Goal: Task Accomplishment & Management: Manage account settings

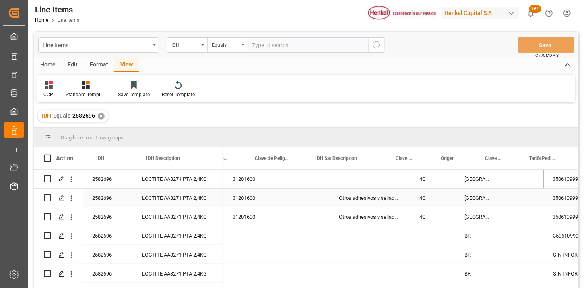
scroll to position [0, 23]
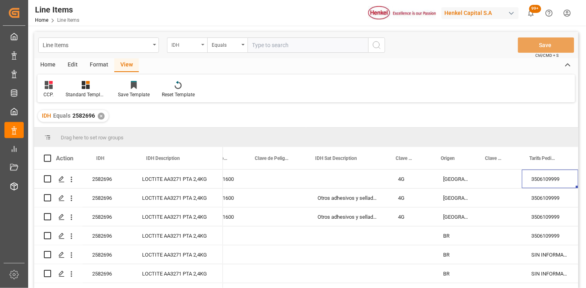
click at [183, 51] on div "IDH" at bounding box center [187, 44] width 40 height 15
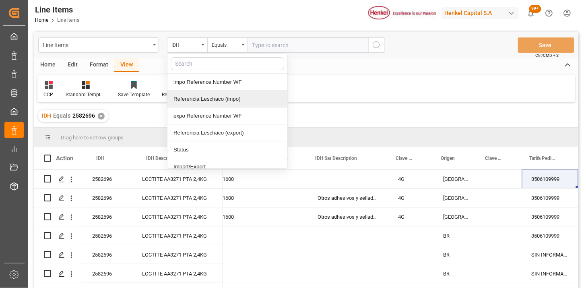
drag, startPoint x: 199, startPoint y: 101, endPoint x: 256, endPoint y: 68, distance: 65.6
click at [204, 99] on div "Referencia Leschaco (impo)" at bounding box center [227, 98] width 120 height 17
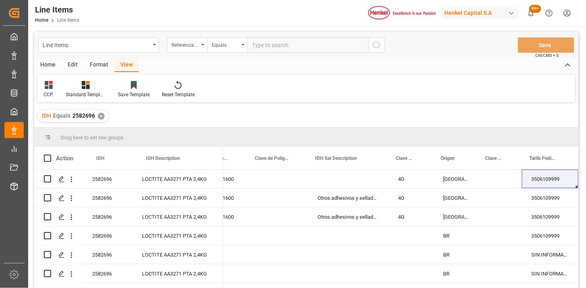
click at [286, 38] on input "text" at bounding box center [307, 44] width 121 height 15
paste input "250915080032"
type input "250915080032"
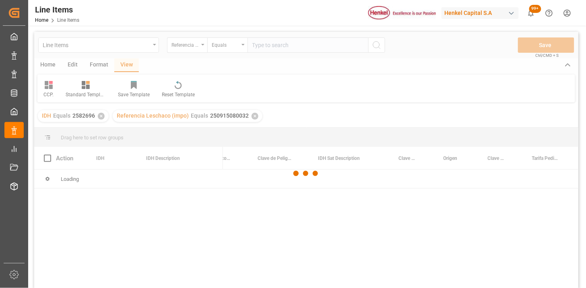
scroll to position [0, 21]
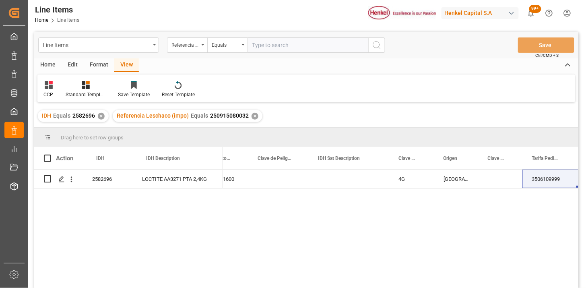
click at [102, 115] on div "✕" at bounding box center [101, 116] width 7 height 7
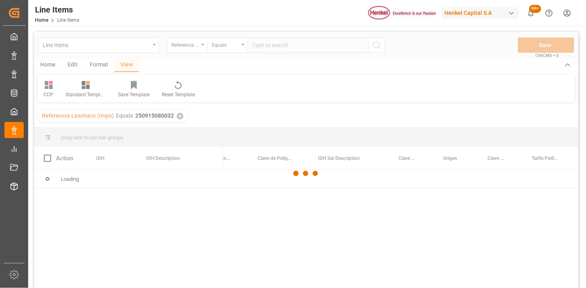
scroll to position [45, 0]
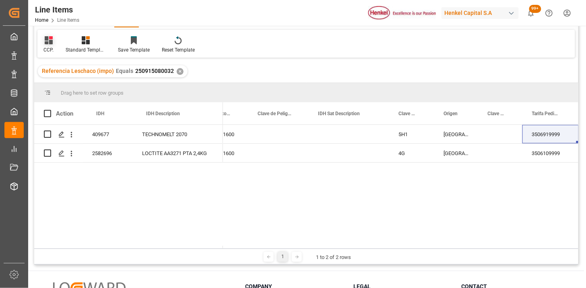
click at [51, 39] on icon at bounding box center [49, 40] width 8 height 8
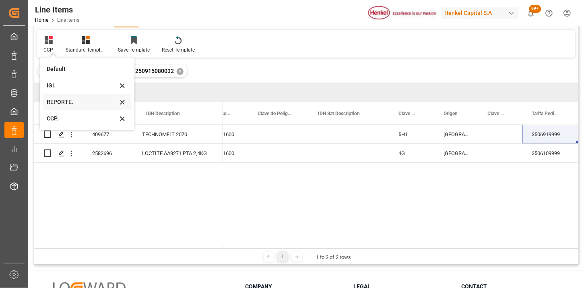
click at [75, 102] on div "REPORTE." at bounding box center [82, 102] width 70 height 8
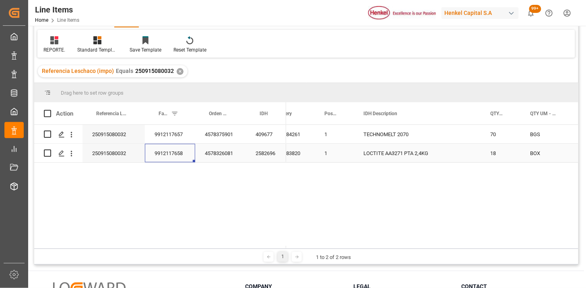
click at [175, 157] on div "9912117658" at bounding box center [170, 153] width 50 height 19
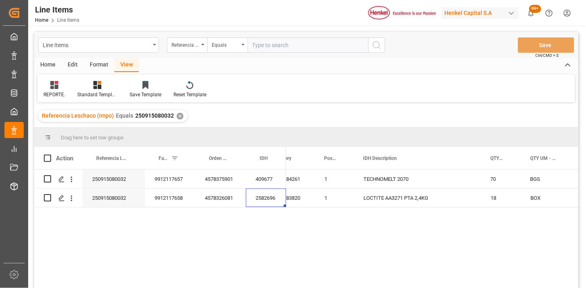
click at [290, 46] on input "text" at bounding box center [307, 44] width 121 height 15
paste input "250906900210"
type input "250906900210"
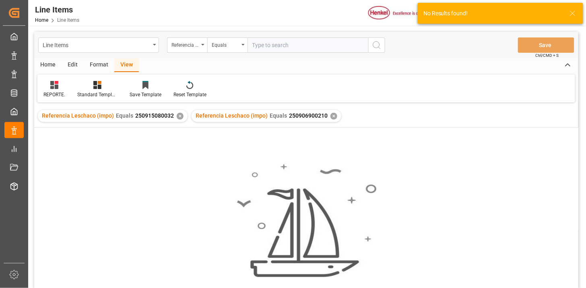
click at [179, 117] on div "✕" at bounding box center [180, 116] width 7 height 7
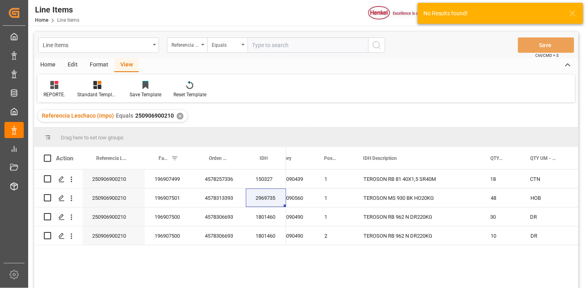
drag, startPoint x: 288, startPoint y: 39, endPoint x: 302, endPoint y: 48, distance: 16.8
click at [289, 39] on input "text" at bounding box center [307, 44] width 121 height 15
paste input "250906900210"
type input "250906900210"
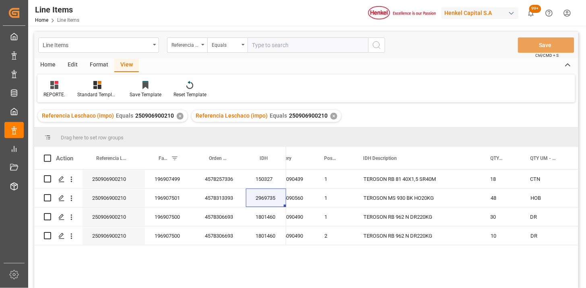
click at [177, 116] on div "✕" at bounding box center [180, 116] width 7 height 7
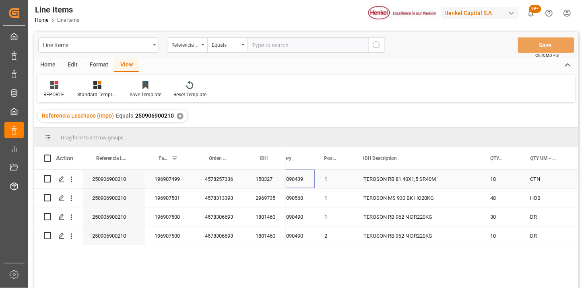
click at [307, 181] on div "9016090439" at bounding box center [289, 178] width 49 height 19
click at [282, 43] on input "text" at bounding box center [307, 44] width 121 height 15
paste input "250806900846"
type input "250806900846"
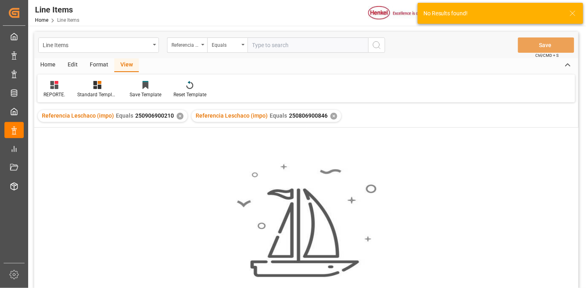
click at [334, 44] on input "text" at bounding box center [307, 44] width 121 height 15
type input "250806900846"
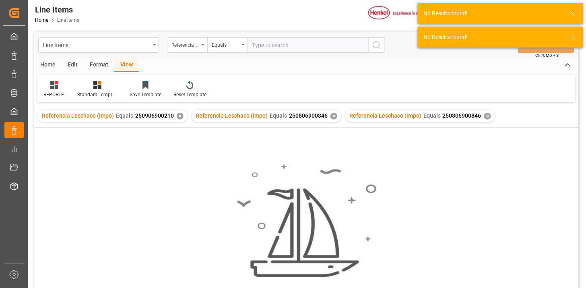
click at [177, 117] on div "✕" at bounding box center [180, 116] width 7 height 7
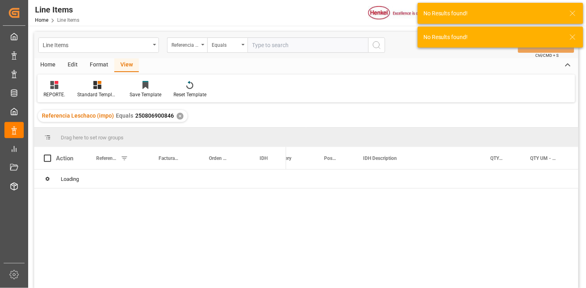
click at [53, 87] on icon at bounding box center [54, 85] width 8 height 8
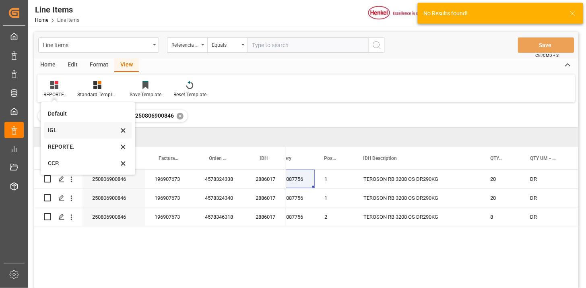
click at [64, 137] on div "IGI." at bounding box center [88, 130] width 88 height 16
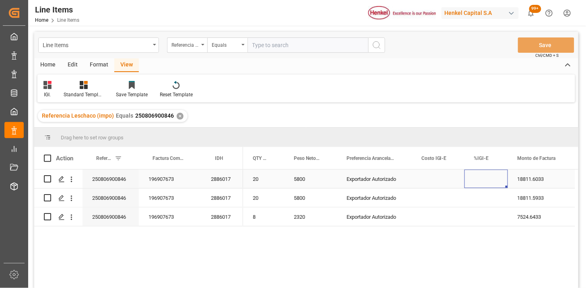
click at [490, 175] on div "Press SPACE to select this row." at bounding box center [485, 178] width 43 height 19
click at [490, 175] on div "Press SPACE to select this row." at bounding box center [485, 183] width 43 height 28
click at [490, 176] on input "Press SPACE to select this row." at bounding box center [486, 183] width 31 height 15
type input "0"
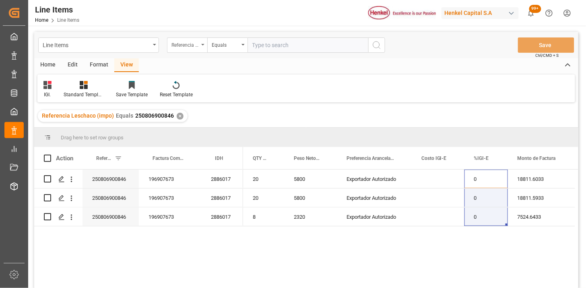
click at [199, 46] on div "Referencia Leschaco (impo)" at bounding box center [187, 44] width 40 height 15
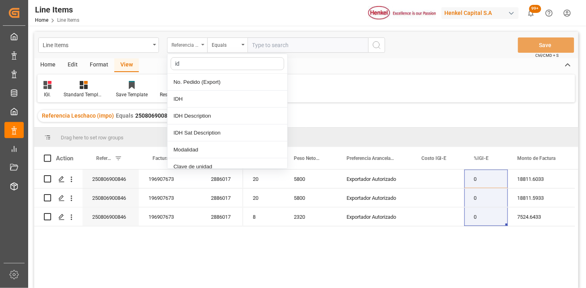
type input "idh"
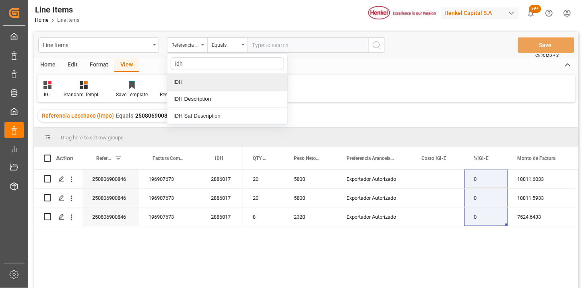
click at [208, 86] on div "IDH" at bounding box center [227, 82] width 120 height 17
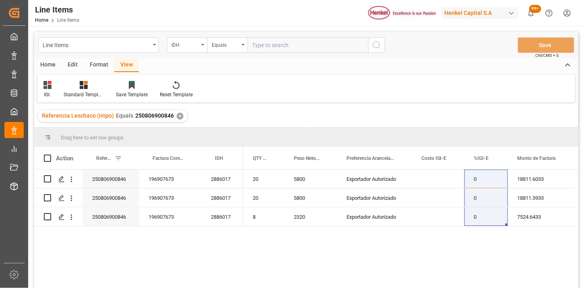
drag, startPoint x: 249, startPoint y: 51, endPoint x: 267, endPoint y: 49, distance: 18.3
click at [256, 50] on input "text" at bounding box center [307, 44] width 121 height 15
paste input "2582696"
type input "2582696"
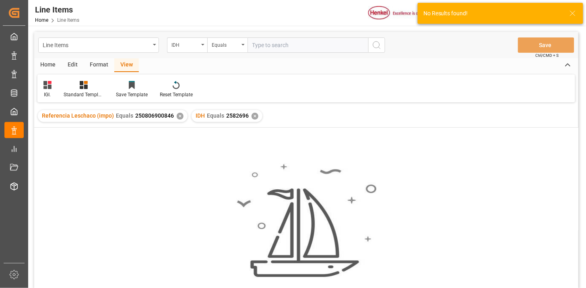
click at [178, 117] on div "✕" at bounding box center [180, 116] width 7 height 7
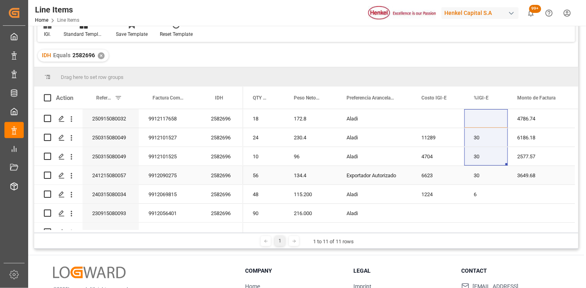
scroll to position [45, 0]
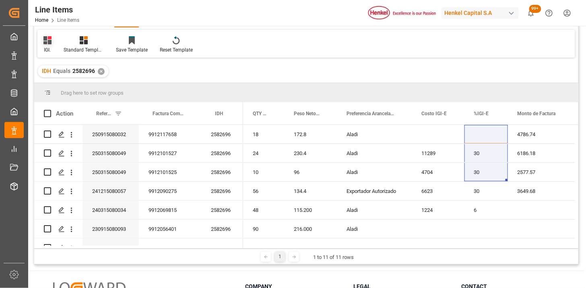
click at [50, 46] on div "IGI." at bounding box center [47, 49] width 8 height 7
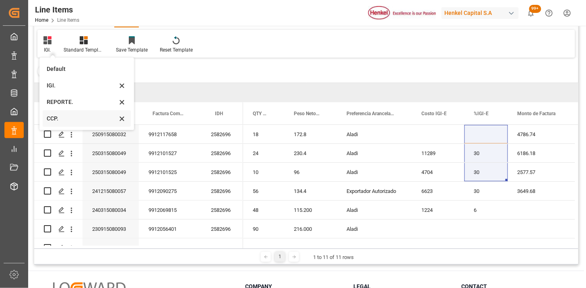
click at [67, 115] on div "CCP." at bounding box center [82, 118] width 70 height 8
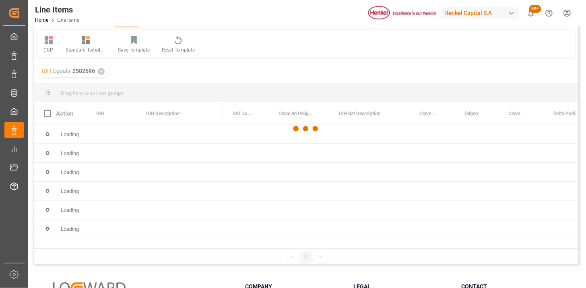
scroll to position [89, 0]
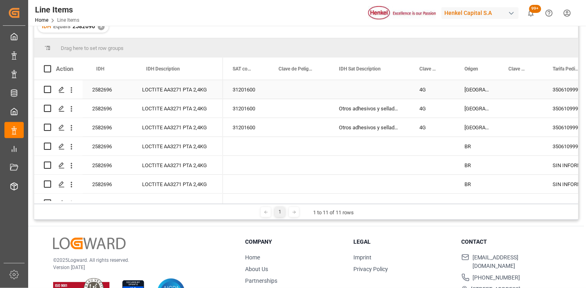
click at [356, 84] on div "Press SPACE to select this row." at bounding box center [369, 89] width 80 height 19
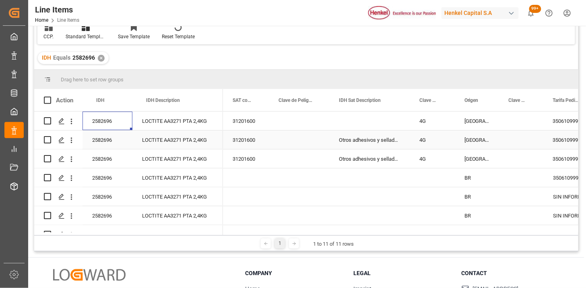
scroll to position [0, 0]
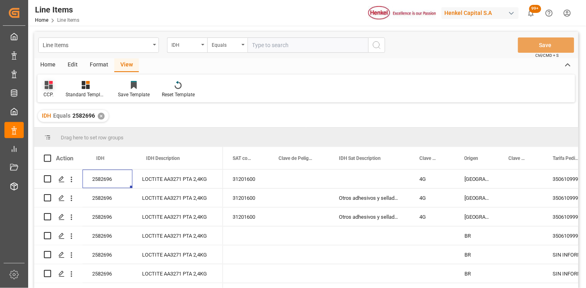
click at [49, 90] on div "CCP." at bounding box center [48, 89] width 22 height 18
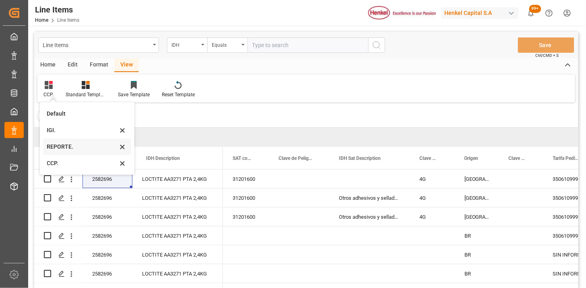
click at [64, 145] on div "REPORTE." at bounding box center [82, 146] width 70 height 8
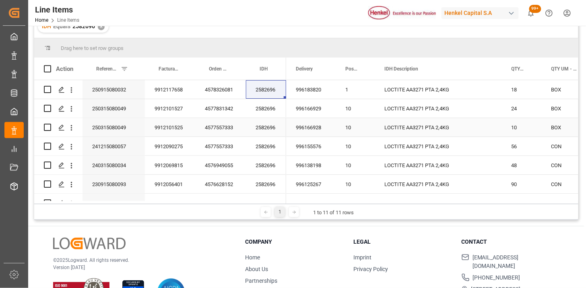
click at [121, 130] on div "250315080049" at bounding box center [113, 127] width 62 height 19
click at [121, 95] on div "250915080032" at bounding box center [113, 89] width 62 height 19
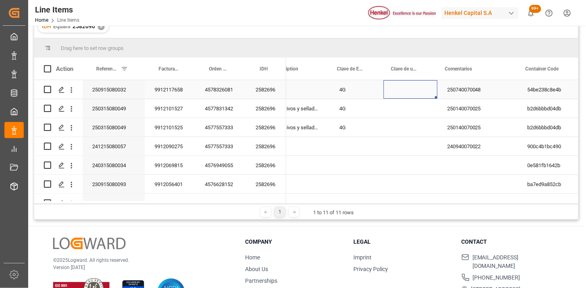
click at [413, 90] on div "Press SPACE to select this row." at bounding box center [410, 89] width 54 height 19
click at [418, 91] on icon "open menu" at bounding box center [423, 95] width 10 height 10
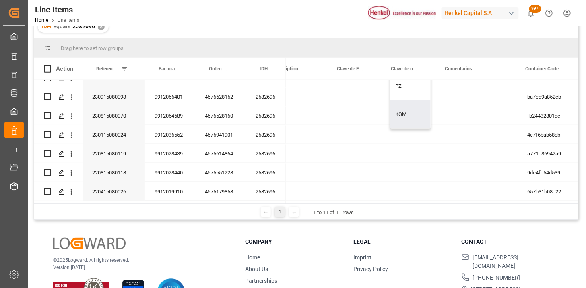
drag, startPoint x: 401, startPoint y: 113, endPoint x: 333, endPoint y: 125, distance: 69.4
click at [400, 112] on div "KGM" at bounding box center [410, 114] width 40 height 28
type input "KGM"
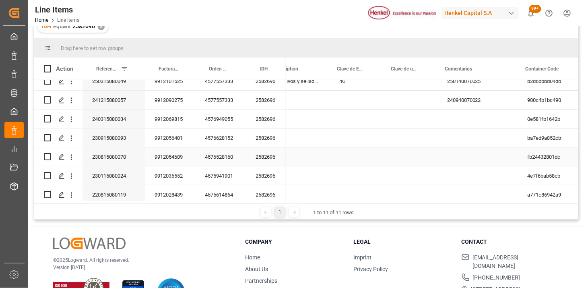
scroll to position [0, 0]
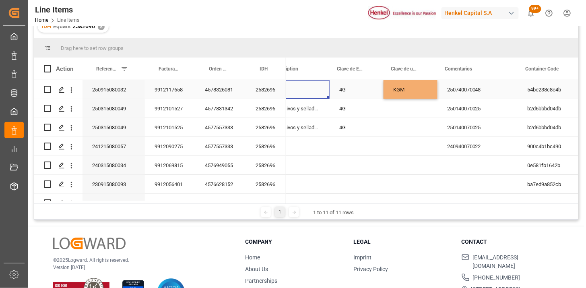
click at [314, 89] on div "Press SPACE to select this row." at bounding box center [289, 89] width 80 height 19
click at [351, 95] on div "4G" at bounding box center [356, 89] width 54 height 19
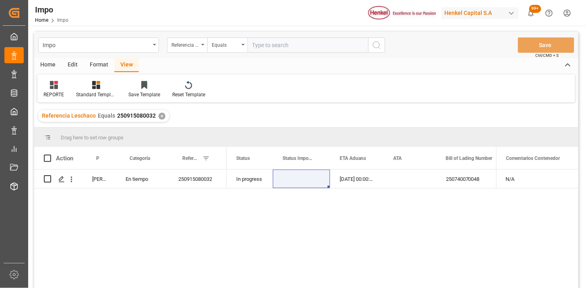
click at [302, 45] on input "text" at bounding box center [307, 44] width 121 height 15
paste input "250915080032"
type input "250915080032"
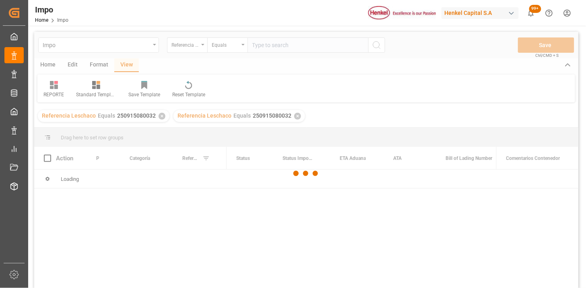
click at [159, 115] on div at bounding box center [306, 173] width 544 height 283
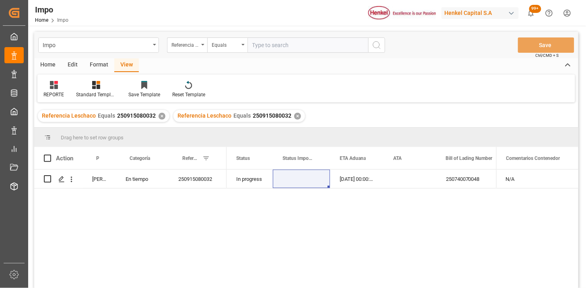
click at [159, 115] on div "✕" at bounding box center [161, 116] width 7 height 7
drag, startPoint x: 287, startPoint y: 47, endPoint x: 395, endPoint y: 59, distance: 108.0
click at [288, 47] on input "text" at bounding box center [307, 44] width 121 height 15
paste input "250915080032"
type input "250915080032"
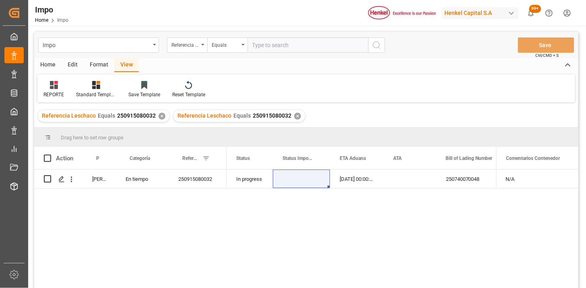
click at [295, 115] on div "✕" at bounding box center [297, 116] width 7 height 7
click at [397, 182] on div "Press SPACE to select this row." at bounding box center [409, 178] width 53 height 19
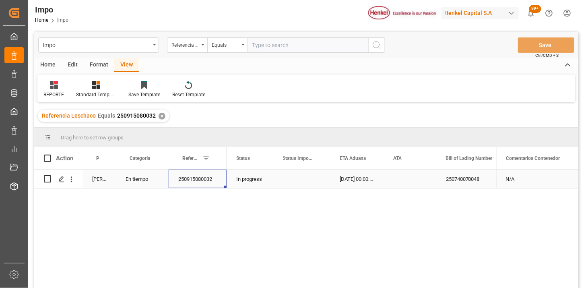
click at [194, 173] on div "250915080032" at bounding box center [198, 178] width 58 height 19
drag, startPoint x: 264, startPoint y: 40, endPoint x: 341, endPoint y: 50, distance: 77.9
click at [264, 41] on input "text" at bounding box center [307, 44] width 121 height 15
paste input "250906900210"
type input "250906900210"
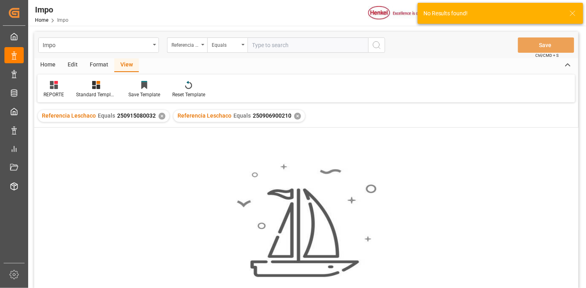
click at [158, 116] on div "✕" at bounding box center [161, 116] width 7 height 7
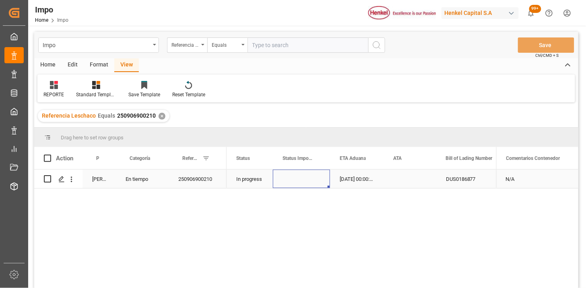
click at [307, 181] on div "Press SPACE to select this row." at bounding box center [301, 178] width 57 height 19
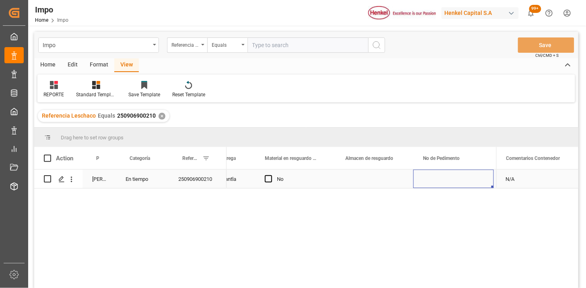
scroll to position [0, 457]
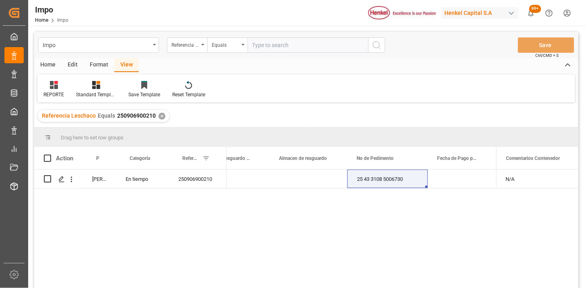
click at [300, 59] on div "Home Edit Format View" at bounding box center [306, 65] width 544 height 14
click at [303, 49] on input "text" at bounding box center [307, 44] width 121 height 15
paste input "250906900212"
type input "250906900212"
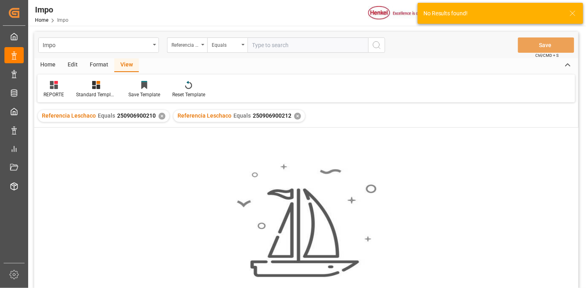
click at [160, 114] on div "✕" at bounding box center [161, 116] width 7 height 7
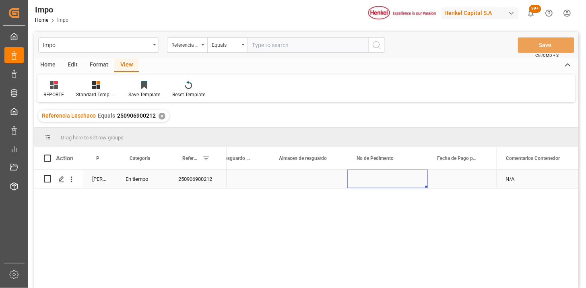
click at [395, 177] on div "Press SPACE to select this row." at bounding box center [387, 178] width 80 height 19
click at [316, 43] on input "text" at bounding box center [307, 44] width 121 height 15
paste input "250815080120"
type input "250815080120"
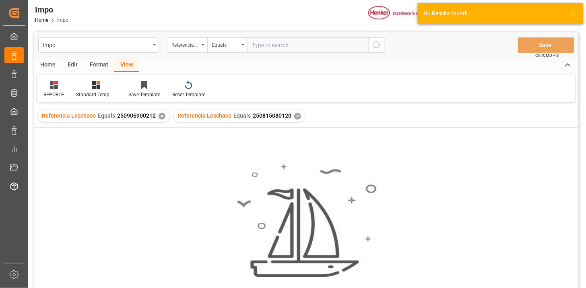
click at [160, 117] on div "✕" at bounding box center [161, 116] width 7 height 7
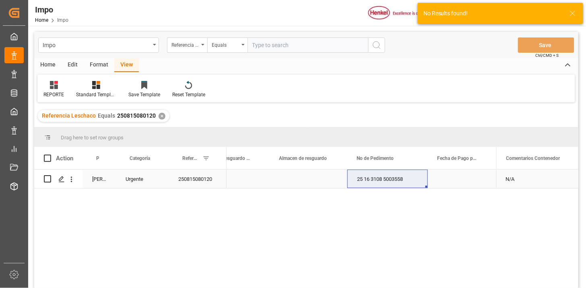
click at [401, 182] on div "25 16 3108 5003558" at bounding box center [387, 178] width 80 height 19
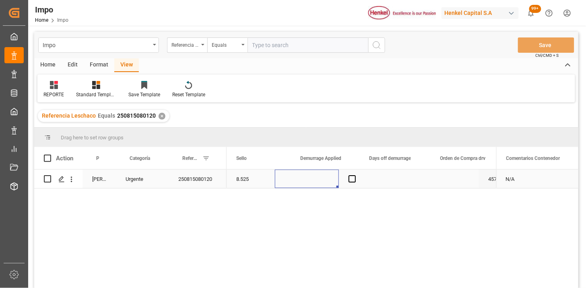
scroll to position [0, 1832]
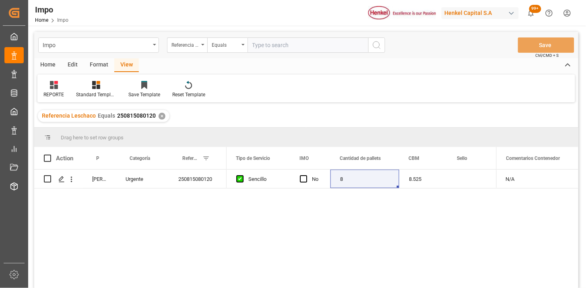
click at [322, 51] on input "text" at bounding box center [307, 44] width 121 height 15
paste input "250806900846"
type input "250806900846"
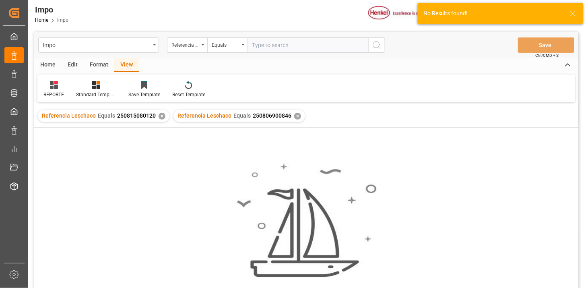
click at [159, 118] on div "✕" at bounding box center [161, 116] width 7 height 7
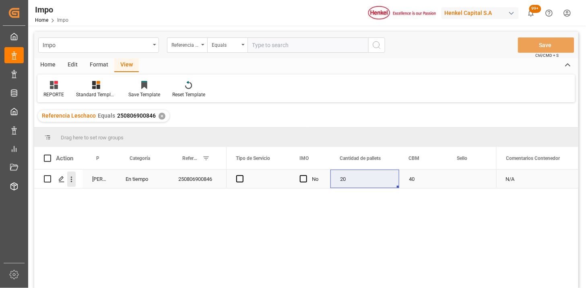
click at [74, 183] on button "open menu" at bounding box center [71, 178] width 8 height 15
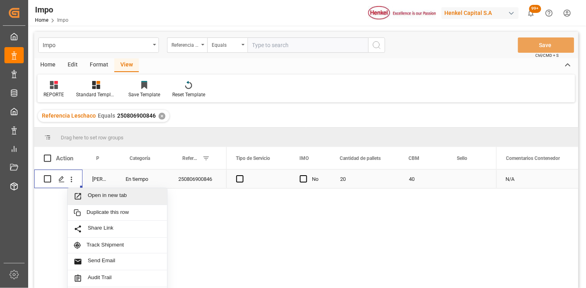
click at [88, 195] on span "Open in new tab" at bounding box center [124, 196] width 73 height 8
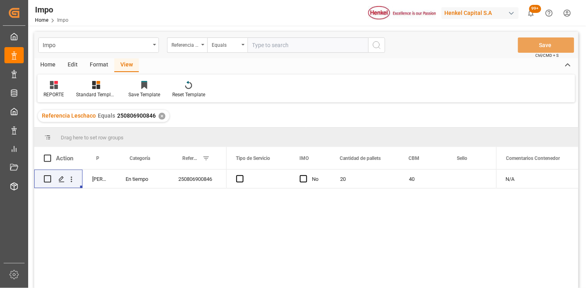
click at [295, 47] on input "text" at bounding box center [307, 44] width 121 height 15
paste input "DLKRMX2505343"
type input "DLKRMX2505343"
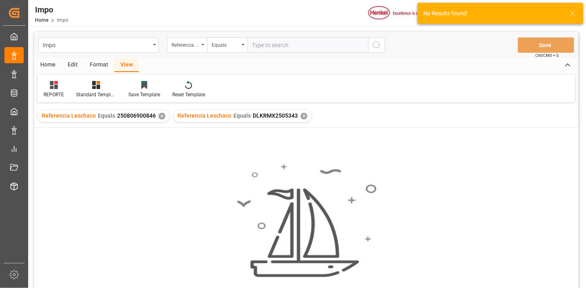
click at [162, 117] on div "✕" at bounding box center [161, 116] width 7 height 7
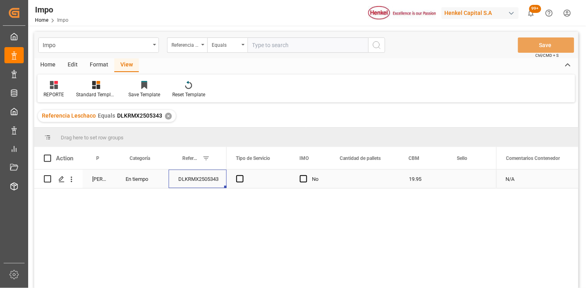
click at [191, 183] on div "DLKRMX2505343" at bounding box center [198, 178] width 58 height 19
click at [191, 183] on input "DLKRMX2505343" at bounding box center [197, 183] width 45 height 15
paste input "250906900302"
type input "250906900302"
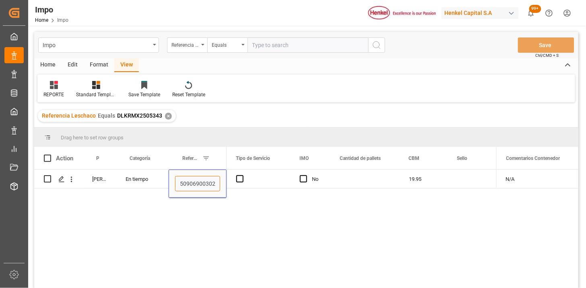
scroll to position [0, 2]
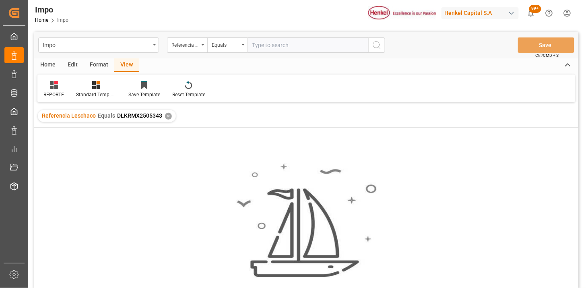
drag, startPoint x: 268, startPoint y: 45, endPoint x: 337, endPoint y: 55, distance: 69.5
click at [271, 45] on input "text" at bounding box center [307, 44] width 121 height 15
paste input "250906900242"
type input "250906900242"
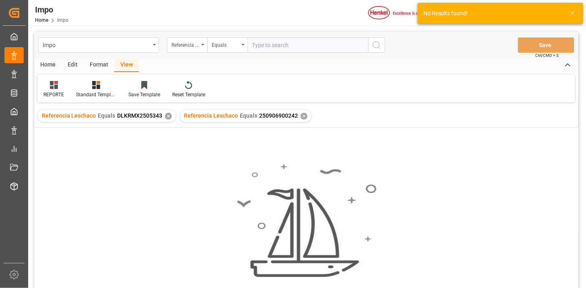
click at [165, 117] on div "✕" at bounding box center [168, 116] width 7 height 7
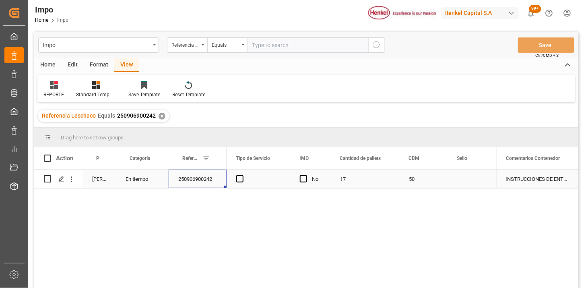
click at [192, 183] on div "250906900242" at bounding box center [198, 178] width 58 height 19
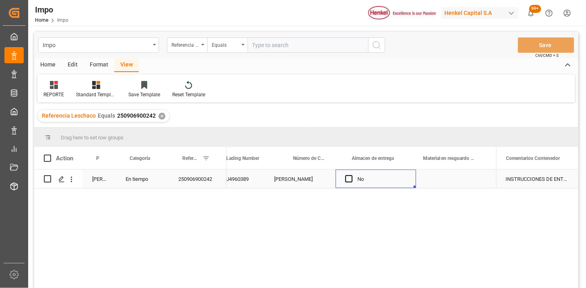
scroll to position [0, 311]
drag, startPoint x: 298, startPoint y: 51, endPoint x: 323, endPoint y: 58, distance: 25.8
click at [298, 51] on input "text" at bounding box center [307, 44] width 121 height 15
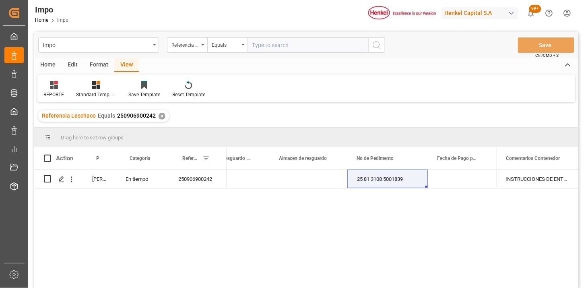
paste input "DUSA75985"
type input "DUSA75985"
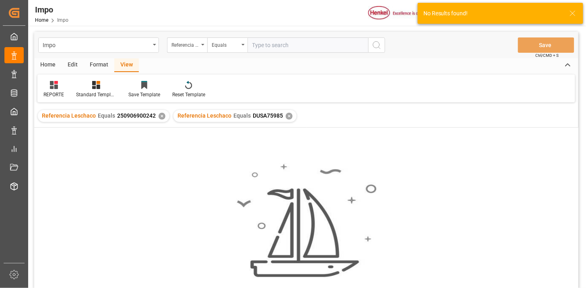
click at [158, 119] on div "✕" at bounding box center [161, 116] width 7 height 7
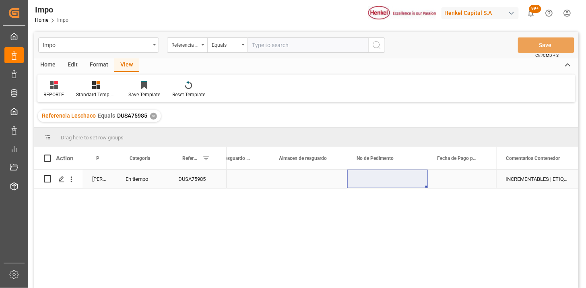
click at [188, 177] on div "DUSA75985" at bounding box center [198, 178] width 58 height 19
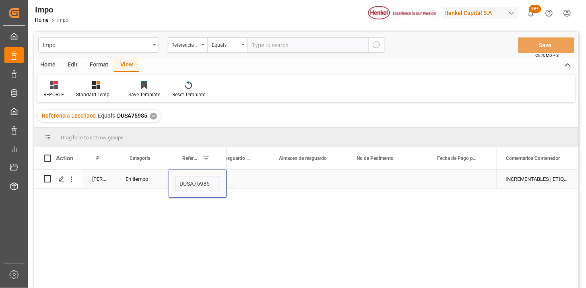
click at [188, 177] on input "DUSA75985" at bounding box center [197, 183] width 45 height 15
type input "250915080058"
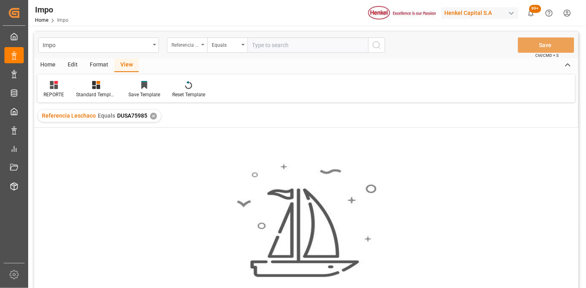
click at [180, 47] on div "Referencia Leschaco" at bounding box center [184, 43] width 27 height 9
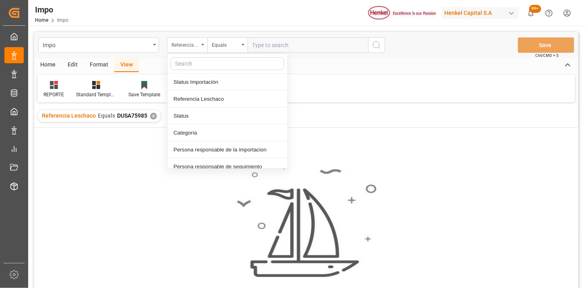
click at [180, 47] on div "Referencia Leschaco" at bounding box center [184, 43] width 27 height 9
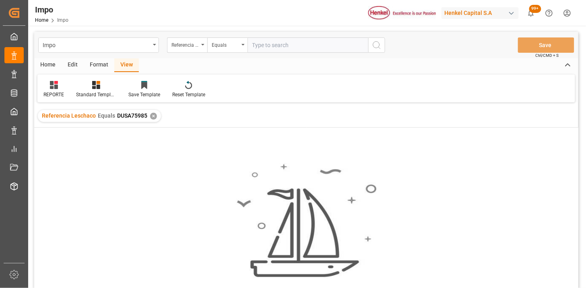
click at [286, 45] on input "text" at bounding box center [307, 44] width 121 height 15
paste input "250915080032"
type input "250915080032"
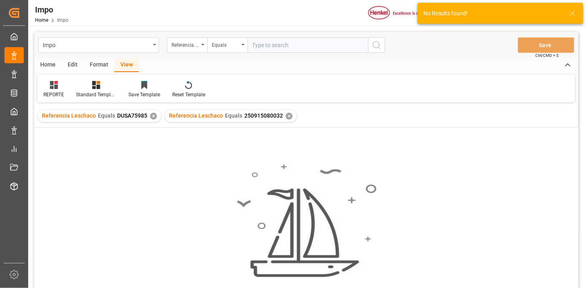
click at [153, 119] on div "Referencia Leschaco Equals DUSA75985 ✕" at bounding box center [99, 116] width 123 height 12
click at [151, 115] on div "✕" at bounding box center [153, 116] width 7 height 7
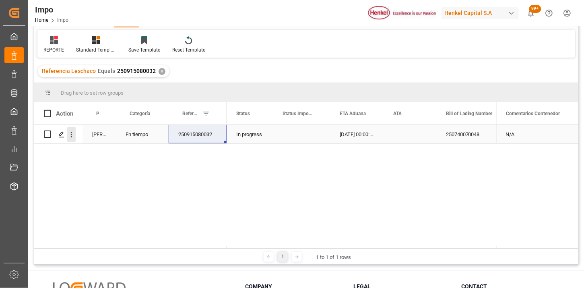
click at [71, 138] on icon "open menu" at bounding box center [71, 134] width 8 height 8
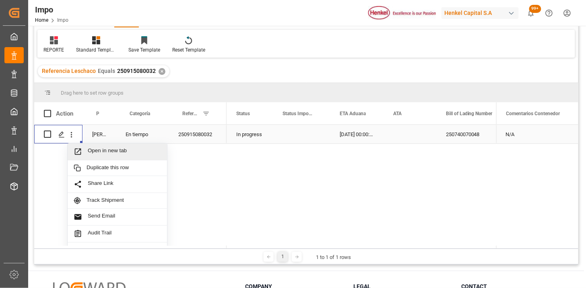
click at [85, 150] on span "Press SPACE to select this row." at bounding box center [81, 151] width 14 height 8
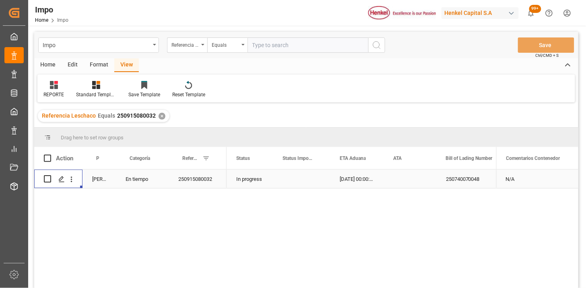
drag, startPoint x: 286, startPoint y: 58, endPoint x: 288, endPoint y: 52, distance: 5.6
click at [287, 57] on div "Impo Referencia Leschaco Equals Save Ctrl/CMD + S" at bounding box center [306, 45] width 544 height 27
click at [291, 48] on input "text" at bounding box center [307, 44] width 121 height 15
paste input "250915080043"
type input "250915080043"
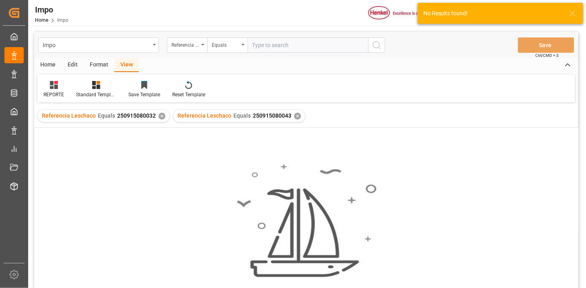
click at [161, 117] on div "✕" at bounding box center [161, 116] width 7 height 7
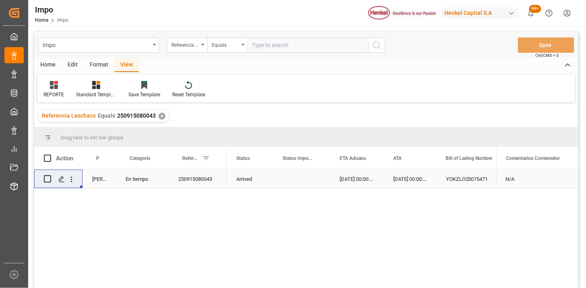
click at [361, 179] on div "16-08-2025 00:00:00" at bounding box center [356, 178] width 53 height 19
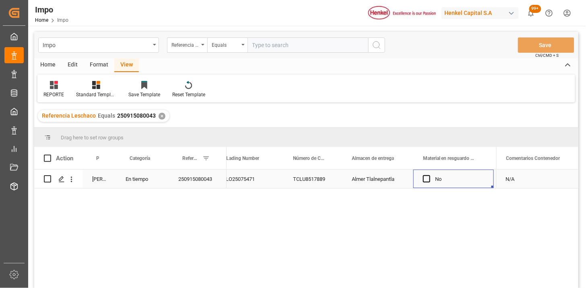
scroll to position [0, 311]
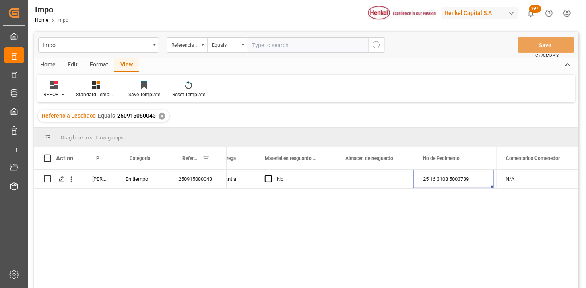
click at [282, 43] on input "text" at bounding box center [307, 44] width 121 height 15
paste input "6041045222"
type input "6041045222"
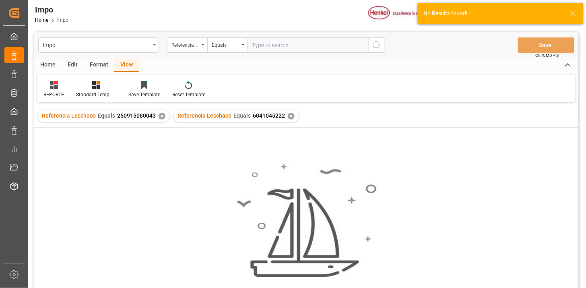
click at [158, 117] on div "✕" at bounding box center [161, 116] width 7 height 7
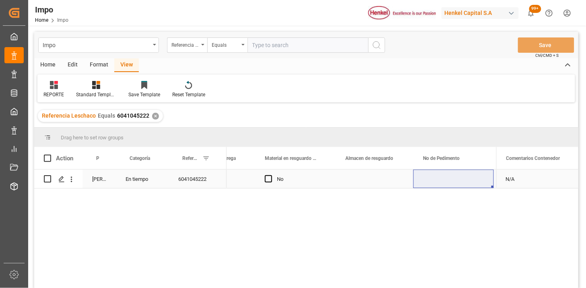
click at [191, 183] on div "6041045222" at bounding box center [198, 178] width 58 height 19
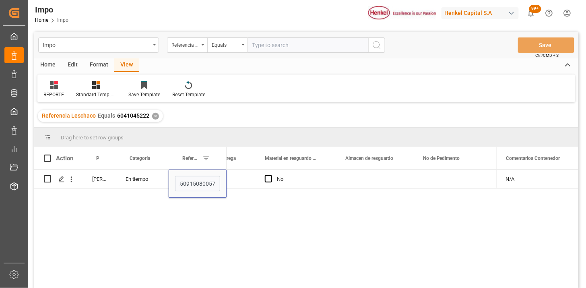
type input "250915080057"
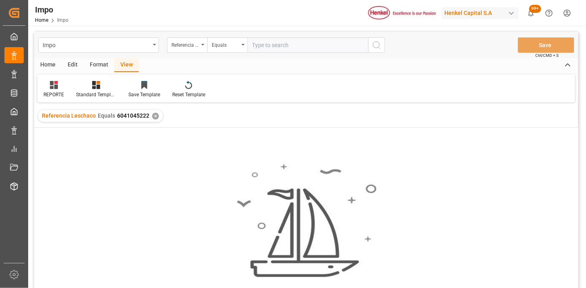
click at [320, 43] on input "text" at bounding box center [307, 44] width 121 height 15
paste input "DLKRMX2505345"
type input "DLKRMX2505345"
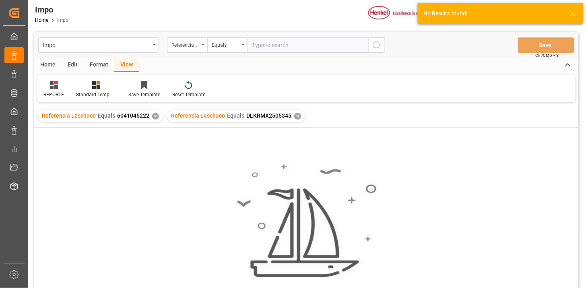
click at [154, 114] on div "✕" at bounding box center [155, 116] width 7 height 7
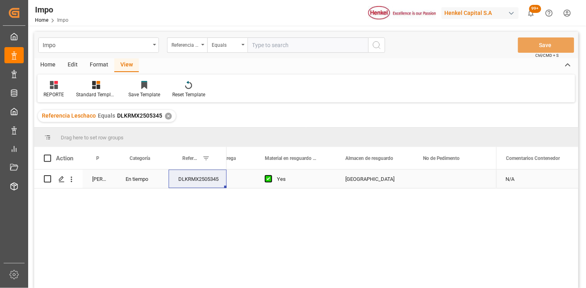
click at [189, 181] on div "DLKRMX2505345" at bounding box center [198, 178] width 58 height 19
click at [189, 181] on input "DLKRMX2505345" at bounding box center [197, 183] width 45 height 15
paste input "250906900301"
type input "250906900301"
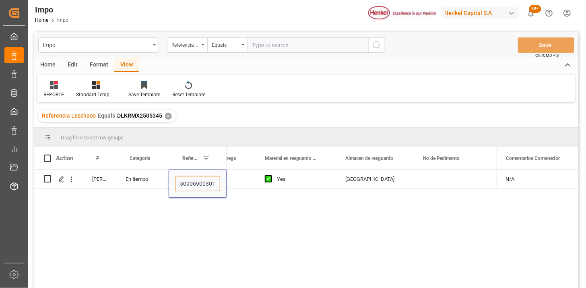
scroll to position [0, 2]
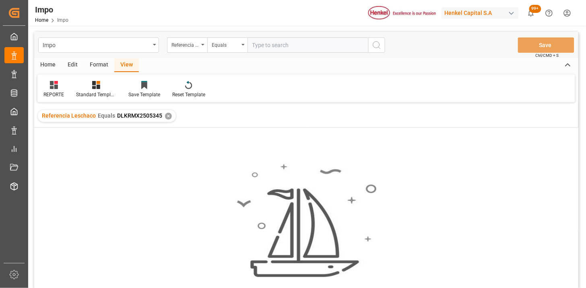
click at [165, 116] on div "✕" at bounding box center [168, 116] width 7 height 7
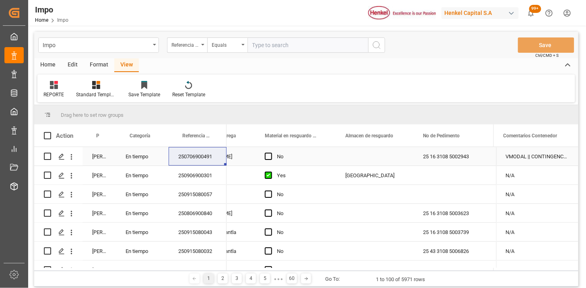
click at [186, 155] on div "250706900491" at bounding box center [198, 156] width 58 height 19
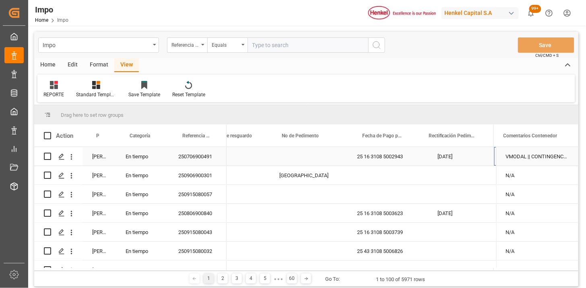
scroll to position [0, 533]
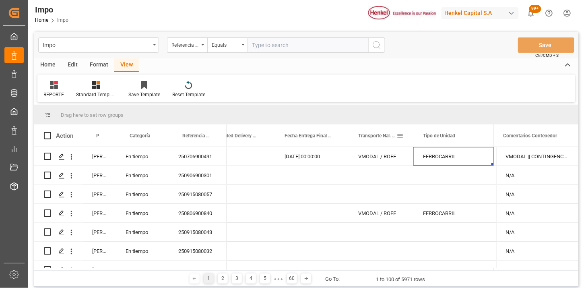
click at [403, 135] on span at bounding box center [399, 135] width 7 height 7
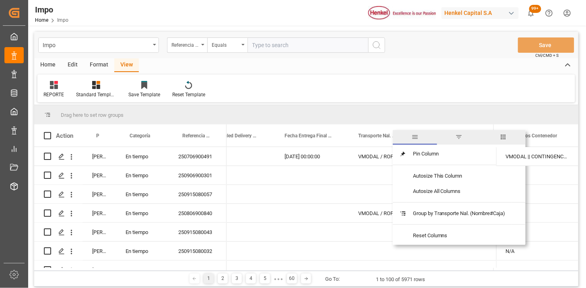
click at [457, 138] on span "filter" at bounding box center [458, 136] width 7 height 7
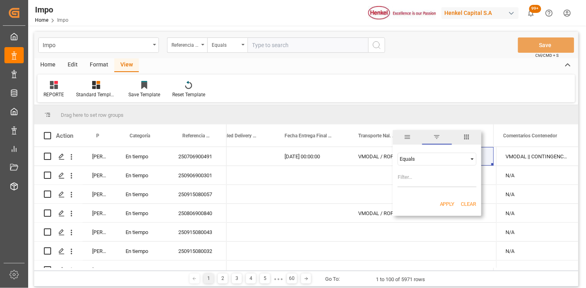
click at [424, 159] on div "Equals" at bounding box center [433, 159] width 68 height 6
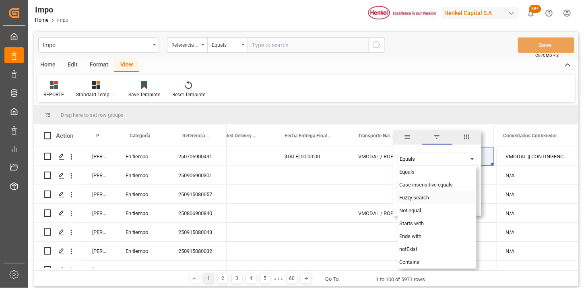
click at [421, 197] on span "Fuzzy search" at bounding box center [414, 197] width 30 height 6
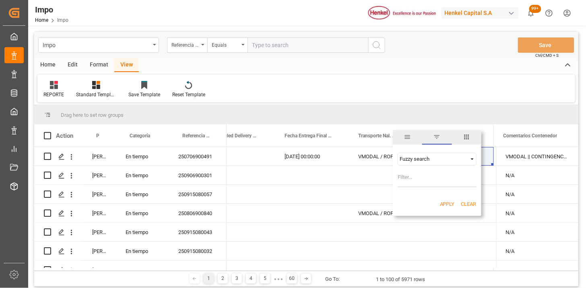
click at [413, 179] on input "Filter Value" at bounding box center [436, 179] width 79 height 16
type input "VMODAL"
click at [437, 204] on div "Apply Clear" at bounding box center [437, 203] width 88 height 21
click at [444, 203] on button "Apply" at bounding box center [447, 204] width 15 height 8
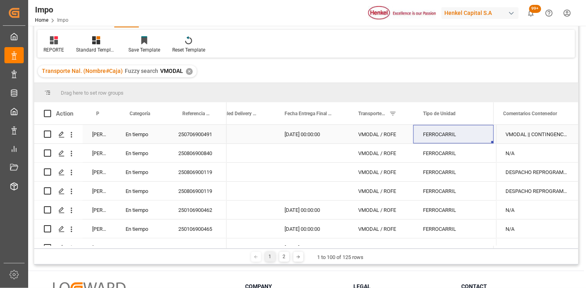
click at [202, 138] on div "250706900491" at bounding box center [198, 134] width 58 height 19
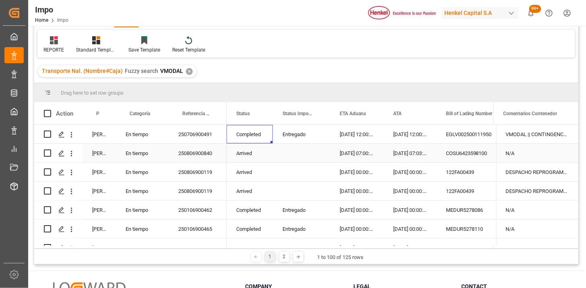
click at [243, 152] on div "Arrived" at bounding box center [249, 153] width 46 height 19
click at [258, 113] on span at bounding box center [259, 113] width 7 height 7
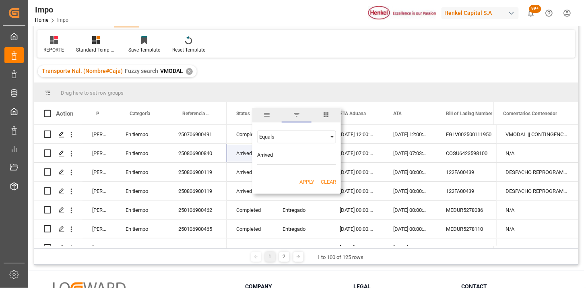
type input "Arrived"
click at [306, 182] on button "Apply" at bounding box center [306, 182] width 15 height 8
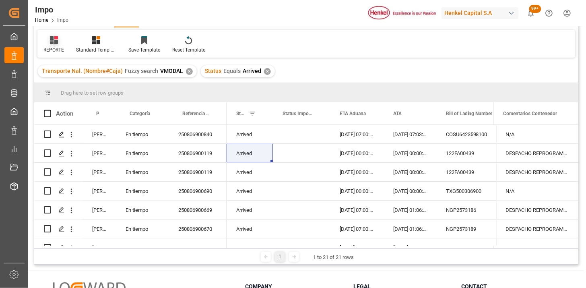
click at [55, 39] on icon at bounding box center [56, 37] width 4 height 3
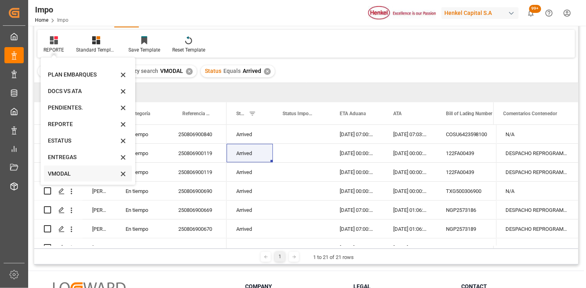
click at [79, 173] on div "VMODAL" at bounding box center [83, 173] width 70 height 8
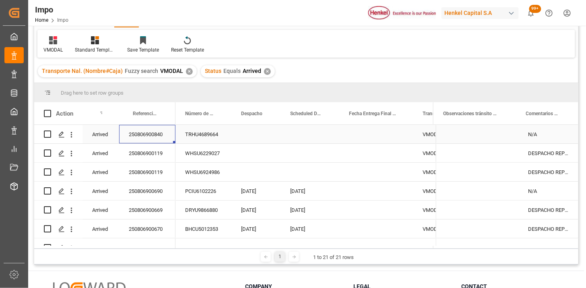
click at [160, 140] on div "250806900840" at bounding box center [147, 134] width 56 height 19
click at [246, 118] on div "Despacho" at bounding box center [252, 113] width 23 height 22
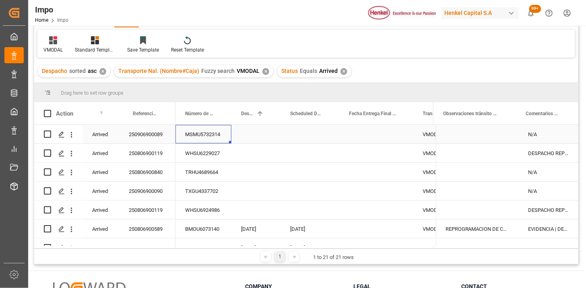
click at [208, 137] on div "MSMU5732314" at bounding box center [203, 134] width 56 height 19
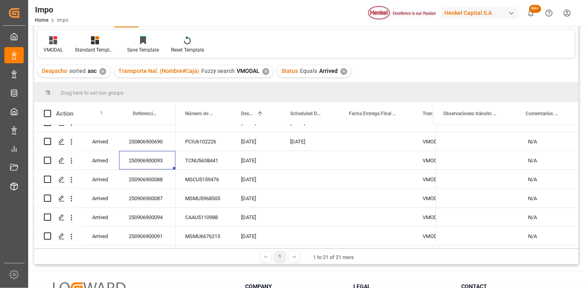
scroll to position [278, 0]
click at [161, 146] on div "250806900690" at bounding box center [147, 141] width 56 height 19
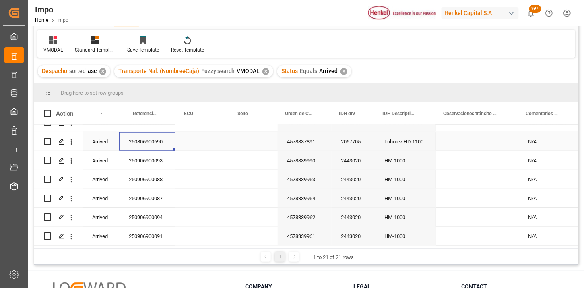
scroll to position [0, 0]
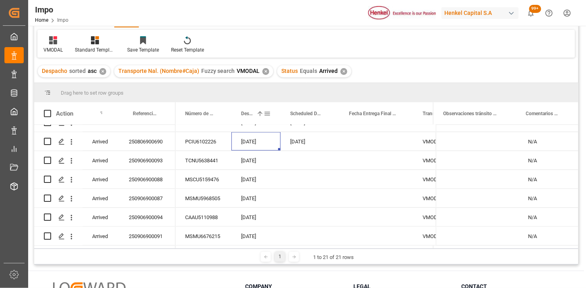
click at [268, 114] on span at bounding box center [266, 113] width 7 height 7
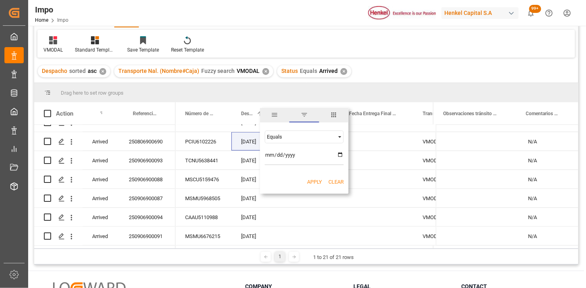
click at [332, 115] on span "columns" at bounding box center [333, 114] width 7 height 7
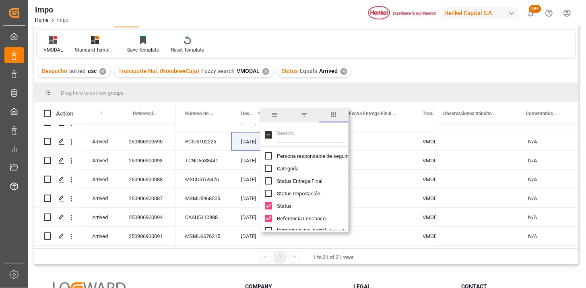
click at [300, 132] on input "Filter Columns Input" at bounding box center [310, 135] width 67 height 16
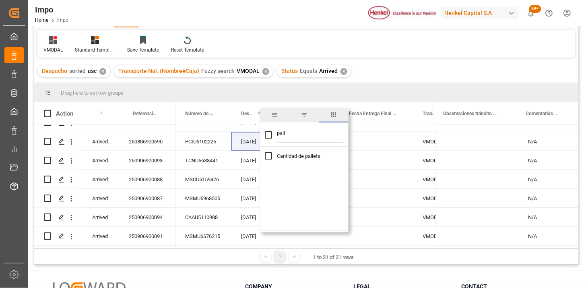
type input "pall"
click at [298, 155] on span "Cantidad de pallets" at bounding box center [298, 156] width 43 height 6
checkbox input "true"
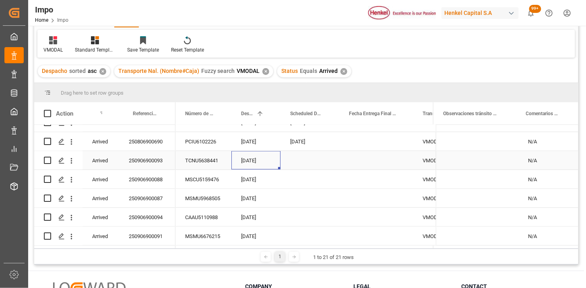
click at [245, 158] on div "22-08-2025" at bounding box center [255, 160] width 49 height 19
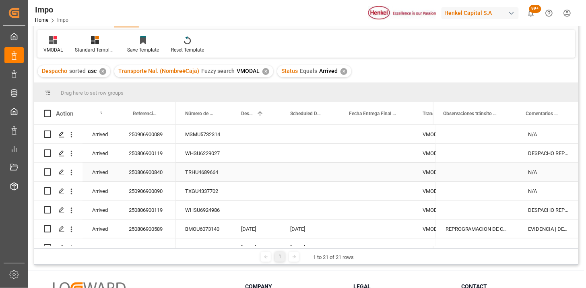
click at [50, 170] on input "Press Space to toggle row selection (unchecked)" at bounding box center [47, 171] width 7 height 7
checkbox input "true"
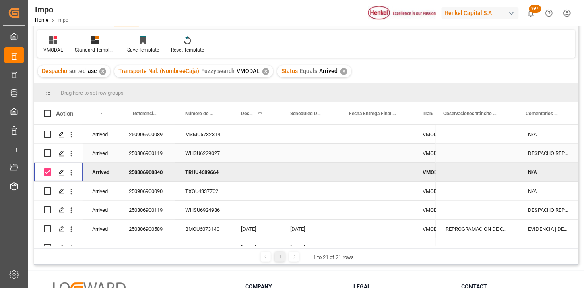
click at [47, 152] on input "Press Space to toggle row selection (unchecked)" at bounding box center [47, 152] width 7 height 7
checkbox input "true"
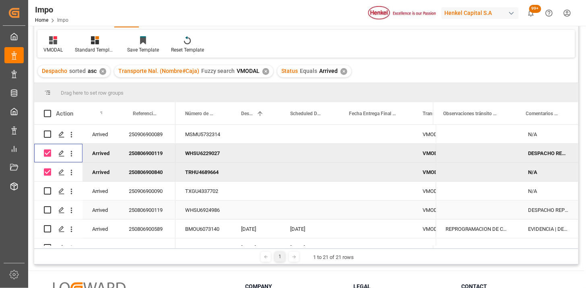
click at [49, 209] on input "Press Space to toggle row selection (unchecked)" at bounding box center [47, 209] width 7 height 7
checkbox input "true"
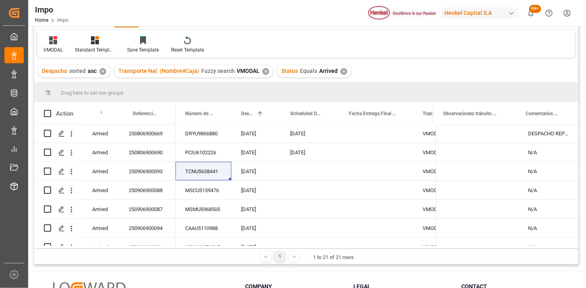
scroll to position [278, 0]
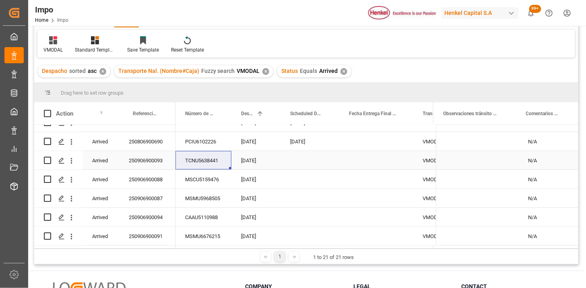
click at [46, 159] on input "Press Space to toggle row selection (unchecked)" at bounding box center [47, 159] width 7 height 7
checkbox input "true"
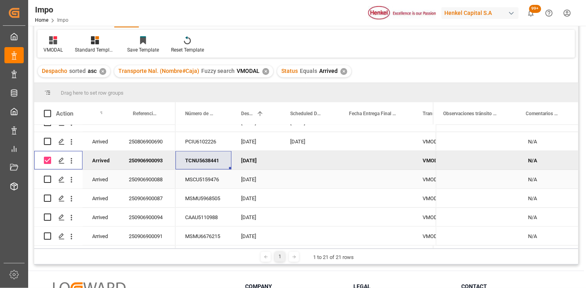
click at [46, 177] on input "Press Space to toggle row selection (unchecked)" at bounding box center [47, 178] width 7 height 7
checkbox input "true"
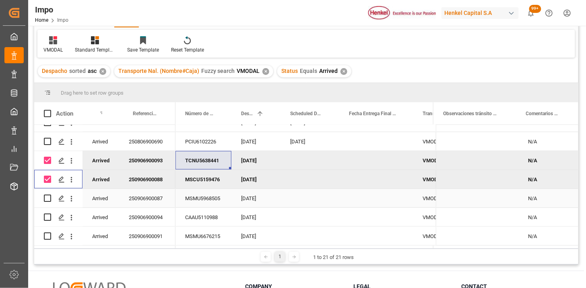
click at [47, 194] on input "Press Space to toggle row selection (unchecked)" at bounding box center [47, 197] width 7 height 7
checkbox input "true"
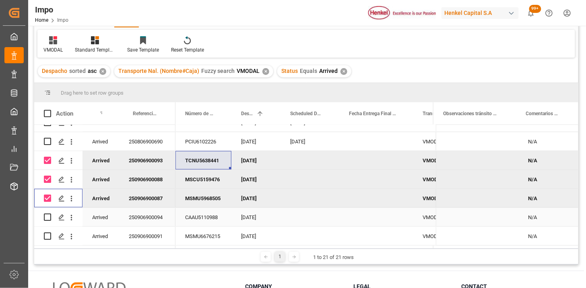
click at [45, 214] on input "Press Space to toggle row selection (unchecked)" at bounding box center [47, 216] width 7 height 7
checkbox input "true"
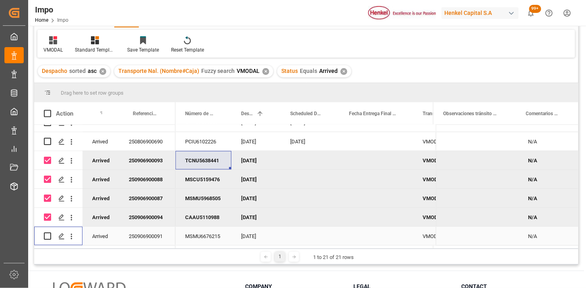
click at [47, 235] on input "Press Space to toggle row selection (unchecked)" at bounding box center [47, 235] width 7 height 7
checkbox input "true"
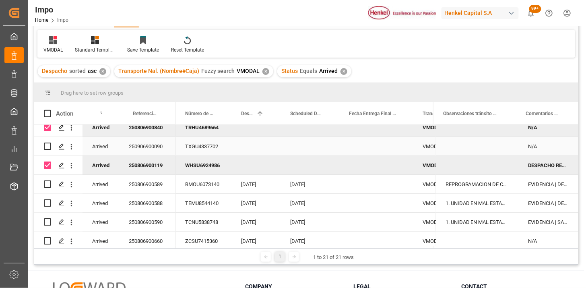
scroll to position [0, 0]
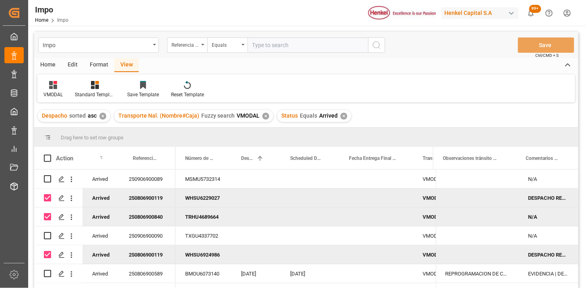
click at [49, 63] on div "Home" at bounding box center [47, 65] width 27 height 14
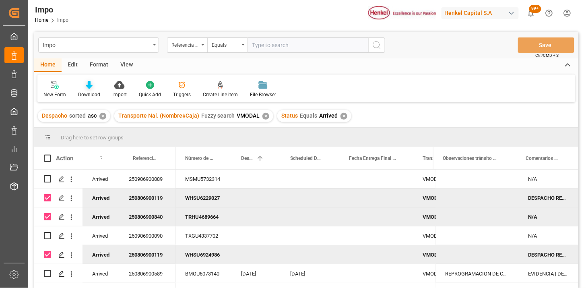
click at [88, 87] on icon at bounding box center [89, 85] width 7 height 8
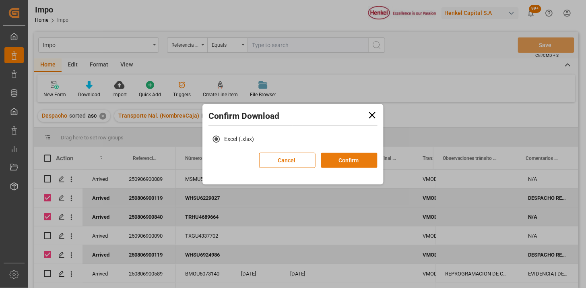
click at [363, 158] on button "Confirm" at bounding box center [349, 159] width 56 height 15
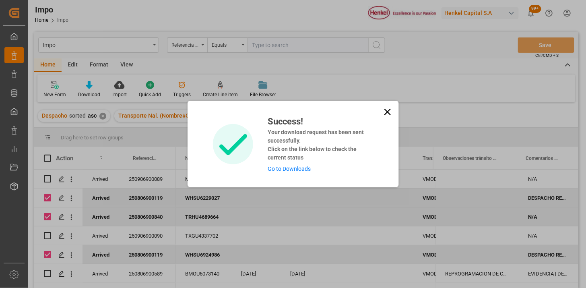
drag, startPoint x: 391, startPoint y: 114, endPoint x: 130, endPoint y: 68, distance: 266.0
click at [391, 114] on icon at bounding box center [387, 111] width 11 height 11
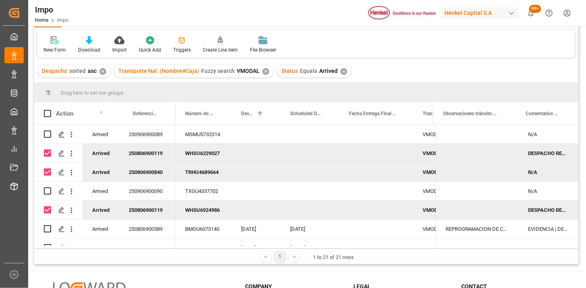
scroll to position [89, 0]
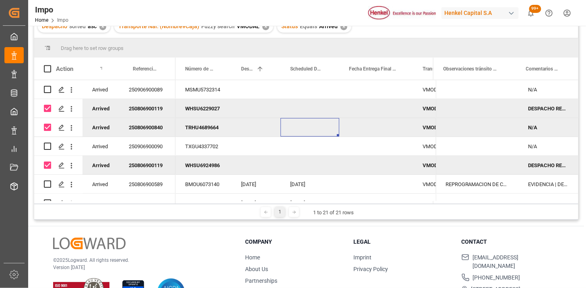
click at [322, 129] on div "Press SPACE to deselect this row." at bounding box center [309, 127] width 59 height 19
click at [469, 113] on div "Press SPACE to deselect this row." at bounding box center [477, 108] width 83 height 19
click at [49, 69] on span at bounding box center [47, 68] width 7 height 7
click at [50, 65] on input "checkbox" at bounding box center [50, 65] width 0 height 0
checkbox input "true"
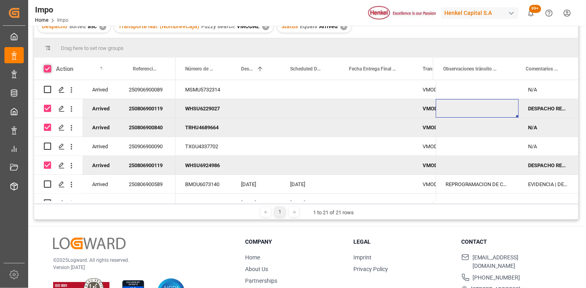
checkbox input "true"
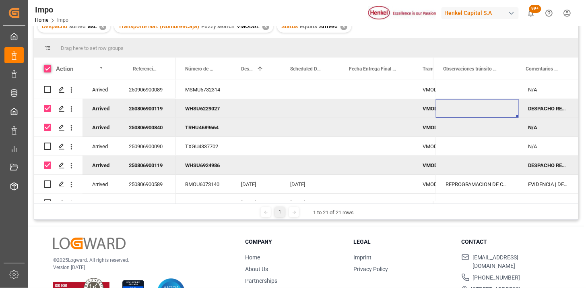
checkbox input "true"
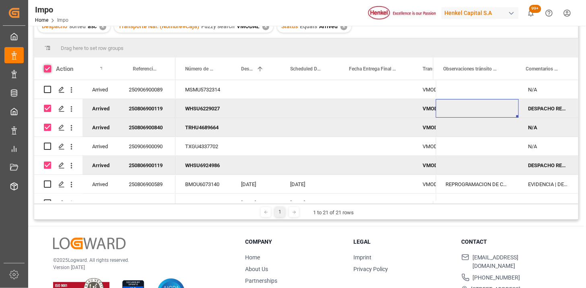
checkbox input "true"
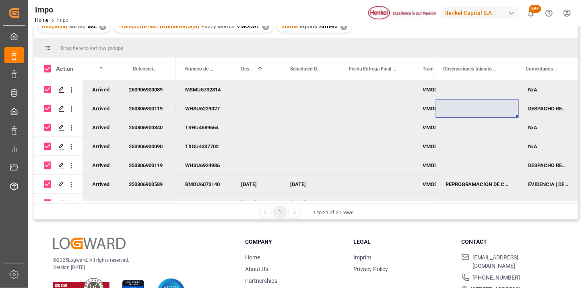
click at [49, 69] on span at bounding box center [47, 68] width 7 height 7
click at [50, 65] on input "checkbox" at bounding box center [50, 65] width 0 height 0
checkbox input "false"
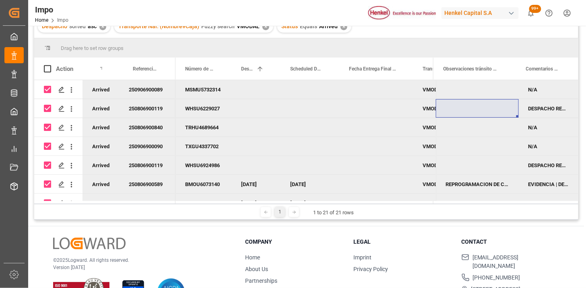
checkbox input "false"
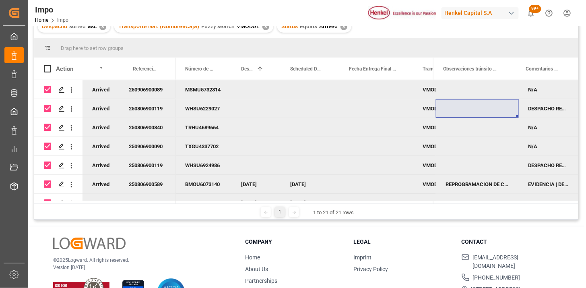
checkbox input "false"
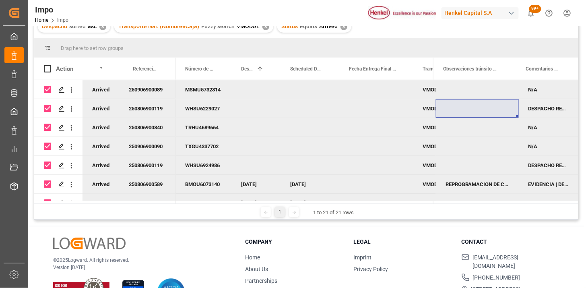
checkbox input "false"
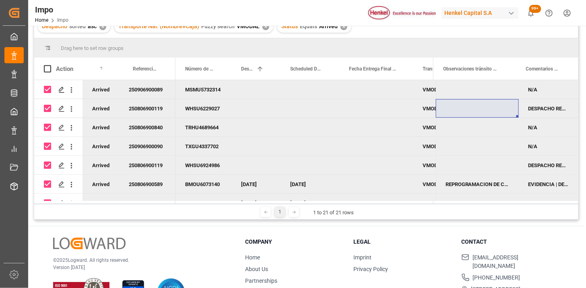
checkbox input "false"
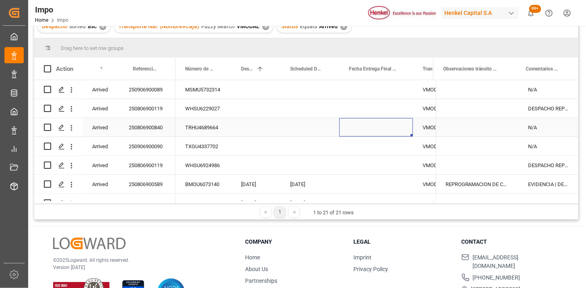
click at [361, 119] on div "Press SPACE to select this row." at bounding box center [376, 127] width 74 height 19
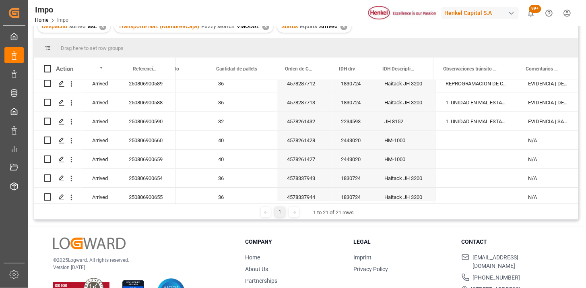
scroll to position [0, 0]
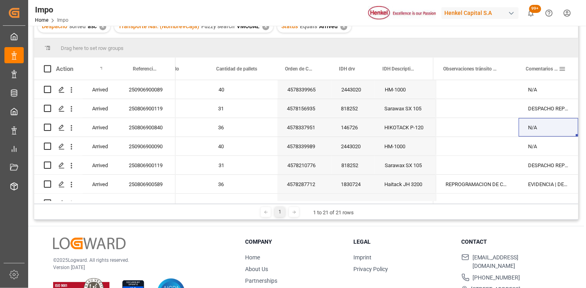
click at [564, 70] on span at bounding box center [562, 68] width 7 height 7
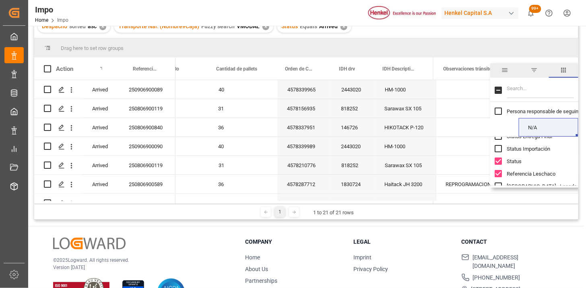
click at [534, 72] on span "filter" at bounding box center [534, 69] width 7 height 7
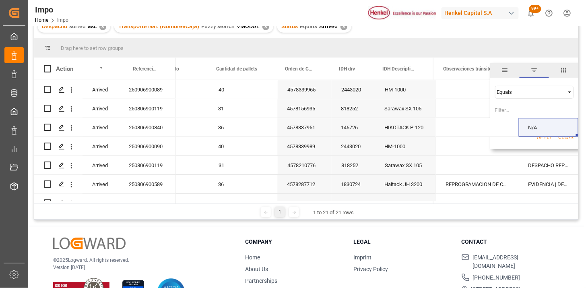
click at [505, 96] on div "Equals" at bounding box center [534, 92] width 79 height 13
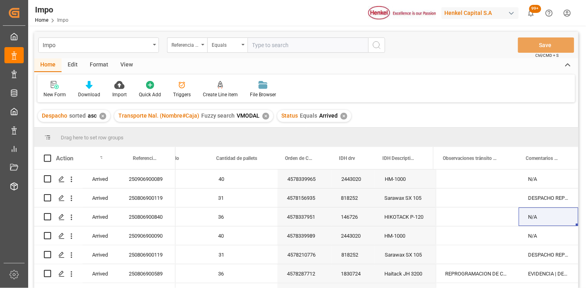
click at [451, 95] on div "New Form Download Import Quick Add Triggers Create Line item File Browser" at bounding box center [305, 88] width 537 height 28
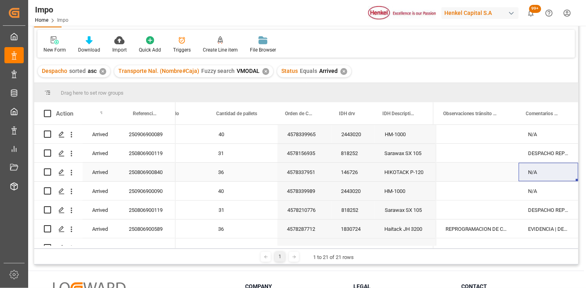
click at [296, 178] on div "4578337951" at bounding box center [305, 171] width 54 height 19
click at [562, 112] on span at bounding box center [562, 113] width 7 height 7
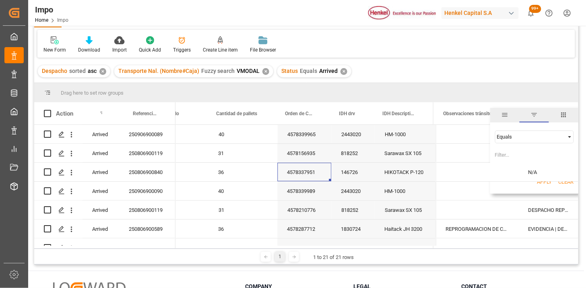
drag, startPoint x: 518, startPoint y: 134, endPoint x: 515, endPoint y: 142, distance: 8.0
click at [518, 135] on div "Equals" at bounding box center [531, 137] width 68 height 6
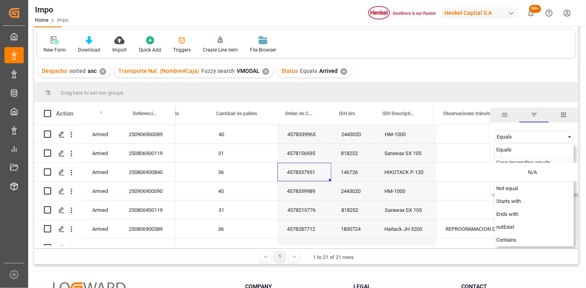
click at [504, 160] on span "Case insensitive equals" at bounding box center [523, 162] width 54 height 6
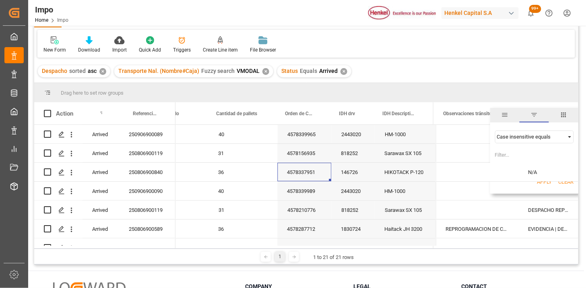
click at [525, 135] on div "Case insensitive equals" at bounding box center [531, 137] width 68 height 6
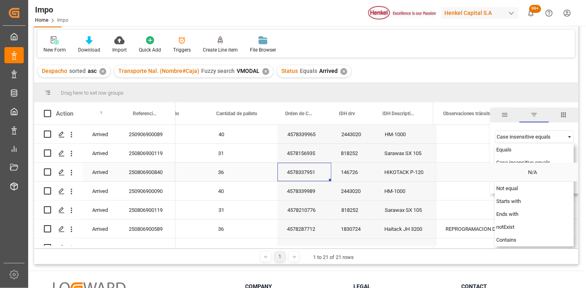
click at [502, 171] on div "Press SPACE to select this row." at bounding box center [477, 171] width 83 height 19
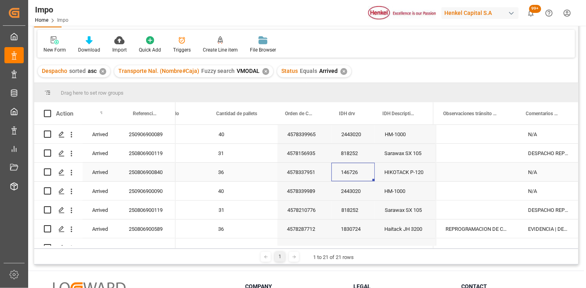
drag, startPoint x: 334, startPoint y: 170, endPoint x: 341, endPoint y: 172, distance: 7.1
click at [334, 171] on div "146726" at bounding box center [352, 171] width 43 height 19
click at [357, 187] on div "2443020" at bounding box center [352, 190] width 43 height 19
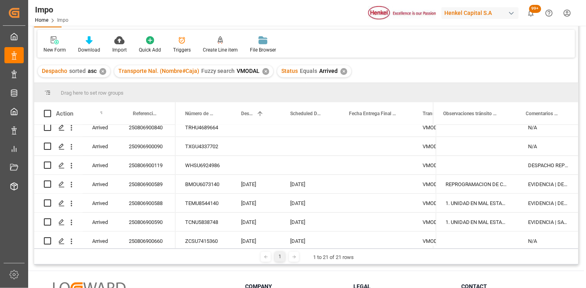
scroll to position [0, 541]
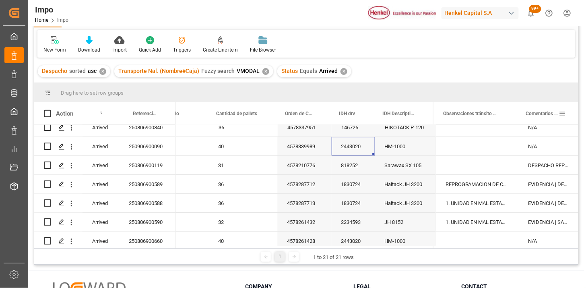
click at [559, 113] on span at bounding box center [562, 113] width 7 height 7
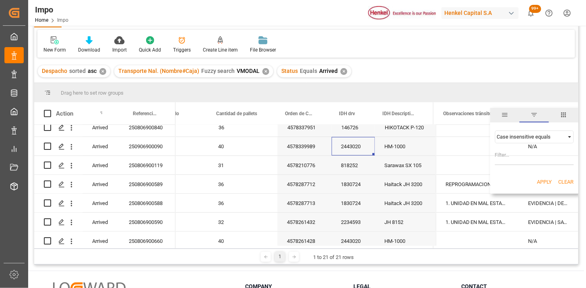
click at [560, 113] on span "columns" at bounding box center [563, 114] width 7 height 7
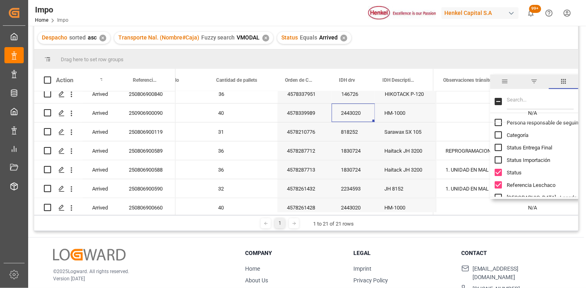
scroll to position [119, 0]
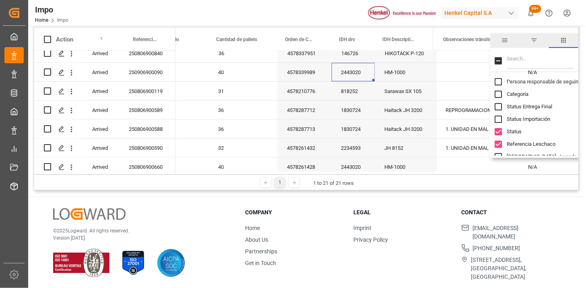
drag, startPoint x: 457, startPoint y: 230, endPoint x: 453, endPoint y: 235, distance: 6.3
click at [457, 230] on div "Company Home About Us Partnerships Get in Touch Legal Imprint Privacy Policy Co…" at bounding box center [402, 244] width 314 height 73
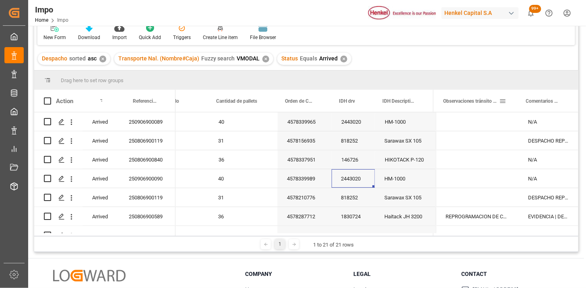
scroll to position [0, 0]
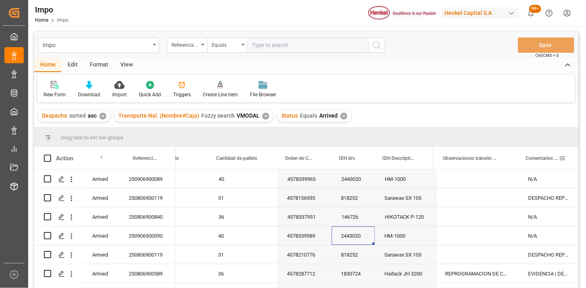
click at [563, 158] on span at bounding box center [562, 157] width 7 height 7
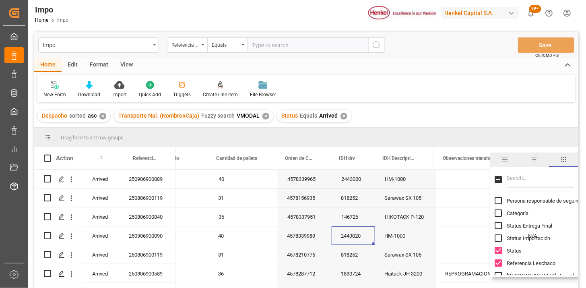
click at [535, 158] on span "filter" at bounding box center [534, 159] width 7 height 7
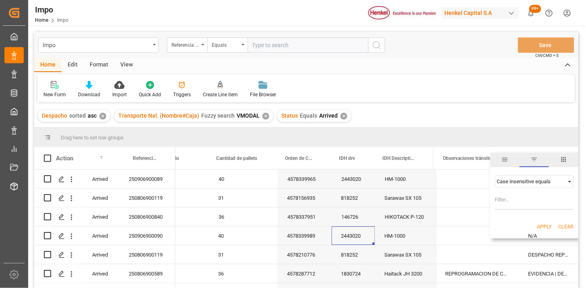
click at [523, 181] on div "Case insensitive equals" at bounding box center [531, 181] width 68 height 6
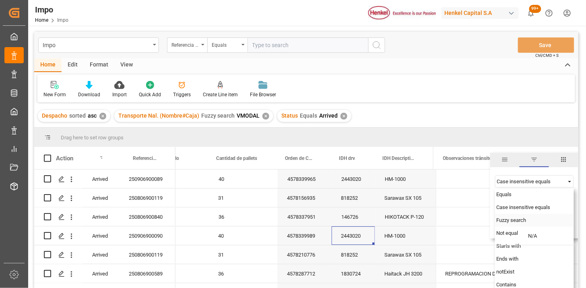
click at [505, 219] on span "Fuzzy search" at bounding box center [511, 220] width 30 height 6
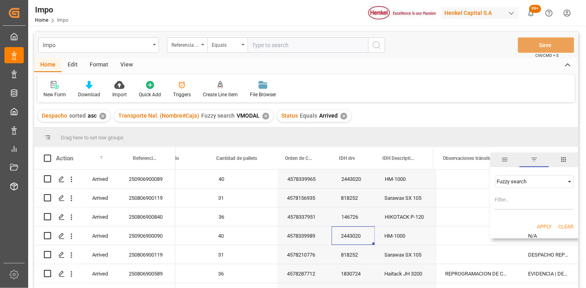
click at [509, 201] on input "Filter Value" at bounding box center [534, 201] width 79 height 16
type input "EVIDENCIA"
click at [545, 222] on button "Apply" at bounding box center [544, 226] width 15 height 8
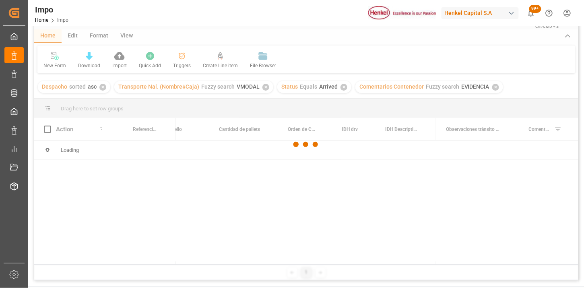
scroll to position [45, 0]
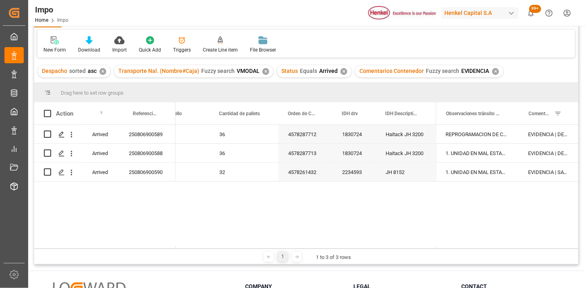
click at [340, 73] on div "✕" at bounding box center [343, 71] width 7 height 7
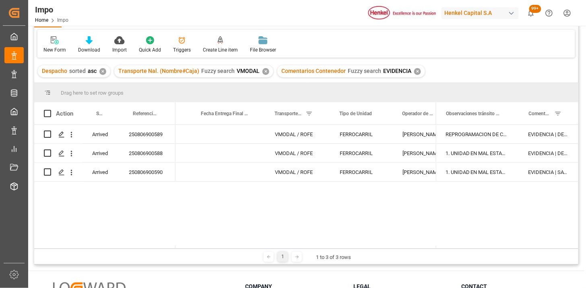
scroll to position [0, 34]
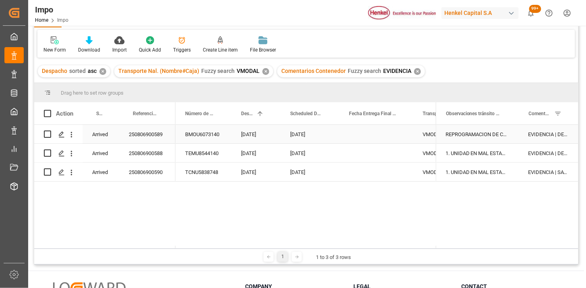
click at [307, 132] on div "[DATE]" at bounding box center [309, 134] width 59 height 19
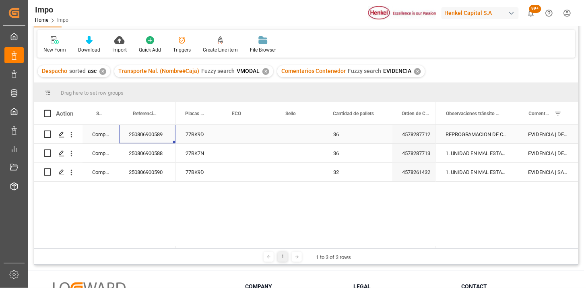
click at [158, 136] on div "250806900589" at bounding box center [147, 134] width 56 height 19
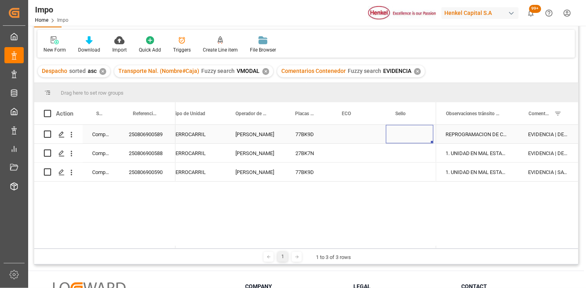
click at [406, 134] on div "Press SPACE to select this row." at bounding box center [409, 134] width 47 height 19
click at [406, 134] on input "Press SPACE to select this row." at bounding box center [409, 138] width 35 height 15
type input "SBT019916"
click at [354, 137] on div "Press SPACE to select this row." at bounding box center [358, 134] width 53 height 19
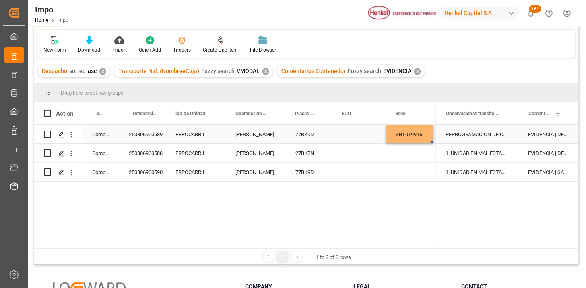
click at [354, 137] on div "Press SPACE to select this row." at bounding box center [358, 134] width 53 height 19
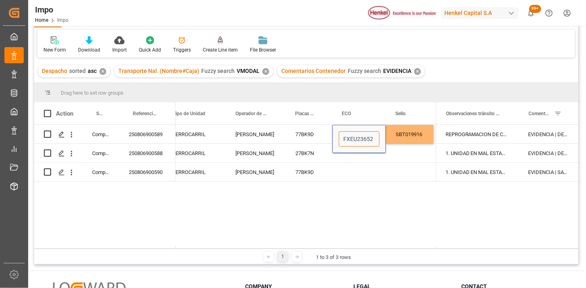
type input "FXEU236527"
click at [486, 137] on div "REPROGRAMACION DE CARGA POR INCIDENTE FERROVIARIO" at bounding box center [477, 134] width 83 height 19
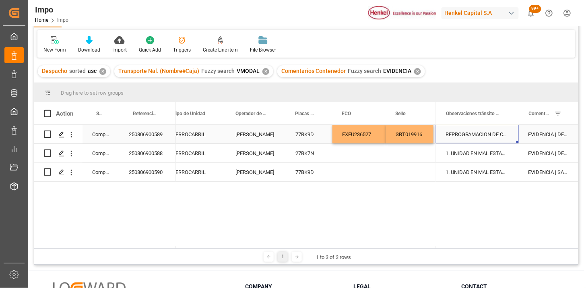
click at [486, 137] on div "REPROGRAMACION DE CARGA POR INCIDENTE FERROVIARIO" at bounding box center [477, 134] width 83 height 19
click at [479, 137] on input "REPROGRAMACION DE CARGA POR INCIDENTE FERROVIARIO" at bounding box center [477, 138] width 70 height 15
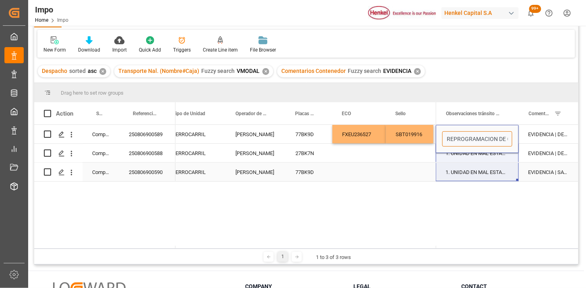
drag, startPoint x: 483, startPoint y: 137, endPoint x: 430, endPoint y: 163, distance: 58.6
click at [436, 163] on div "REPROGRAMACION DE CARGA POR INCIDENTE FERROVIARIO EVIDENCIA | DESPACHO REPROGRA…" at bounding box center [507, 153] width 142 height 57
click at [384, 166] on div "Press SPACE to select this row." at bounding box center [358, 171] width 53 height 19
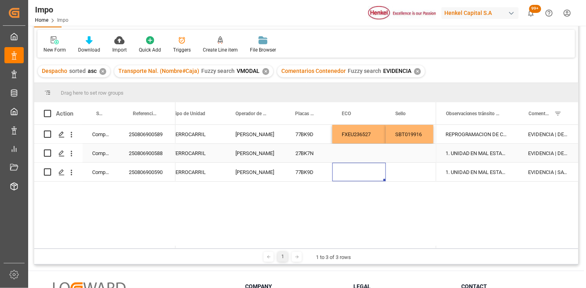
click at [360, 153] on div "Press SPACE to select this row." at bounding box center [358, 153] width 53 height 19
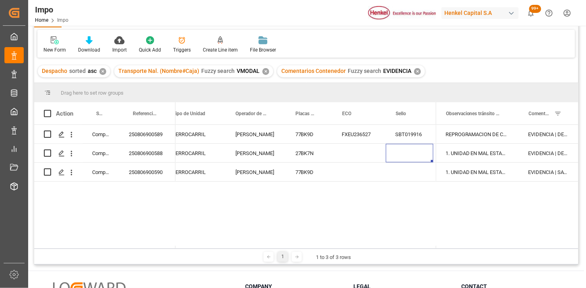
scroll to position [0, 383]
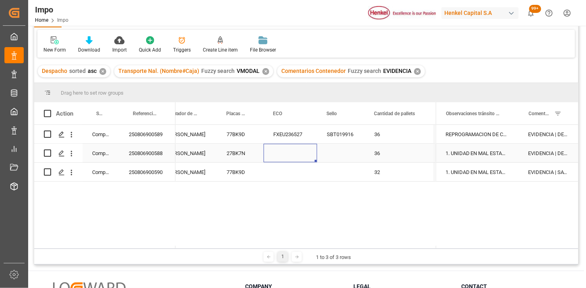
click at [335, 155] on div "Press SPACE to select this row." at bounding box center [340, 153] width 47 height 19
click at [335, 154] on div "Press SPACE to select this row." at bounding box center [340, 153] width 47 height 19
click at [335, 154] on input "Press SPACE to select this row." at bounding box center [340, 157] width 35 height 15
type input "SBT019917"
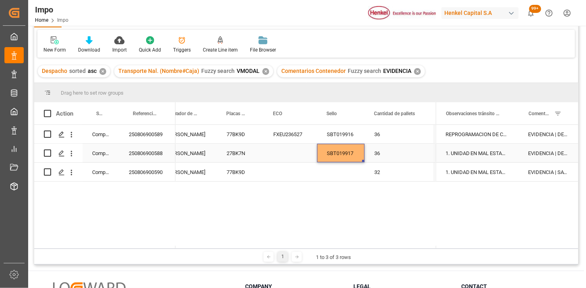
click at [282, 153] on div "Press SPACE to select this row." at bounding box center [289, 153] width 53 height 19
click at [282, 153] on input "Press SPACE to select this row." at bounding box center [290, 157] width 41 height 15
click at [299, 155] on input "FXEU" at bounding box center [290, 157] width 41 height 15
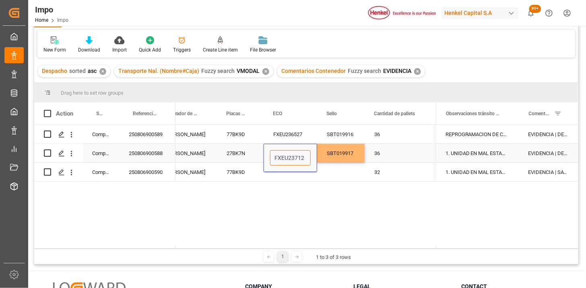
type input "FXEU237122"
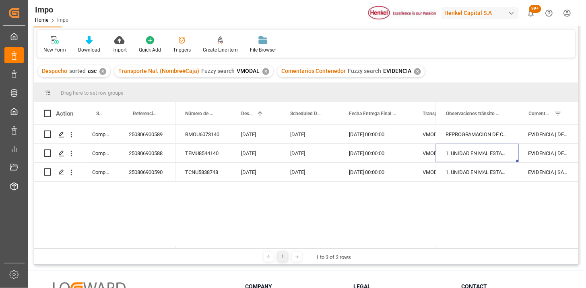
scroll to position [0, 538]
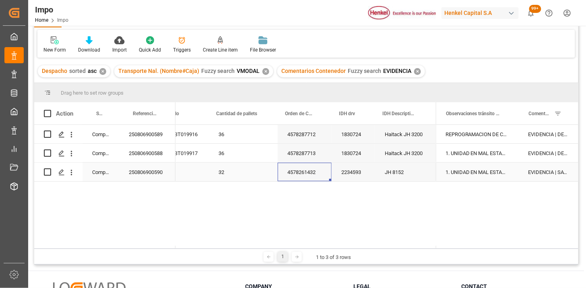
click at [306, 173] on div "4578261432" at bounding box center [305, 171] width 54 height 19
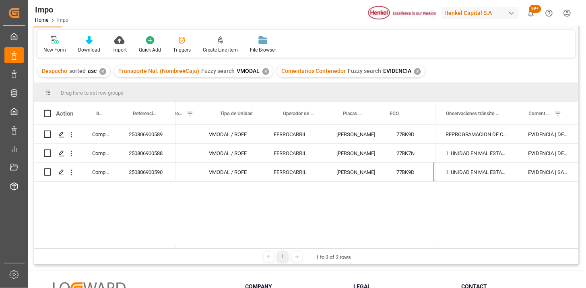
scroll to position [0, 267]
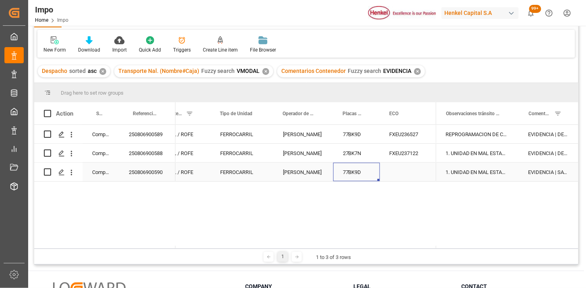
click at [394, 171] on div "Press SPACE to select this row." at bounding box center [406, 171] width 53 height 19
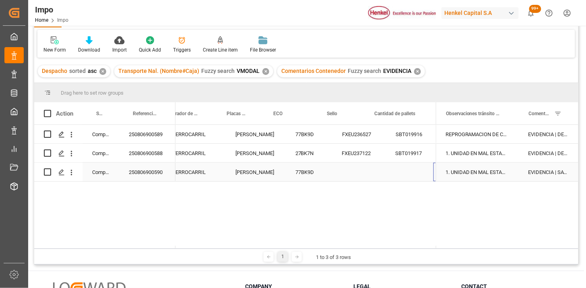
scroll to position [0, 383]
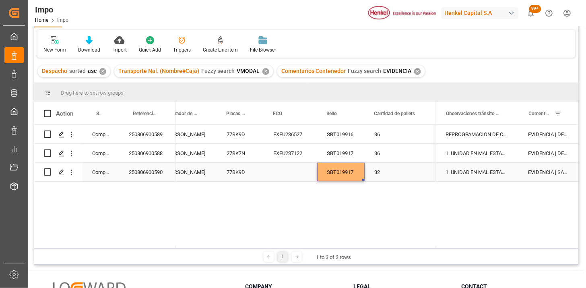
click at [352, 175] on div "SBT019917" at bounding box center [340, 171] width 47 height 19
click at [354, 174] on div "SBT019917" at bounding box center [340, 167] width 47 height 28
click at [352, 167] on input "SBT019917" at bounding box center [340, 166] width 35 height 15
type input "SBT019918"
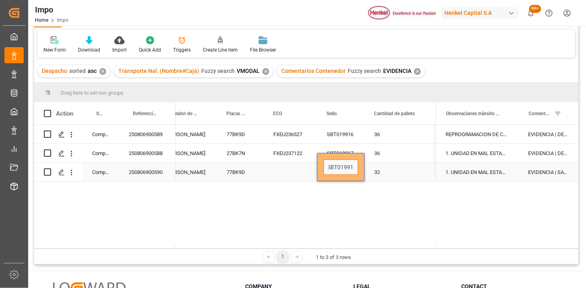
scroll to position [0, 4]
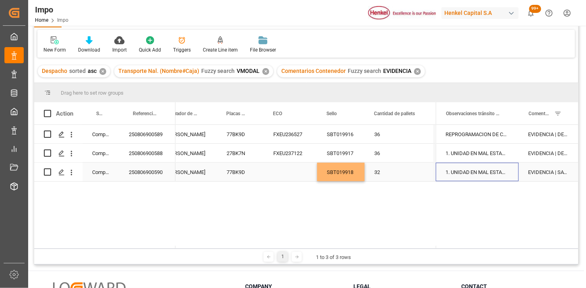
click at [503, 174] on div "1. UNIDAD EN MAL ESTADO (CABLES ROTOS / LLANTAS EN MAL ESTADO); SE REALIZA CAMB…" at bounding box center [477, 171] width 83 height 19
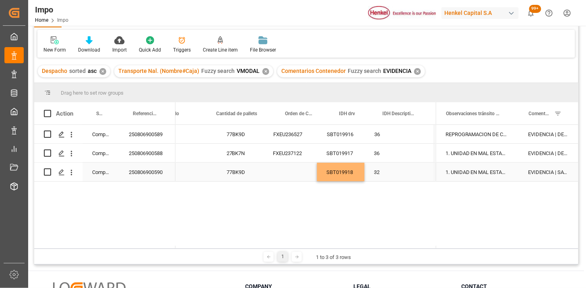
scroll to position [0, 538]
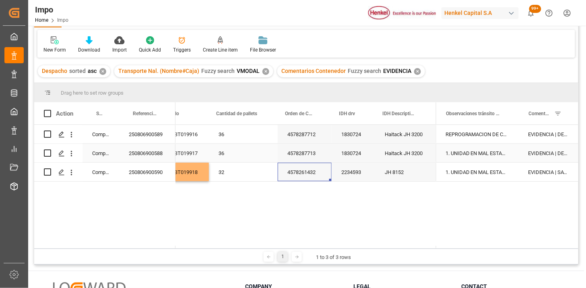
click at [316, 161] on div "4578287713" at bounding box center [305, 153] width 54 height 19
click at [313, 172] on div "4578261432" at bounding box center [305, 171] width 54 height 19
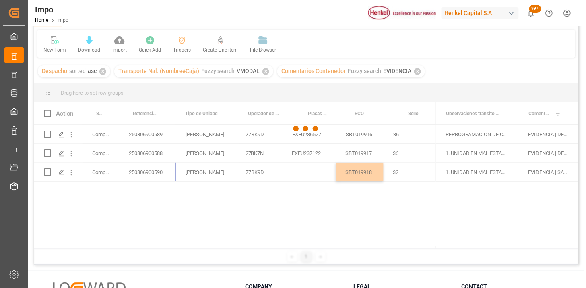
scroll to position [0, 302]
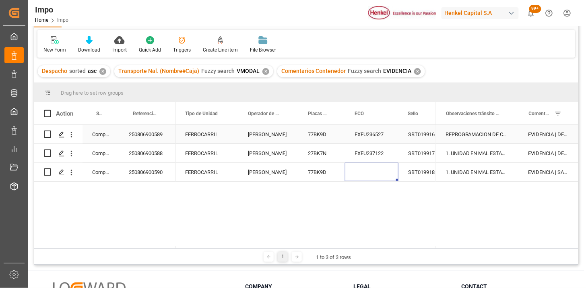
click at [552, 132] on div "EVIDENCIA | DESPACHO REPROGRAMADO POR CONTENEDOR NO POSICIONADO (FECHA INICIAL …" at bounding box center [548, 134] width 60 height 19
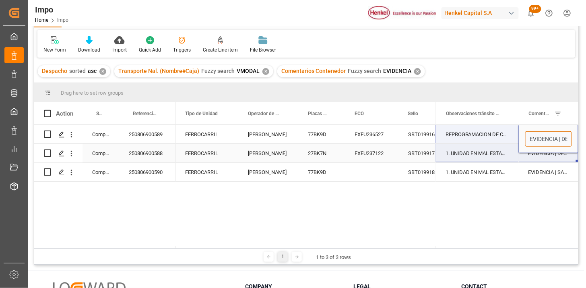
drag, startPoint x: 559, startPoint y: 138, endPoint x: 469, endPoint y: 147, distance: 90.5
click at [469, 147] on div "REPROGRAMACION DE CARGA POR INCIDENTE FERROVIARIO EVIDENCIA | DESPACHO REPROGRA…" at bounding box center [507, 153] width 142 height 57
type input "DESPACHO REPROGRAMADO POR CONTENEDOR NO POSICIONADO (FECHA INICIAL 08.08), SE G…"
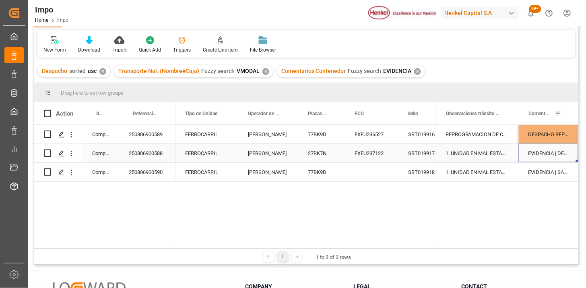
click at [549, 155] on div "EVIDENCIA | DESPACHO REPROGRAMADO POR CONTENEDOR NO POSICIONADO (FECHA INICIAL …" at bounding box center [548, 153] width 60 height 19
click at [549, 154] on div "EVIDENCIA | DESPACHO REPROGRAMADO POR CONTENEDOR NO POSICIONADO (FECHA INICIAL …" at bounding box center [548, 153] width 60 height 19
click at [549, 154] on input "EVIDENCIA | DESPACHO REPROGRAMADO POR CONTENEDOR NO POSICIONADO (FECHA INICIAL …" at bounding box center [548, 157] width 47 height 15
click at [559, 159] on input "EVIDENCIA | DESPACHO REPROGRAMADO POR CONTENEDOR NO POSICIONADO (FECHA INICIAL …" at bounding box center [548, 157] width 47 height 15
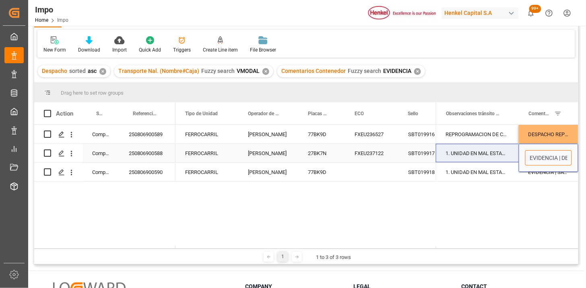
drag, startPoint x: 560, startPoint y: 157, endPoint x: 463, endPoint y: 156, distance: 96.9
click at [469, 159] on div "1. UNIDAD EN MAL ESTADO (LLANTA PONCHADA / LLANTA FUERA DEL RIN) 2. REPROGRAMAC…" at bounding box center [507, 153] width 142 height 19
type input "DESPACHO REPROGRAMADO POR CONTENEDOR NO POSICIONADO (FECHA INICIAL 08.08), SE G…"
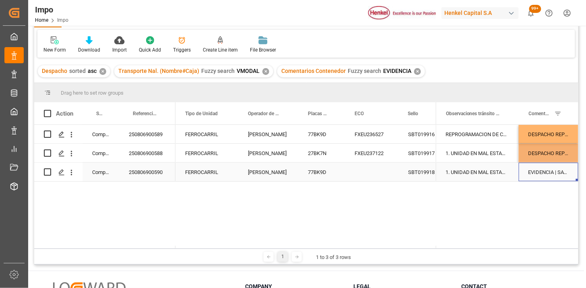
click at [538, 178] on div "EVIDENCIA | SATURACIÓN EN TERMINAL" at bounding box center [548, 171] width 60 height 19
click at [541, 175] on div "EVIDENCIA | SATURACIÓN EN TERMINAL" at bounding box center [548, 171] width 60 height 19
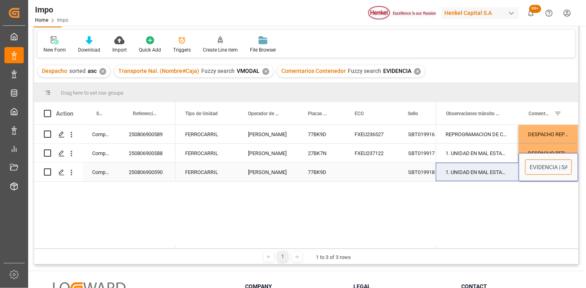
drag, startPoint x: 559, startPoint y: 166, endPoint x: 465, endPoint y: 167, distance: 94.1
click at [465, 167] on div "1. UNIDAD EN MAL ESTADO (CABLES ROTOS / LLANTAS EN MAL ESTADO); SE REALIZA CAMB…" at bounding box center [507, 171] width 142 height 19
type input "SATURACIÓN EN TERMINAL"
click at [471, 174] on div "1. UNIDAD EN MAL ESTADO (CABLES ROTOS / LLANTAS EN MAL ESTADO); SE REALIZA CAMB…" at bounding box center [477, 171] width 83 height 19
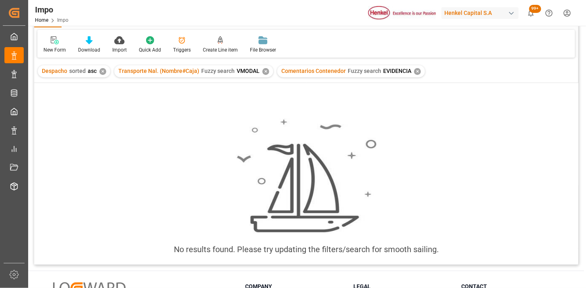
click at [414, 70] on div "✕" at bounding box center [417, 71] width 7 height 7
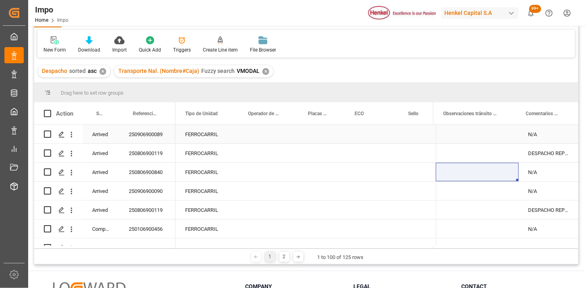
click at [162, 135] on div "250906900089" at bounding box center [147, 134] width 56 height 19
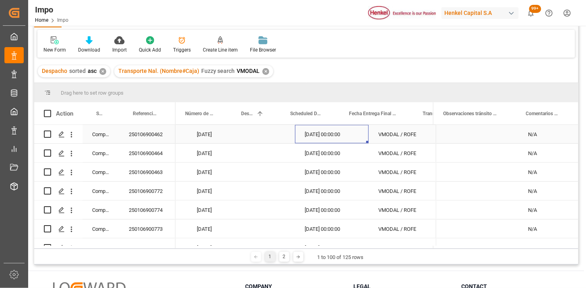
scroll to position [0, 44]
click at [356, 115] on span at bounding box center [355, 113] width 7 height 7
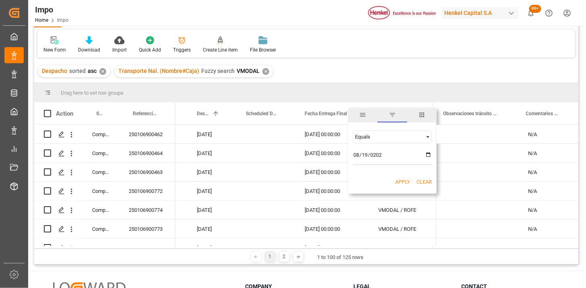
type input "2025-08-19"
click at [396, 183] on button "Apply" at bounding box center [402, 182] width 15 height 8
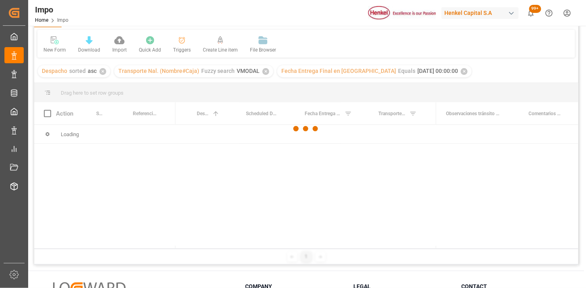
scroll to position [89, 0]
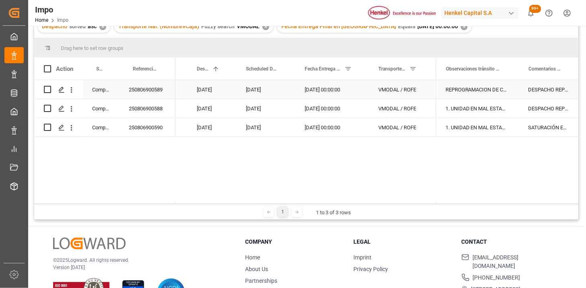
click at [142, 93] on div "250806900589" at bounding box center [147, 89] width 56 height 19
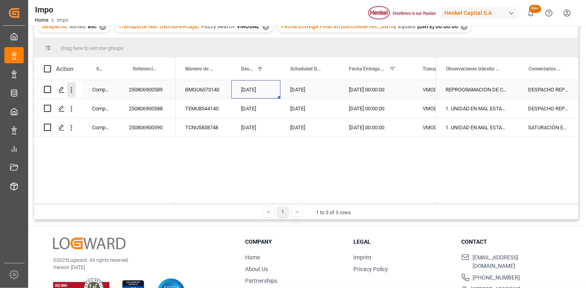
click at [70, 93] on icon "open menu" at bounding box center [71, 90] width 8 height 8
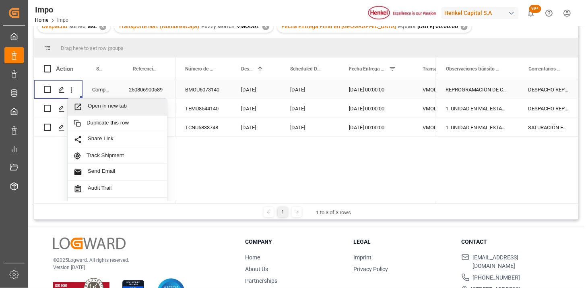
click at [102, 105] on span "Open in new tab" at bounding box center [124, 107] width 73 height 8
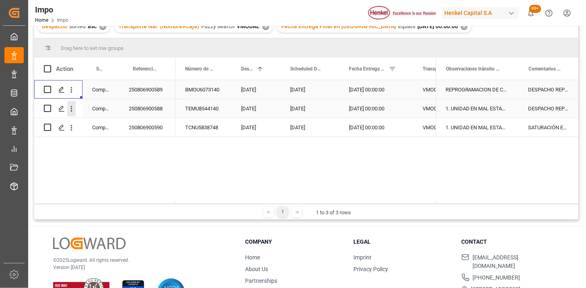
click at [73, 109] on icon "open menu" at bounding box center [71, 109] width 8 height 8
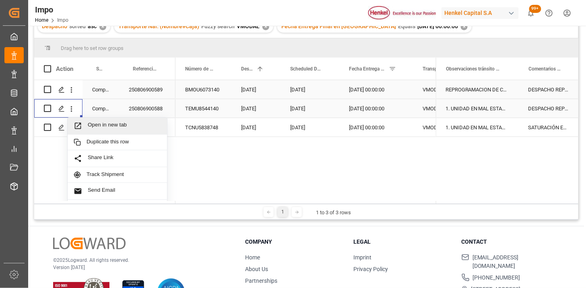
click at [90, 123] on span "Open in new tab" at bounding box center [124, 125] width 73 height 8
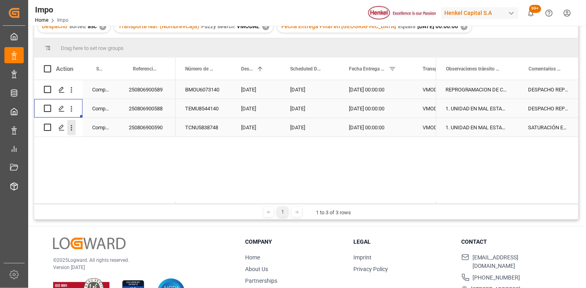
click at [73, 129] on icon "open menu" at bounding box center [71, 127] width 8 height 8
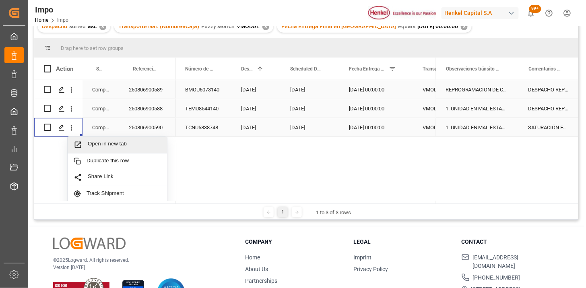
click at [98, 143] on span "Open in new tab" at bounding box center [124, 144] width 73 height 8
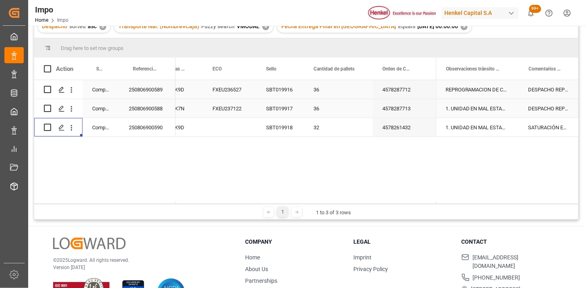
scroll to position [0, 538]
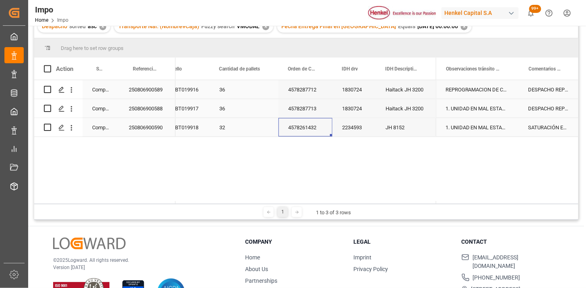
click at [312, 118] on div "4578261432" at bounding box center [305, 127] width 54 height 19
click at [75, 90] on icon "open menu" at bounding box center [71, 90] width 8 height 8
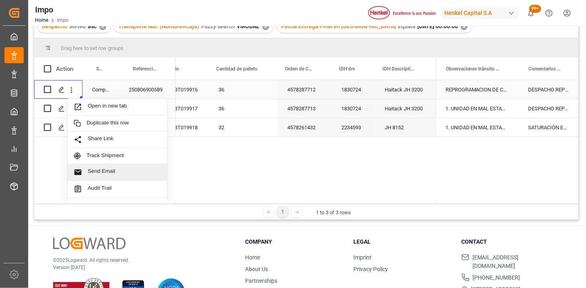
click at [117, 169] on span "Send Email" at bounding box center [124, 172] width 73 height 8
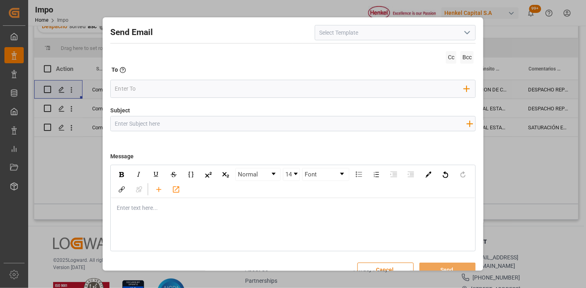
click at [467, 34] on icon "open menu" at bounding box center [467, 33] width 10 height 10
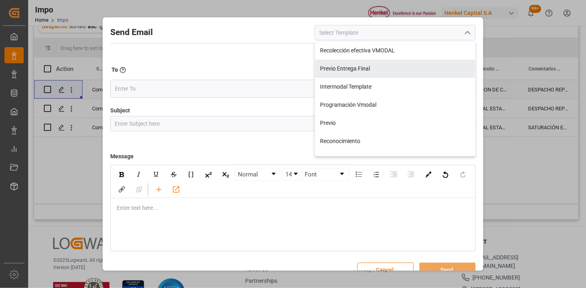
click at [388, 56] on div "Recolección efectiva VMODAL" at bounding box center [395, 50] width 160 height 18
type input "Recolección efectiva VMODAL"
type input "RECOLECCIÓN EFECTIVA || OC {{customerpoDerived}} || REF {{freightForwarderRefer…"
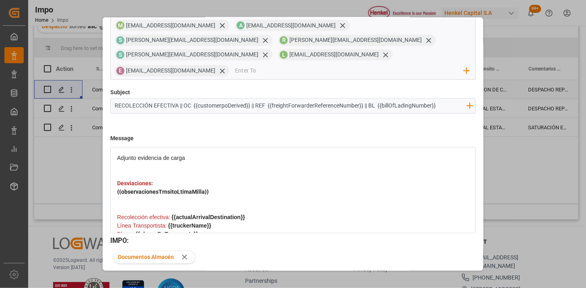
scroll to position [134, 0]
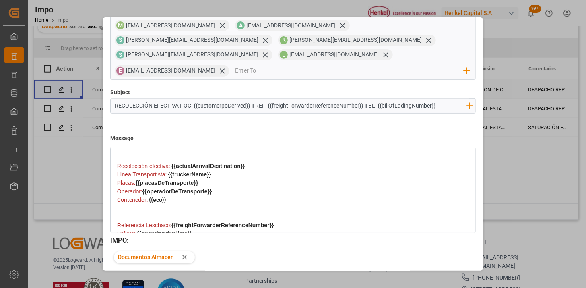
click at [440, 277] on button "Send" at bounding box center [447, 284] width 56 height 15
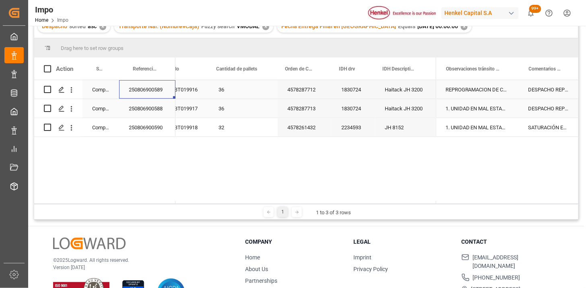
click at [299, 112] on div "4578287713" at bounding box center [305, 108] width 54 height 19
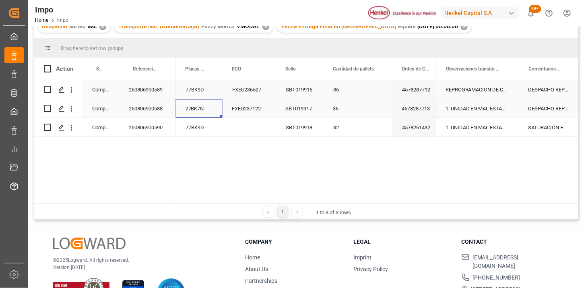
scroll to position [0, 364]
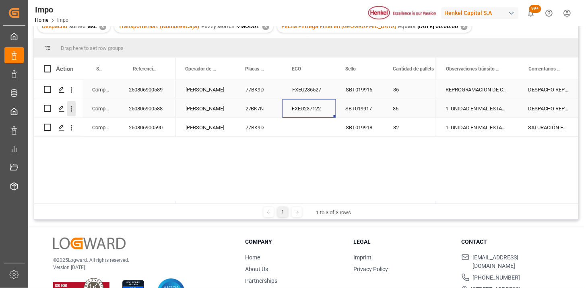
click at [73, 111] on icon "open menu" at bounding box center [71, 109] width 8 height 8
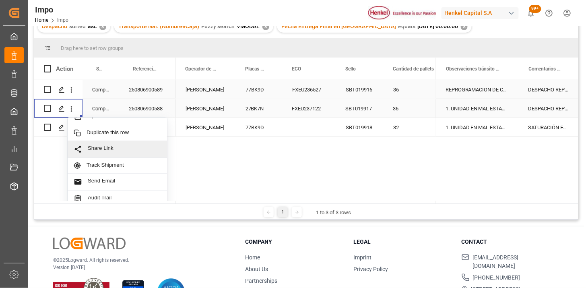
scroll to position [17, 0]
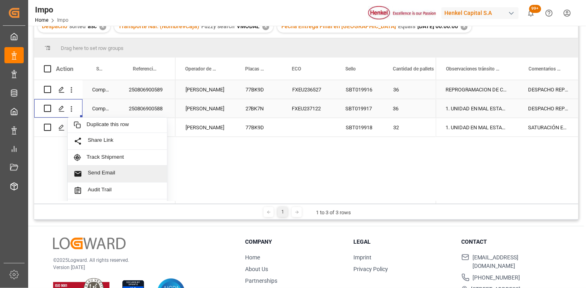
click at [121, 171] on span "Send Email" at bounding box center [124, 173] width 73 height 8
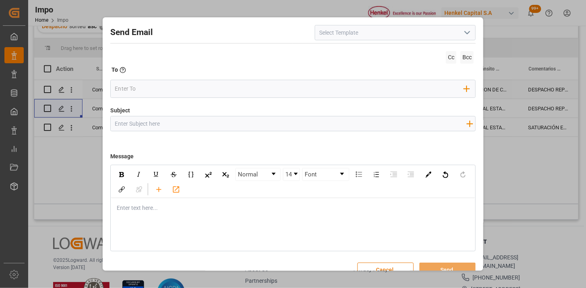
click at [465, 37] on icon "open menu" at bounding box center [467, 33] width 10 height 10
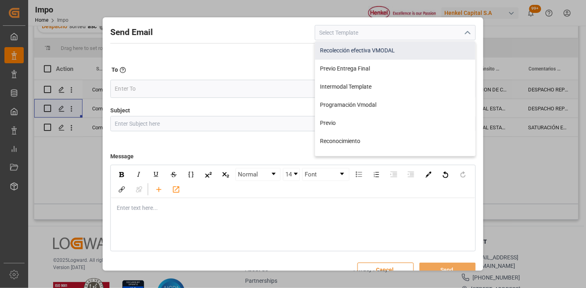
click at [388, 53] on div "Recolección efectiva VMODAL" at bounding box center [395, 50] width 160 height 18
type input "Recolección efectiva VMODAL"
type input "RECOLECCIÓN EFECTIVA || OC {{customerpoDerived}} || REF {{freightForwarderRefer…"
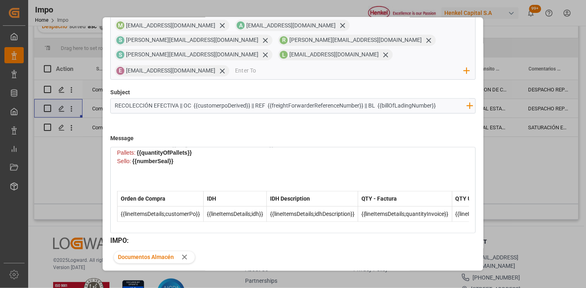
scroll to position [218, 0]
click at [427, 277] on button "Send" at bounding box center [447, 284] width 56 height 15
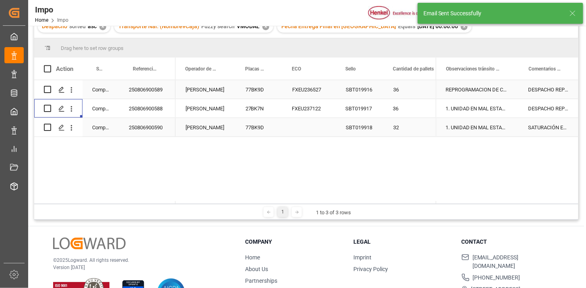
click at [498, 133] on div "1. UNIDAD EN MAL ESTADO (CABLES ROTOS / LLANTAS EN MAL ESTADO); SE REALIZA CAMB…" at bounding box center [477, 127] width 83 height 19
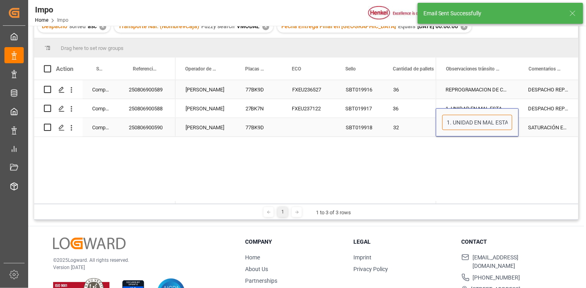
click at [493, 122] on input "1. UNIDAD EN MAL ESTADO (CABLES ROTOS / LLANTAS EN MAL ESTADO); SE REALIZA CAMB…" at bounding box center [477, 122] width 70 height 15
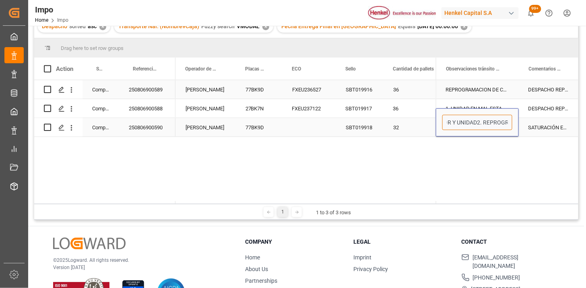
scroll to position [0, 378]
drag, startPoint x: 494, startPoint y: 121, endPoint x: 477, endPoint y: 130, distance: 19.5
click at [477, 130] on div "1. UNIDAD EN MAL ESTADO (CABLES ROTOS / LLANTAS EN MAL ESTADO); SE REALIZA CAMB…" at bounding box center [477, 122] width 83 height 28
click at [471, 122] on input "1. UNIDAD EN MAL ESTADO (CABLES ROTOS / LLANTAS EN MAL ESTADO); SE REALIZA CAMB…" at bounding box center [477, 122] width 70 height 15
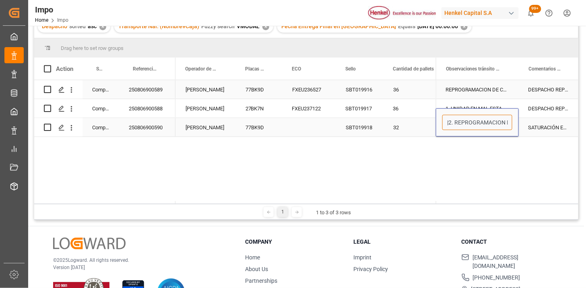
type input "1. UNIDAD EN MAL ESTADO (CABLES ROTOS / LLANTAS EN MAL ESTADO); SE REALIZA CAMB…"
click at [314, 130] on div "Press SPACE to select this row." at bounding box center [308, 127] width 53 height 19
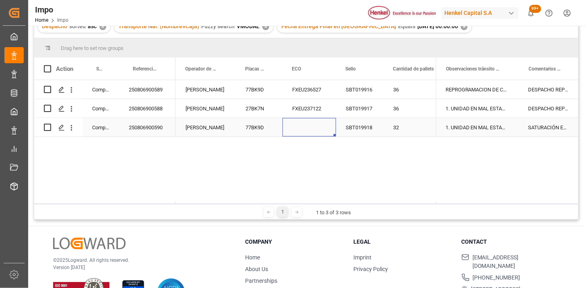
click at [150, 127] on div "250806900590" at bounding box center [147, 127] width 56 height 19
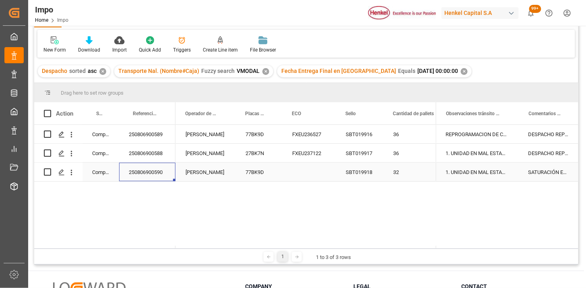
click at [342, 174] on div "SBT019918" at bounding box center [359, 171] width 47 height 19
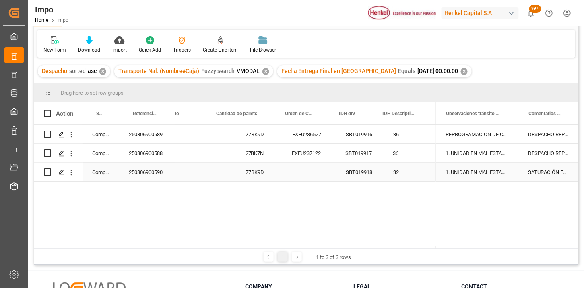
scroll to position [0, 538]
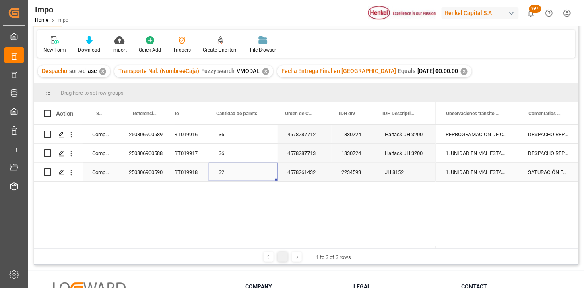
click at [465, 175] on div "1. UNIDAD EN MAL ESTADO (CABLES ROTOS / LLANTAS EN MAL ESTADO); SE REALIZA CAMB…" at bounding box center [477, 171] width 83 height 19
click at [466, 175] on div "1. UNIDAD EN MAL ESTADO (CABLES ROTOS / LLANTAS EN MAL ESTADO); SE REALIZA CAMB…" at bounding box center [477, 171] width 83 height 19
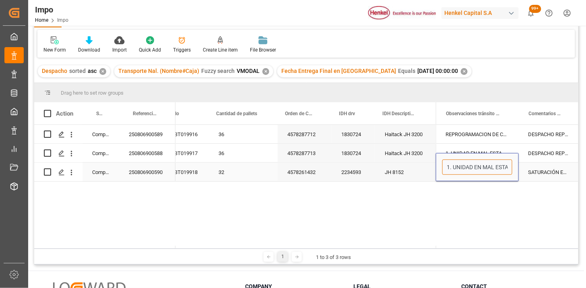
click at [472, 171] on input "1. UNIDAD EN MAL ESTADO (CABLES ROTOS / LLANTAS EN MAL ESTADO); SE REALIZA CAMB…" at bounding box center [477, 166] width 70 height 15
click at [461, 70] on div "✕" at bounding box center [464, 71] width 7 height 7
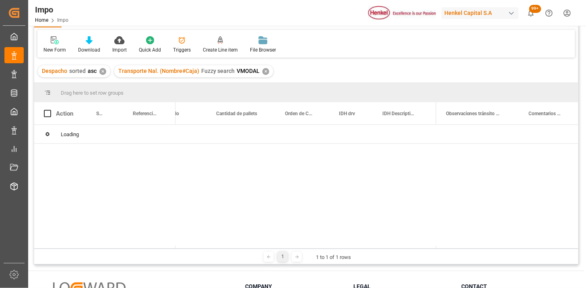
click at [263, 72] on div "✕" at bounding box center [265, 71] width 7 height 7
click at [103, 72] on div "✕" at bounding box center [102, 71] width 7 height 7
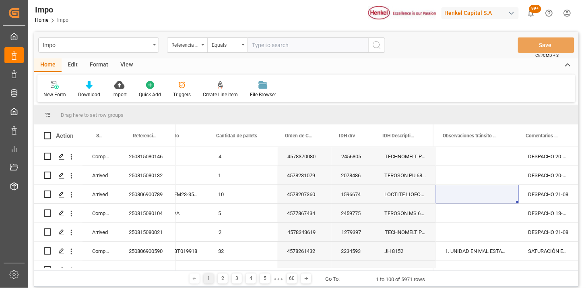
click at [263, 47] on input "text" at bounding box center [307, 44] width 121 height 15
paste input "250806900840"
type input "250806900840"
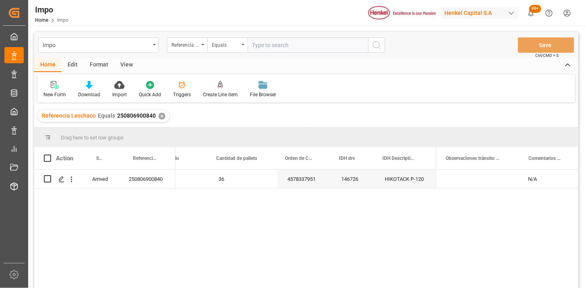
click at [130, 68] on div "View" at bounding box center [126, 65] width 25 height 14
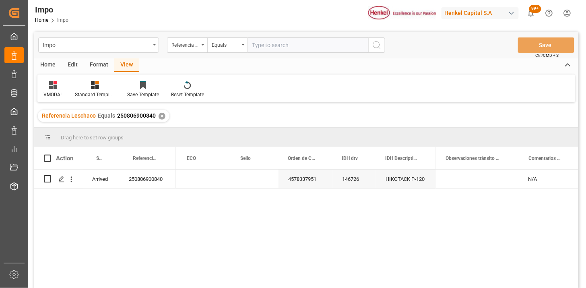
scroll to position [45, 0]
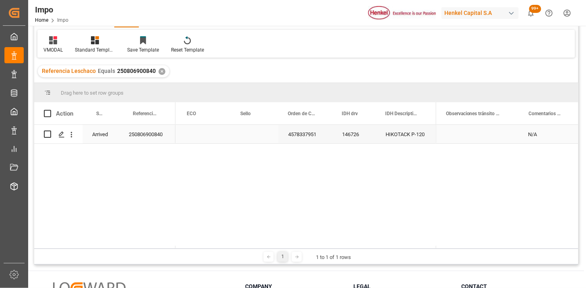
click at [261, 137] on div "Press SPACE to select this row." at bounding box center [254, 134] width 47 height 19
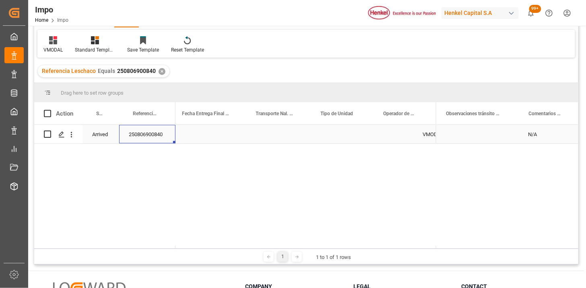
scroll to position [0, 0]
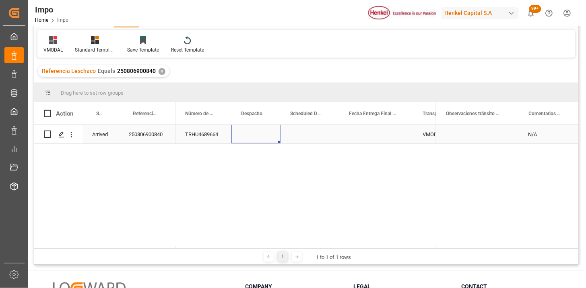
click at [253, 135] on div "Press SPACE to select this row." at bounding box center [255, 134] width 49 height 19
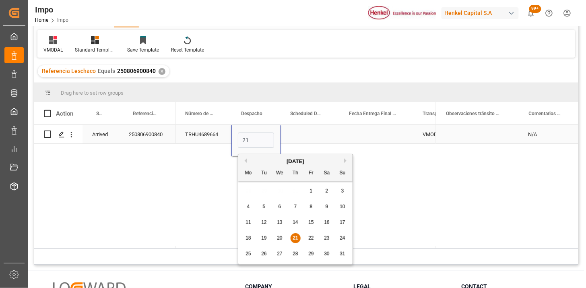
type input "[DATE]"
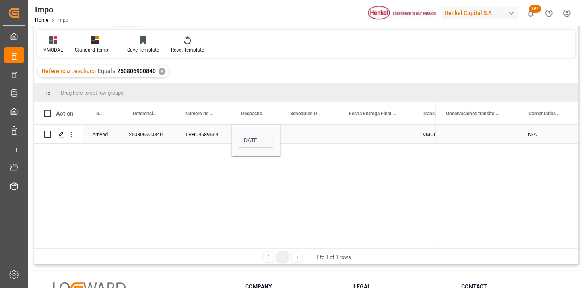
drag, startPoint x: 209, startPoint y: 138, endPoint x: 186, endPoint y: 173, distance: 41.7
click at [209, 138] on div "TRHU4689664" at bounding box center [203, 134] width 56 height 19
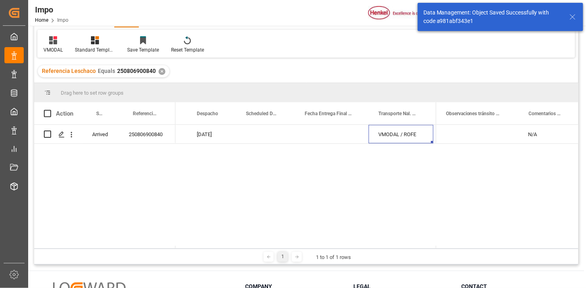
scroll to position [0, 107]
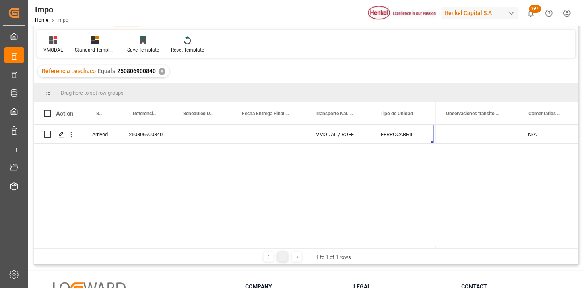
click at [161, 70] on div "✕" at bounding box center [161, 71] width 7 height 7
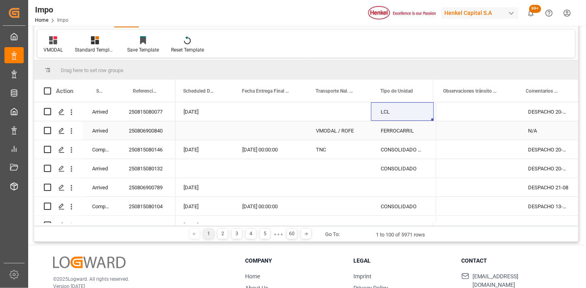
click at [159, 133] on div "250806900840" at bounding box center [147, 130] width 56 height 19
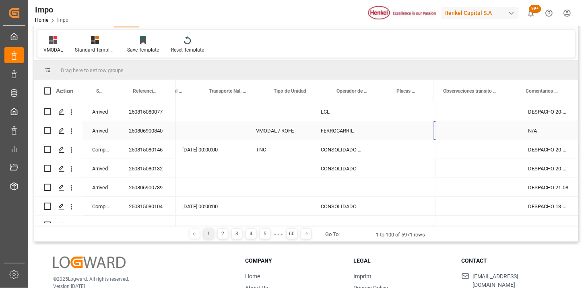
scroll to position [0, 214]
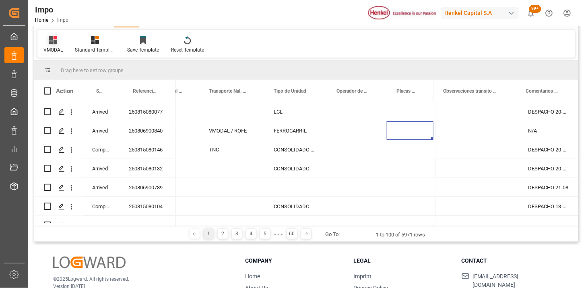
click at [53, 50] on div "VMODAL" at bounding box center [52, 49] width 19 height 7
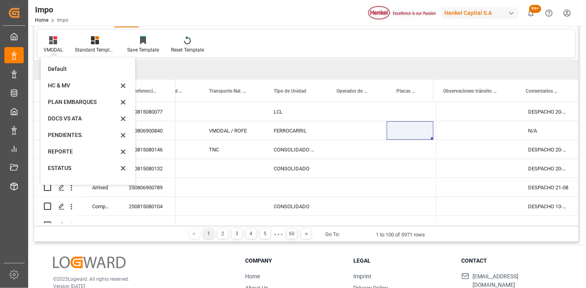
click at [67, 158] on div "REPORTE" at bounding box center [88, 151] width 88 height 16
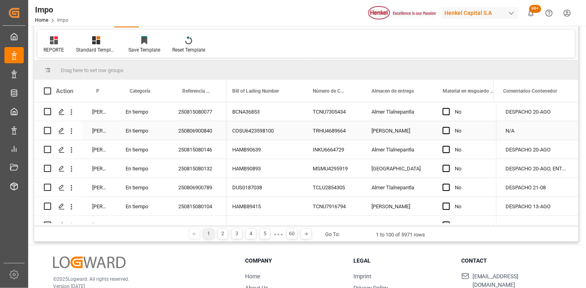
click at [196, 130] on div "250806900840" at bounding box center [198, 130] width 58 height 19
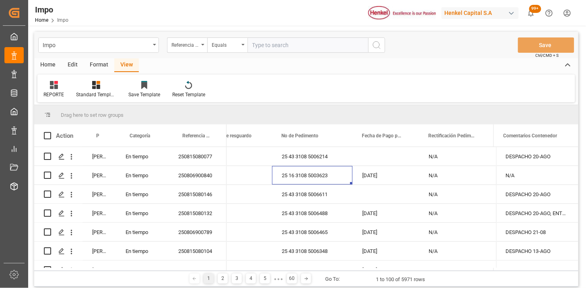
scroll to position [45, 0]
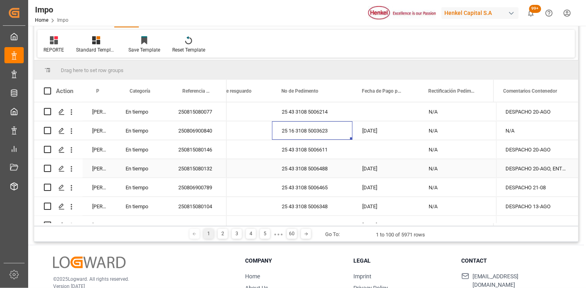
click at [477, 169] on div "N/A" at bounding box center [456, 168] width 75 height 19
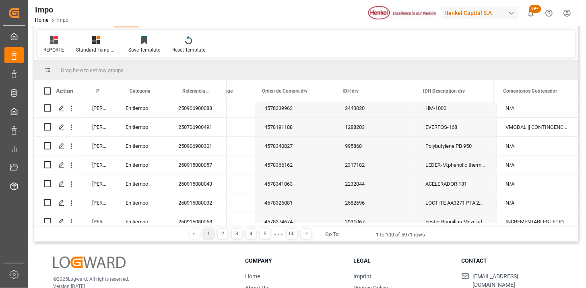
scroll to position [223, 0]
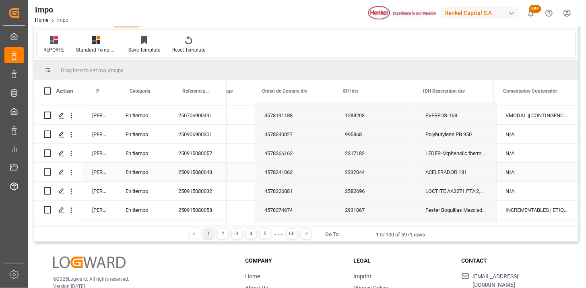
click at [461, 173] on div "ACELERADOR 131" at bounding box center [455, 171] width 80 height 19
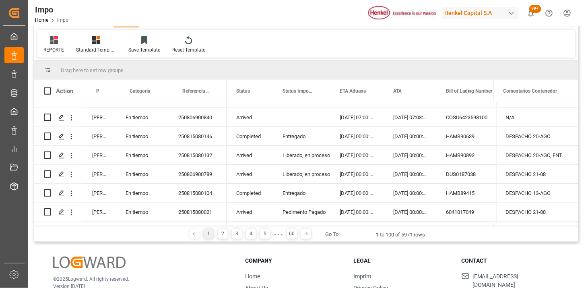
scroll to position [0, 0]
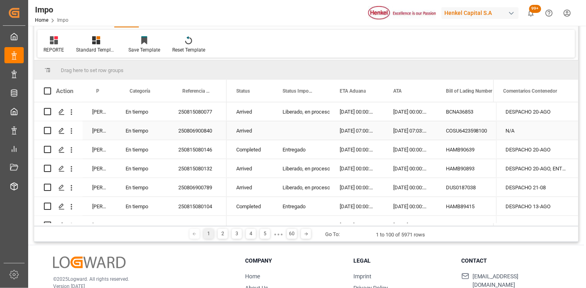
click at [192, 127] on div "250806900840" at bounding box center [198, 130] width 58 height 19
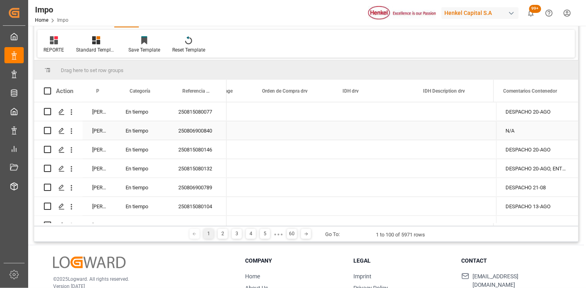
scroll to position [0, 2058]
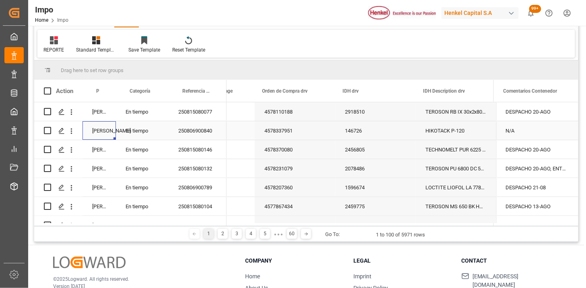
click at [267, 133] on div "4578337951" at bounding box center [295, 130] width 80 height 19
click at [319, 93] on span at bounding box center [319, 90] width 7 height 7
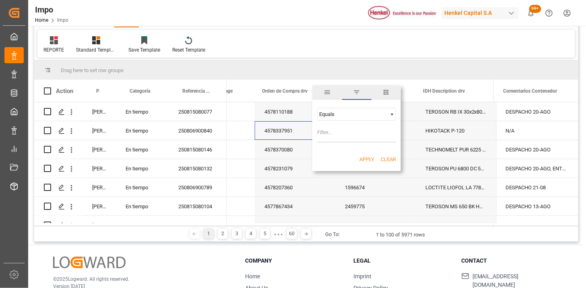
click at [377, 111] on div "Equals" at bounding box center [353, 114] width 68 height 6
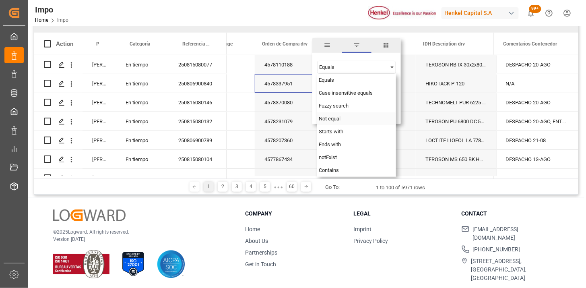
scroll to position [93, 0]
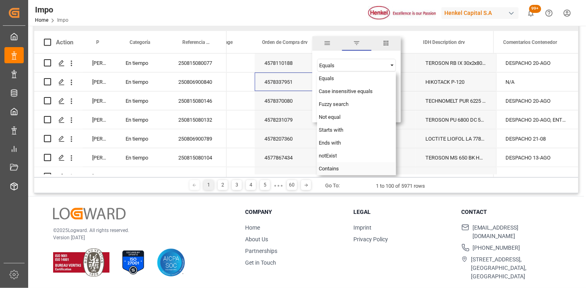
click at [351, 167] on div "Contains" at bounding box center [356, 168] width 79 height 13
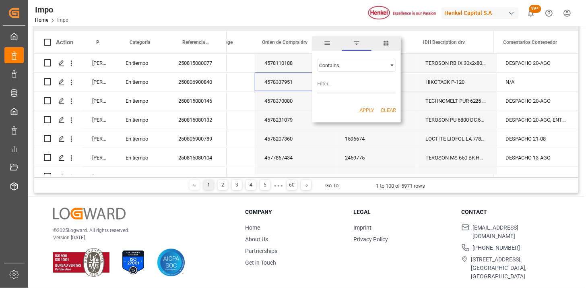
click at [348, 85] on input "Filter Value" at bounding box center [356, 85] width 79 height 16
paste input "4578337890 & 4578355366"
type input "4578337890,4578355366"
click at [360, 109] on button "Apply" at bounding box center [366, 110] width 15 height 8
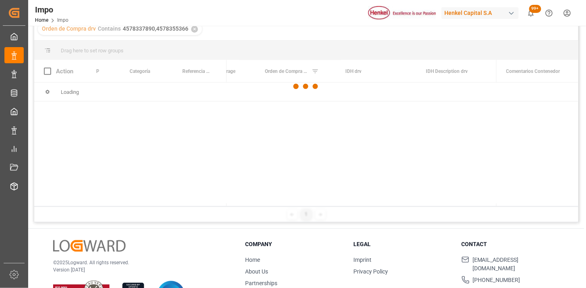
scroll to position [71, 0]
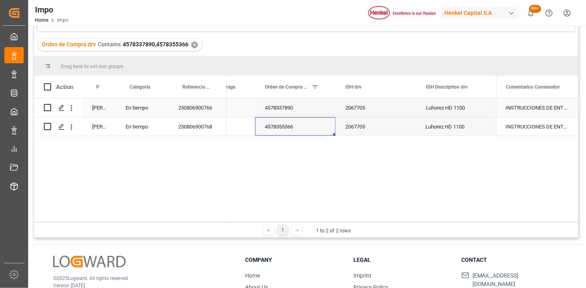
click at [291, 114] on div "4578337890" at bounding box center [295, 107] width 80 height 19
click at [268, 124] on div "4578355366" at bounding box center [295, 126] width 80 height 19
click at [280, 109] on div "4578337890" at bounding box center [295, 107] width 80 height 19
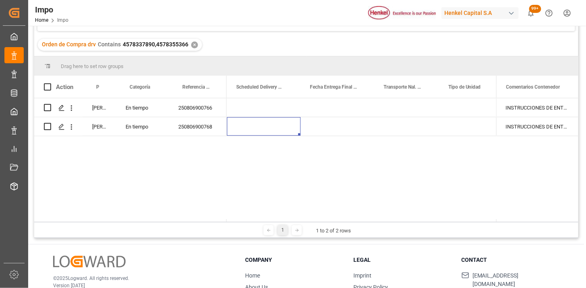
scroll to position [0, 1300]
click at [447, 106] on div "Press SPACE to select this row." at bounding box center [472, 107] width 65 height 19
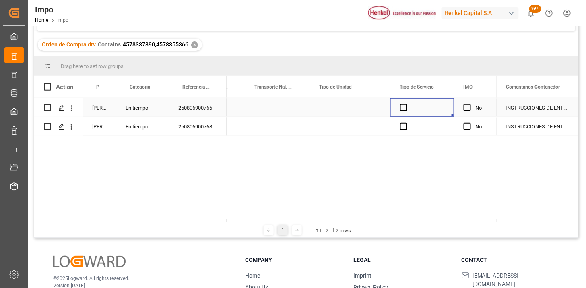
click at [276, 106] on div "Press SPACE to select this row." at bounding box center [277, 107] width 65 height 19
click at [278, 110] on input "Press SPACE to select this row." at bounding box center [277, 112] width 52 height 15
type input "VMODAL / ROFE"
click at [331, 107] on div "Press SPACE to select this row." at bounding box center [350, 107] width 80 height 19
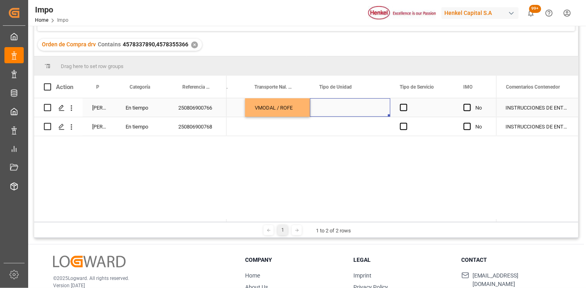
click at [331, 107] on div "Press SPACE to select this row." at bounding box center [350, 107] width 80 height 19
click at [331, 107] on input "Press SPACE to select this row." at bounding box center [350, 112] width 68 height 15
type input "FERROCARRIL"
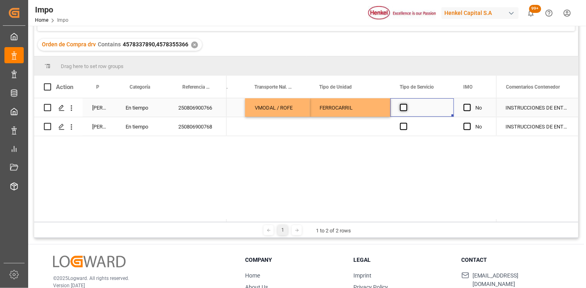
click at [405, 109] on span "Press SPACE to select this row." at bounding box center [403, 107] width 7 height 7
click at [406, 104] on input "Press SPACE to select this row." at bounding box center [406, 104] width 0 height 0
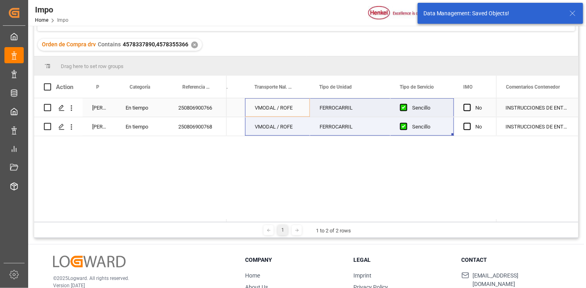
click at [545, 112] on div "INSTRUCCIONES DE ENTREGA" at bounding box center [537, 107] width 82 height 19
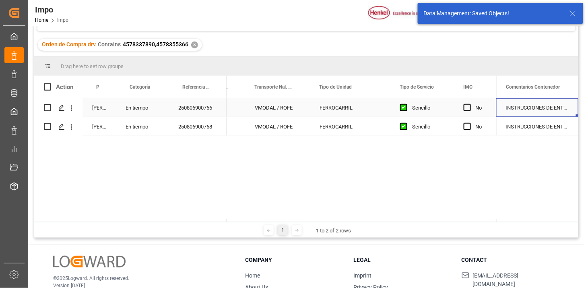
click at [545, 112] on div "INSTRUCCIONES DE ENTREGA" at bounding box center [537, 107] width 82 height 19
click at [545, 112] on input "INSTRUCCIONES DE ENTREGA" at bounding box center [536, 112] width 69 height 15
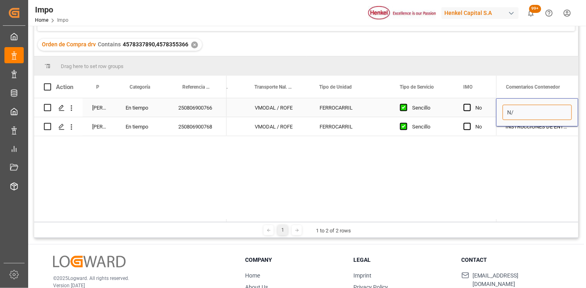
type input "N/A"
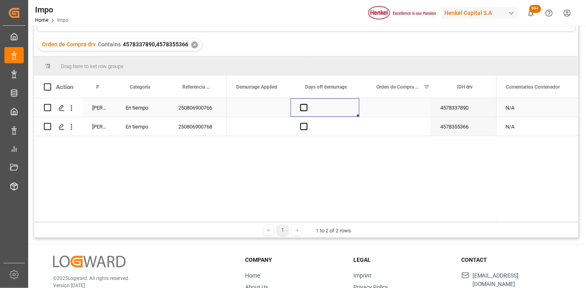
scroll to position [0, 1880]
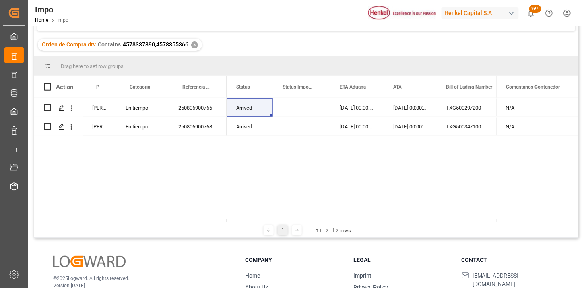
click at [295, 210] on div "Arrived 12-08-2025 00:00:00 13-08-2025 00:00:00 TXG500297200 OTPU6632021 Arrive…" at bounding box center [360, 159] width 269 height 123
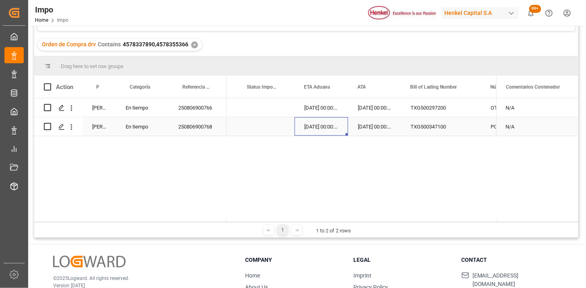
click at [323, 128] on div "12-08-2025 00:00:00" at bounding box center [320, 126] width 53 height 19
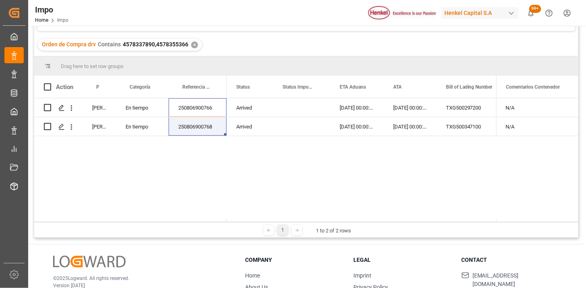
scroll to position [0, 0]
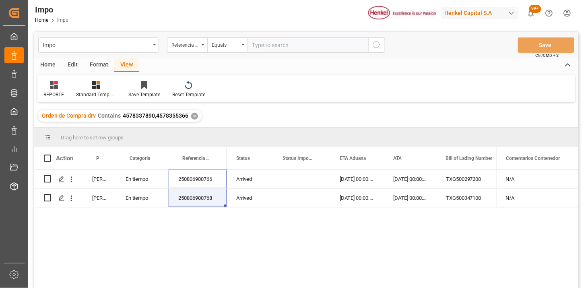
click at [192, 115] on div "✕" at bounding box center [194, 116] width 7 height 7
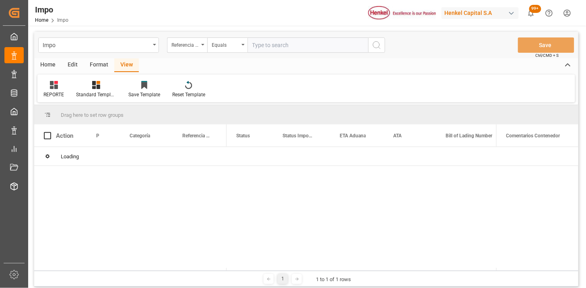
click at [276, 53] on div "Impo Referencia Leschaco Equals Save Ctrl/CMD + S" at bounding box center [306, 45] width 544 height 27
click at [280, 47] on input "text" at bounding box center [307, 44] width 121 height 15
paste input "250806900119"
type input "250806900119"
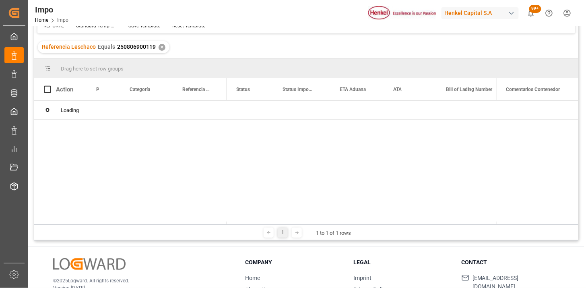
scroll to position [89, 0]
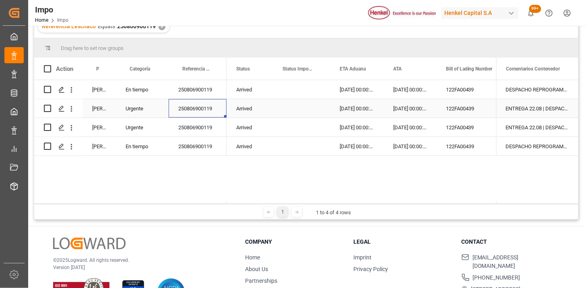
click at [205, 111] on div "250806900119" at bounding box center [198, 108] width 58 height 19
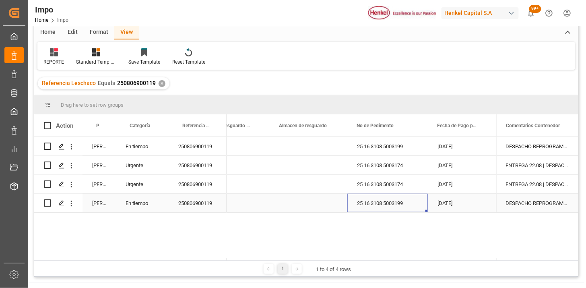
scroll to position [0, 0]
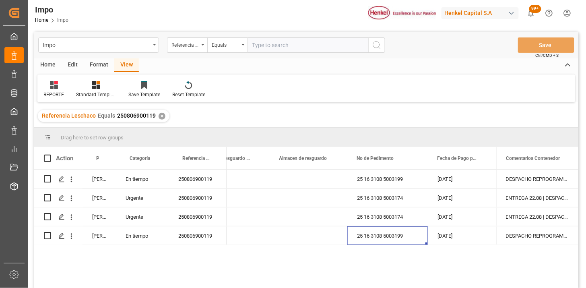
click at [159, 113] on div "✕" at bounding box center [161, 116] width 7 height 7
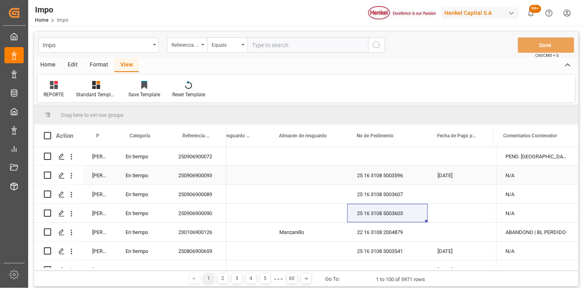
click at [99, 177] on div "Martha Gonzalez" at bounding box center [98, 175] width 33 height 19
click at [106, 135] on div "Persona responsable de seguimiento" at bounding box center [98, 135] width 33 height 22
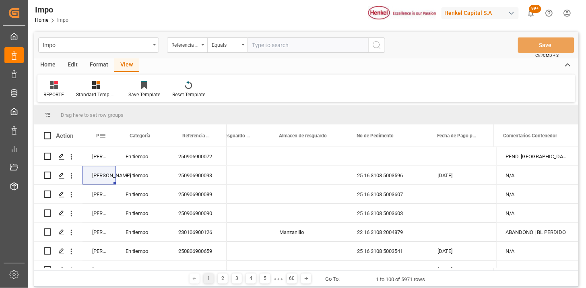
click at [105, 135] on span at bounding box center [102, 135] width 7 height 7
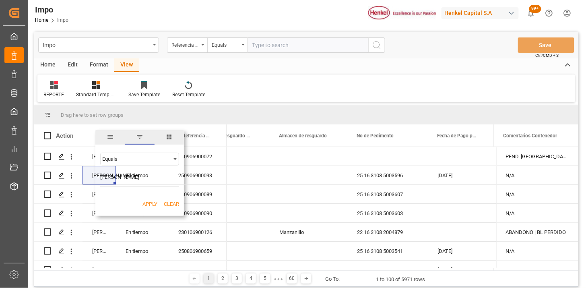
type input "Martha Gonzalez"
click at [151, 203] on button "Apply" at bounding box center [149, 204] width 15 height 8
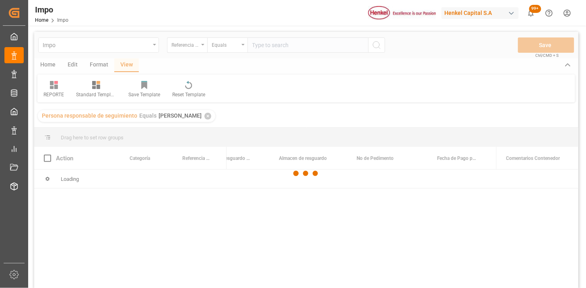
scroll to position [45, 0]
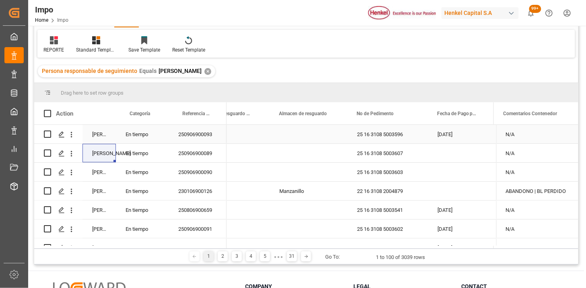
click at [193, 133] on div "250906900093" at bounding box center [198, 134] width 58 height 19
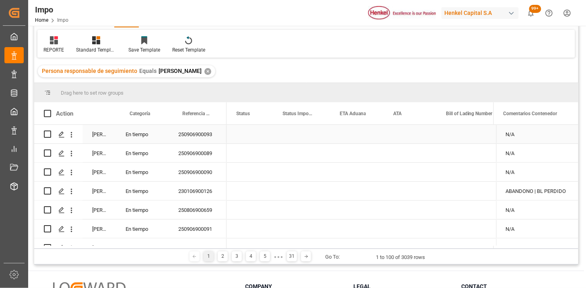
scroll to position [0, 0]
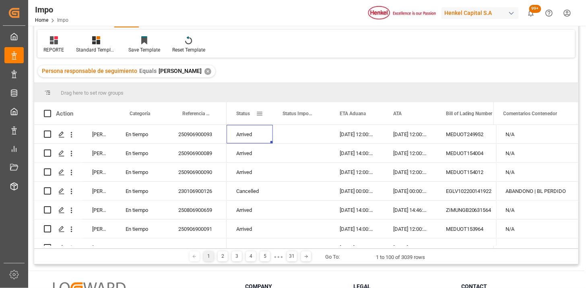
click at [258, 111] on span at bounding box center [259, 113] width 7 height 7
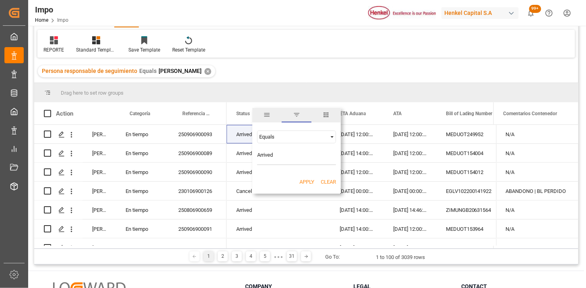
type input "Arrived"
click at [306, 181] on button "Apply" at bounding box center [306, 182] width 15 height 8
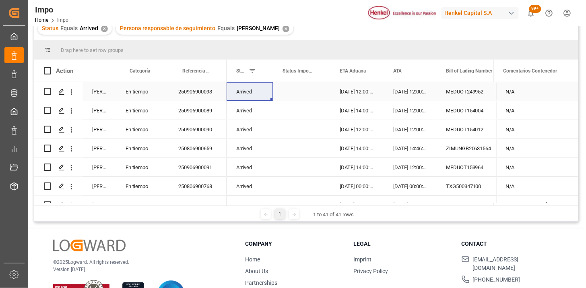
scroll to position [89, 0]
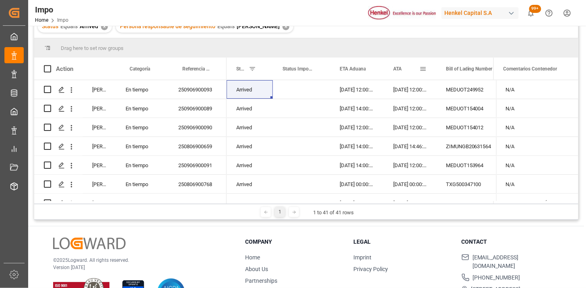
click at [389, 74] on div "ATA" at bounding box center [409, 69] width 53 height 22
click at [399, 73] on div "ATA" at bounding box center [406, 69] width 26 height 22
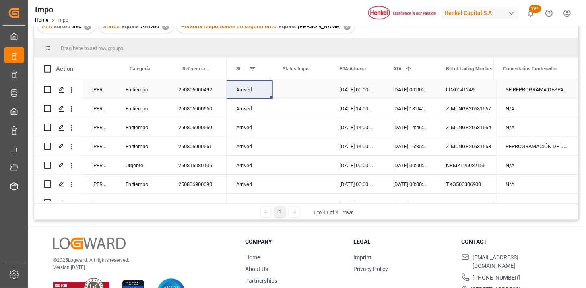
click at [192, 95] on div "250806900492" at bounding box center [198, 89] width 58 height 19
click at [194, 111] on div "250806900660" at bounding box center [198, 108] width 58 height 19
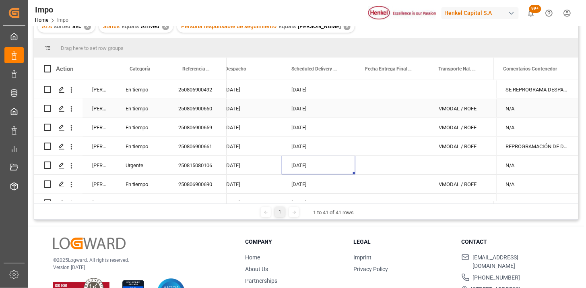
scroll to position [0, 1300]
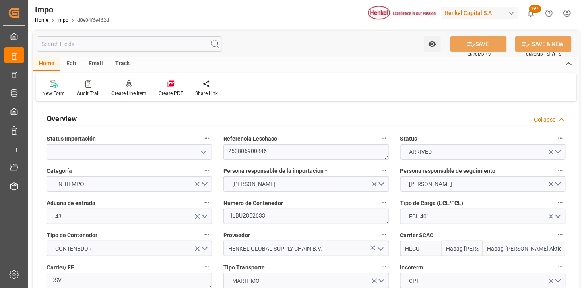
type input "Hapag [PERSON_NAME]"
type input "Hapag [PERSON_NAME] Aktiengesellschaft"
type input "3"
type input "40"
type input "20"
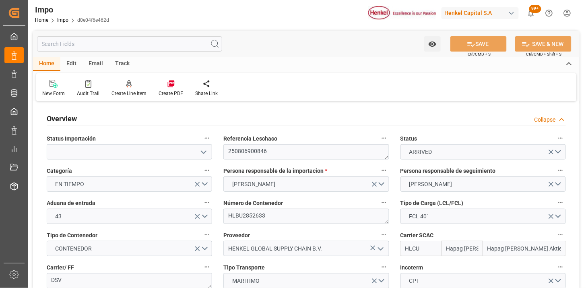
type input "04-08-2025"
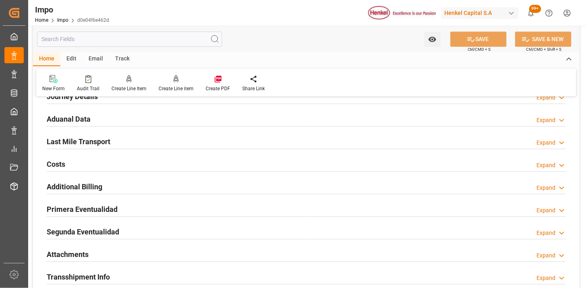
scroll to position [581, 0]
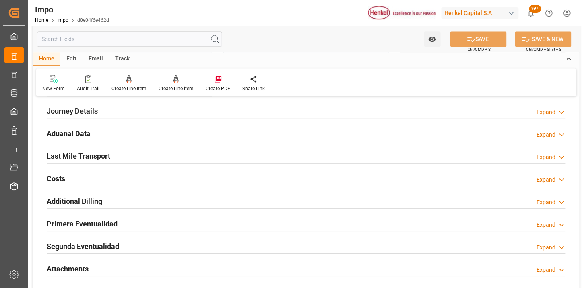
drag, startPoint x: 182, startPoint y: 130, endPoint x: 194, endPoint y: 150, distance: 22.9
click at [182, 130] on div "Aduanal Data Expand" at bounding box center [306, 132] width 519 height 15
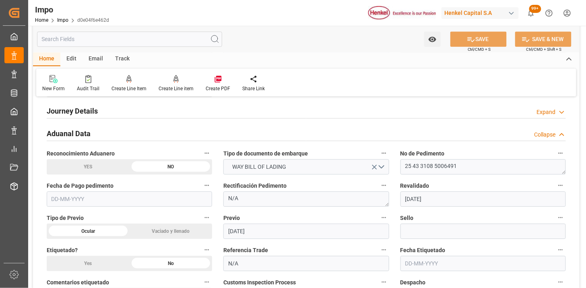
scroll to position [625, 0]
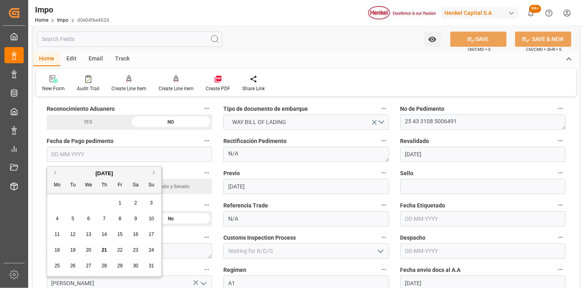
click at [126, 158] on input "text" at bounding box center [129, 153] width 165 height 15
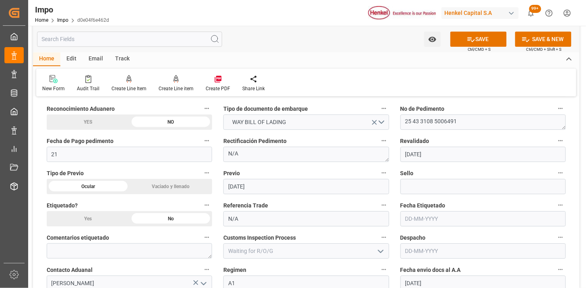
type input "21-08-2025"
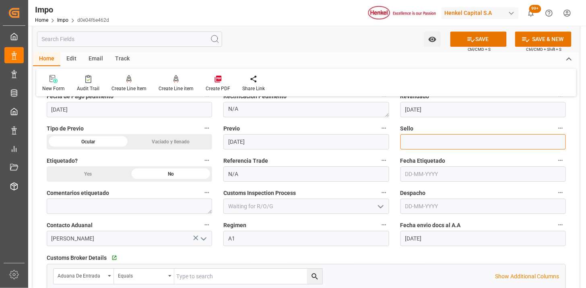
click at [414, 143] on input at bounding box center [482, 141] width 165 height 15
paste input "CEM23-3582566"
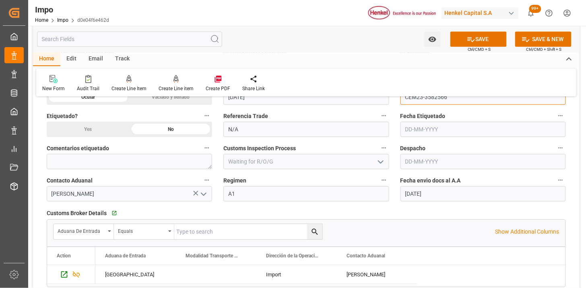
type input "CEM23-3582566"
click at [414, 163] on input "text" at bounding box center [482, 161] width 165 height 15
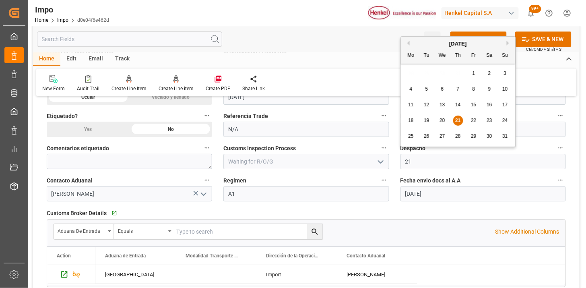
type input "21-08-2025"
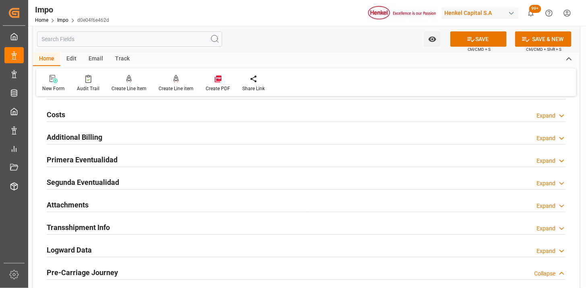
scroll to position [938, 0]
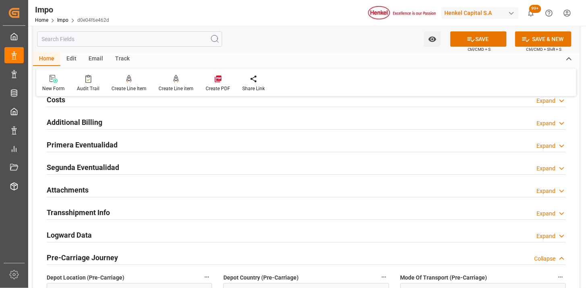
click at [196, 145] on div "Primera Eventualidad Expand" at bounding box center [306, 143] width 519 height 15
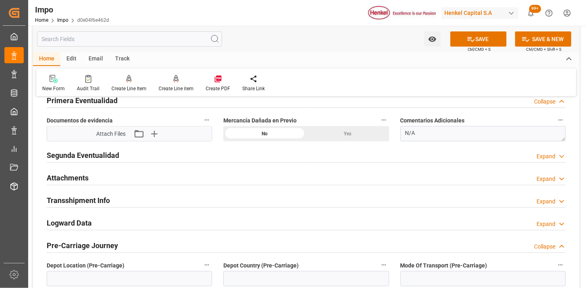
scroll to position [983, 0]
click at [151, 134] on icon "button" at bounding box center [153, 133] width 13 height 13
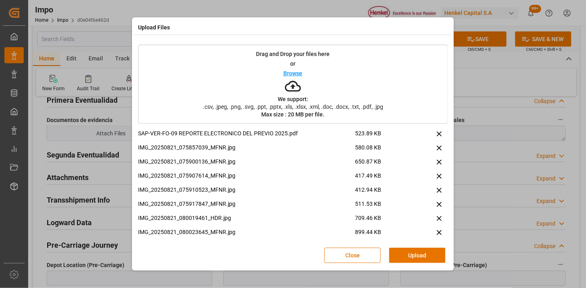
drag, startPoint x: 411, startPoint y: 259, endPoint x: 399, endPoint y: 274, distance: 19.8
click at [405, 263] on div "Close Upload" at bounding box center [293, 255] width 310 height 27
click at [415, 257] on button "Upload" at bounding box center [417, 254] width 56 height 15
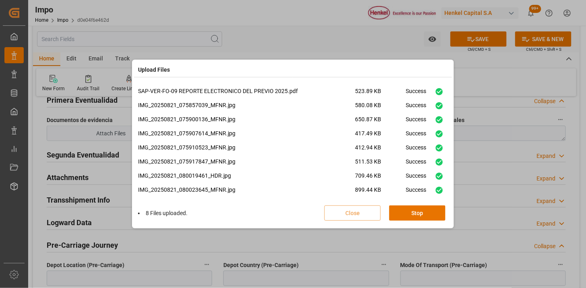
scroll to position [230, 0]
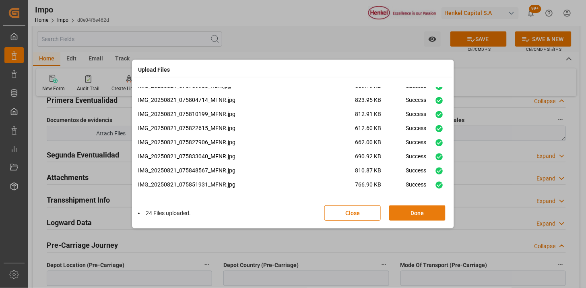
click at [405, 218] on button "Done" at bounding box center [417, 212] width 56 height 15
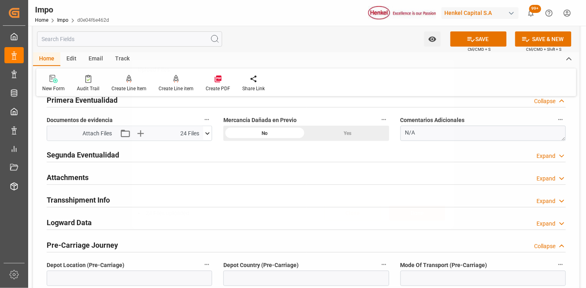
scroll to position [0, 0]
click at [130, 175] on div "Attachments Expand" at bounding box center [306, 176] width 519 height 15
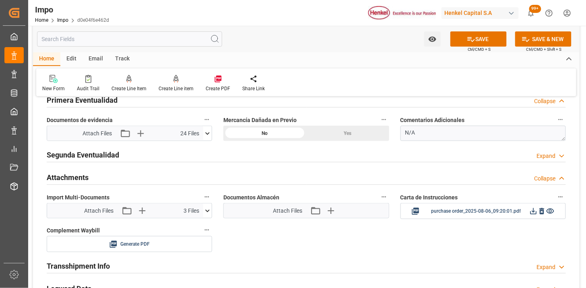
scroll to position [1028, 0]
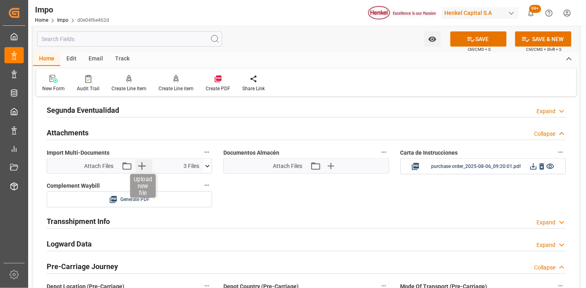
click at [141, 165] on icon "button" at bounding box center [142, 166] width 8 height 8
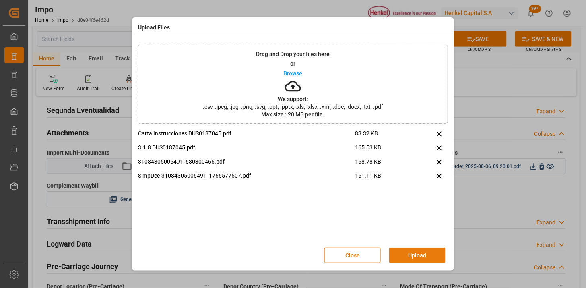
click at [417, 260] on button "Upload" at bounding box center [417, 254] width 56 height 15
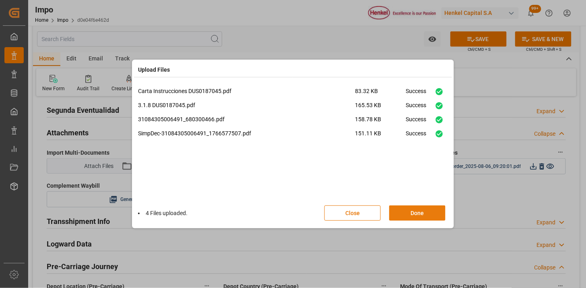
click at [428, 214] on button "Done" at bounding box center [417, 212] width 56 height 15
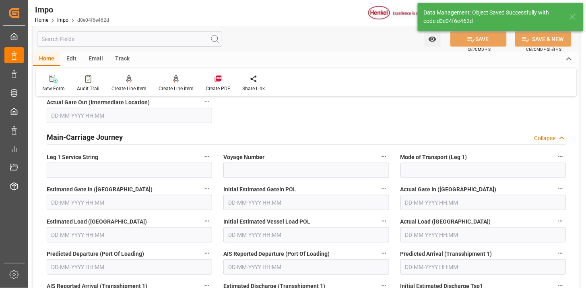
scroll to position [749, 0]
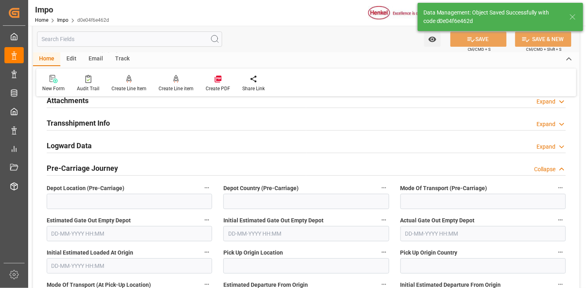
drag, startPoint x: 102, startPoint y: 101, endPoint x: 390, endPoint y: 135, distance: 290.0
click at [103, 101] on div "Attachments Expand" at bounding box center [306, 99] width 519 height 15
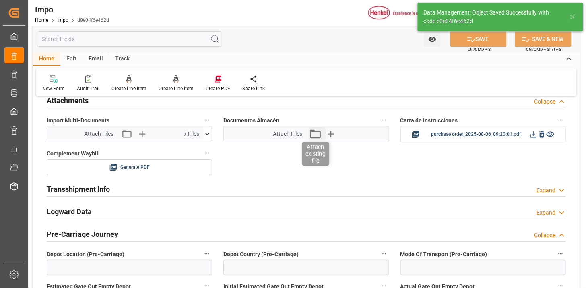
click at [314, 135] on icon "button" at bounding box center [315, 133] width 13 height 13
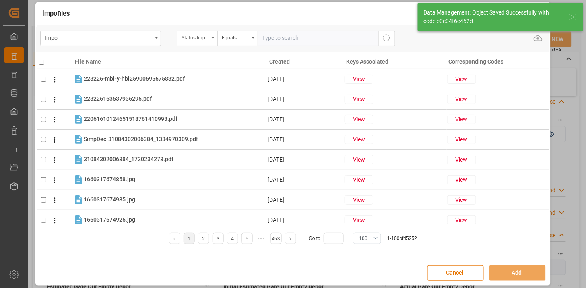
click at [195, 39] on div "Status Importación" at bounding box center [194, 36] width 27 height 9
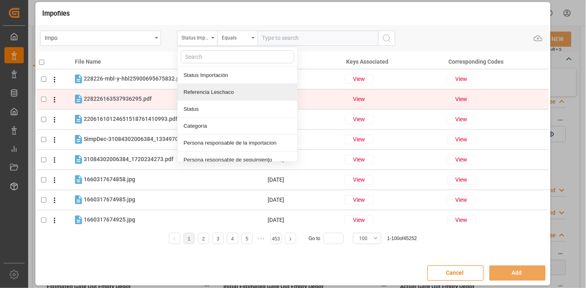
click at [218, 95] on div "Referencia Leschaco" at bounding box center [237, 92] width 120 height 17
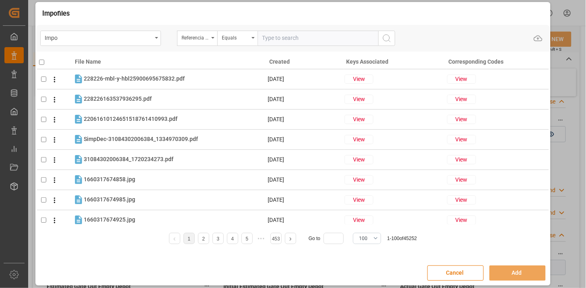
click at [263, 40] on input "text" at bounding box center [317, 38] width 121 height 15
paste input "250806900846"
type input "250806900846"
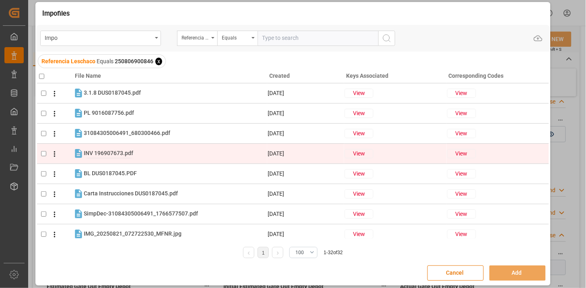
click at [119, 153] on span "INV 196907673.pdf" at bounding box center [108, 153] width 49 height 6
checkbox input "true"
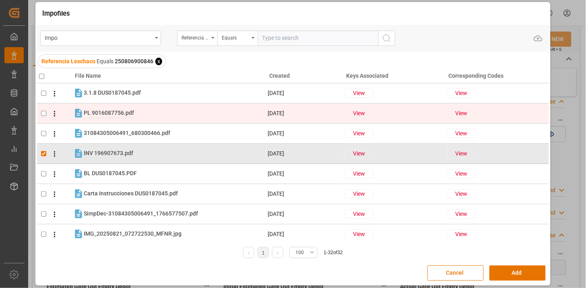
click at [107, 114] on span "PL 9016087756.pdf" at bounding box center [109, 112] width 50 height 6
checkbox input "true"
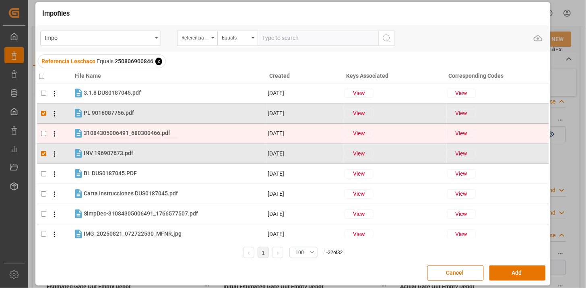
click at [111, 131] on span "31084305006491_680300466.pdf" at bounding box center [127, 133] width 86 height 6
checkbox input "true"
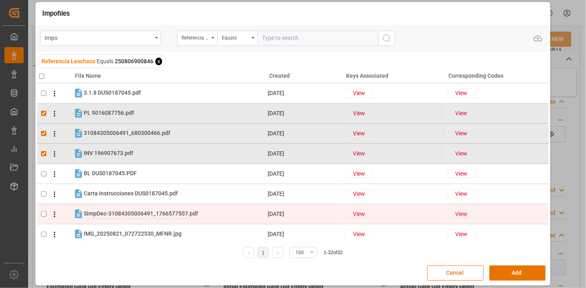
drag, startPoint x: 118, startPoint y: 208, endPoint x: 154, endPoint y: 210, distance: 35.9
click at [118, 208] on div "SimpDec-31084305006491_1766577507.pdf SimpDec-31084305006491_1766577507.pdf" at bounding box center [175, 213] width 183 height 10
checkbox input "true"
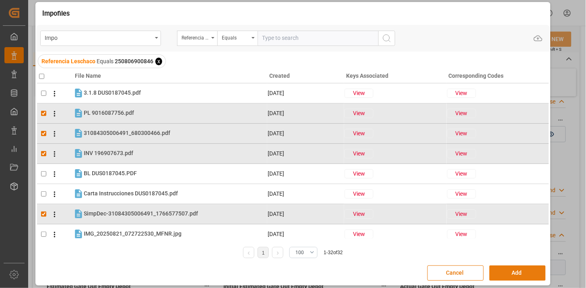
click at [511, 266] on button "Add" at bounding box center [517, 272] width 56 height 15
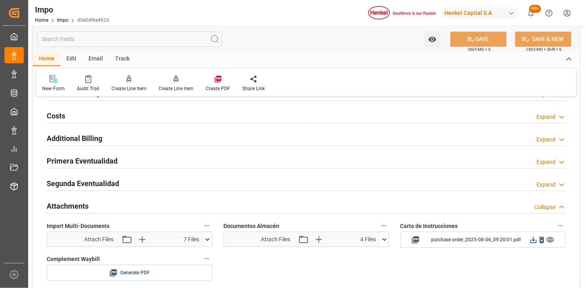
scroll to position [615, 0]
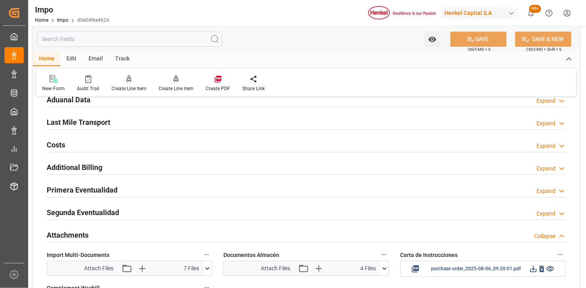
click at [117, 124] on div "Last Mile Transport Expand" at bounding box center [306, 121] width 519 height 15
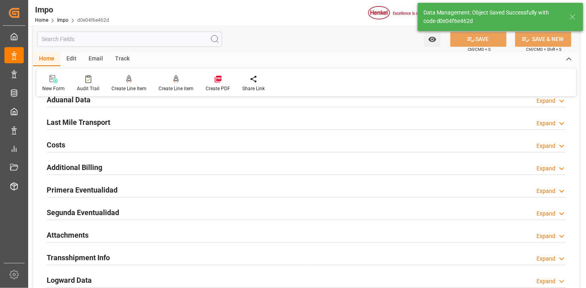
drag, startPoint x: 105, startPoint y: 119, endPoint x: 244, endPoint y: 176, distance: 150.4
click at [107, 121] on h2 "Last Mile Transport" at bounding box center [79, 122] width 64 height 11
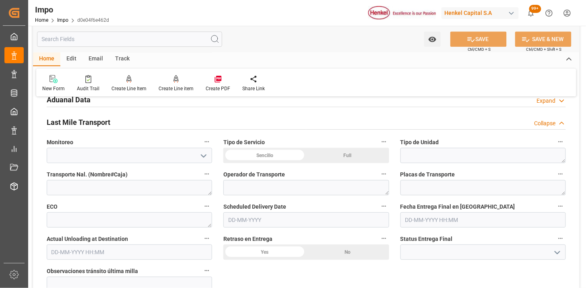
drag, startPoint x: 283, startPoint y: 156, endPoint x: 479, endPoint y: 167, distance: 196.2
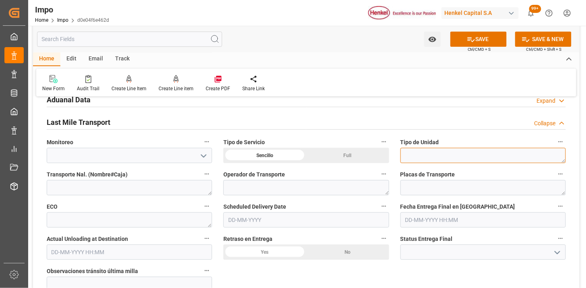
click at [473, 158] on textarea at bounding box center [482, 155] width 165 height 15
type textarea "TRAILER"
click at [315, 220] on input "text" at bounding box center [305, 219] width 165 height 15
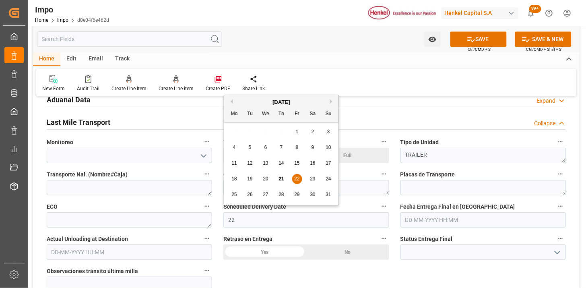
type input "22-08-2025"
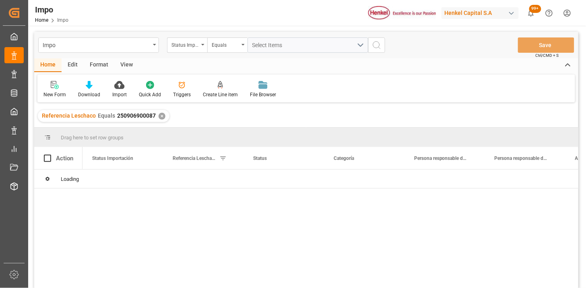
click at [198, 47] on div "Status Importación" at bounding box center [184, 43] width 27 height 9
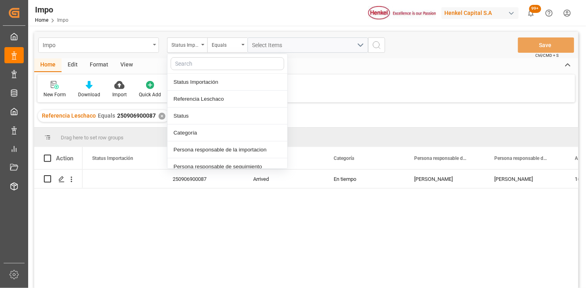
click at [109, 46] on div "Impo" at bounding box center [96, 44] width 107 height 10
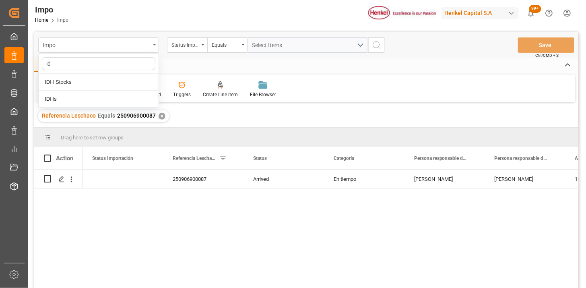
type input "idh"
click at [110, 95] on div "IDHs" at bounding box center [99, 98] width 120 height 17
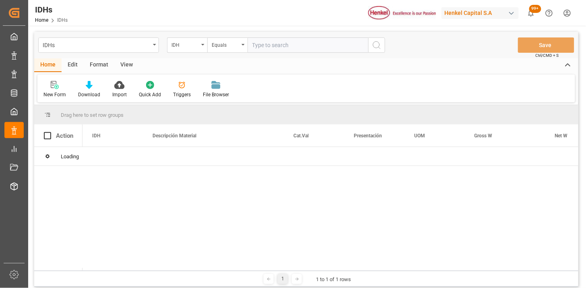
click at [294, 46] on input "text" at bounding box center [307, 44] width 121 height 15
type input "2582696"
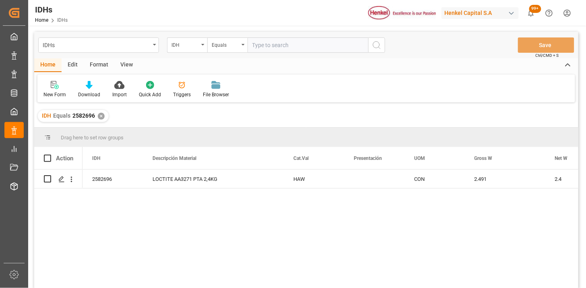
click at [128, 68] on div "View" at bounding box center [126, 65] width 25 height 14
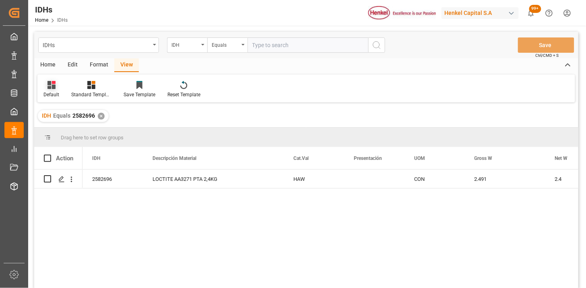
click at [56, 93] on div "Default" at bounding box center [51, 94] width 16 height 7
click at [64, 131] on div "IDH" at bounding box center [82, 130] width 70 height 8
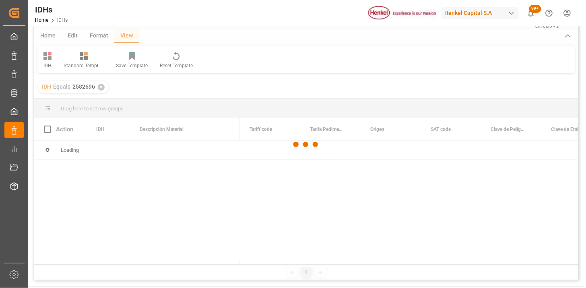
scroll to position [45, 0]
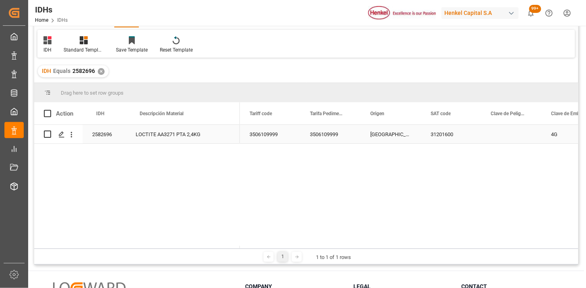
click at [232, 140] on div "LOCTITE AA3271 PTA 2,4KG" at bounding box center [183, 134] width 114 height 19
click at [330, 138] on div "3506109999" at bounding box center [330, 134] width 60 height 19
drag, startPoint x: 364, startPoint y: 248, endPoint x: 499, endPoint y: 252, distance: 135.2
click at [499, 252] on div "1 1 to 1 of 1 rows" at bounding box center [306, 256] width 544 height 16
drag, startPoint x: 382, startPoint y: 248, endPoint x: 421, endPoint y: 250, distance: 39.1
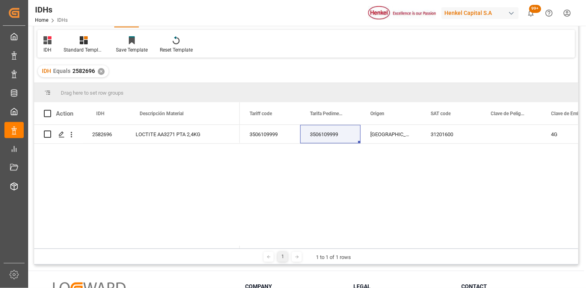
click at [421, 250] on div "1 1 to 1 of 1 rows" at bounding box center [306, 256] width 544 height 16
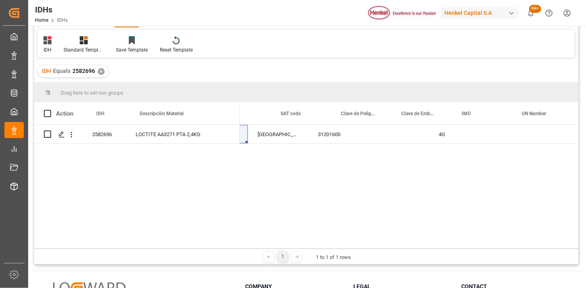
scroll to position [0, 204]
click at [298, 132] on div "Press SPACE to select this row." at bounding box center [307, 134] width 60 height 19
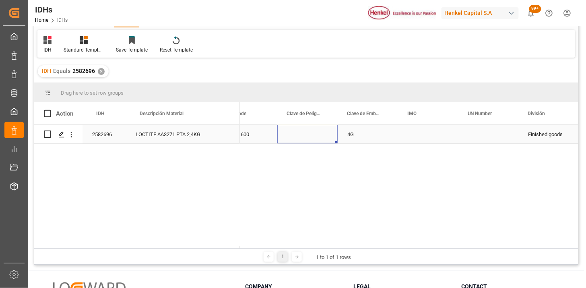
click at [298, 132] on div "Press SPACE to select this row." at bounding box center [307, 134] width 60 height 19
click at [299, 133] on input "Input Editor" at bounding box center [307, 139] width 47 height 16
type input "N/A"
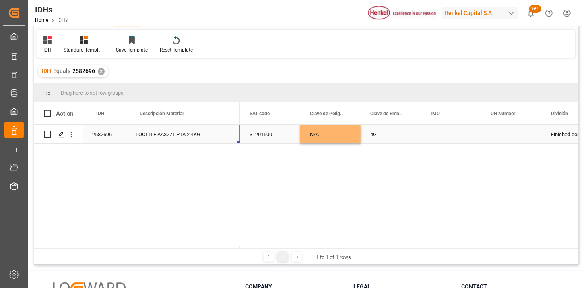
scroll to position [0, 0]
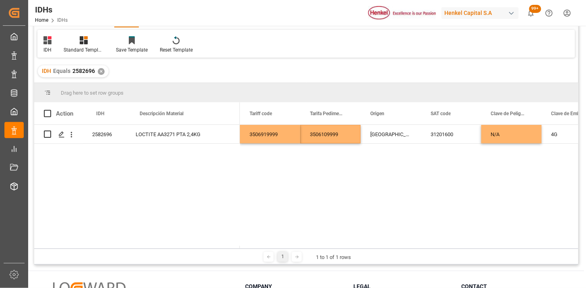
paste input "3506919999"
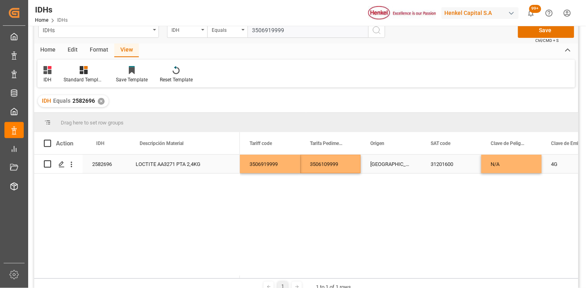
type input "3506919999"
click at [323, 161] on div "3506109999" at bounding box center [330, 163] width 60 height 19
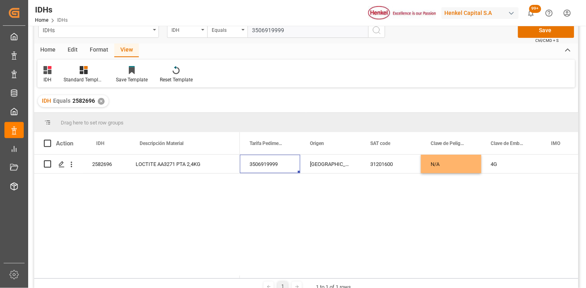
scroll to position [0, 0]
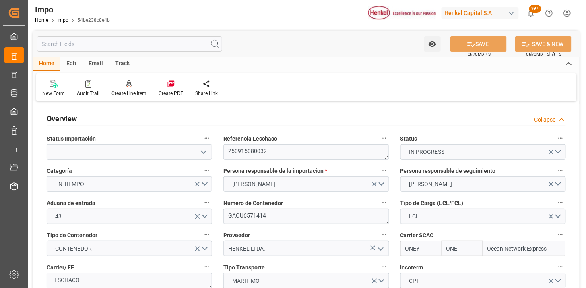
type input "ONE"
type input "Ocean Network Express"
type input "2"
type input "4.745"
type input "5"
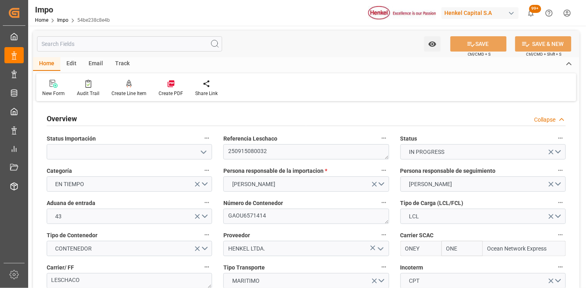
type input "[DATE]"
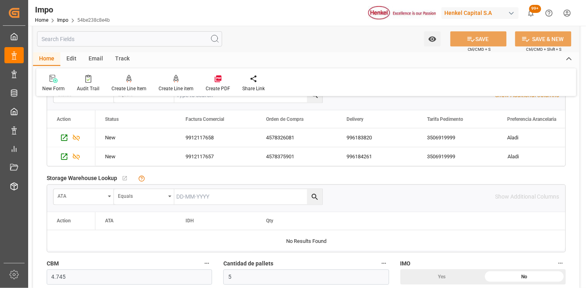
scroll to position [357, 0]
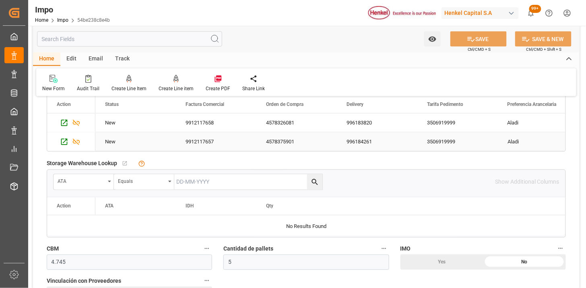
click at [215, 143] on div "9912117657" at bounding box center [216, 141] width 80 height 19
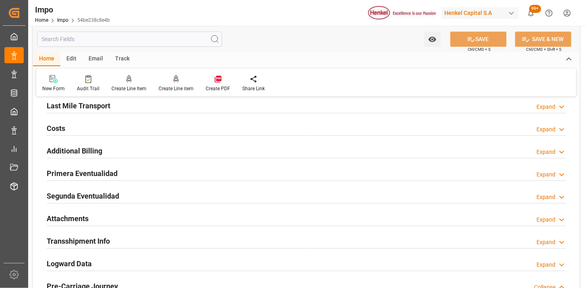
scroll to position [625, 0]
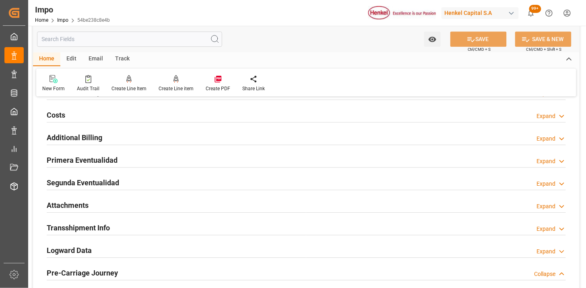
click at [84, 214] on div "Attachments Expand" at bounding box center [306, 205] width 530 height 23
click at [91, 206] on div "Attachments Expand" at bounding box center [306, 204] width 519 height 15
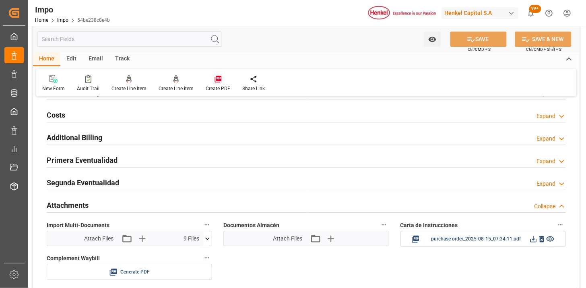
click at [218, 80] on icon at bounding box center [217, 79] width 7 height 7
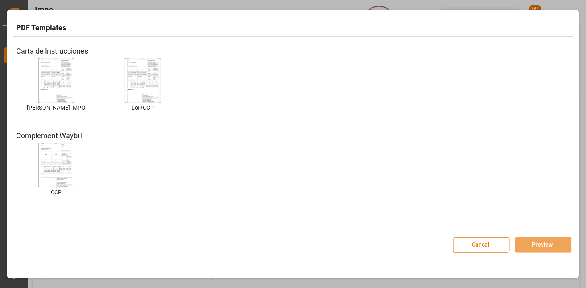
click at [50, 72] on img at bounding box center [56, 80] width 32 height 45
click at [67, 59] on img at bounding box center [56, 80] width 32 height 45
drag, startPoint x: 71, startPoint y: 79, endPoint x: 105, endPoint y: 91, distance: 35.7
click at [71, 80] on img at bounding box center [56, 80] width 32 height 45
click at [533, 245] on button "Preview" at bounding box center [543, 244] width 56 height 15
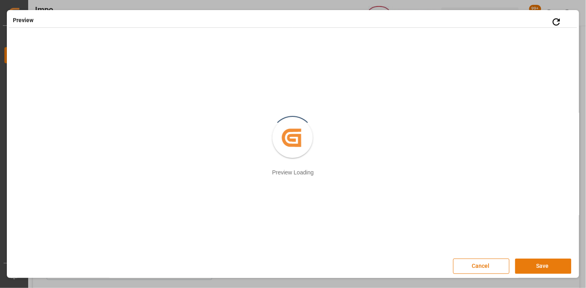
click at [532, 269] on button "Save" at bounding box center [543, 265] width 56 height 15
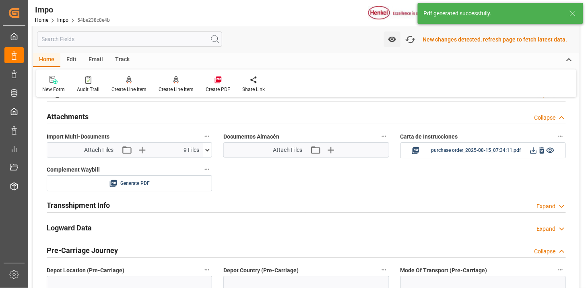
scroll to position [715, 0]
click at [532, 151] on icon at bounding box center [533, 150] width 8 height 8
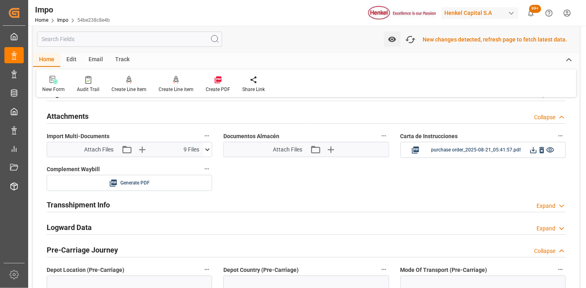
scroll to position [537, 0]
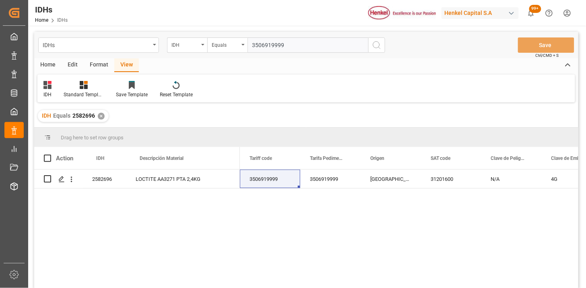
scroll to position [15, 0]
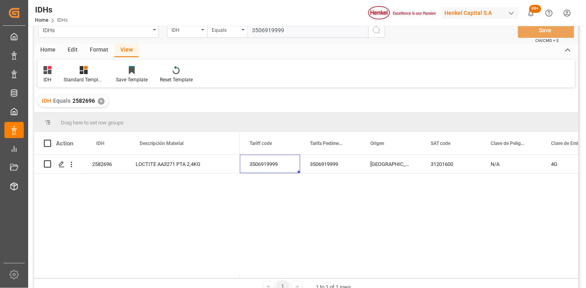
click at [564, 19] on html "Created by potrace 1.15, written by [PERSON_NAME] [DATE]-[DATE] Created by potr…" at bounding box center [293, 144] width 586 height 288
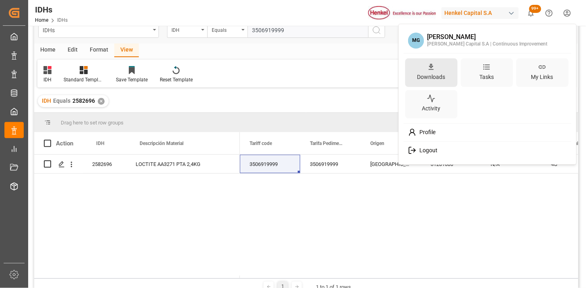
click at [430, 78] on div "Downloads" at bounding box center [430, 77] width 31 height 12
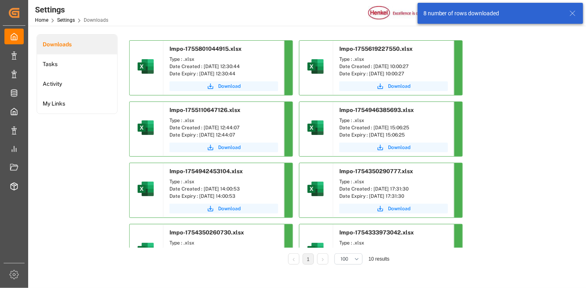
click at [231, 91] on div "Download" at bounding box center [223, 87] width 121 height 16
drag, startPoint x: 233, startPoint y: 89, endPoint x: 229, endPoint y: 90, distance: 4.1
click at [233, 88] on span "Download" at bounding box center [229, 85] width 23 height 7
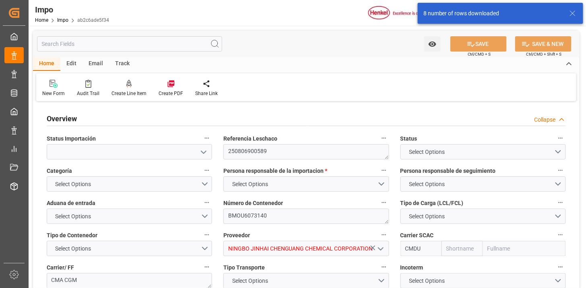
type input "CMACGM"
type input "CMA CGM Group"
type input "1"
type input "58"
type input "36"
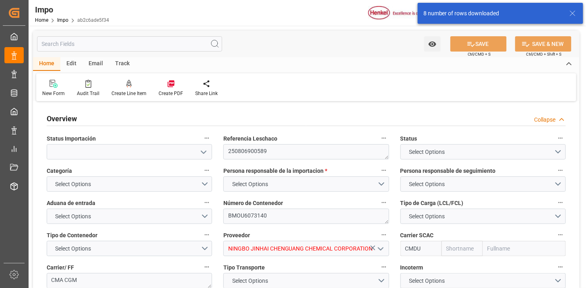
type input "9938169"
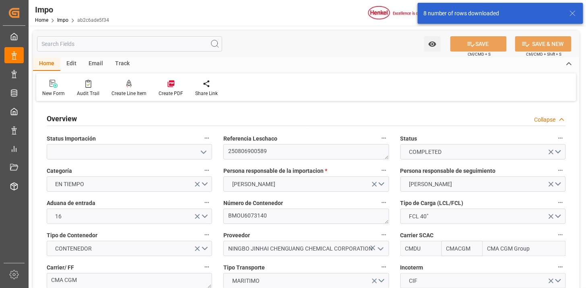
type input "[DATE]"
type input "20-06-2025 14:19"
type input "23-06-2025 20:37"
type input "[DATE] 14:43"
type input "[DATE] 16:04"
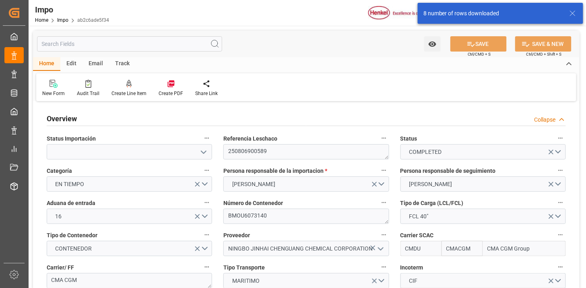
type input "[DATE] 08:18"
type input "[DATE] 07:42"
type input "[DATE] 01:14"
type input "03-08-2025 09:05"
type input "13-08-2025 10:22"
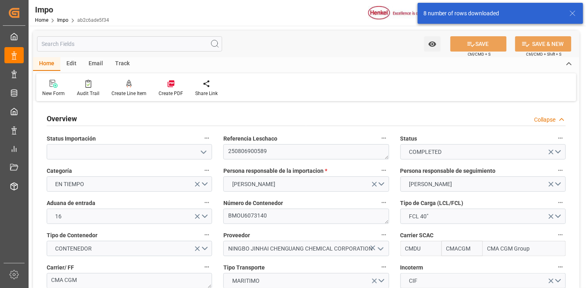
type input "07-08-2025 09:05"
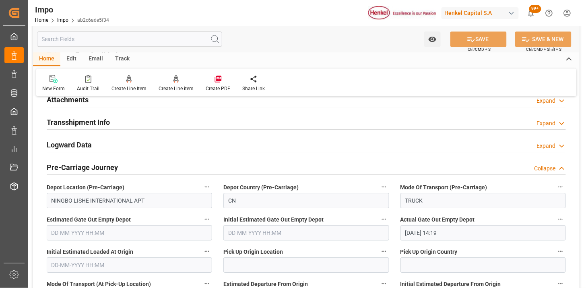
scroll to position [670, 0]
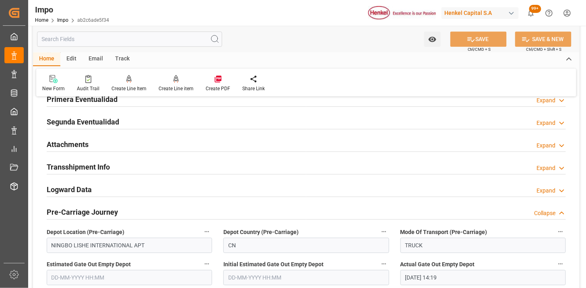
drag, startPoint x: 185, startPoint y: 144, endPoint x: 360, endPoint y: 174, distance: 177.9
click at [185, 144] on div "Attachments Expand" at bounding box center [306, 143] width 519 height 15
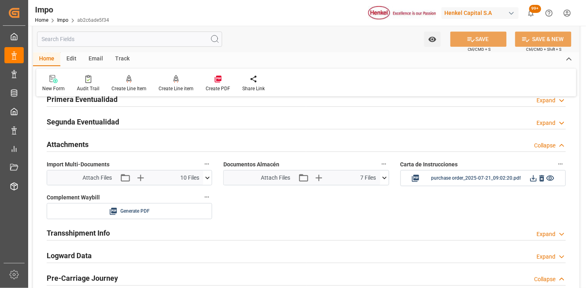
click at [387, 177] on icon at bounding box center [384, 177] width 8 height 8
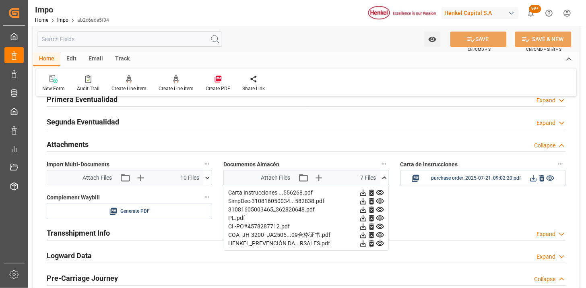
click at [366, 192] on icon at bounding box center [363, 192] width 6 height 6
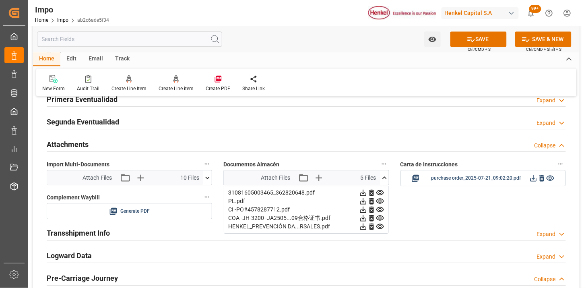
click at [366, 192] on icon at bounding box center [363, 192] width 6 height 6
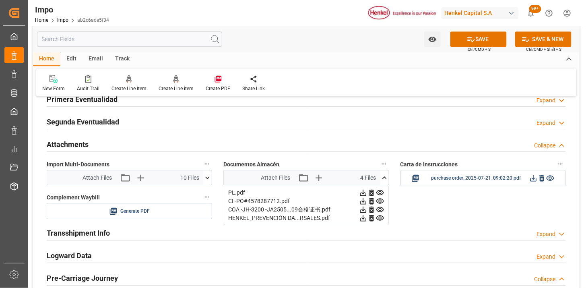
click at [366, 192] on icon at bounding box center [363, 192] width 6 height 6
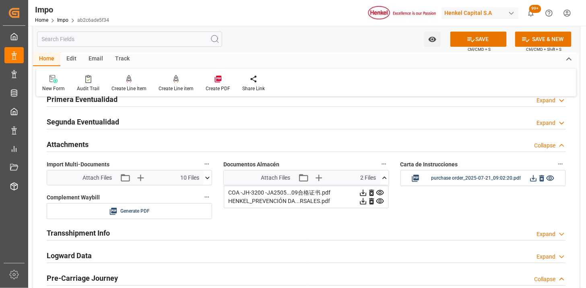
click at [366, 192] on icon at bounding box center [363, 192] width 6 height 6
click at [366, 191] on icon at bounding box center [363, 192] width 6 height 6
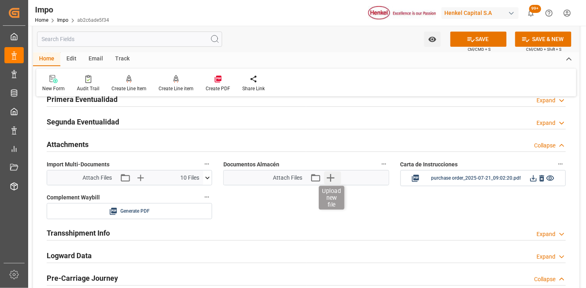
click at [326, 175] on icon "button" at bounding box center [330, 177] width 13 height 13
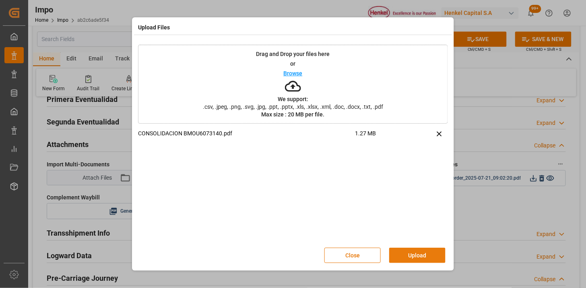
click at [408, 259] on button "Upload" at bounding box center [417, 254] width 56 height 15
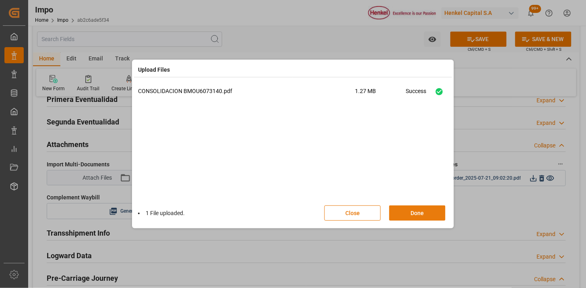
click at [418, 216] on button "Done" at bounding box center [417, 212] width 56 height 15
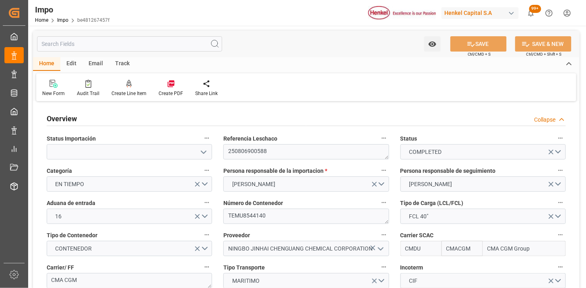
type input "CMACGM"
type input "CMA CGM Group"
type input "1"
type input "58"
type input "36"
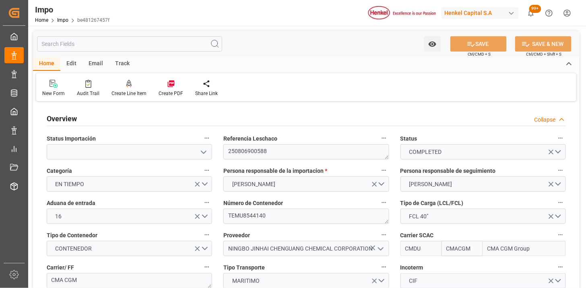
type input "9938169"
type input "[DATE]"
type input "[DATE] 11:33"
type input "[DATE] 20:23"
type input "[DATE] 14:43"
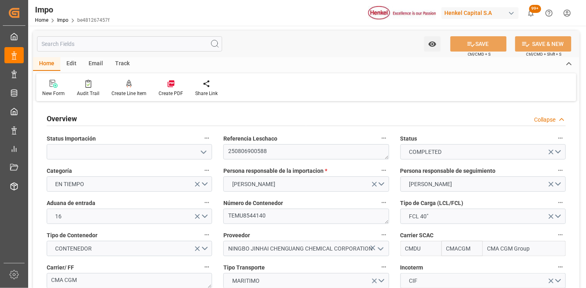
type input "[DATE] 16:04"
type input "[DATE] 08:18"
type input "[DATE] 07:42"
type input "[DATE] 01:14"
type input "[DATE] 08:33"
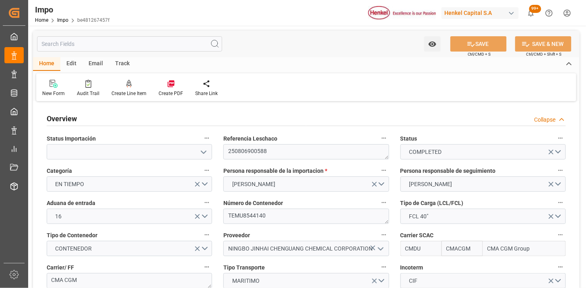
type input "[DATE] 10:31"
type input "[DATE] 08:33"
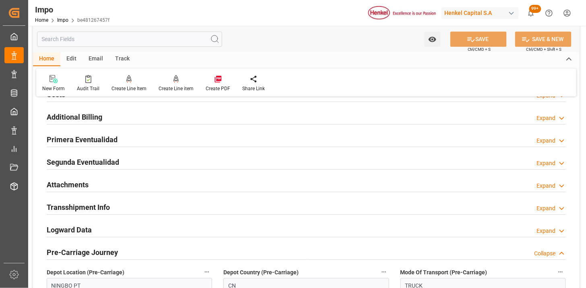
scroll to position [670, 0]
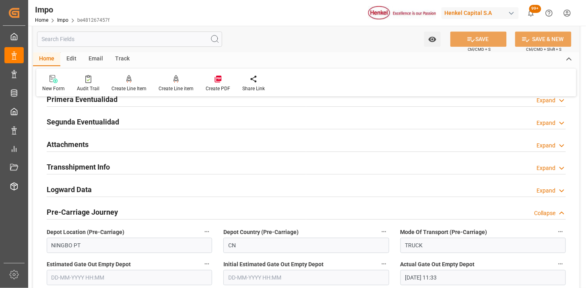
click at [194, 143] on div "Attachments Expand" at bounding box center [306, 143] width 519 height 15
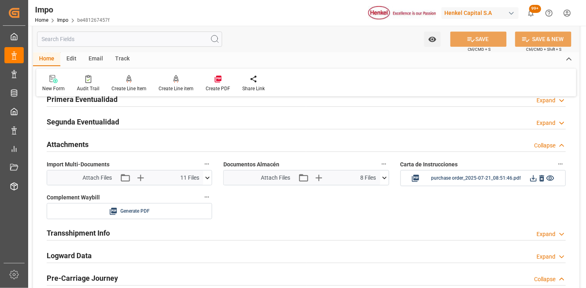
click at [383, 180] on icon at bounding box center [384, 177] width 8 height 8
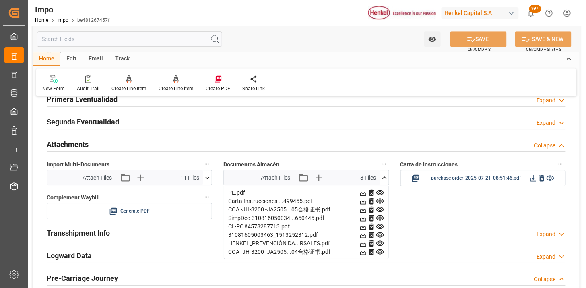
click at [367, 193] on icon at bounding box center [363, 192] width 8 height 8
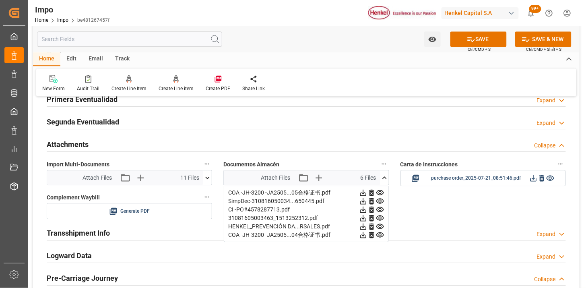
click at [367, 193] on icon at bounding box center [363, 192] width 8 height 8
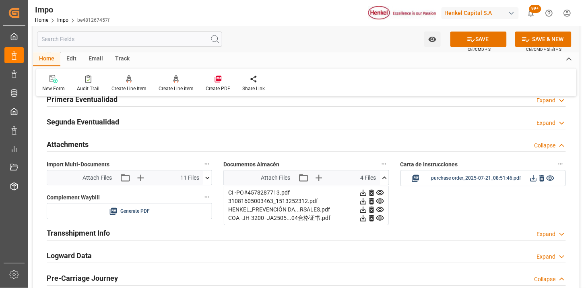
click at [367, 193] on icon at bounding box center [363, 192] width 8 height 8
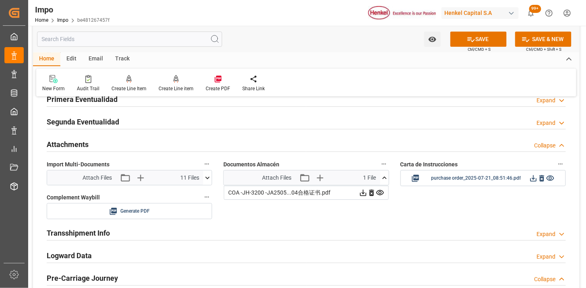
click at [366, 193] on icon at bounding box center [363, 192] width 6 height 6
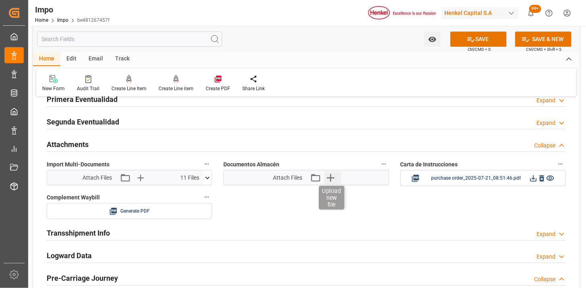
click at [330, 180] on icon "button" at bounding box center [330, 177] width 13 height 13
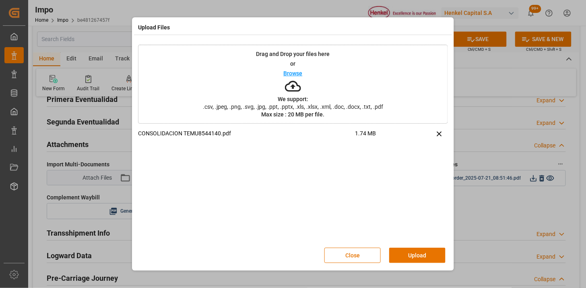
click at [416, 257] on button "Upload" at bounding box center [417, 254] width 56 height 15
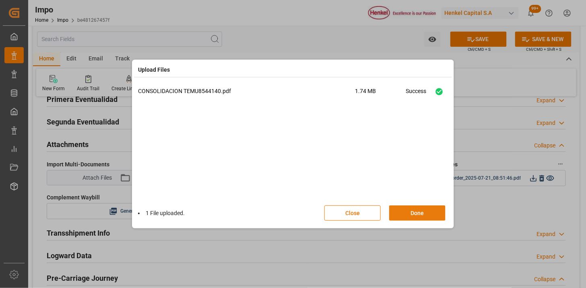
click at [409, 210] on button "Done" at bounding box center [417, 212] width 56 height 15
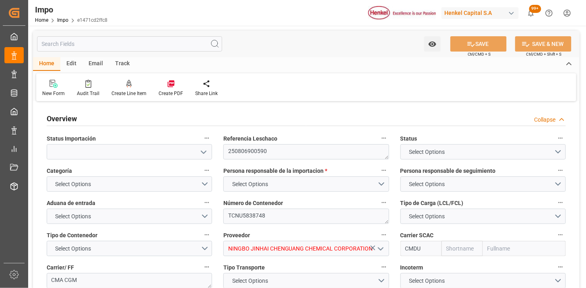
type input "CMACGM"
type input "CMA CGM Group"
type input "1"
type input "58"
type input "32"
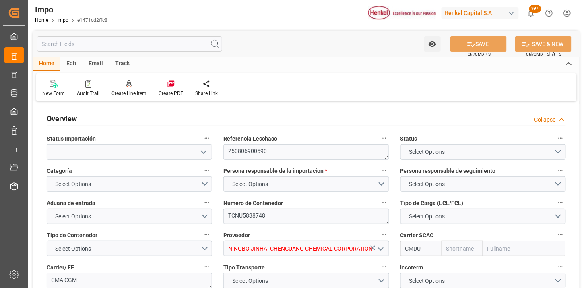
type input "9938169"
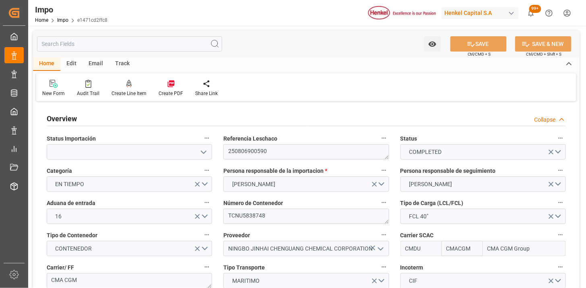
type input "[DATE]"
type input "[DATE] 21:18"
type input "[DATE] 16:51"
type input "[DATE] 14:43"
type input "[DATE] 16:04"
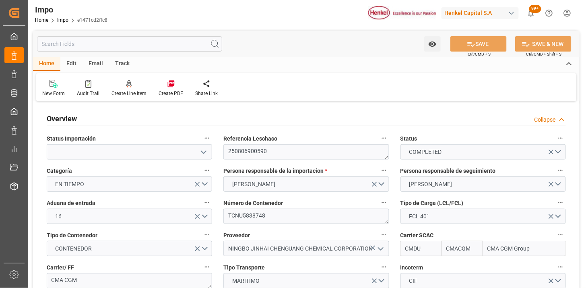
type input "[DATE] 08:18"
type input "[DATE] 07:42"
type input "[DATE] 01:14"
type input "[DATE] 13:12"
type input "[DATE] 10:54"
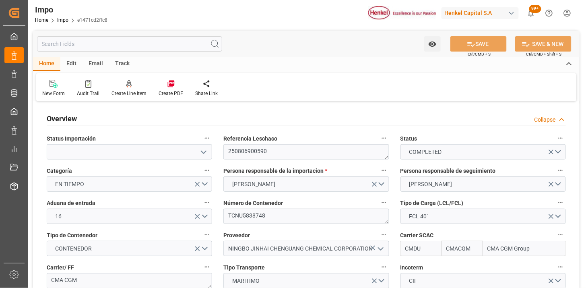
type input "[DATE] 13:12"
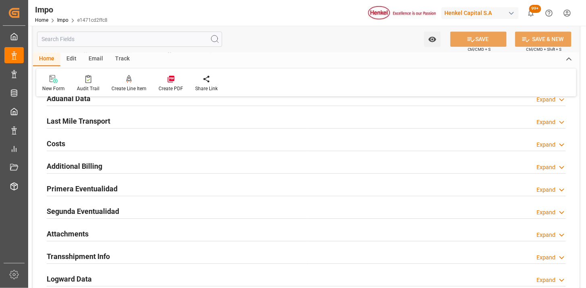
scroll to position [625, 0]
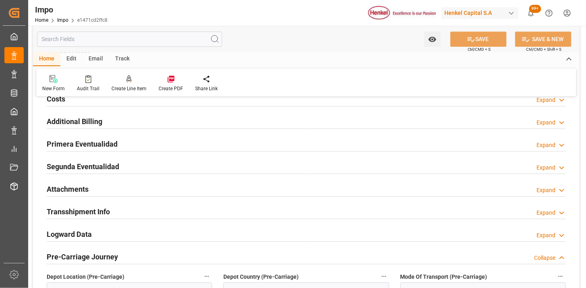
click at [218, 184] on div "Attachments Expand" at bounding box center [306, 188] width 519 height 15
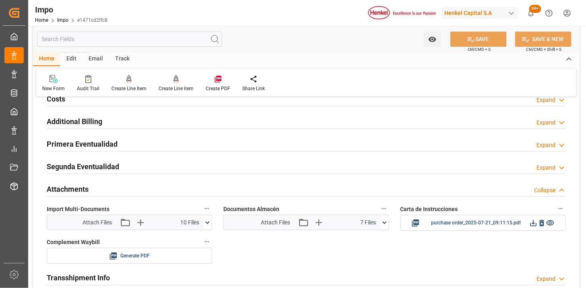
scroll to position [670, 0]
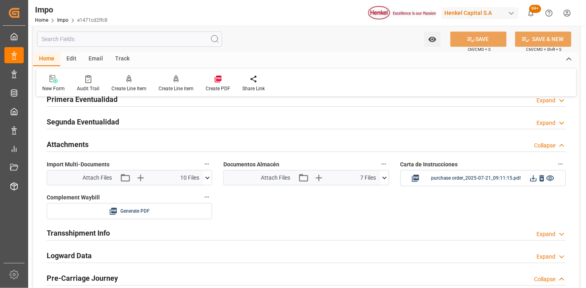
click at [385, 180] on icon at bounding box center [384, 177] width 8 height 8
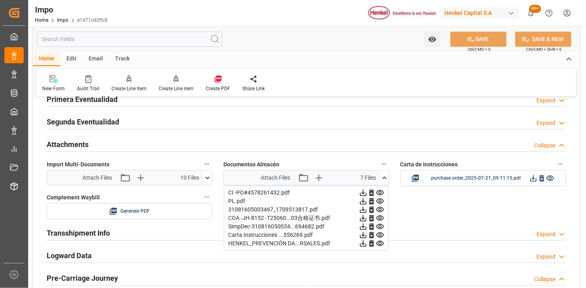
click at [366, 194] on icon at bounding box center [363, 192] width 6 height 6
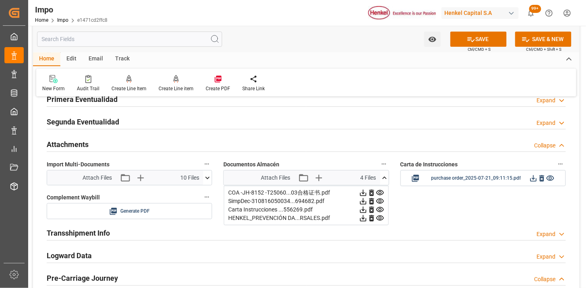
click at [366, 194] on icon at bounding box center [363, 192] width 6 height 6
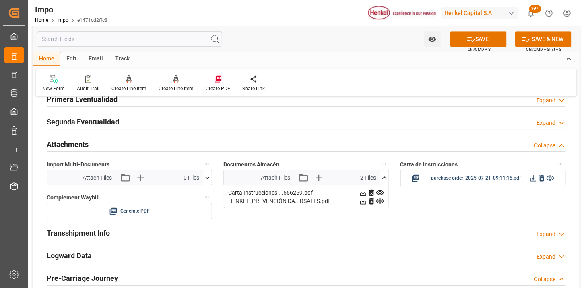
click at [366, 194] on icon at bounding box center [363, 192] width 6 height 6
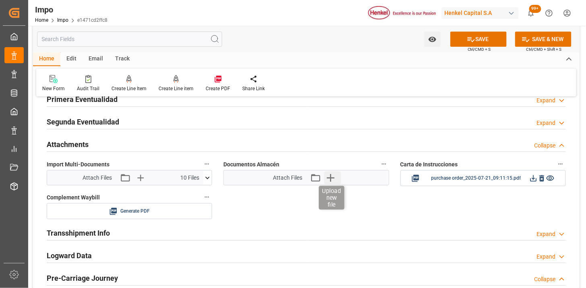
click at [330, 178] on icon "button" at bounding box center [331, 178] width 8 height 8
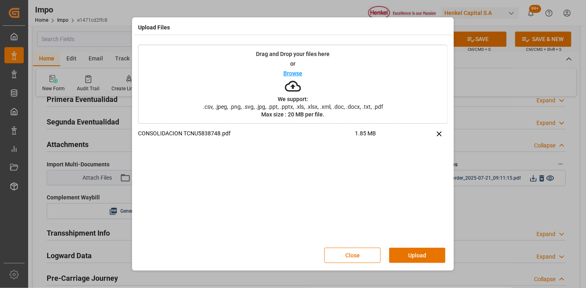
drag, startPoint x: 405, startPoint y: 255, endPoint x: 304, endPoint y: 165, distance: 135.3
click at [405, 255] on button "Upload" at bounding box center [417, 254] width 56 height 15
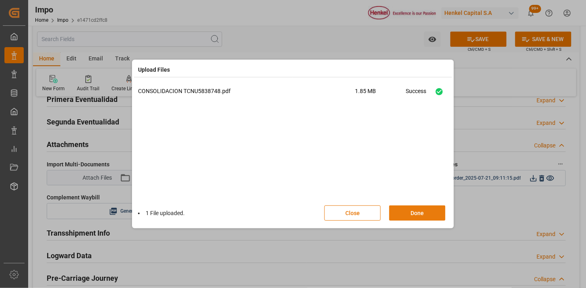
click at [422, 214] on button "Done" at bounding box center [417, 212] width 56 height 15
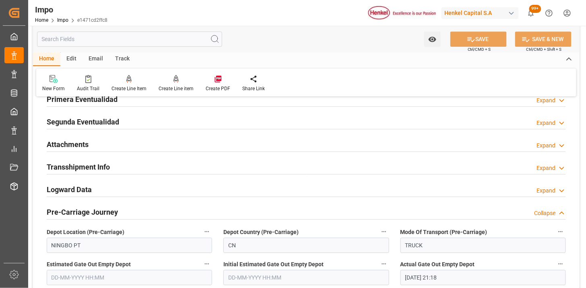
click at [208, 142] on div "Attachments Expand" at bounding box center [306, 143] width 519 height 15
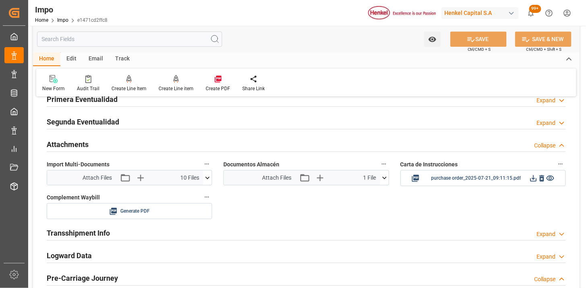
click at [208, 142] on div "Attachments Collapse" at bounding box center [306, 143] width 519 height 15
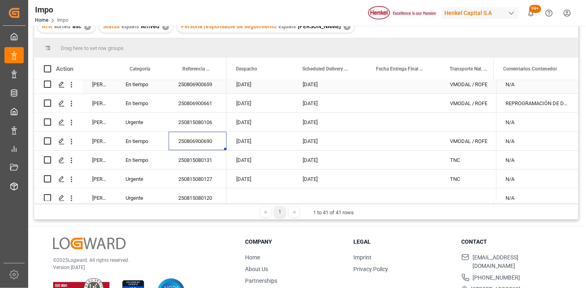
scroll to position [58, 0]
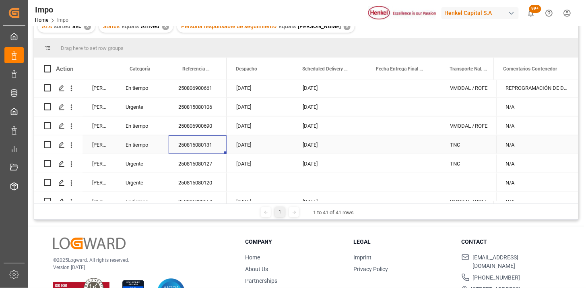
click at [319, 149] on div "[DATE]" at bounding box center [330, 144] width 74 height 19
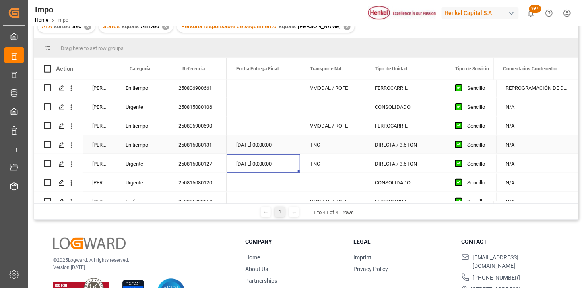
scroll to position [0, 1366]
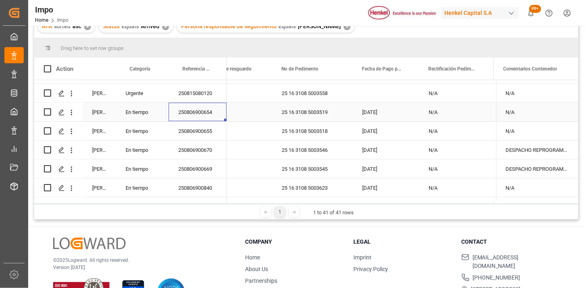
click at [297, 109] on div "25 16 3108 5003519" at bounding box center [312, 112] width 80 height 19
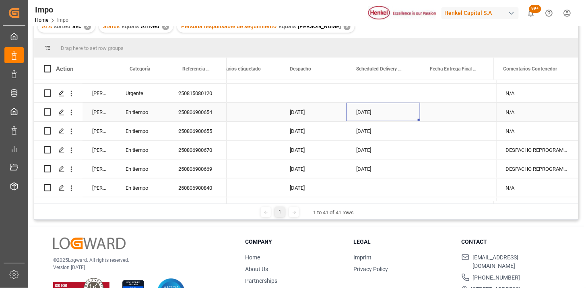
click at [536, 115] on div "N/A" at bounding box center [537, 112] width 82 height 19
click at [536, 115] on input "N/A" at bounding box center [536, 116] width 69 height 15
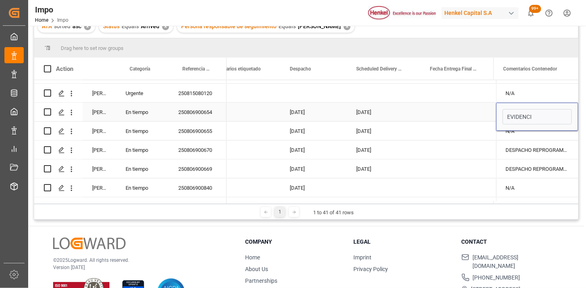
type input "EVIDENCIA"
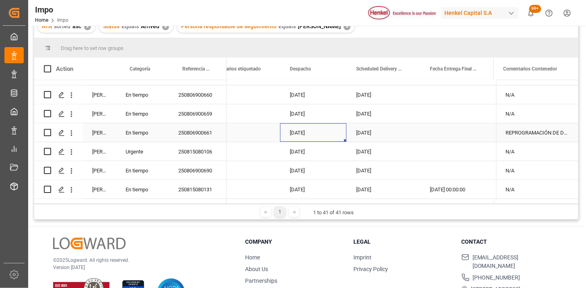
click at [306, 134] on div "16-08-2025" at bounding box center [313, 132] width 66 height 19
click at [428, 128] on div "Press SPACE to select this row." at bounding box center [457, 132] width 74 height 19
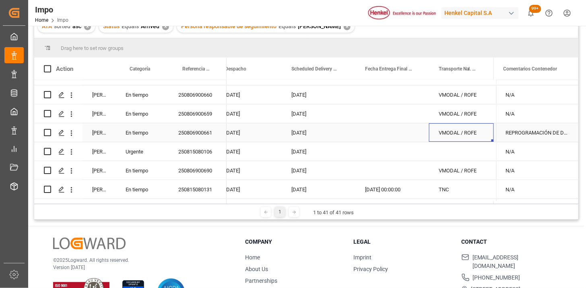
click at [507, 133] on div "REPROGRAMACIÓN DE DESPACHO POR HORARIO DE CITA" at bounding box center [537, 132] width 82 height 19
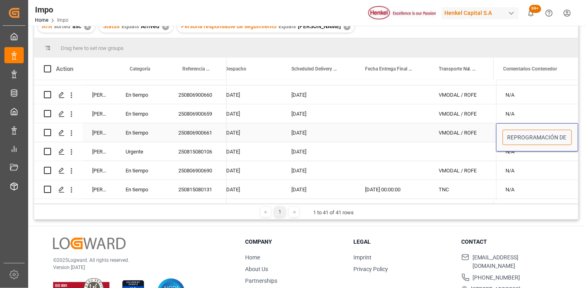
click at [503, 134] on input "REPROGRAMACIÓN DE DESPACHO POR HORARIO DE CITA" at bounding box center [536, 137] width 69 height 15
type input "EVIDENCIA | REPROGRAMACIÓN DE DESPACHO POR HORARIO DE CITA"
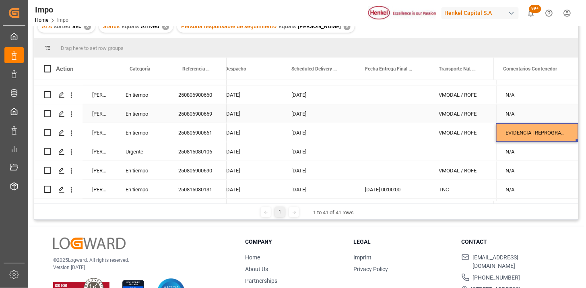
click at [518, 114] on div "N/A" at bounding box center [537, 113] width 82 height 19
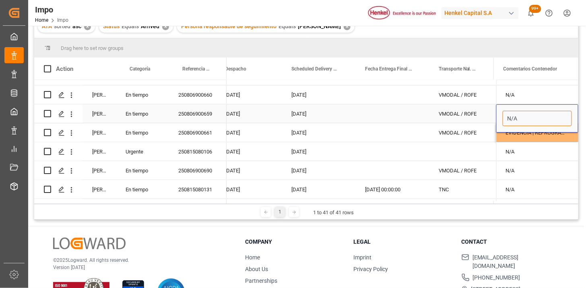
click at [518, 114] on input "N/A" at bounding box center [536, 118] width 69 height 15
type input "EVIDENCIA"
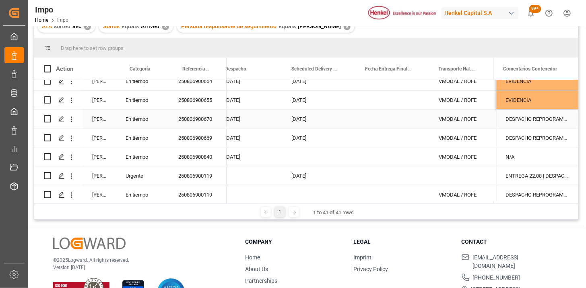
click at [297, 125] on div "22-08-2025" at bounding box center [319, 118] width 74 height 19
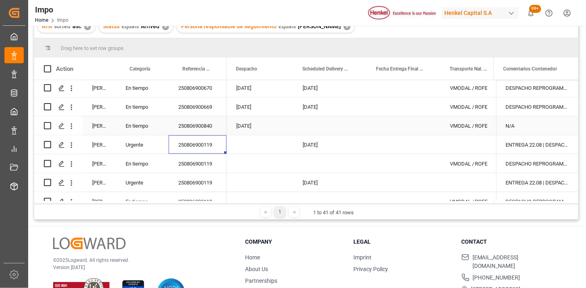
scroll to position [223, 0]
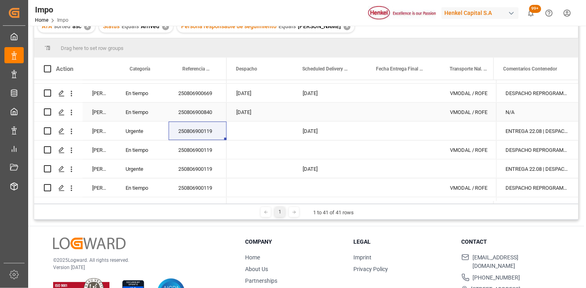
click at [317, 114] on div "Press SPACE to select this row." at bounding box center [330, 112] width 74 height 19
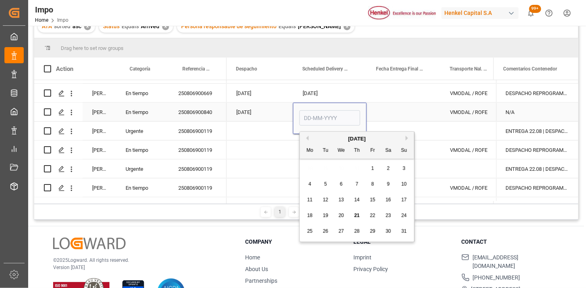
click at [317, 114] on input "Press SPACE to select this row." at bounding box center [329, 117] width 61 height 15
click at [198, 136] on div "250806900119" at bounding box center [198, 130] width 58 height 19
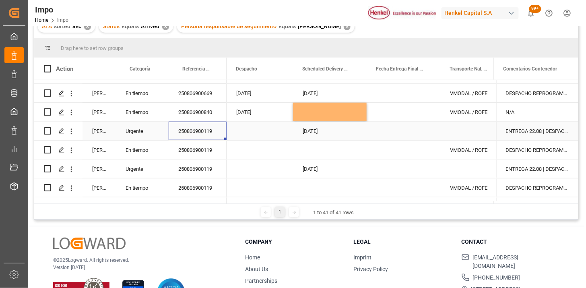
click at [253, 132] on div "Press SPACE to select this row." at bounding box center [259, 130] width 66 height 19
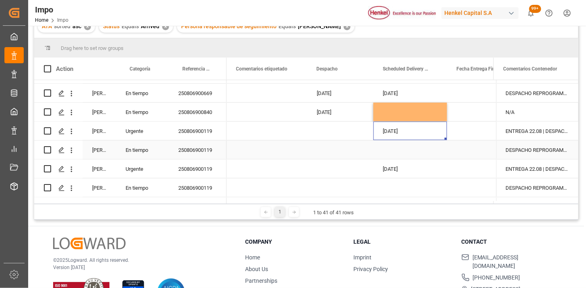
click at [504, 152] on div "DESPACHO REPROGRAMADO POR SATURACIÓN EN PUERTO (FECHA INICIAL 20.08)" at bounding box center [537, 149] width 82 height 19
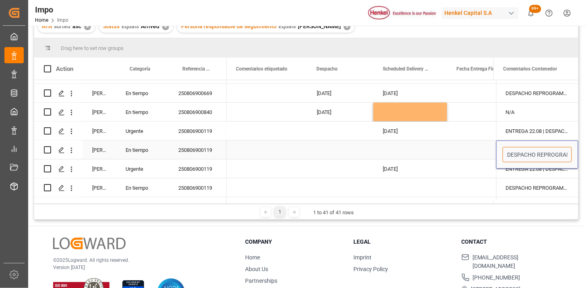
click at [504, 152] on input "DESPACHO REPROGRAMADO POR SATURACIÓN EN PUERTO (FECHA INICIAL 20.08)" at bounding box center [536, 154] width 69 height 15
type input "ENTREGA 30.08 | DESPACHO REPROGRAMADO POR SATURACIÓN EN PUERTO (FECHA INICIAL 2…"
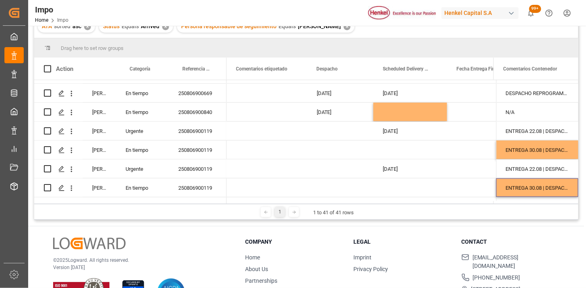
click at [477, 154] on div "Press SPACE to select this row." at bounding box center [484, 149] width 74 height 19
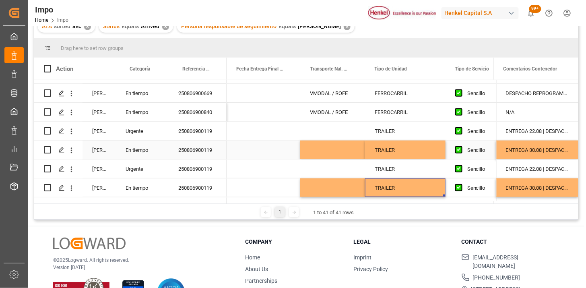
scroll to position [240, 0]
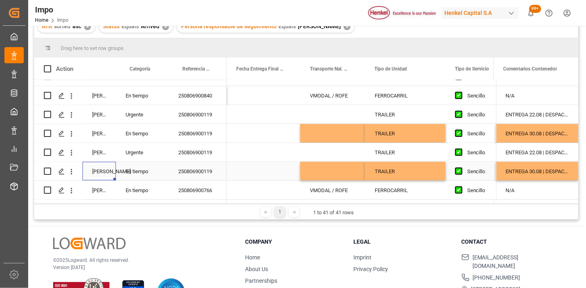
click at [291, 173] on div "Press SPACE to select this row." at bounding box center [263, 171] width 74 height 19
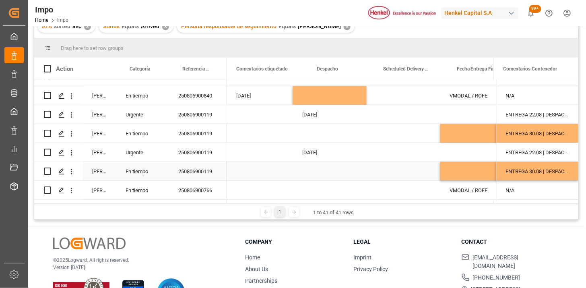
scroll to position [0, 1220]
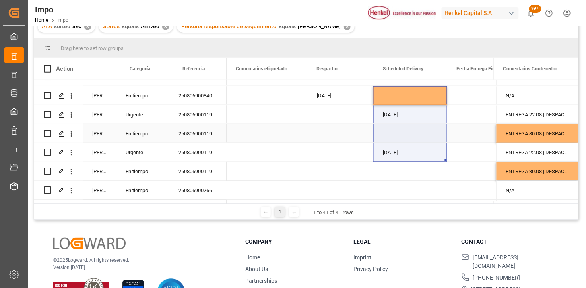
click at [411, 132] on div "Press SPACE to select this row." at bounding box center [410, 133] width 74 height 19
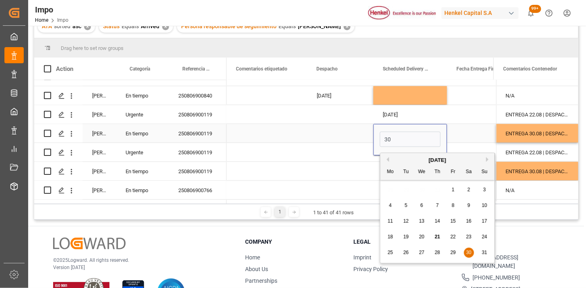
type input "30-08-2025"
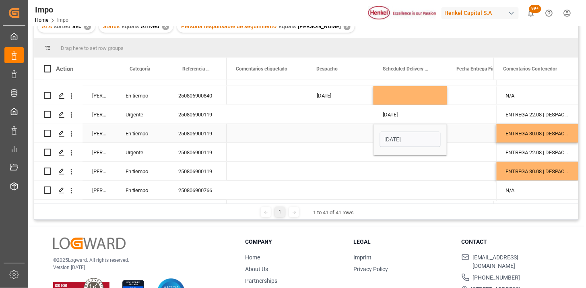
click at [455, 134] on div "Press SPACE to select this row." at bounding box center [484, 133] width 74 height 19
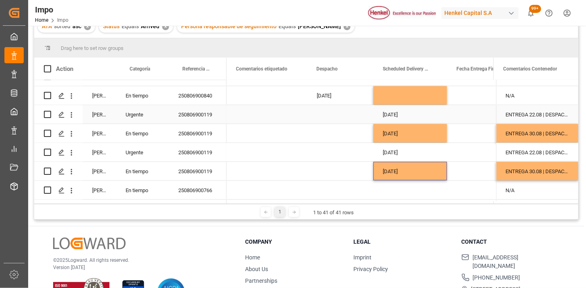
click at [401, 118] on div "22-08-2025" at bounding box center [410, 114] width 74 height 19
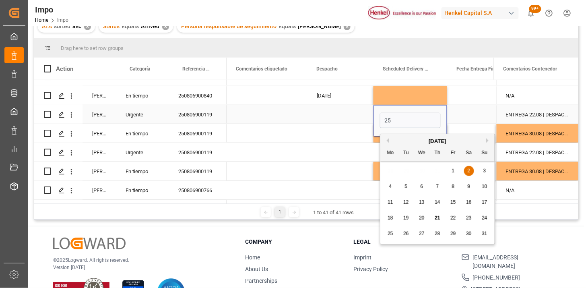
type input "25-08-2025"
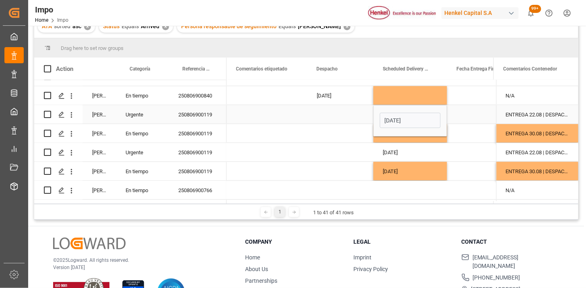
click at [327, 115] on div "Press SPACE to select this row." at bounding box center [340, 114] width 66 height 19
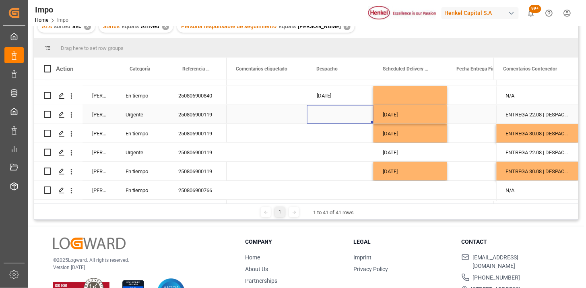
click at [400, 119] on div "25-08-2025" at bounding box center [410, 114] width 74 height 19
click at [400, 118] on div "25-08-2025" at bounding box center [410, 114] width 74 height 19
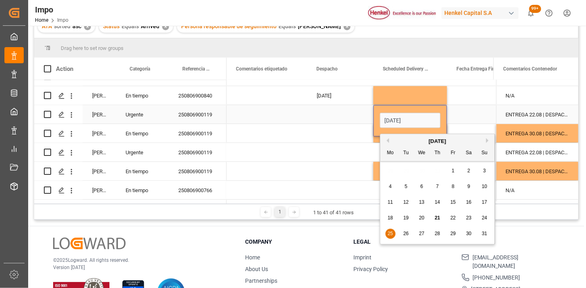
click at [400, 119] on input "25-08-2025" at bounding box center [410, 120] width 61 height 15
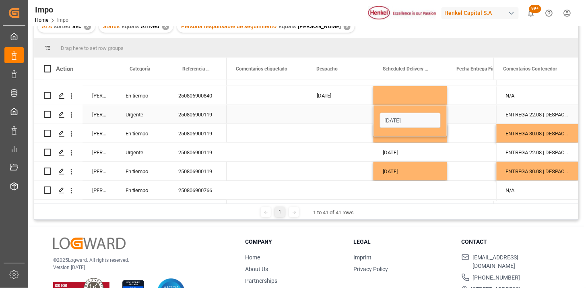
click at [400, 119] on input "25-08-2202" at bounding box center [410, 120] width 61 height 15
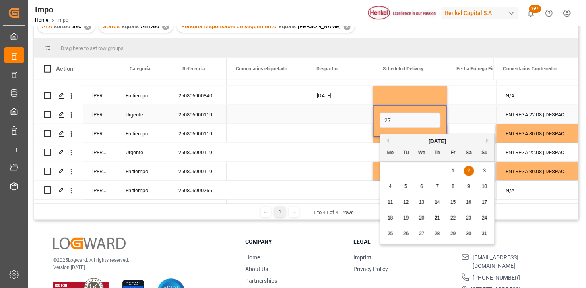
type input "27-08-2025"
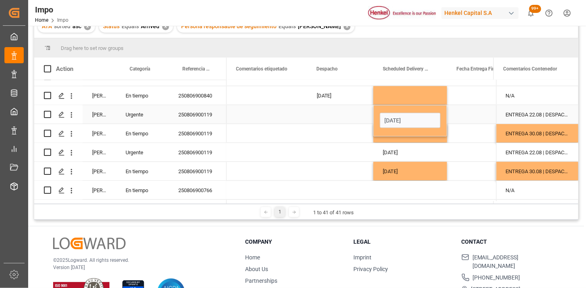
click at [335, 116] on div "Press SPACE to select this row." at bounding box center [340, 114] width 66 height 19
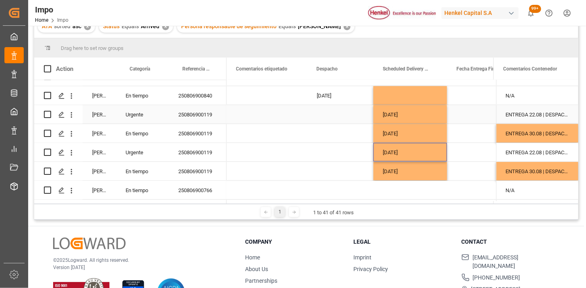
scroll to position [284, 0]
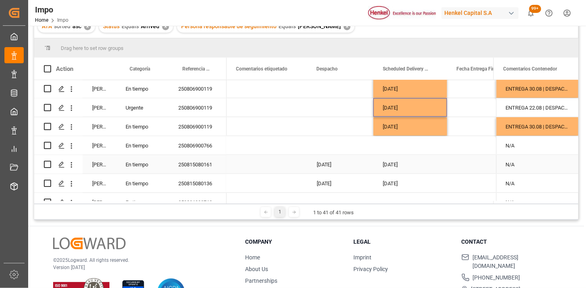
click at [211, 146] on div "250806900766" at bounding box center [198, 145] width 58 height 19
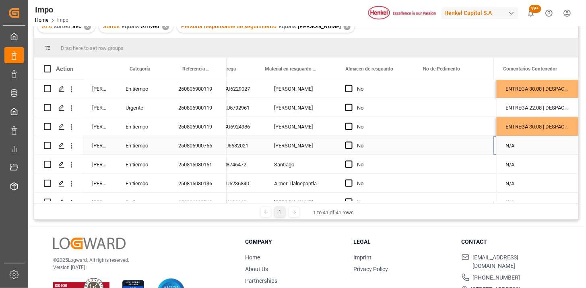
scroll to position [0, 391]
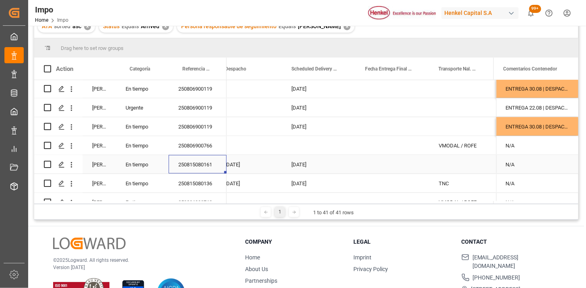
click at [302, 165] on div "[DATE]" at bounding box center [319, 164] width 74 height 19
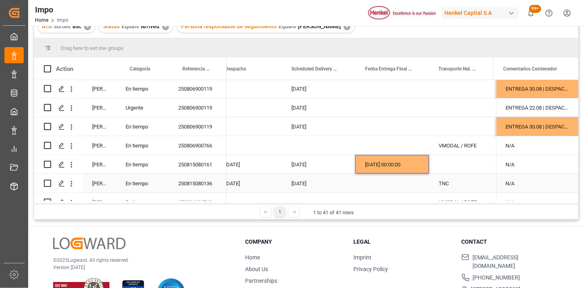
click at [437, 181] on div "TNC" at bounding box center [461, 183] width 65 height 19
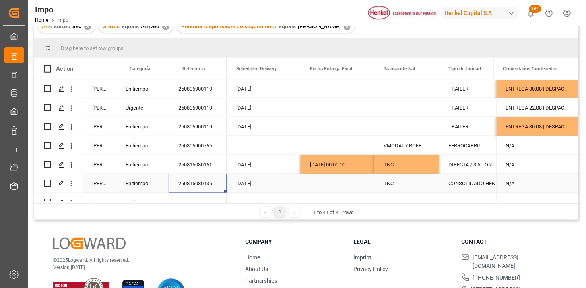
click at [265, 182] on div "[DATE]" at bounding box center [264, 183] width 74 height 19
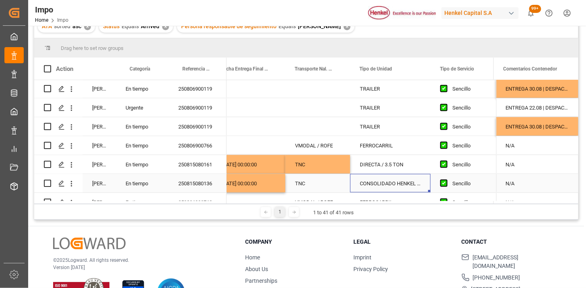
click at [373, 181] on div "CONSOLIDADO HENKEL |/ RABON" at bounding box center [390, 183] width 80 height 19
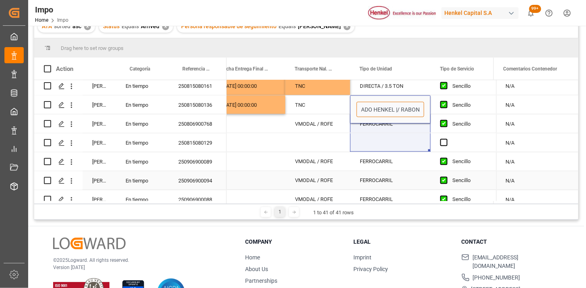
drag, startPoint x: 373, startPoint y: 181, endPoint x: 426, endPoint y: 193, distance: 54.4
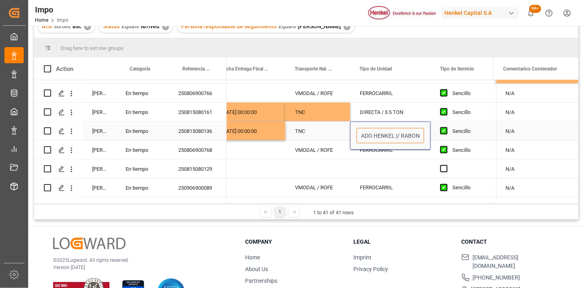
drag, startPoint x: 399, startPoint y: 135, endPoint x: 411, endPoint y: 138, distance: 12.1
click at [399, 135] on input "CONSOLIDADO HENKEL |/ RABON" at bounding box center [390, 135] width 68 height 15
click at [401, 135] on input "CONSOLIDADO HENKEL |/ RABON" at bounding box center [390, 135] width 68 height 15
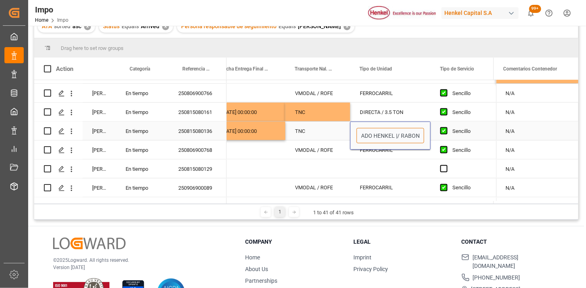
click at [401, 135] on input "CONSOLIDADO HENKEL |/ RABON" at bounding box center [390, 135] width 68 height 15
type input "CONSOLIDADO HENKEL / RABON"
click at [338, 129] on div "TNC" at bounding box center [317, 130] width 65 height 19
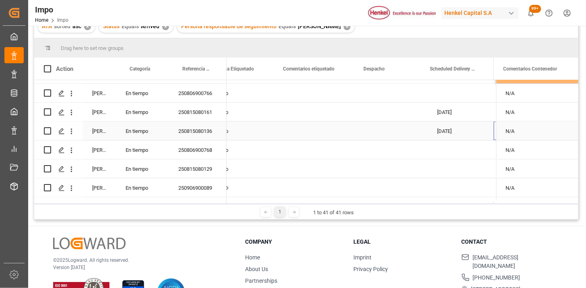
scroll to position [0, 1173]
click at [134, 170] on div "En tiempo" at bounding box center [142, 168] width 53 height 19
click at [135, 170] on div "En tiempo" at bounding box center [142, 168] width 53 height 19
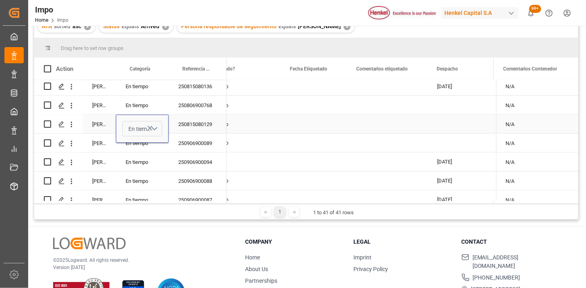
drag, startPoint x: 158, startPoint y: 129, endPoint x: 156, endPoint y: 134, distance: 4.7
click at [158, 130] on button "En tiempo" at bounding box center [142, 128] width 40 height 15
click at [142, 172] on div "Urgente" at bounding box center [142, 174] width 31 height 8
click at [521, 126] on div "N/A" at bounding box center [537, 124] width 82 height 19
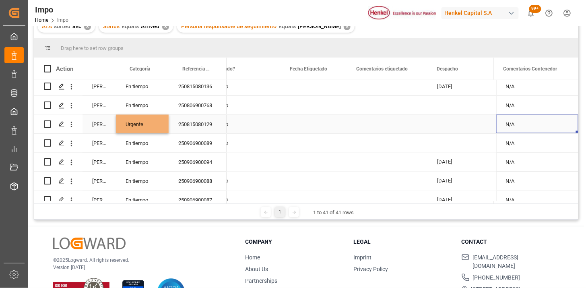
click at [521, 125] on div "N/A" at bounding box center [537, 124] width 82 height 19
type input "ENTREGA 26.08"
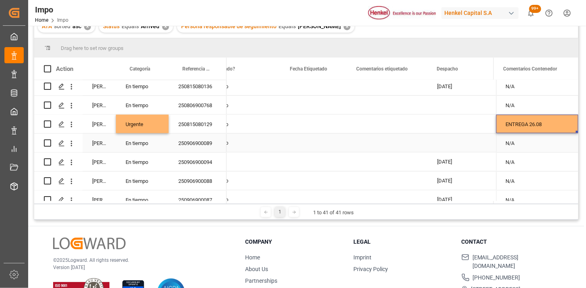
click at [202, 143] on div "250906900089" at bounding box center [198, 143] width 58 height 19
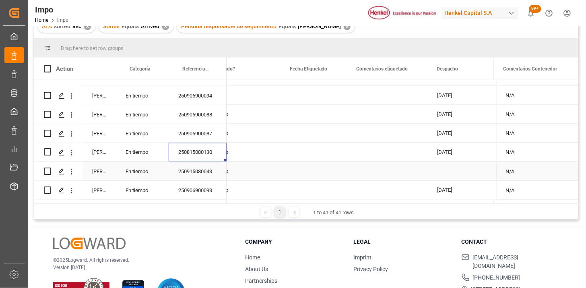
click at [448, 156] on div "[DATE]" at bounding box center [460, 152] width 66 height 19
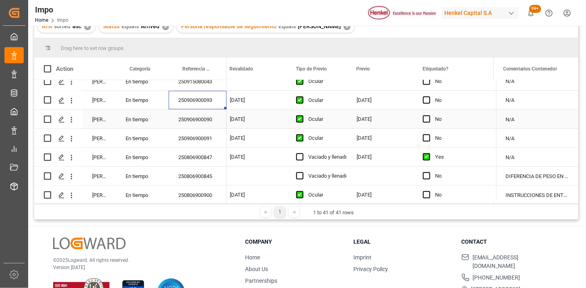
click at [372, 107] on div "[DATE]" at bounding box center [380, 100] width 66 height 19
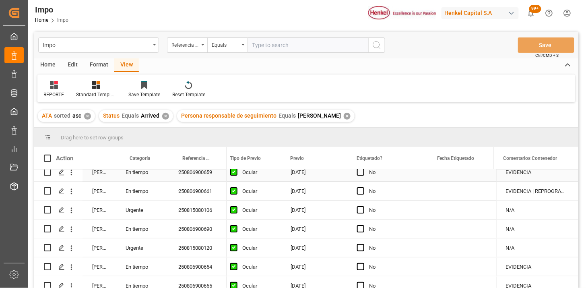
click at [195, 174] on div "250806900659" at bounding box center [198, 171] width 58 height 19
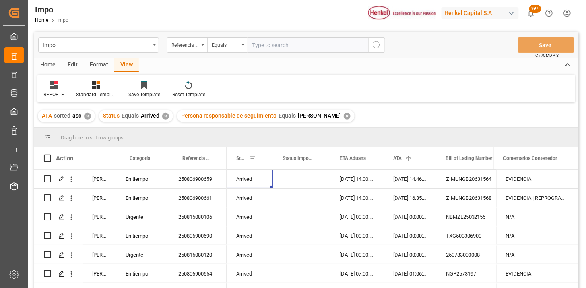
click at [165, 115] on div "✕" at bounding box center [165, 116] width 7 height 7
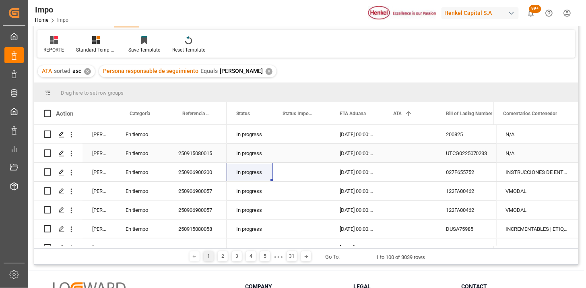
click at [261, 155] on div "In progress" at bounding box center [249, 153] width 46 height 19
click at [259, 114] on span at bounding box center [259, 113] width 7 height 7
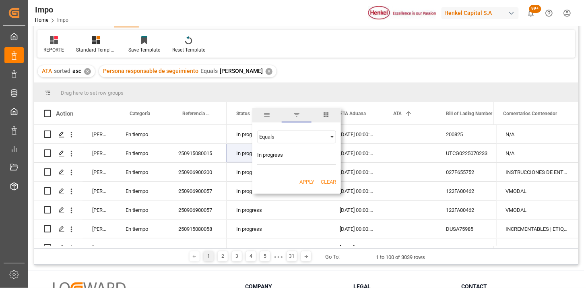
type input "In progress"
drag, startPoint x: 304, startPoint y: 183, endPoint x: 269, endPoint y: 153, distance: 46.2
click at [304, 183] on button "Apply" at bounding box center [306, 182] width 15 height 8
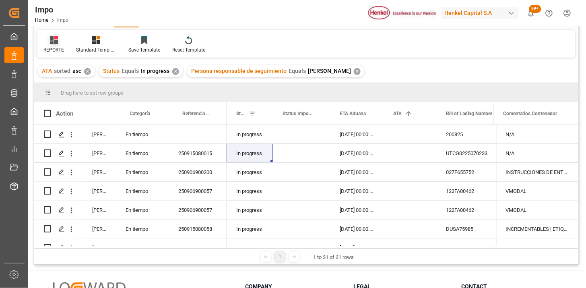
click at [54, 41] on icon at bounding box center [54, 40] width 8 height 8
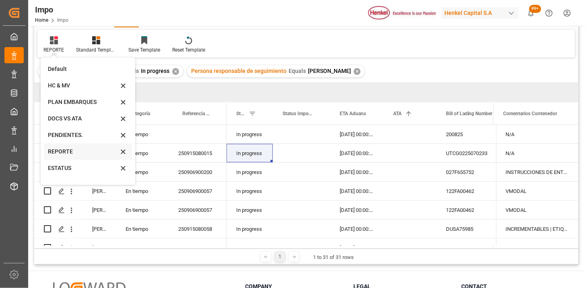
scroll to position [27, 0]
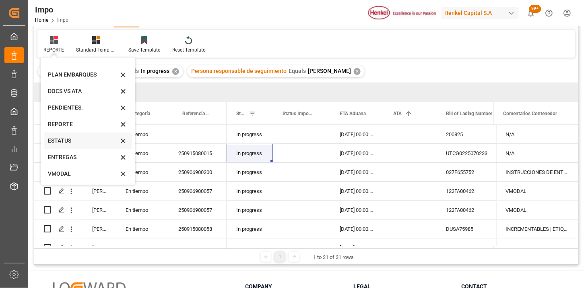
click at [76, 141] on div "ESTATUS" at bounding box center [83, 140] width 70 height 8
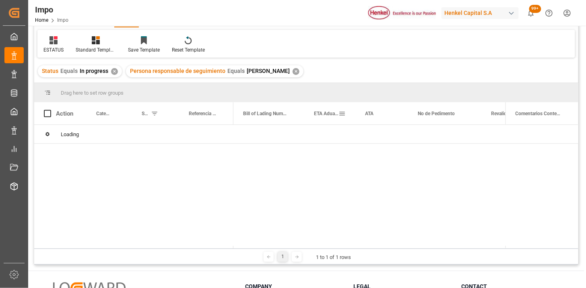
click at [328, 114] on span "ETA Aduana" at bounding box center [326, 114] width 25 height 6
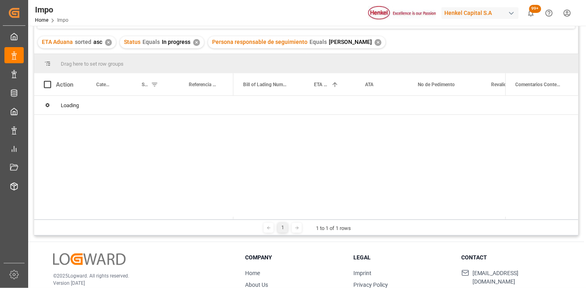
scroll to position [89, 0]
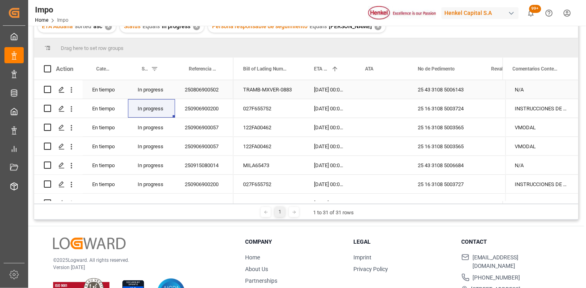
click at [204, 92] on div "250806900502" at bounding box center [204, 89] width 58 height 19
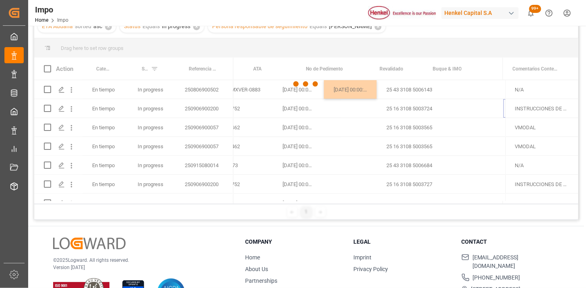
scroll to position [0, 111]
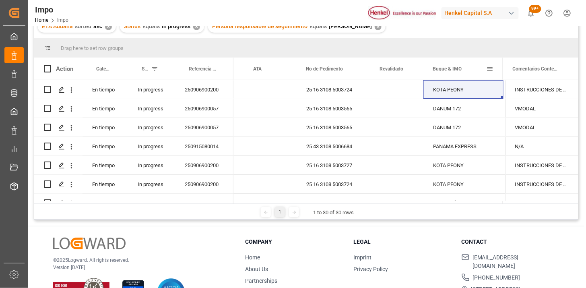
click at [490, 71] on span at bounding box center [489, 68] width 7 height 7
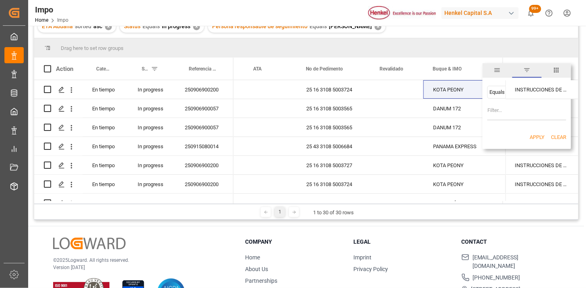
click at [529, 72] on span "filter" at bounding box center [526, 69] width 7 height 7
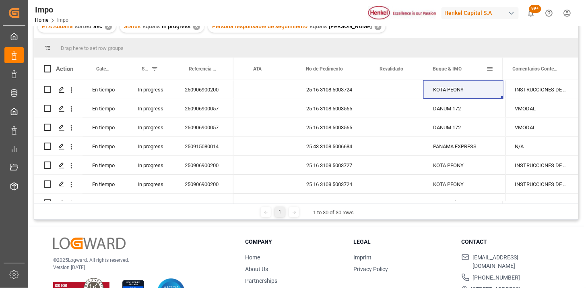
click at [491, 70] on span at bounding box center [489, 68] width 7 height 7
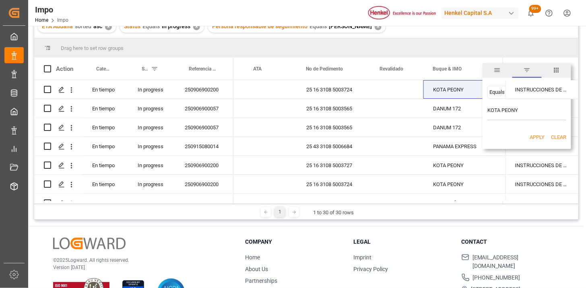
type input "KOTA PEONY"
click at [536, 137] on button "Apply" at bounding box center [536, 137] width 15 height 8
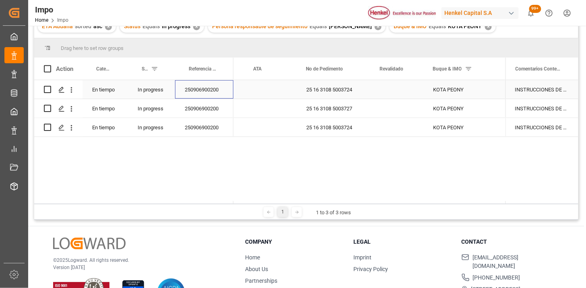
click at [200, 94] on div "250906900200" at bounding box center [204, 89] width 58 height 19
drag, startPoint x: 271, startPoint y: 92, endPoint x: 264, endPoint y: 97, distance: 8.9
click at [270, 94] on div "Press SPACE to select this row." at bounding box center [270, 89] width 53 height 19
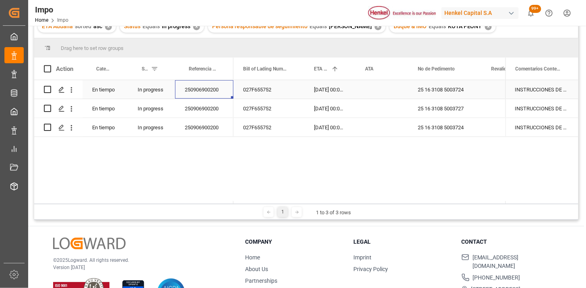
click at [320, 87] on div "21-08-2025 00:00:00" at bounding box center [329, 89] width 51 height 19
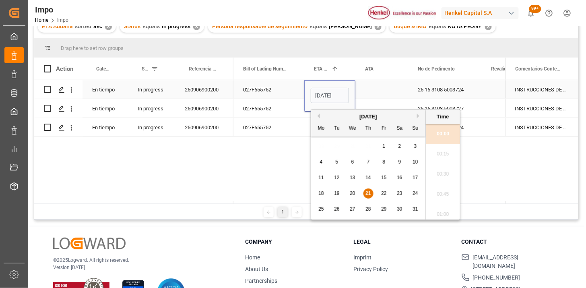
scroll to position [1129, 0]
type input "22-08-2025 00:00"
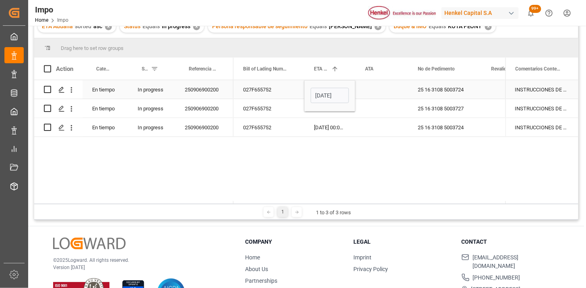
click at [259, 93] on div "027F655752" at bounding box center [268, 89] width 71 height 19
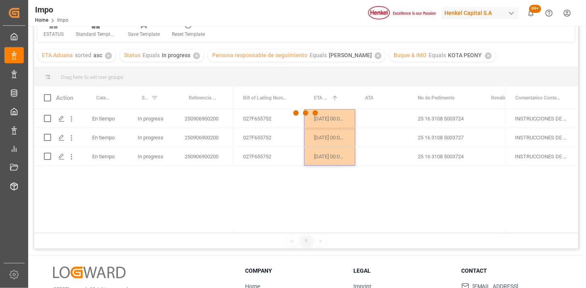
scroll to position [45, 0]
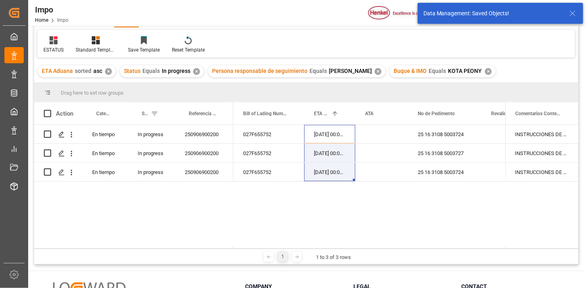
click at [485, 73] on div "✕" at bounding box center [488, 71] width 7 height 7
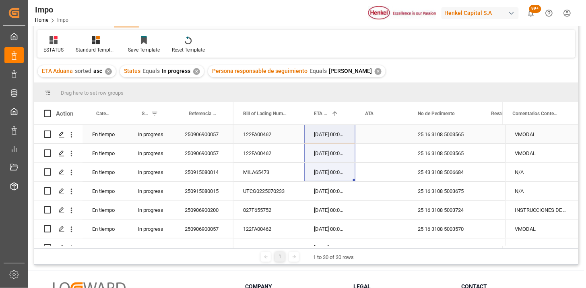
click at [218, 135] on div "250906900057" at bounding box center [204, 134] width 58 height 19
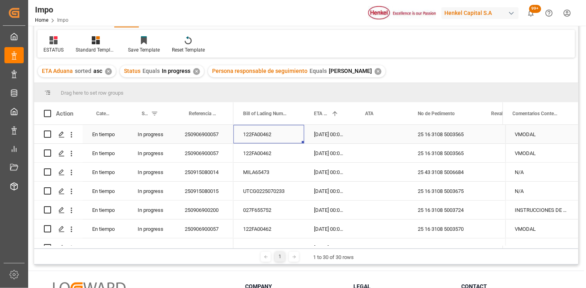
click at [272, 140] on div "122FA00462" at bounding box center [268, 134] width 71 height 19
click at [319, 138] on div "21-08-2025 00:00:00" at bounding box center [329, 134] width 51 height 19
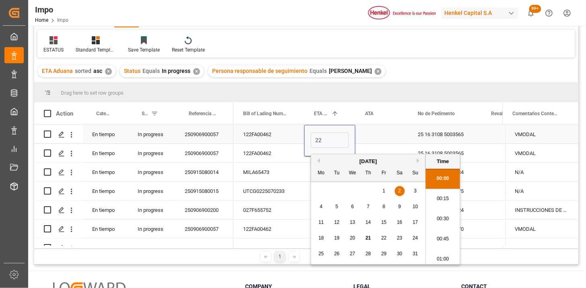
type input "22-08-2025 00:00"
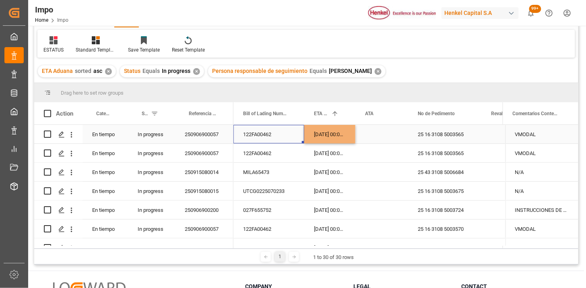
drag, startPoint x: 274, startPoint y: 131, endPoint x: 272, endPoint y: 138, distance: 6.9
click at [274, 132] on div "122FA00462" at bounding box center [268, 134] width 71 height 19
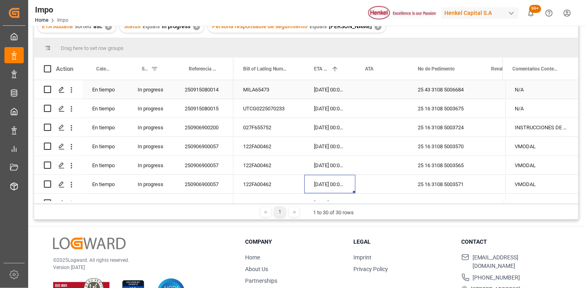
click at [438, 90] on div "25 43 3108 5006684" at bounding box center [445, 89] width 74 height 19
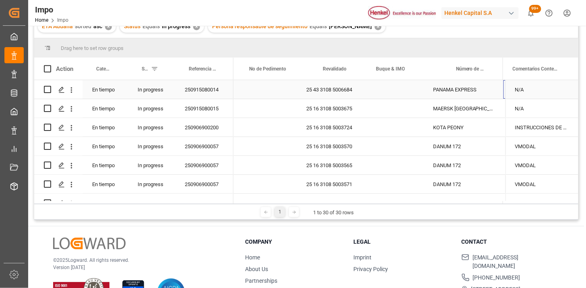
scroll to position [0, 168]
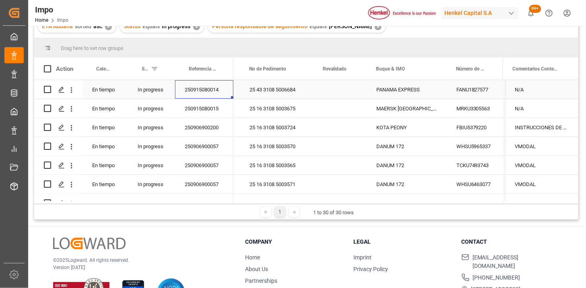
click at [208, 94] on div "250915080014" at bounding box center [204, 89] width 58 height 19
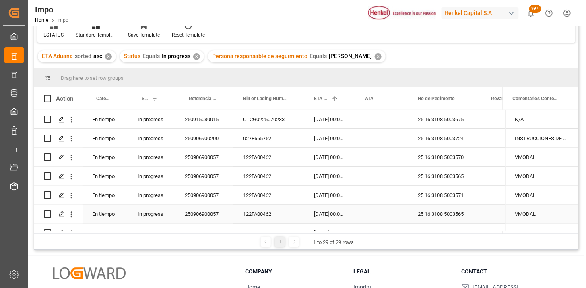
scroll to position [45, 0]
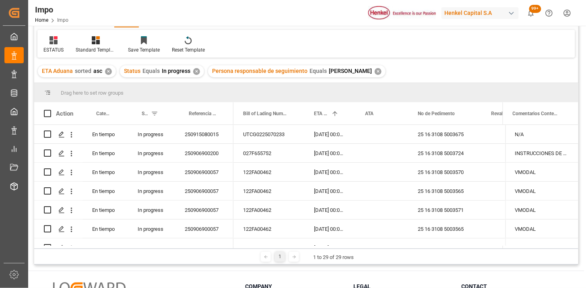
click at [196, 71] on div "✕" at bounding box center [196, 71] width 7 height 7
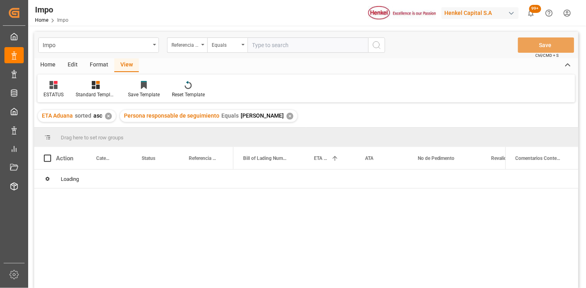
click at [111, 115] on div "✕" at bounding box center [108, 116] width 7 height 7
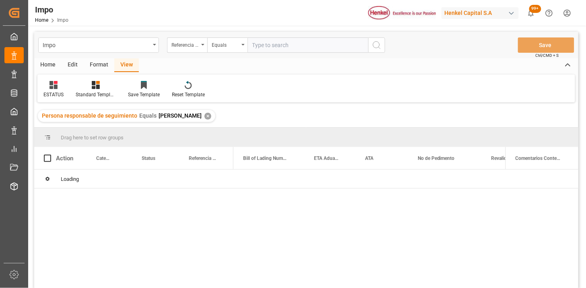
click at [205, 115] on div "✕" at bounding box center [207, 116] width 7 height 7
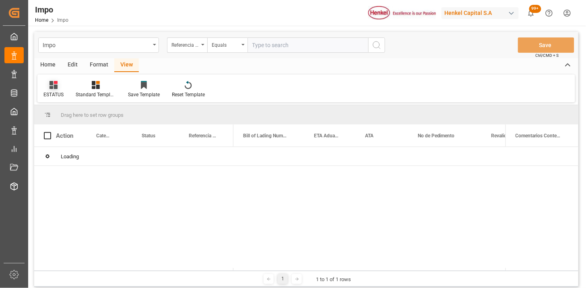
click at [54, 85] on icon at bounding box center [53, 85] width 8 height 8
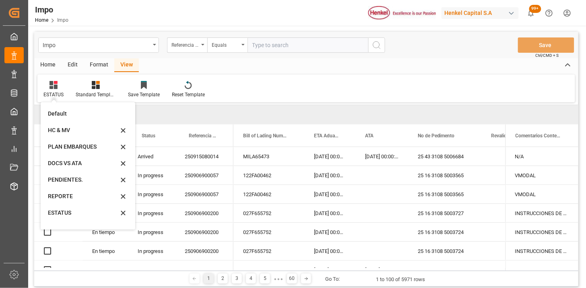
click at [70, 107] on div "Default" at bounding box center [88, 113] width 88 height 16
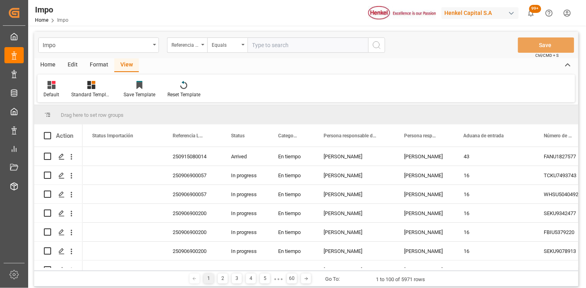
drag, startPoint x: 313, startPoint y: 50, endPoint x: 369, endPoint y: 58, distance: 57.2
click at [314, 49] on input "text" at bounding box center [307, 44] width 121 height 15
paste input "250815080120"
type input "250815080120"
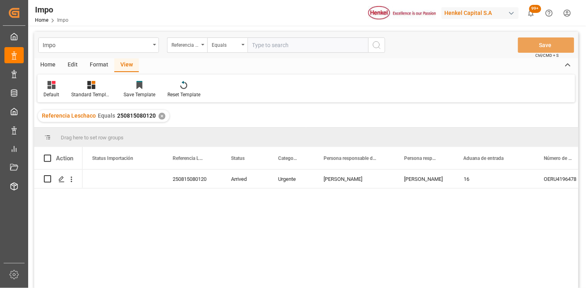
drag, startPoint x: 54, startPoint y: 89, endPoint x: 57, endPoint y: 101, distance: 12.3
click at [54, 90] on div "Default" at bounding box center [51, 89] width 28 height 18
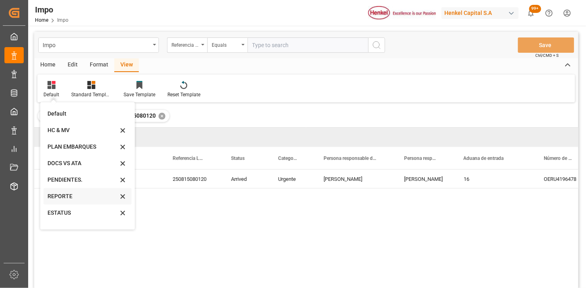
click at [61, 196] on div "REPORTE" at bounding box center [82, 196] width 70 height 8
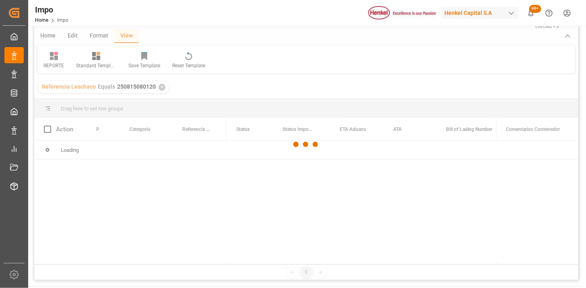
scroll to position [45, 0]
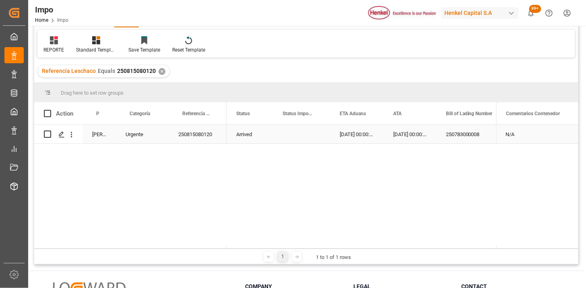
click at [227, 133] on div "Arrived" at bounding box center [249, 134] width 46 height 19
click at [185, 134] on div "250815080120" at bounding box center [198, 134] width 58 height 19
click at [74, 137] on icon "open menu" at bounding box center [71, 134] width 8 height 8
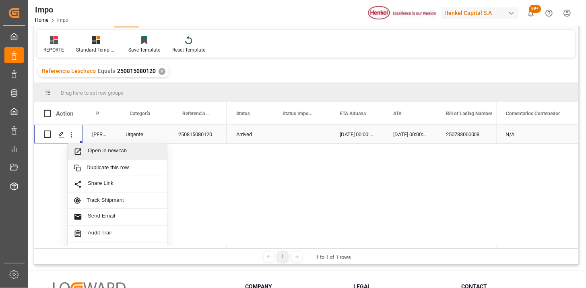
click at [90, 150] on span "Open in new tab" at bounding box center [124, 151] width 73 height 8
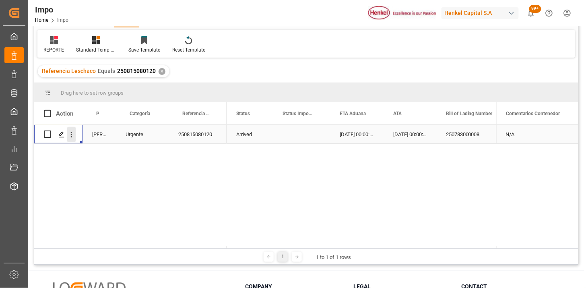
click at [73, 136] on icon "open menu" at bounding box center [71, 134] width 8 height 8
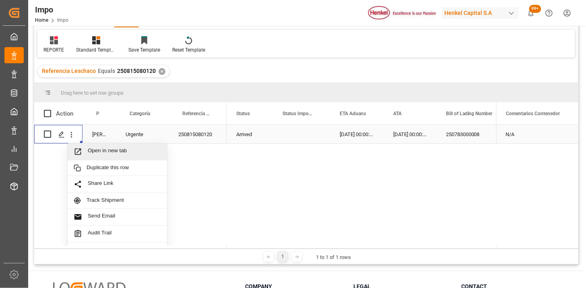
click at [88, 150] on span "Open in new tab" at bounding box center [124, 151] width 73 height 8
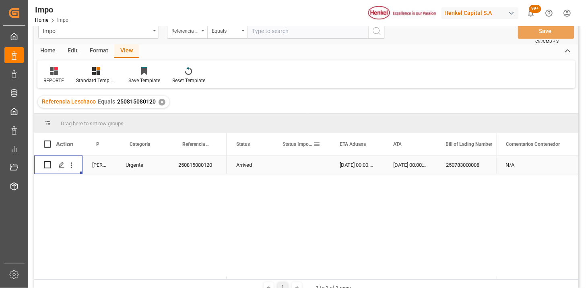
scroll to position [0, 0]
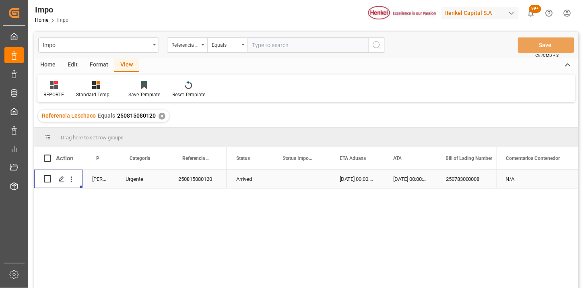
click at [278, 45] on input "text" at bounding box center [307, 44] width 121 height 15
paste input "250806900788"
type input "250806900788"
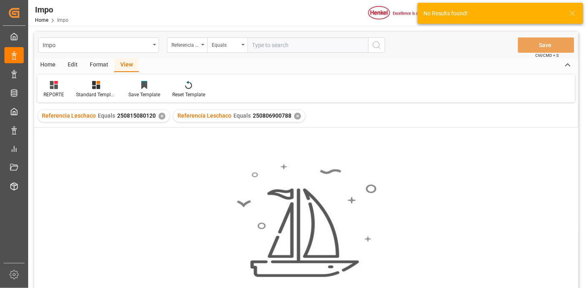
click at [159, 117] on div "✕" at bounding box center [161, 116] width 7 height 7
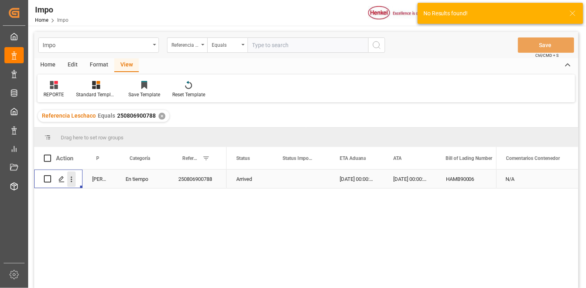
click at [68, 180] on icon "open menu" at bounding box center [71, 179] width 8 height 8
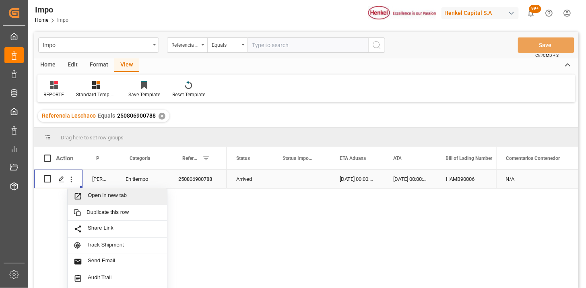
click at [99, 199] on span "Open in new tab" at bounding box center [124, 196] width 73 height 8
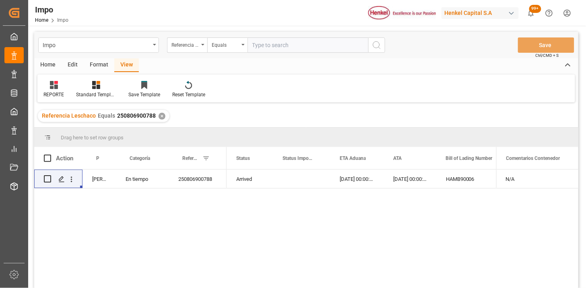
click at [279, 39] on input "text" at bounding box center [307, 44] width 121 height 15
paste input "250815080159"
type input "250815080159"
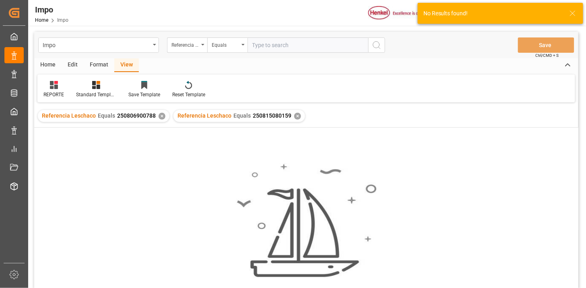
click at [161, 117] on div "✕" at bounding box center [161, 116] width 7 height 7
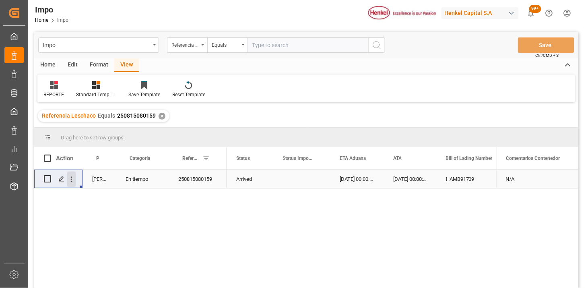
click at [73, 181] on icon "open menu" at bounding box center [71, 179] width 8 height 8
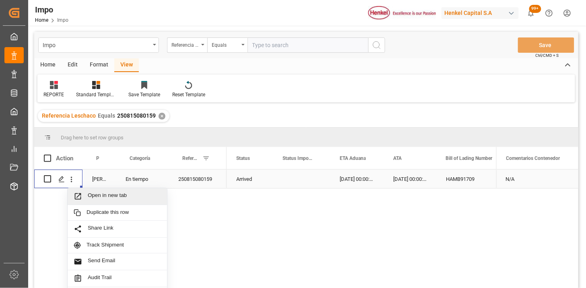
click at [83, 197] on span "Press SPACE to select this row." at bounding box center [81, 196] width 14 height 8
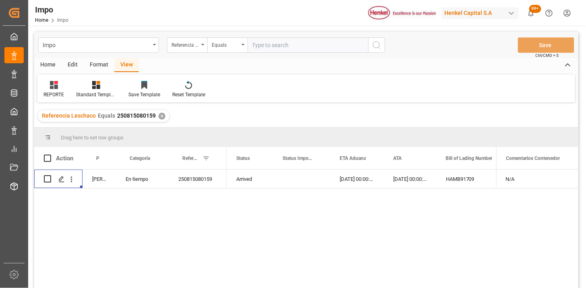
drag, startPoint x: 304, startPoint y: 43, endPoint x: 356, endPoint y: 58, distance: 54.8
click at [304, 44] on input "text" at bounding box center [307, 44] width 121 height 15
paste input "250906900211"
type input "250906900211"
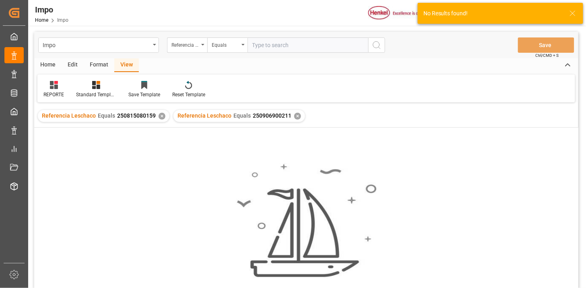
click at [161, 117] on div "✕" at bounding box center [161, 116] width 7 height 7
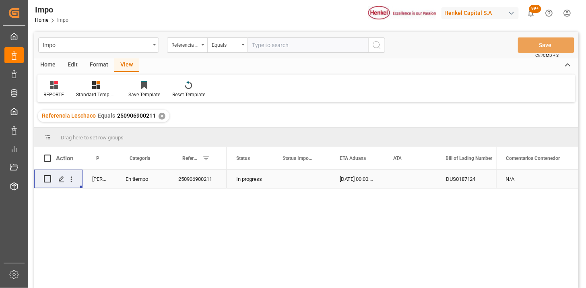
click at [397, 182] on div "Press SPACE to select this row." at bounding box center [409, 178] width 53 height 19
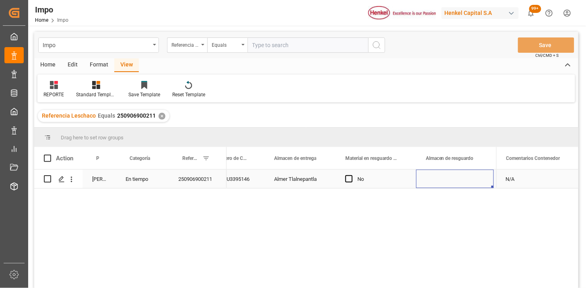
scroll to position [0, 391]
click at [279, 42] on input "text" at bounding box center [307, 44] width 121 height 15
paste input "250806900788"
type input "250806900788"
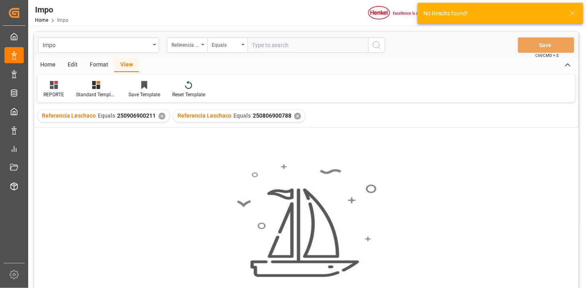
click at [160, 116] on div "✕" at bounding box center [161, 116] width 7 height 7
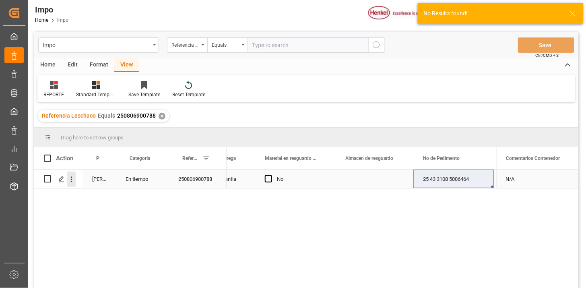
click at [67, 178] on icon "open menu" at bounding box center [71, 179] width 8 height 8
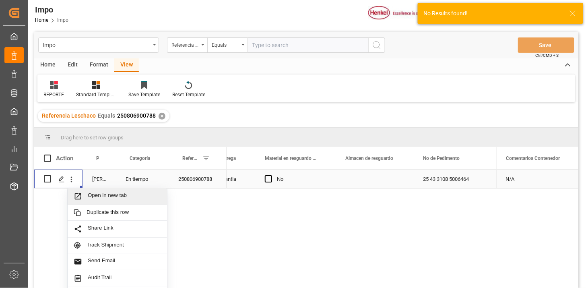
click at [94, 193] on span "Open in new tab" at bounding box center [124, 196] width 73 height 8
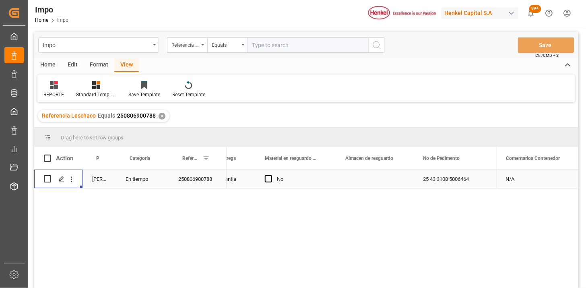
click at [273, 49] on input "text" at bounding box center [307, 44] width 121 height 15
paste input "250906900090"
type input "250906900090"
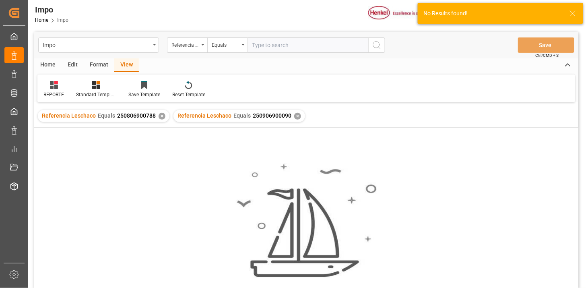
click at [159, 115] on div "✕" at bounding box center [161, 116] width 7 height 7
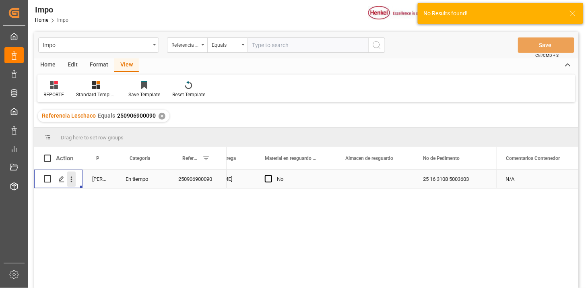
click at [71, 180] on icon "open menu" at bounding box center [71, 179] width 8 height 8
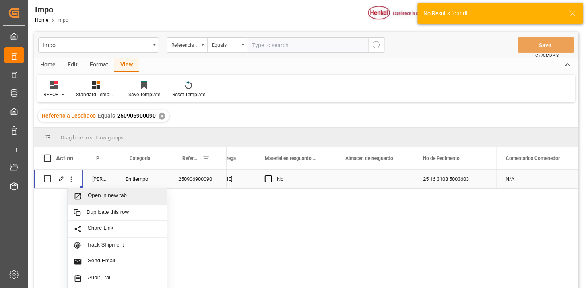
click at [99, 193] on span "Open in new tab" at bounding box center [124, 196] width 73 height 8
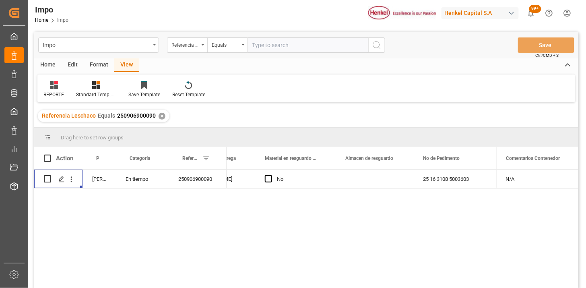
click at [275, 54] on div "Impo Referencia Leschaco Equals Save Ctrl/CMD + S" at bounding box center [306, 45] width 544 height 27
drag, startPoint x: 276, startPoint y: 51, endPoint x: 281, endPoint y: 49, distance: 4.9
click at [278, 51] on input "text" at bounding box center [307, 44] width 121 height 15
click at [283, 45] on input "text" at bounding box center [307, 44] width 121 height 15
paste input "250906900089"
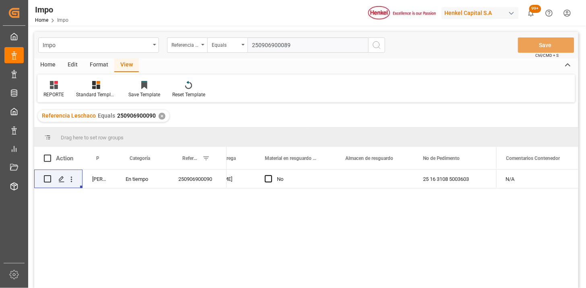
type input "250906900089"
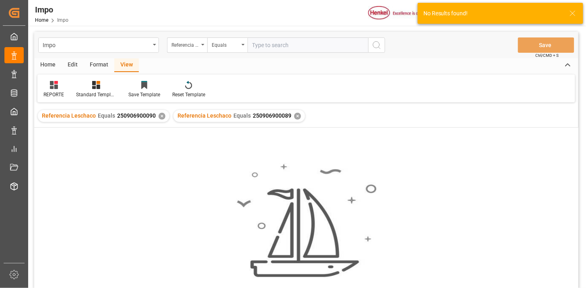
click at [162, 115] on div "✕" at bounding box center [161, 116] width 7 height 7
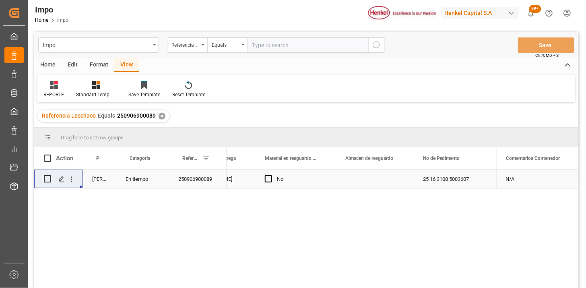
click at [529, 182] on div "N/A" at bounding box center [537, 178] width 82 height 19
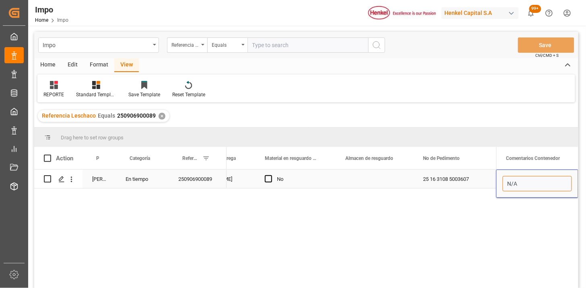
click at [529, 182] on input "N/A" at bounding box center [536, 183] width 69 height 15
type input "PREVIO REPROGRAMADO POR SATURACIÓN (FECHA INICIAL 21.08)"
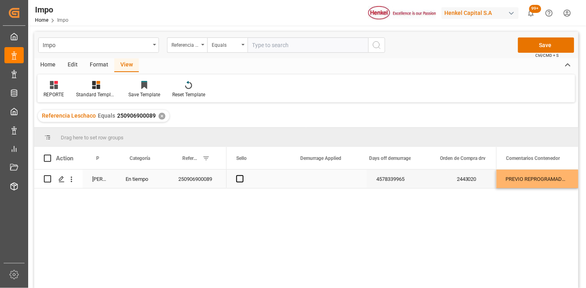
scroll to position [0, 1880]
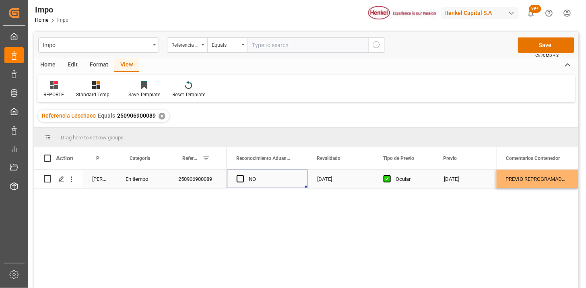
click at [475, 175] on div "[DATE]" at bounding box center [467, 178] width 66 height 19
click at [474, 175] on div "[DATE]" at bounding box center [467, 184] width 66 height 31
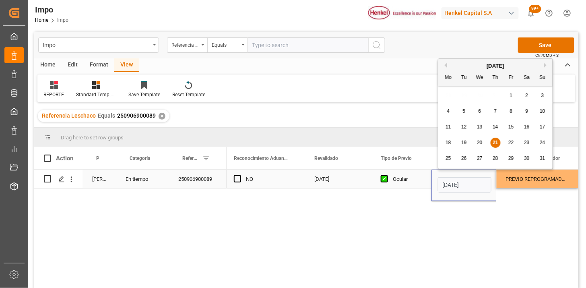
click at [467, 186] on input "[DATE]" at bounding box center [464, 184] width 53 height 15
type input "22-08-2025"
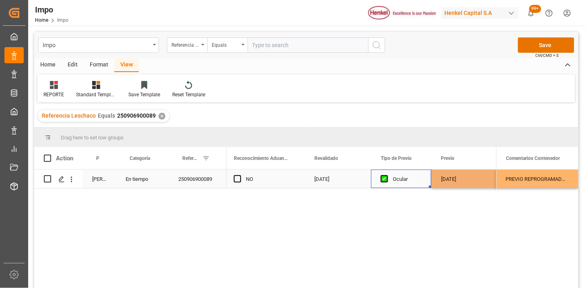
click at [405, 183] on div "Ocular" at bounding box center [407, 179] width 29 height 19
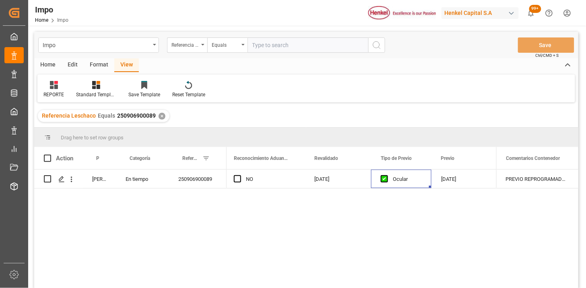
click at [315, 42] on input "text" at bounding box center [307, 44] width 121 height 15
paste input "250906900088"
type input "250906900088"
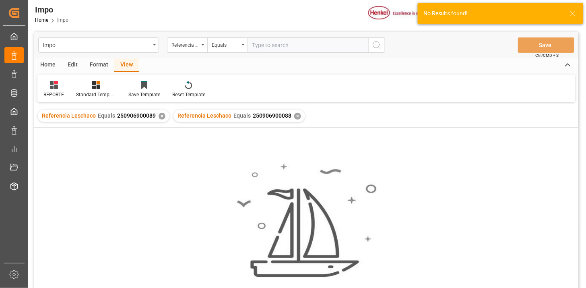
click at [158, 118] on div "✕" at bounding box center [161, 116] width 7 height 7
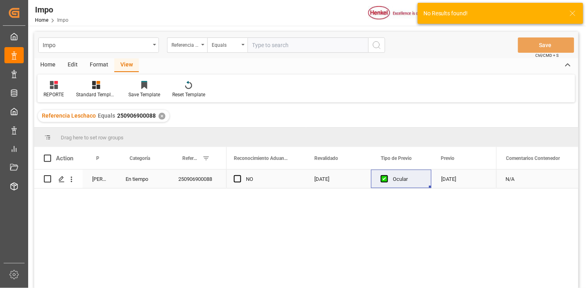
click at [454, 178] on div "[DATE]" at bounding box center [464, 178] width 66 height 19
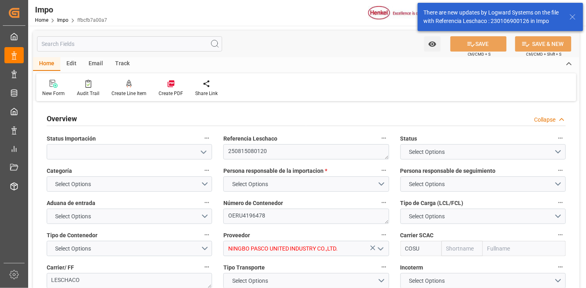
type input "Cosco"
type input "COSCO Shipping Co. Ltd."
type input "1"
type input "8.525"
type input "8"
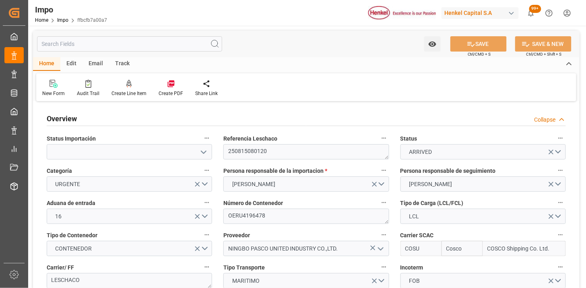
type input "[DATE]"
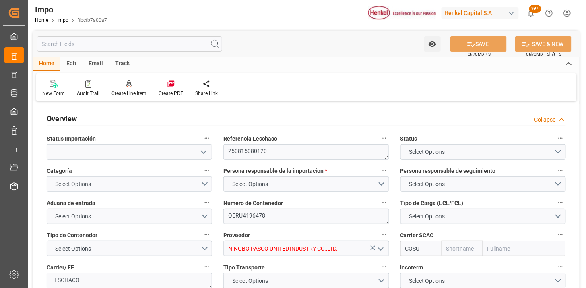
type input "Cosco"
type input "COSCO Shipping Co. Ltd."
type input "1"
type input "8.525"
type input "8"
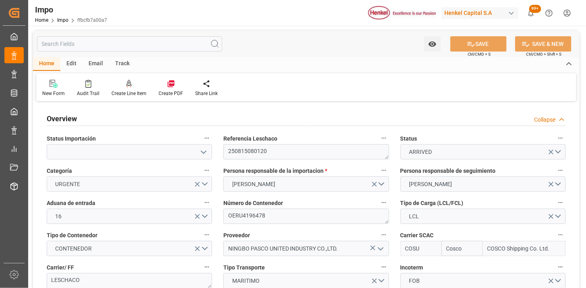
type input "[DATE]"
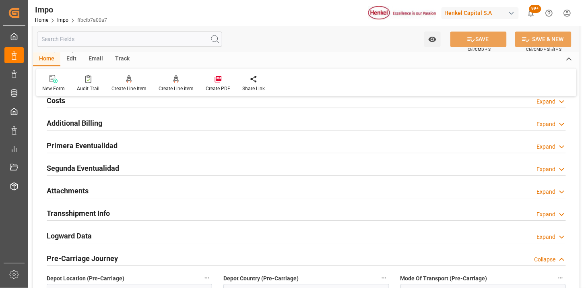
scroll to position [625, 0]
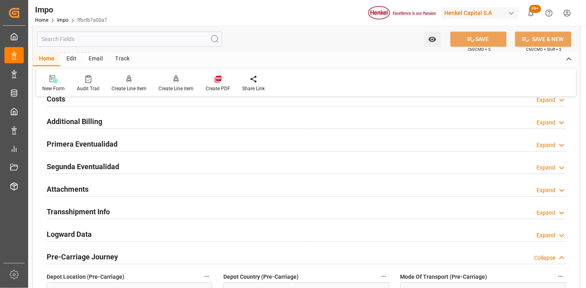
drag, startPoint x: 164, startPoint y: 146, endPoint x: 246, endPoint y: 179, distance: 88.2
click at [164, 146] on div "Primera Eventualidad Expand" at bounding box center [306, 143] width 519 height 15
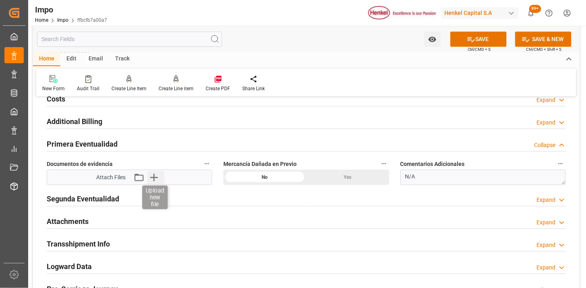
click at [154, 177] on icon "button" at bounding box center [154, 177] width 8 height 8
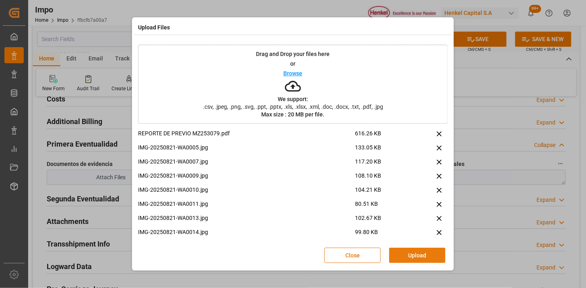
click at [401, 251] on button "Upload" at bounding box center [417, 254] width 56 height 15
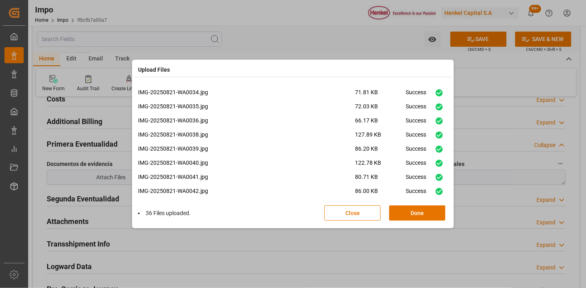
scroll to position [399, 0]
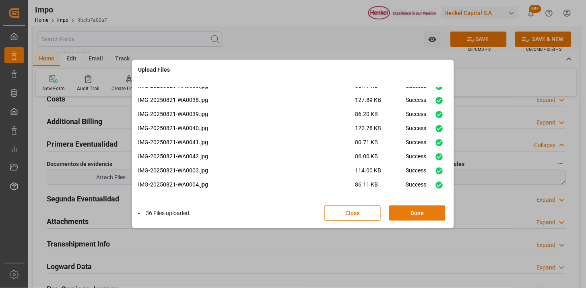
click at [407, 214] on button "Done" at bounding box center [417, 212] width 56 height 15
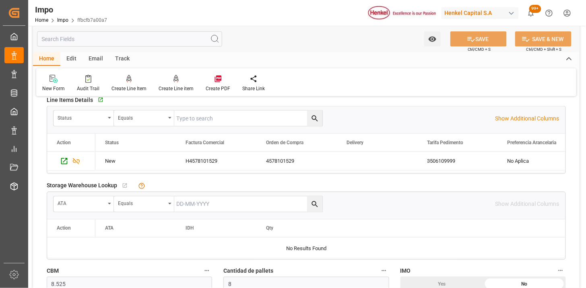
scroll to position [313, 0]
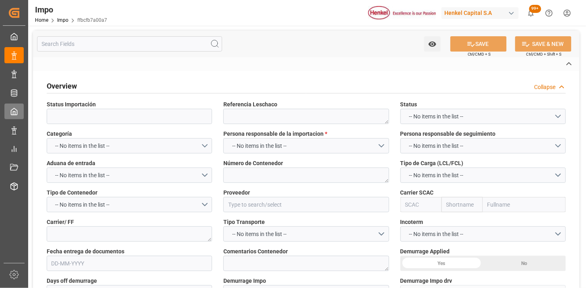
type textarea "250815080120"
type textarea "OERU4196478"
type input "NINGBO PASCO UNITED INDUSTRY CO.,LTD."
type input "COSU"
type textarea "LESCHACO"
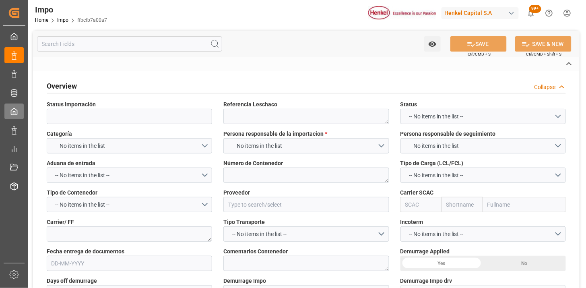
type textarea "N/A"
type input "AA"
type textarea "AA"
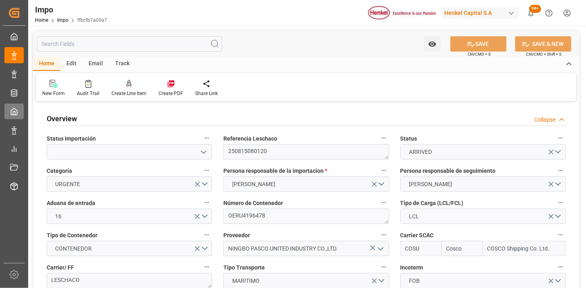
type input "Cosco"
type input "COSCO Shipping Co. Ltd."
type input "1"
type input "8.525"
type input "8"
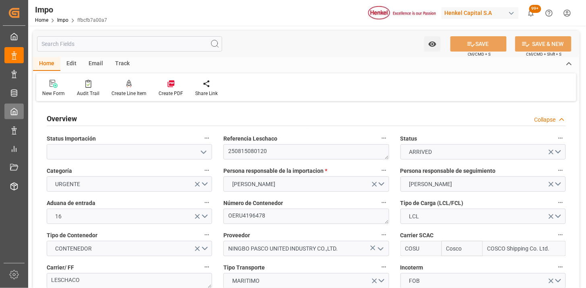
type input "01-08-2025"
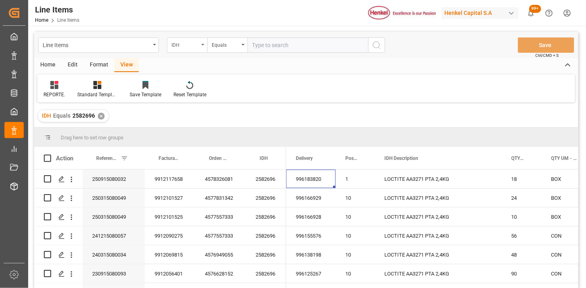
click at [188, 47] on div "IDH" at bounding box center [184, 43] width 27 height 9
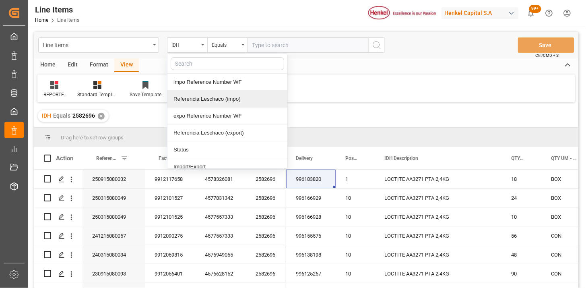
drag, startPoint x: 199, startPoint y: 99, endPoint x: 287, endPoint y: 60, distance: 96.3
click at [200, 99] on div "Referencia Leschaco (impo)" at bounding box center [227, 98] width 120 height 17
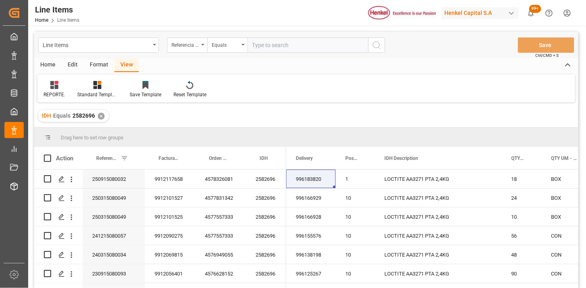
click at [293, 41] on input "text" at bounding box center [307, 44] width 121 height 15
paste input "250806900788"
type input "250806900788"
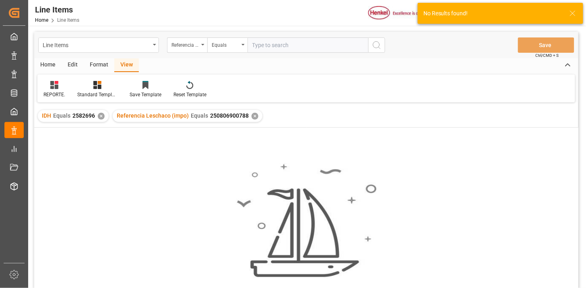
click at [99, 115] on div "✕" at bounding box center [101, 116] width 7 height 7
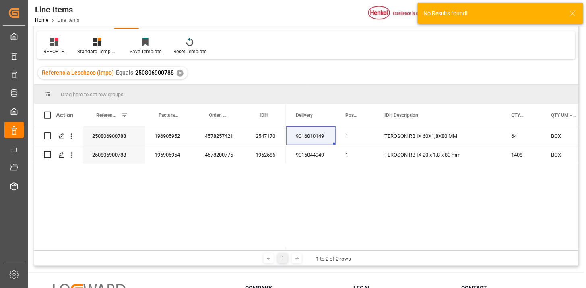
scroll to position [45, 0]
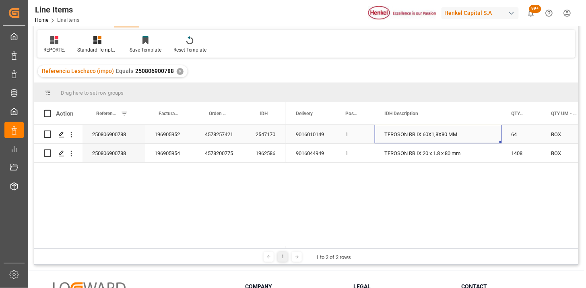
click at [470, 138] on div "TEROSON RB IX 60X1,8X80 MM" at bounding box center [437, 134] width 127 height 19
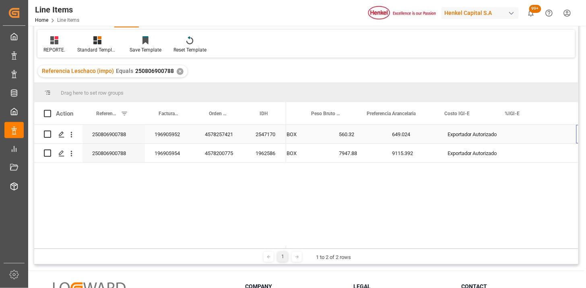
scroll to position [0, 0]
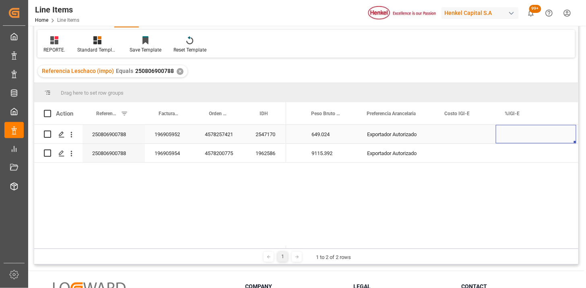
click at [511, 137] on div "Press SPACE to select this row." at bounding box center [536, 134] width 80 height 19
click at [511, 137] on input "Press SPACE to select this row." at bounding box center [536, 138] width 68 height 15
type input "0"
click at [127, 152] on div "250806900788" at bounding box center [113, 153] width 62 height 19
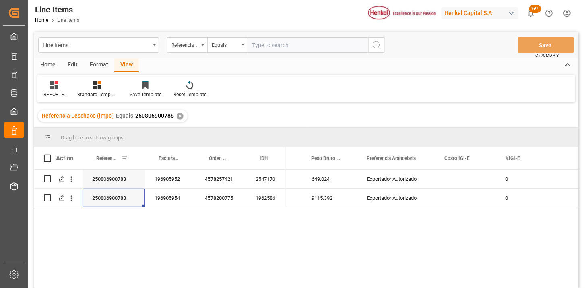
click at [267, 51] on input "text" at bounding box center [307, 44] width 121 height 15
paste input "250815080159"
type input "250815080159"
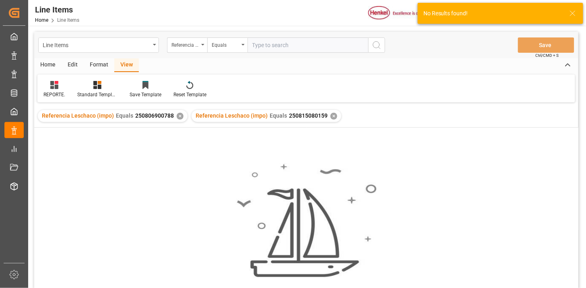
click at [179, 117] on div "✕" at bounding box center [180, 116] width 7 height 7
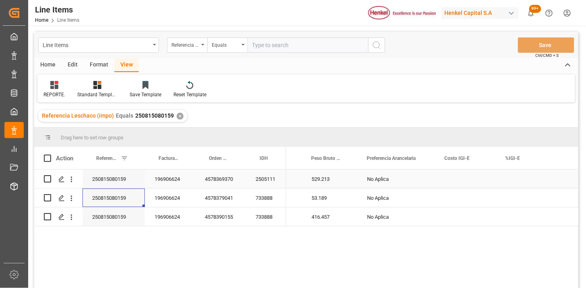
click at [505, 179] on div "Press SPACE to select this row." at bounding box center [536, 178] width 80 height 19
type input "6"
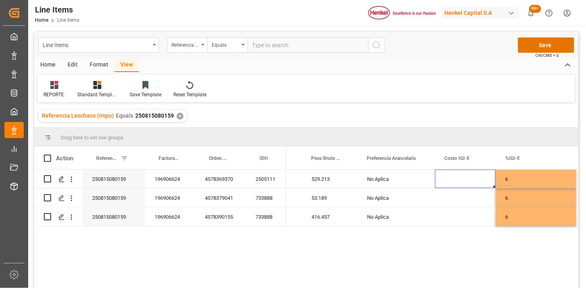
drag, startPoint x: 51, startPoint y: 90, endPoint x: 63, endPoint y: 101, distance: 16.2
click at [51, 91] on div "REPORTE." at bounding box center [54, 94] width 22 height 7
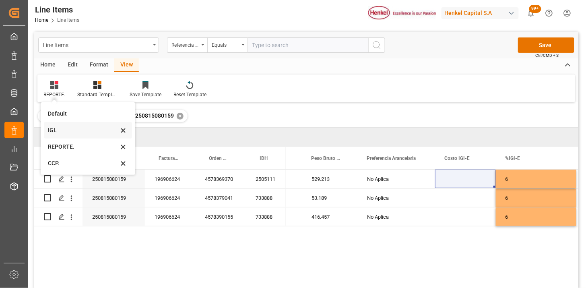
click at [62, 133] on div "IGI." at bounding box center [83, 130] width 70 height 8
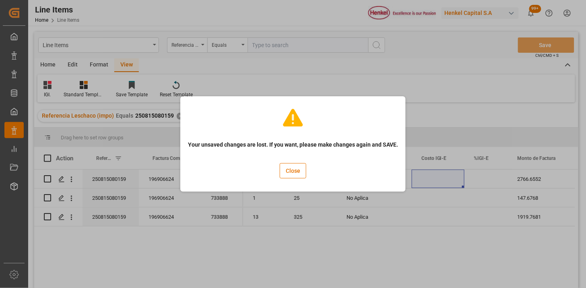
drag, startPoint x: 291, startPoint y: 168, endPoint x: 316, endPoint y: 178, distance: 27.1
click at [291, 169] on button "Close" at bounding box center [293, 170] width 27 height 15
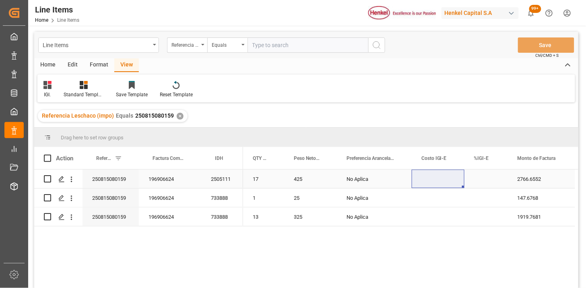
click at [475, 179] on div "Press SPACE to select this row." at bounding box center [485, 178] width 43 height 19
click at [475, 180] on div "Press SPACE to select this row." at bounding box center [485, 178] width 43 height 19
click at [483, 180] on input "Press SPACE to select this row." at bounding box center [486, 183] width 31 height 15
type input "6"
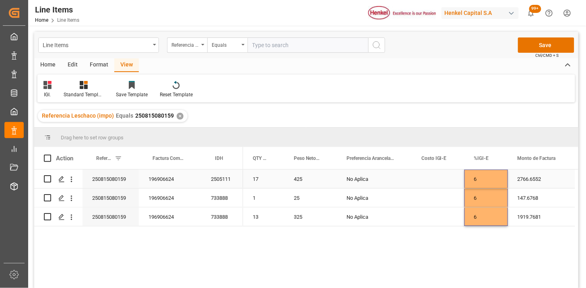
click at [425, 181] on div "Press SPACE to select this row." at bounding box center [437, 178] width 53 height 19
click at [425, 197] on div "Press SPACE to select this row." at bounding box center [437, 197] width 53 height 19
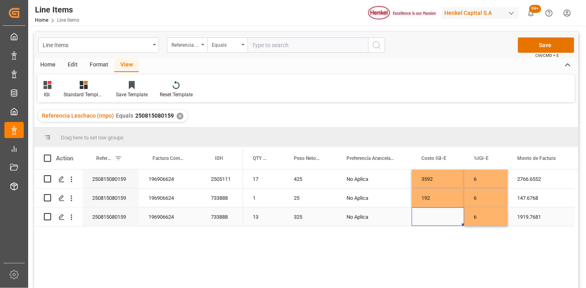
click at [433, 218] on div "Press SPACE to select this row." at bounding box center [437, 216] width 53 height 19
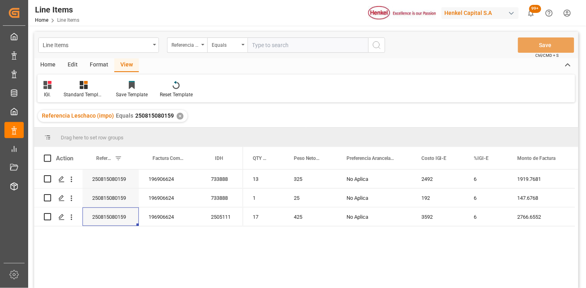
click at [280, 50] on input "text" at bounding box center [307, 44] width 121 height 15
paste input "250906900090"
type input "250906900090"
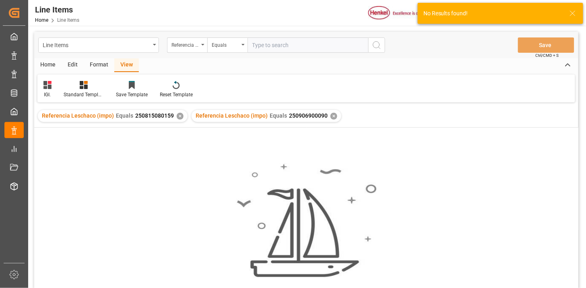
click at [177, 115] on div "✕" at bounding box center [180, 116] width 7 height 7
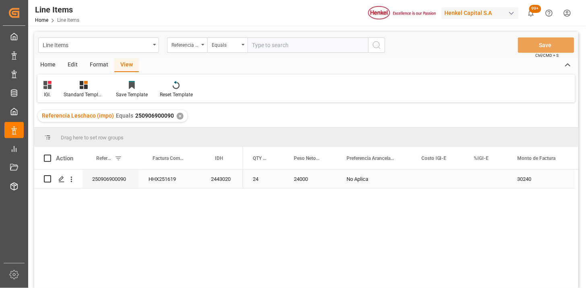
click at [491, 180] on div "Press SPACE to select this row." at bounding box center [485, 178] width 43 height 19
click at [491, 180] on input "Press SPACE to select this row." at bounding box center [486, 183] width 31 height 15
type input "0"
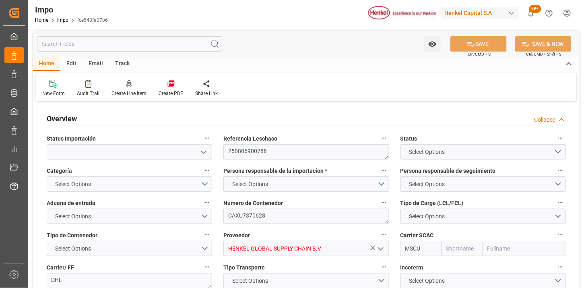
type input "MSC"
type input "Mediterranean Shipping Company"
type input "2"
type input "50"
type input "20"
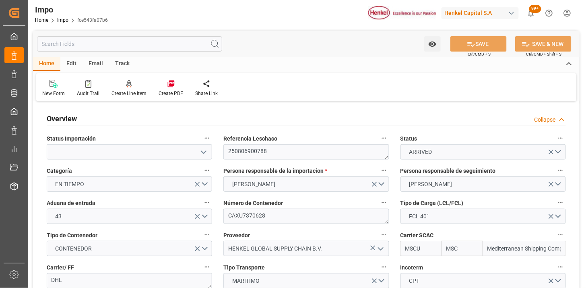
type input "[DATE]"
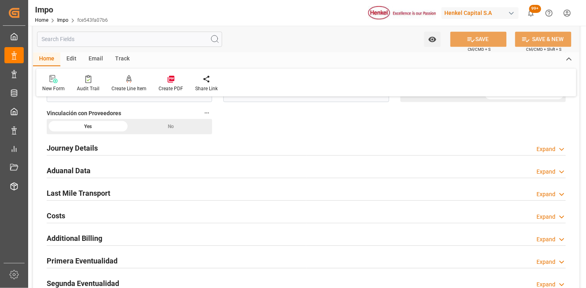
scroll to position [536, 0]
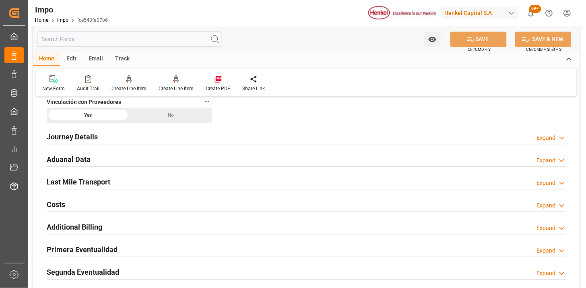
click at [206, 156] on div "Aduanal Data Expand" at bounding box center [306, 158] width 519 height 15
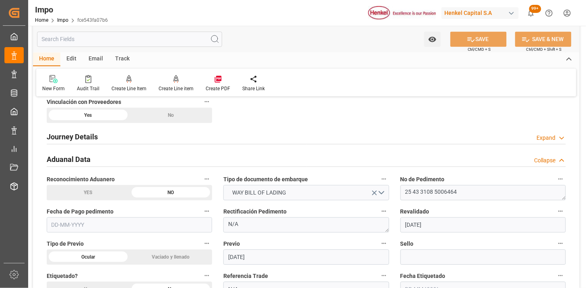
scroll to position [581, 0]
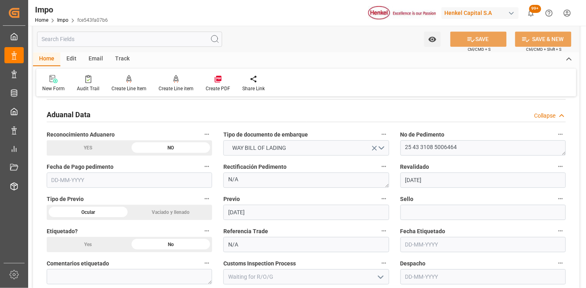
click at [170, 182] on input "text" at bounding box center [129, 179] width 165 height 15
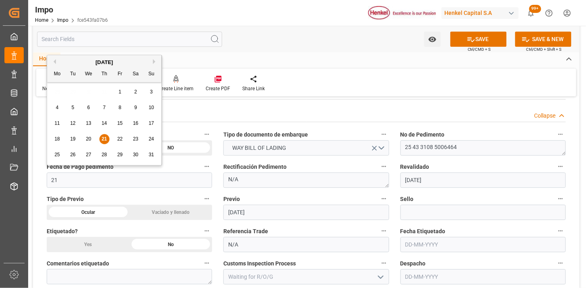
type input "[DATE]"
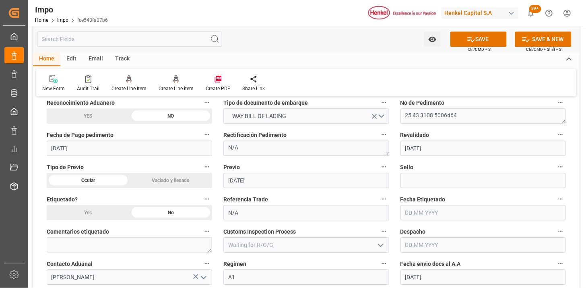
scroll to position [625, 0]
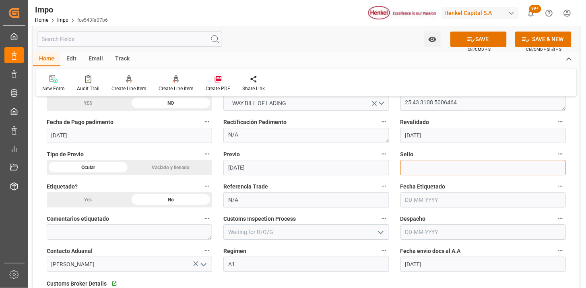
click at [449, 165] on input at bounding box center [482, 167] width 165 height 15
paste input "CEM23-3582559"
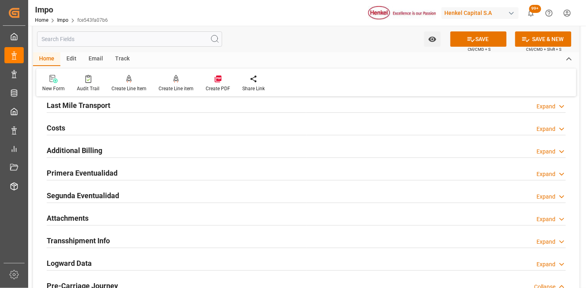
scroll to position [894, 0]
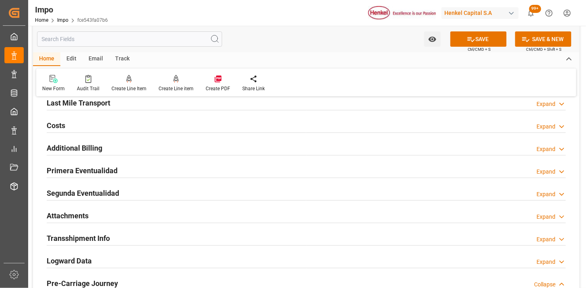
type input "CEM23-3582559"
click at [205, 171] on div "Primera Eventualidad Expand" at bounding box center [306, 169] width 519 height 15
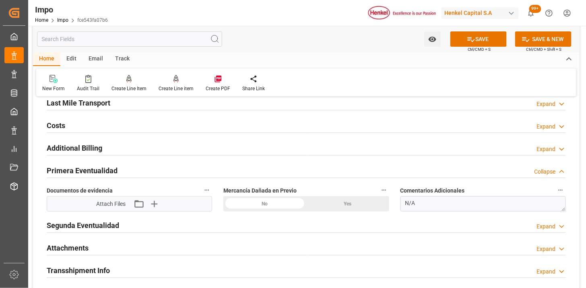
scroll to position [938, 0]
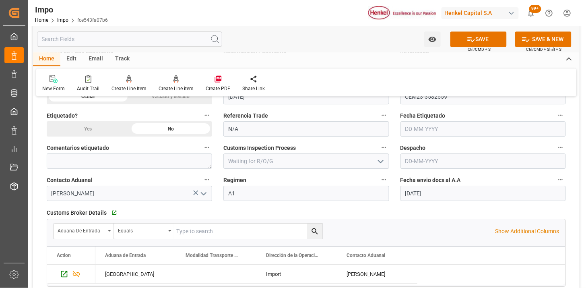
scroll to position [670, 0]
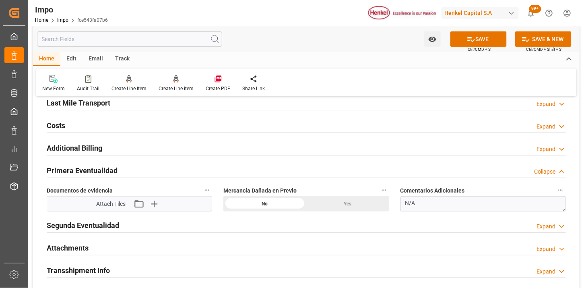
scroll to position [938, 0]
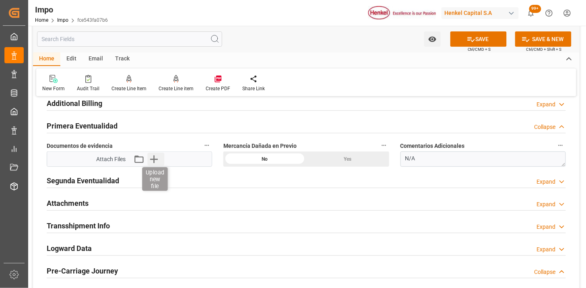
click at [156, 159] on icon "button" at bounding box center [154, 159] width 8 height 8
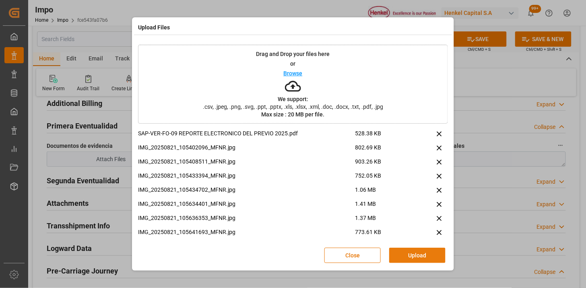
click at [411, 252] on button "Upload" at bounding box center [417, 254] width 56 height 15
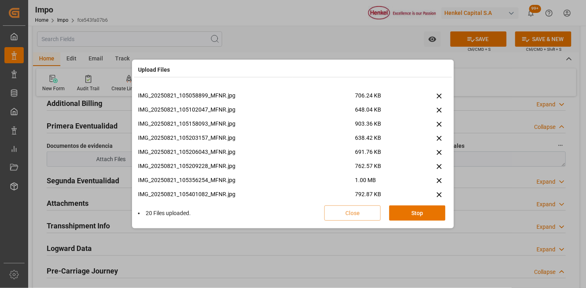
scroll to position [723, 0]
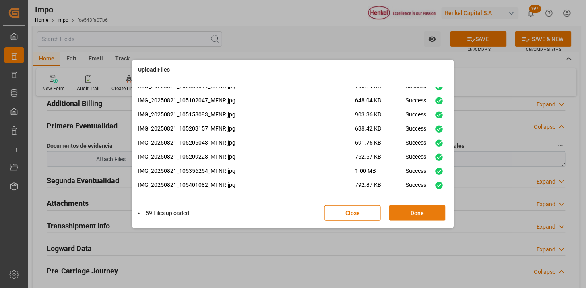
click at [405, 214] on button "Done" at bounding box center [417, 212] width 56 height 15
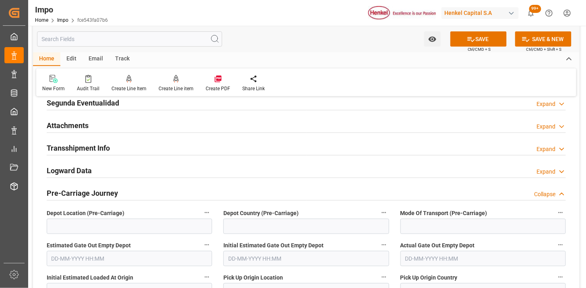
scroll to position [1028, 0]
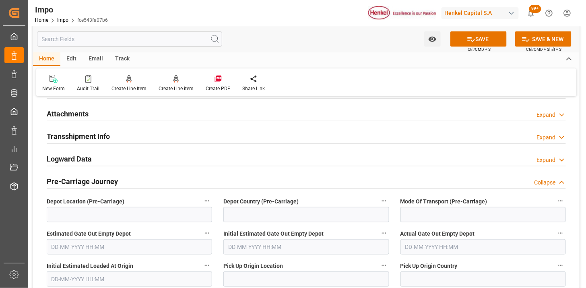
drag, startPoint x: 103, startPoint y: 119, endPoint x: 179, endPoint y: 174, distance: 93.2
click at [104, 119] on div "Attachments Expand" at bounding box center [306, 112] width 519 height 15
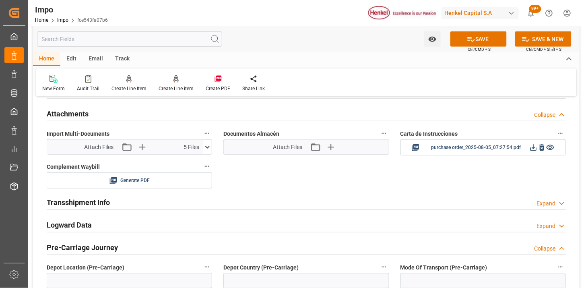
click at [206, 148] on icon at bounding box center [207, 147] width 8 height 8
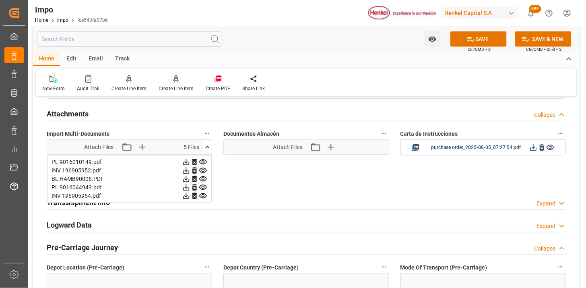
click at [208, 147] on icon at bounding box center [207, 147] width 8 height 8
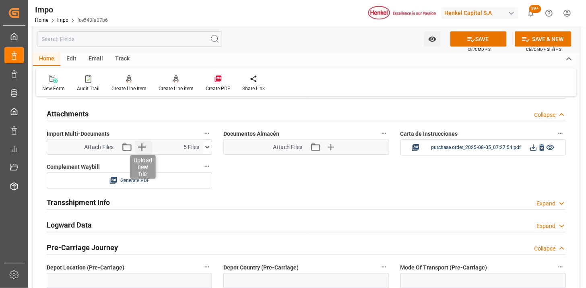
click at [145, 152] on icon "button" at bounding box center [141, 146] width 13 height 13
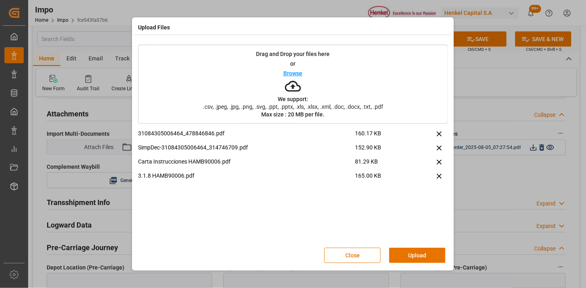
click at [413, 250] on button "Upload" at bounding box center [417, 254] width 56 height 15
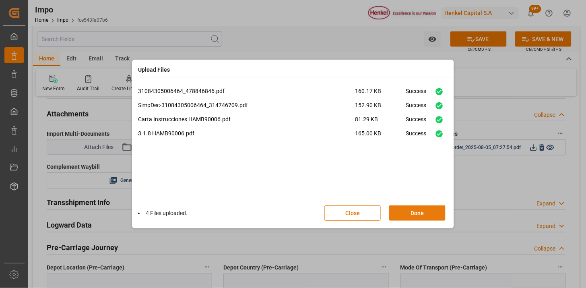
click at [425, 211] on button "Done" at bounding box center [417, 212] width 56 height 15
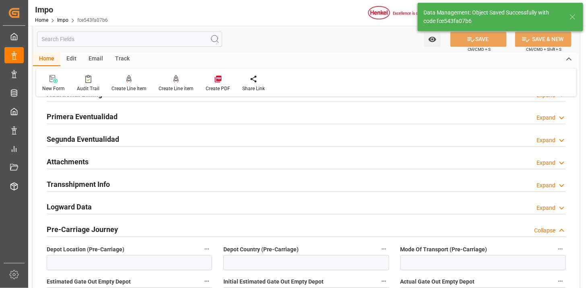
scroll to position [660, 0]
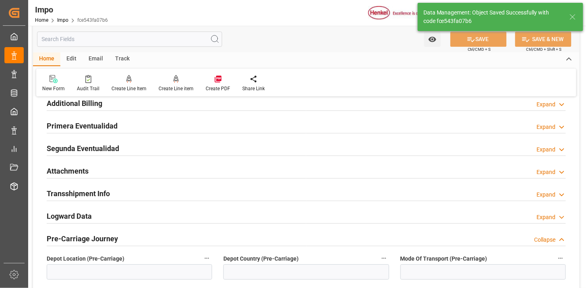
click at [132, 169] on div "Attachments Expand" at bounding box center [306, 169] width 519 height 15
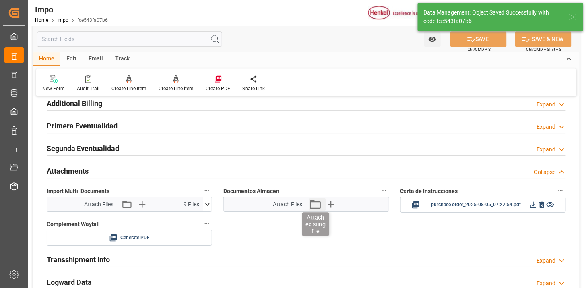
click at [313, 200] on icon "button" at bounding box center [315, 204] width 11 height 9
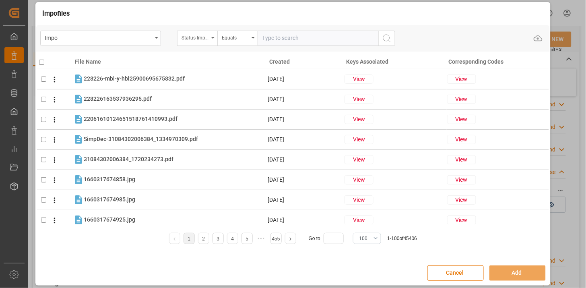
click at [196, 39] on div "Status Importación" at bounding box center [194, 36] width 27 height 9
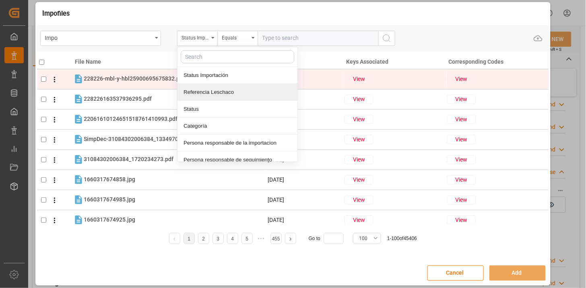
drag, startPoint x: 212, startPoint y: 91, endPoint x: 234, endPoint y: 77, distance: 26.4
click at [212, 91] on div "Referencia Leschaco" at bounding box center [237, 92] width 120 height 17
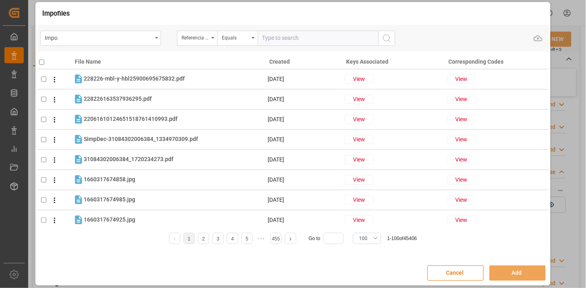
click at [273, 42] on input "text" at bounding box center [317, 38] width 121 height 15
paste input "250806900788"
type input "250806900788"
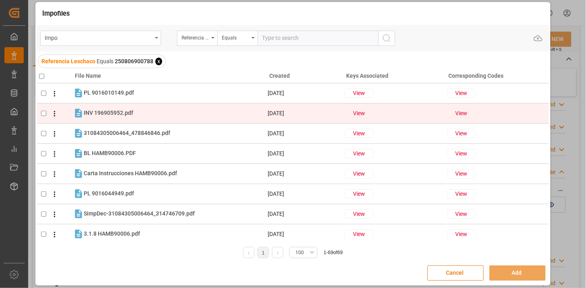
click at [156, 117] on div "INV 196905952.pdf INV 196905952.pdf" at bounding box center [175, 113] width 183 height 10
checkbox input "true"
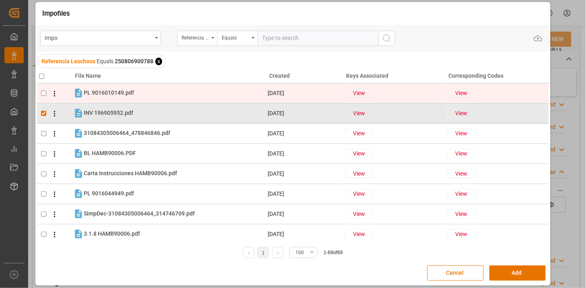
click at [154, 97] on div "PL 9016010149.pdf PL 9016010149.pdf" at bounding box center [175, 93] width 183 height 10
checkbox input "true"
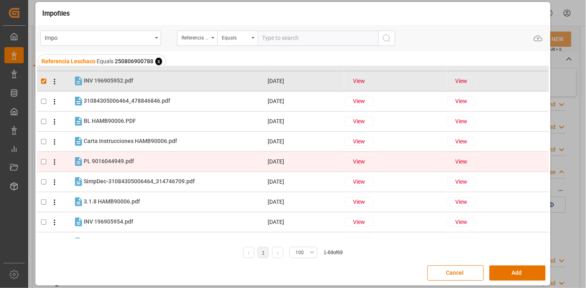
scroll to position [45, 0]
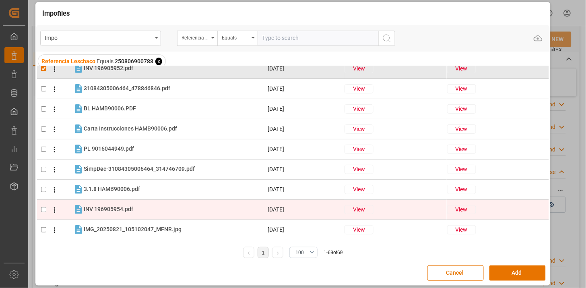
drag, startPoint x: 136, startPoint y: 207, endPoint x: 138, endPoint y: 189, distance: 18.3
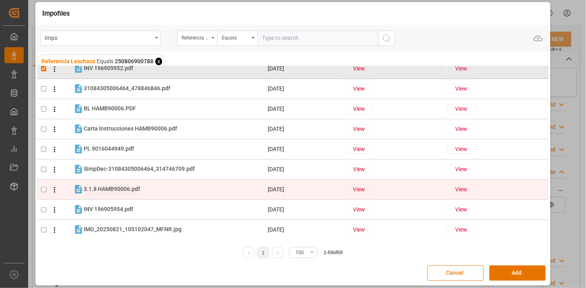
click at [136, 207] on div "INV 196905954.pdf INV 196905954.pdf" at bounding box center [175, 209] width 183 height 10
checkbox input "true"
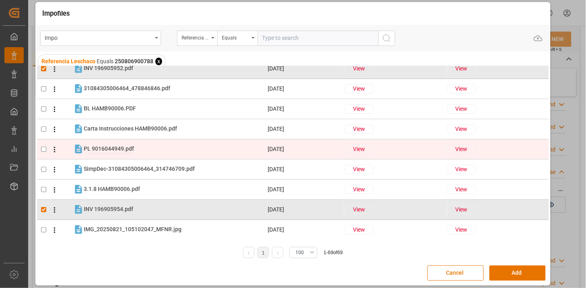
click at [127, 145] on span "PL 9016044949.pdf" at bounding box center [109, 148] width 50 height 6
checkbox input "true"
drag, startPoint x: 130, startPoint y: 89, endPoint x: 133, endPoint y: 141, distance: 52.3
click at [130, 90] on span "31084305006464_478846846.pdf" at bounding box center [127, 88] width 86 height 6
checkbox input "true"
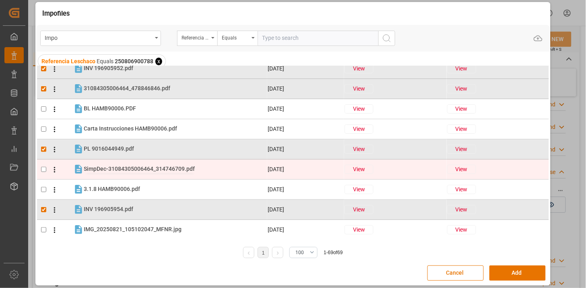
click at [134, 167] on span "SimpDec-31084305006464_314746709.pdf" at bounding box center [139, 168] width 111 height 6
checkbox input "true"
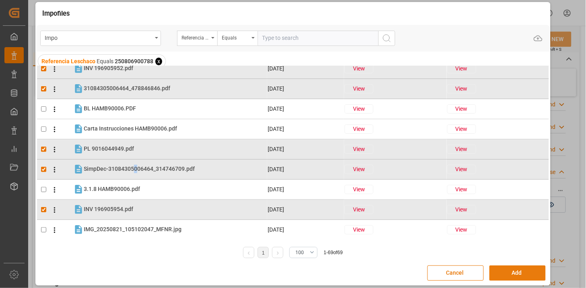
click at [522, 270] on button "Add" at bounding box center [517, 272] width 56 height 15
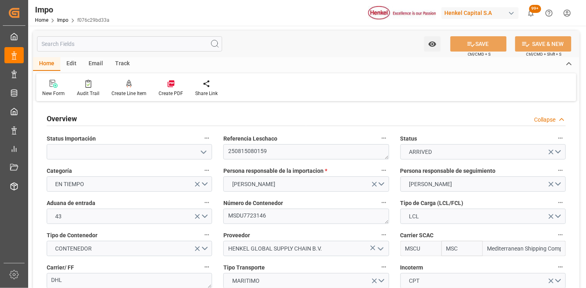
type input "MSC"
type input "Mediterranean Shipping Company"
type input "3"
type input "2.969"
type input "3"
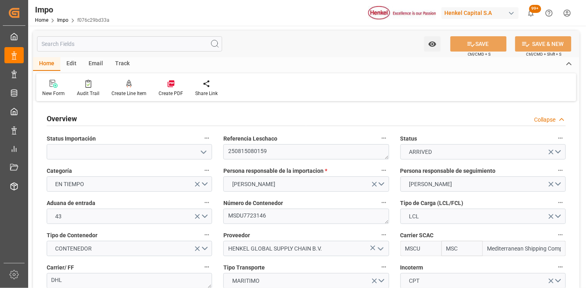
type input "[DATE]"
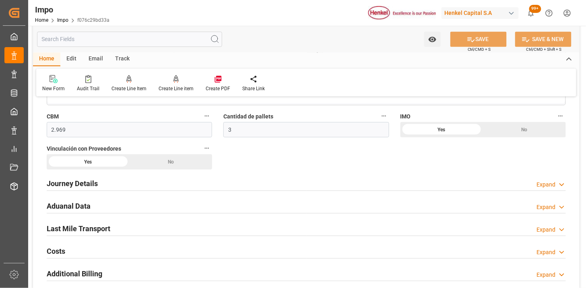
scroll to position [536, 0]
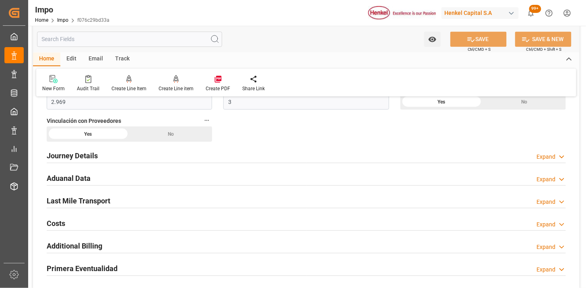
click at [179, 177] on div "Aduanal Data Expand" at bounding box center [306, 177] width 519 height 15
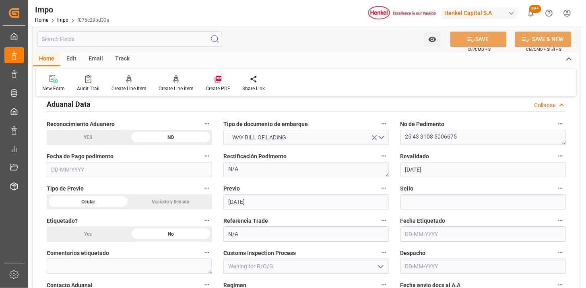
scroll to position [625, 0]
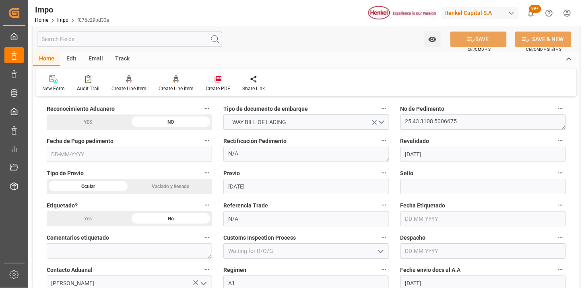
click at [121, 156] on input "text" at bounding box center [129, 153] width 165 height 15
type input "[DATE]"
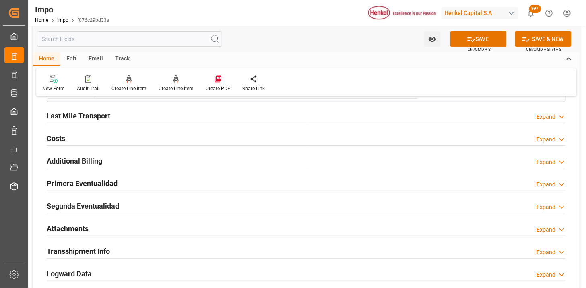
scroll to position [938, 0]
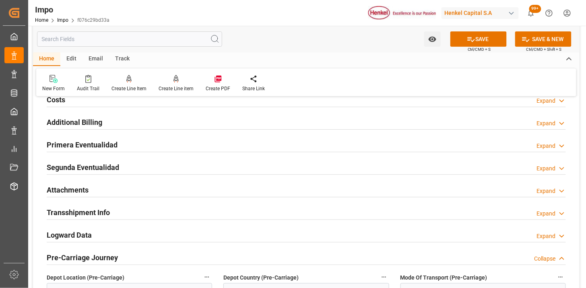
drag, startPoint x: 181, startPoint y: 143, endPoint x: 274, endPoint y: 178, distance: 99.1
click at [181, 143] on div "Primera Eventualidad Expand" at bounding box center [306, 143] width 519 height 15
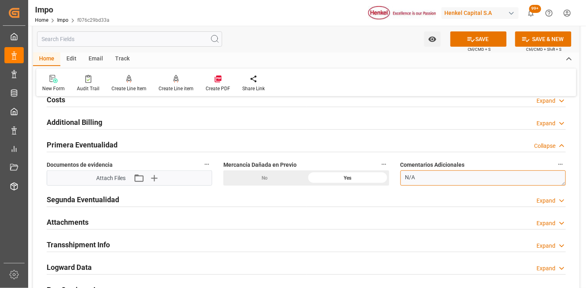
click at [471, 175] on textarea "N/A" at bounding box center [482, 177] width 165 height 15
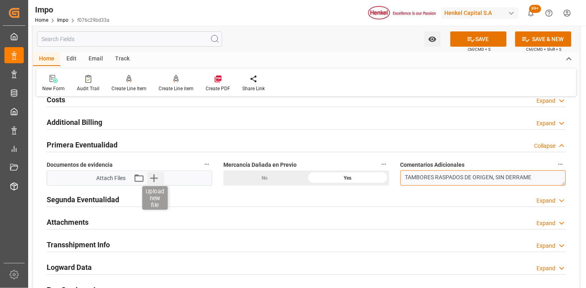
type textarea "TAMBORES RASPADOS DE ORIGEN, SIN DERRAME"
click at [151, 181] on icon "button" at bounding box center [153, 177] width 13 height 13
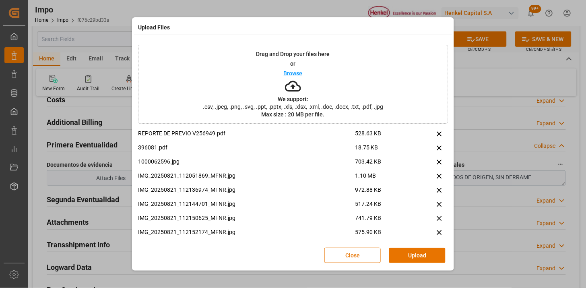
drag, startPoint x: 408, startPoint y: 251, endPoint x: 271, endPoint y: 243, distance: 137.0
click at [405, 252] on button "Upload" at bounding box center [417, 254] width 56 height 15
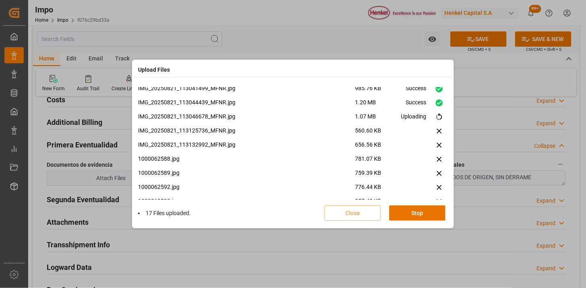
scroll to position [259, 0]
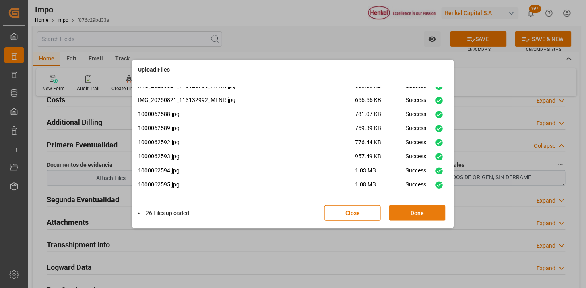
click at [409, 212] on button "Done" at bounding box center [417, 212] width 56 height 15
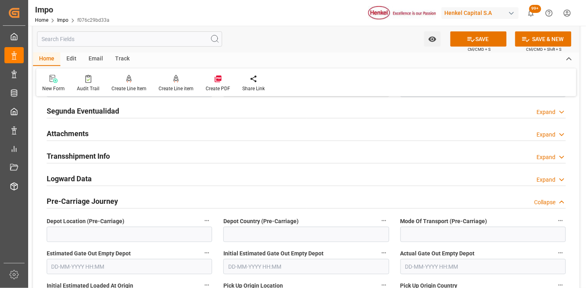
scroll to position [1028, 0]
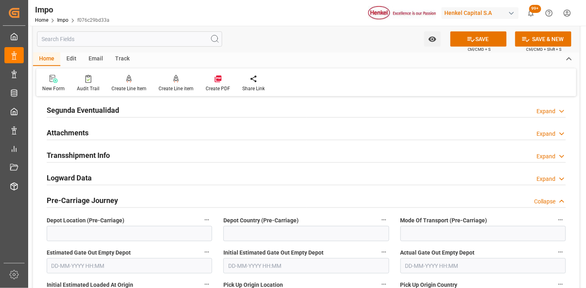
click at [145, 131] on div "Attachments Expand" at bounding box center [306, 131] width 519 height 15
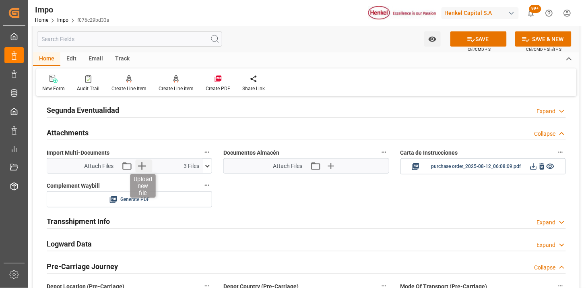
click at [142, 169] on icon "button" at bounding box center [141, 165] width 13 height 13
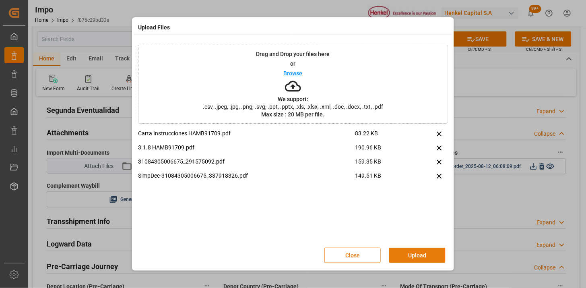
click at [407, 250] on button "Upload" at bounding box center [417, 254] width 56 height 15
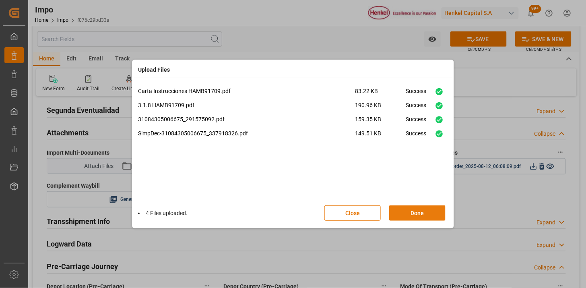
click at [404, 208] on button "Done" at bounding box center [417, 212] width 56 height 15
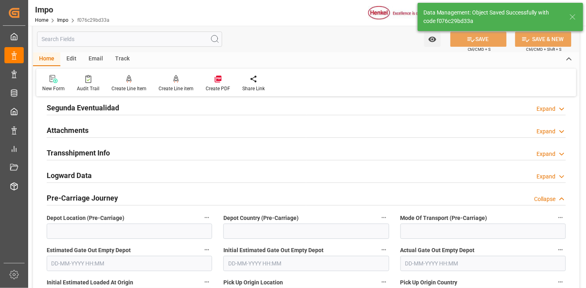
scroll to position [704, 0]
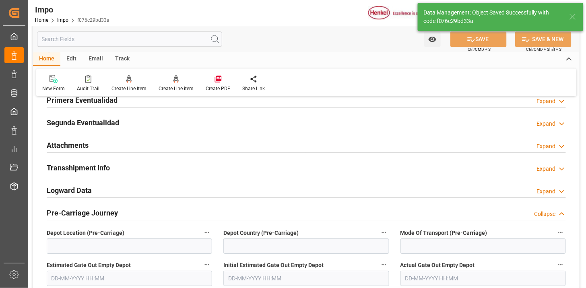
click at [137, 146] on div "Attachments Expand" at bounding box center [306, 144] width 519 height 15
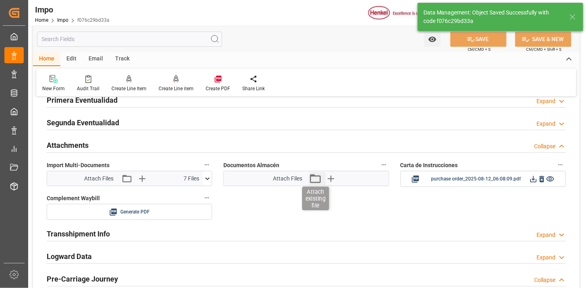
click at [319, 180] on icon "button" at bounding box center [315, 178] width 13 height 13
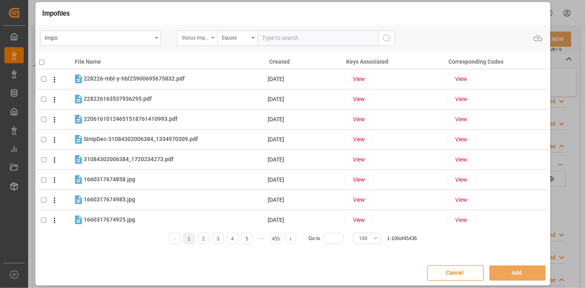
click at [197, 41] on div "Status Importación" at bounding box center [194, 36] width 27 height 9
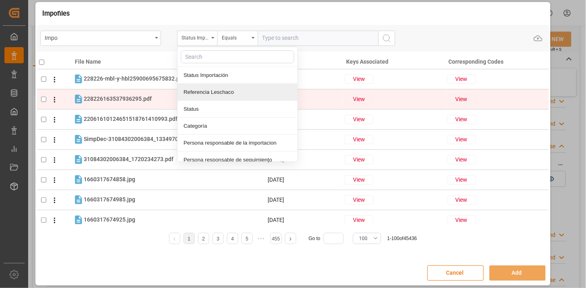
drag, startPoint x: 218, startPoint y: 95, endPoint x: 226, endPoint y: 90, distance: 9.0
click at [218, 95] on div "Referencia Leschaco" at bounding box center [237, 92] width 120 height 17
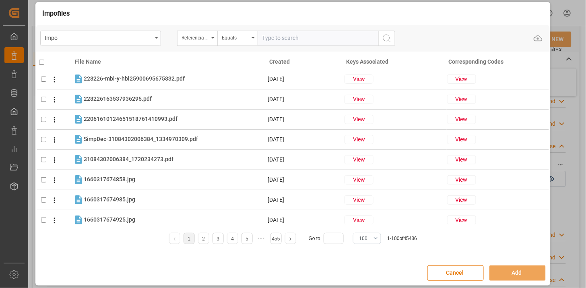
click at [279, 41] on input "text" at bounding box center [317, 38] width 121 height 15
paste input "250815080159"
type input "250815080159"
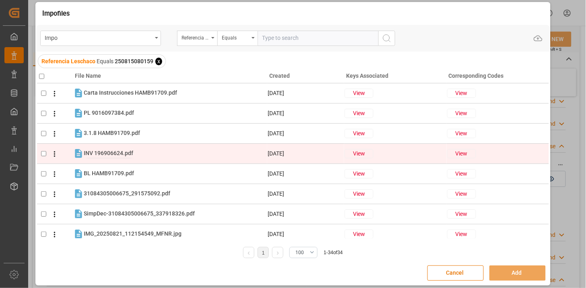
click at [125, 154] on span "INV 196906624.pdf" at bounding box center [108, 153] width 49 height 6
checkbox input "true"
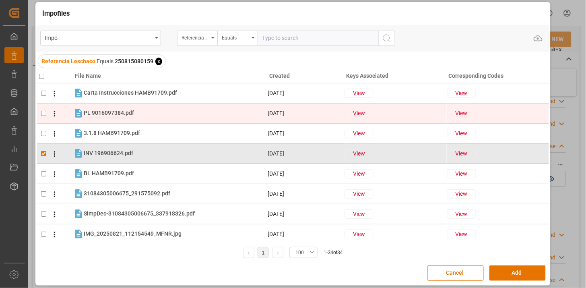
click at [113, 112] on span "PL 9016097384.pdf" at bounding box center [109, 112] width 50 height 6
checkbox input "true"
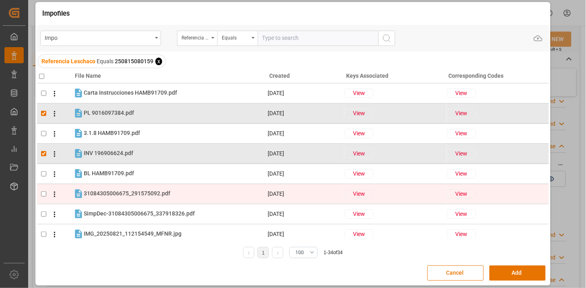
click at [130, 199] on tr "31084305006675_291575092.pdf 31084305006675_291575092.pdf 21-08-2025 View View" at bounding box center [293, 193] width 512 height 20
checkbox input "true"
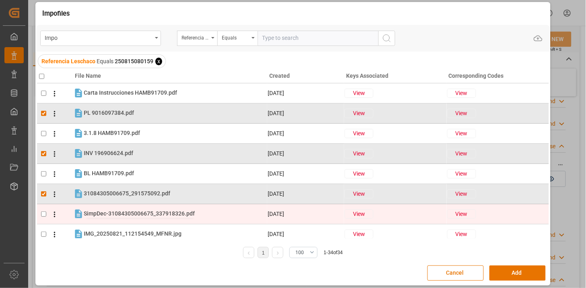
drag, startPoint x: 130, startPoint y: 202, endPoint x: 138, endPoint y: 216, distance: 17.0
click at [131, 215] on span "SimpDec-31084305006675_337918326.pdf" at bounding box center [139, 213] width 111 height 6
checkbox input "true"
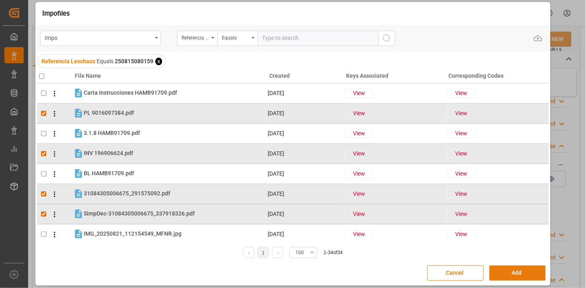
click at [493, 270] on button "Add" at bounding box center [517, 272] width 56 height 15
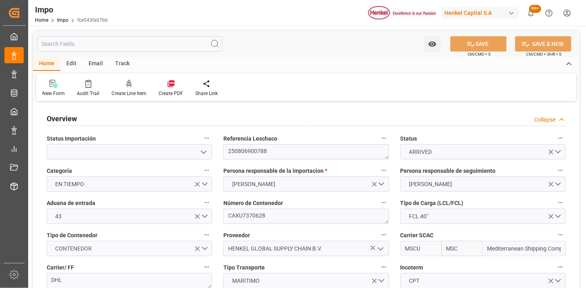
type input "MSC"
type input "Mediterranean Shipping Company"
type input "2"
type input "50"
type input "20"
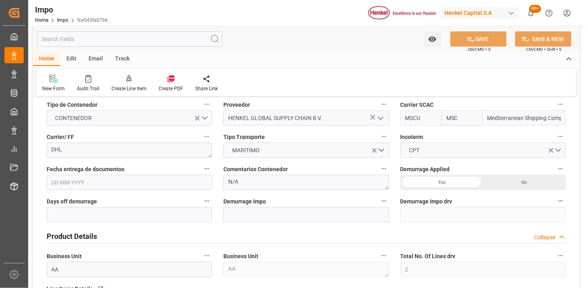
type input "[DATE]"
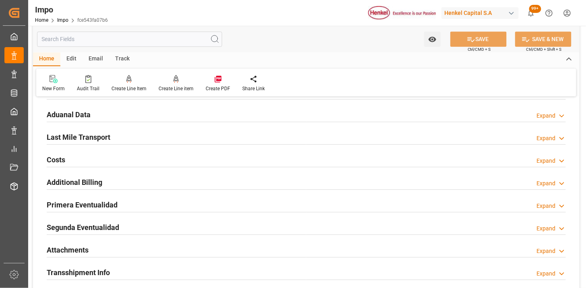
scroll to position [625, 0]
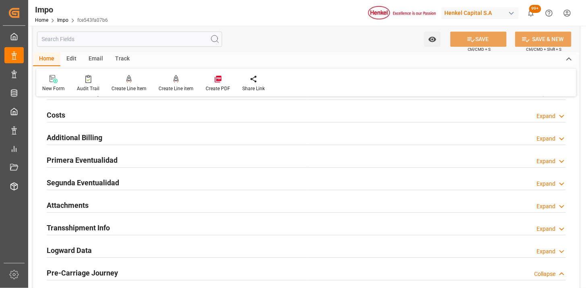
click at [215, 161] on div "Primera Eventualidad Expand" at bounding box center [306, 159] width 519 height 15
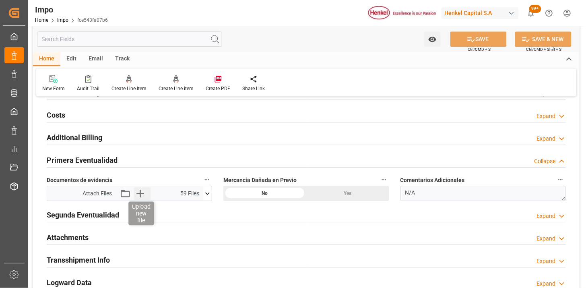
click at [139, 193] on icon "button" at bounding box center [140, 193] width 8 height 8
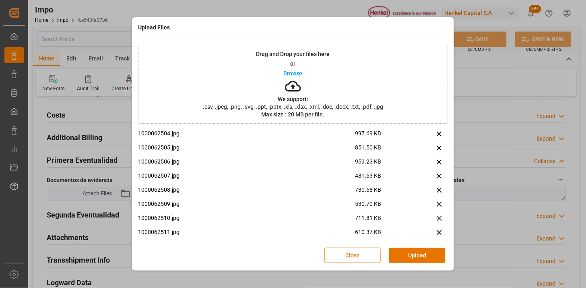
click at [401, 257] on button "Upload" at bounding box center [417, 254] width 56 height 15
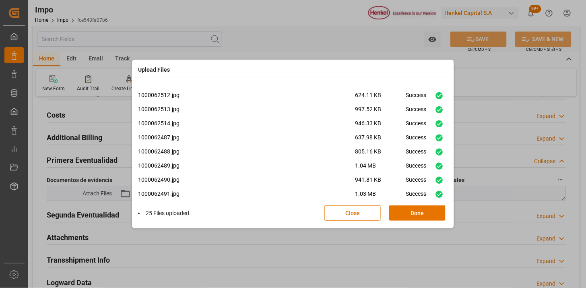
scroll to position [244, 0]
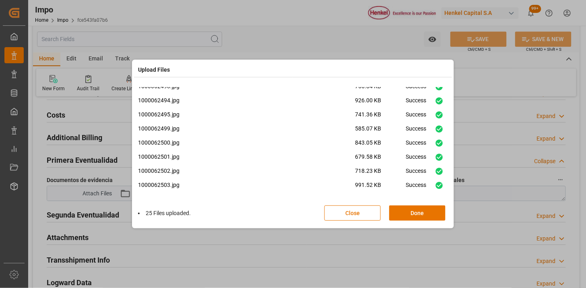
drag, startPoint x: 416, startPoint y: 214, endPoint x: 208, endPoint y: 173, distance: 212.0
click at [416, 214] on button "Done" at bounding box center [417, 212] width 56 height 15
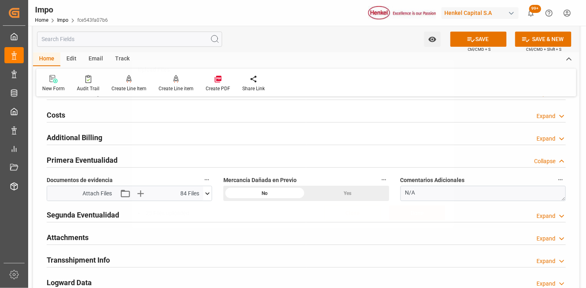
scroll to position [0, 0]
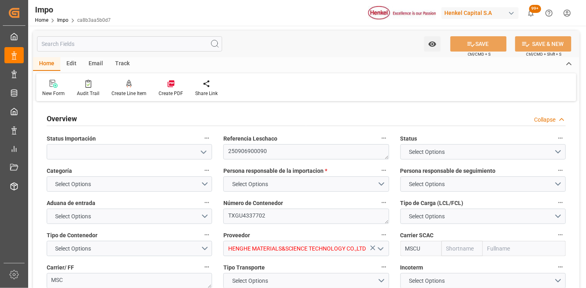
type input "MSC"
type input "Mediterranean Shipping Company"
type input "1"
type input "48"
type input "40"
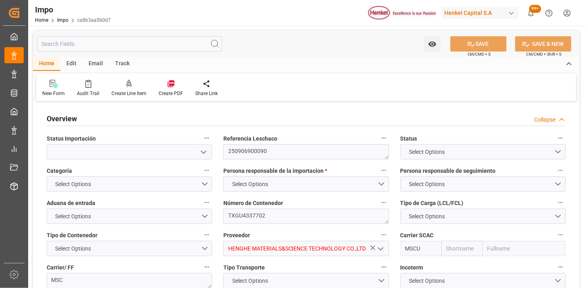
type input "9293442"
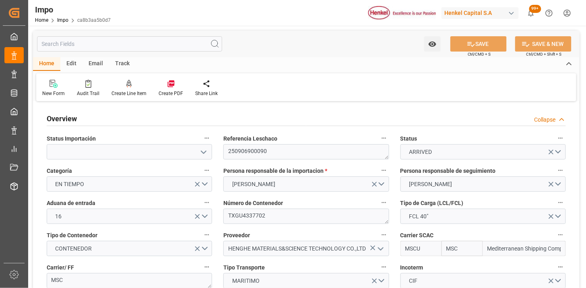
type input "[DATE]"
type input "[DATE] 12:00"
type input "[DATE] 00:01"
type input "[DATE] 18:39"
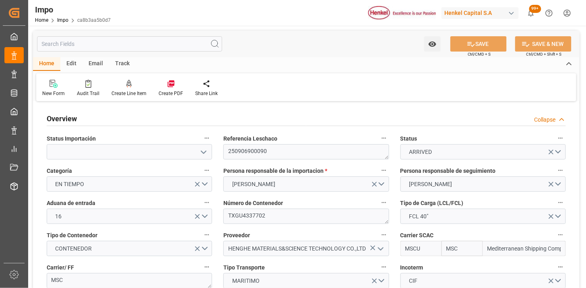
type input "[DATE] 12:00"
type input "[DATE] 06:52"
type input "[DATE] 05:40"
type input "[DATE] 23:59"
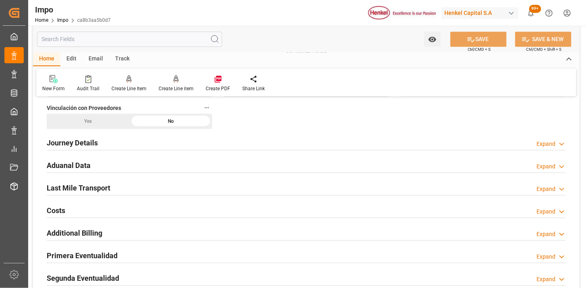
scroll to position [536, 0]
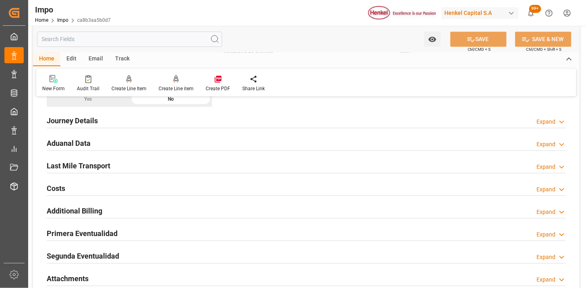
click at [155, 145] on div "Aduanal Data Expand" at bounding box center [306, 142] width 519 height 15
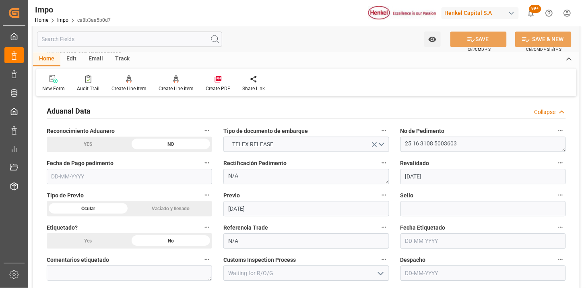
scroll to position [581, 0]
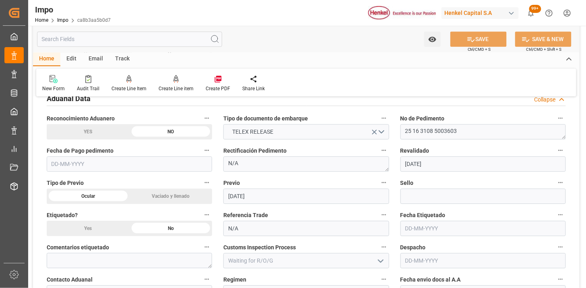
click at [153, 165] on input "text" at bounding box center [129, 163] width 165 height 15
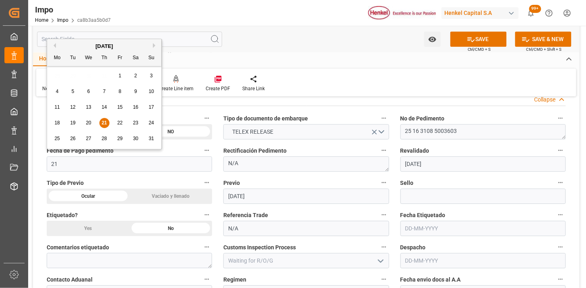
type input "[DATE]"
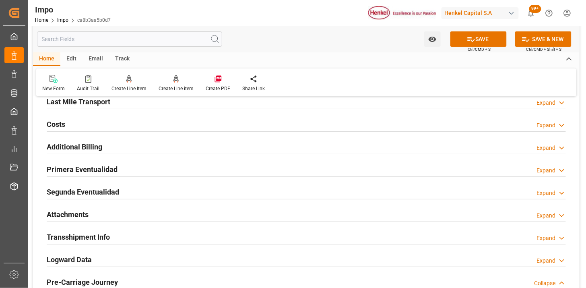
scroll to position [894, 0]
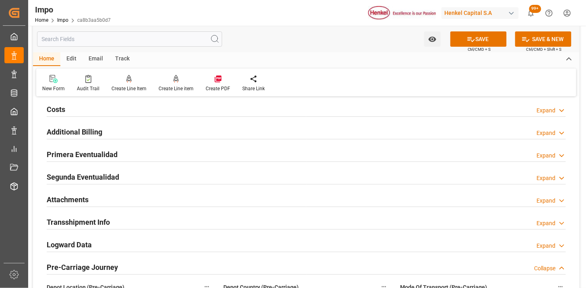
drag, startPoint x: 144, startPoint y: 151, endPoint x: 242, endPoint y: 183, distance: 103.2
click at [144, 150] on div "Primera Eventualidad Expand" at bounding box center [306, 153] width 519 height 15
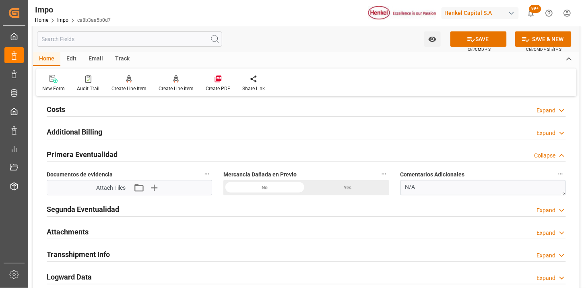
click at [154, 189] on icon "button" at bounding box center [154, 188] width 8 height 8
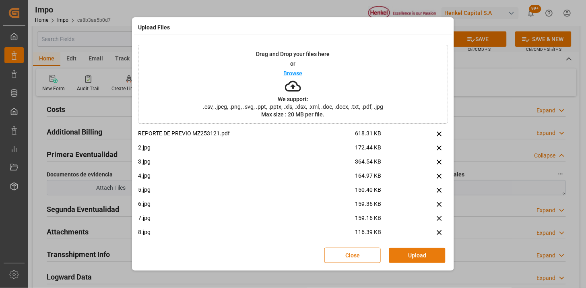
click at [425, 255] on button "Upload" at bounding box center [417, 254] width 56 height 15
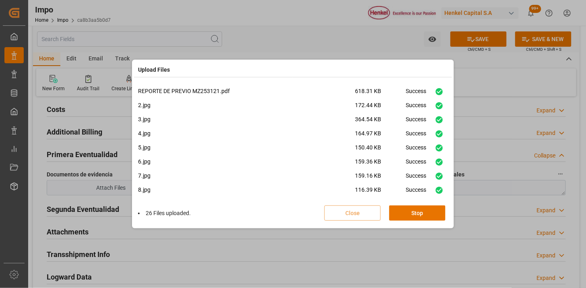
scroll to position [300, 0]
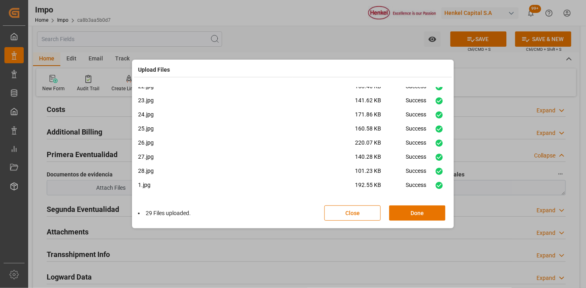
drag, startPoint x: 420, startPoint y: 206, endPoint x: 399, endPoint y: 204, distance: 21.0
click at [420, 206] on button "Done" at bounding box center [417, 212] width 56 height 15
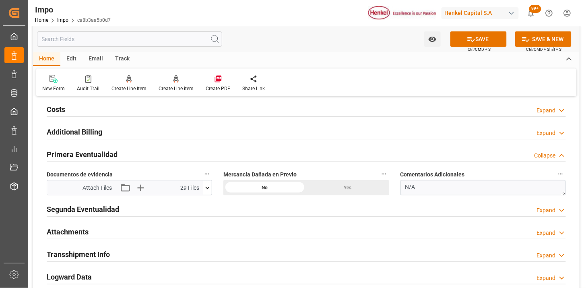
drag, startPoint x: 85, startPoint y: 227, endPoint x: 174, endPoint y: 189, distance: 96.6
click at [85, 228] on h2 "Attachments" at bounding box center [68, 231] width 42 height 11
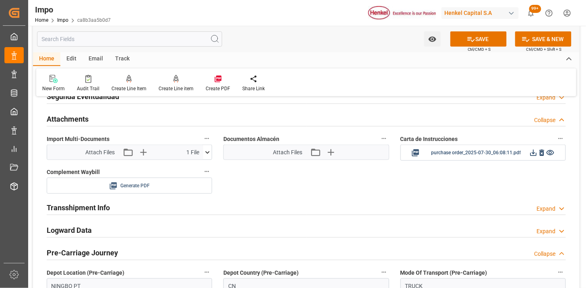
scroll to position [1028, 0]
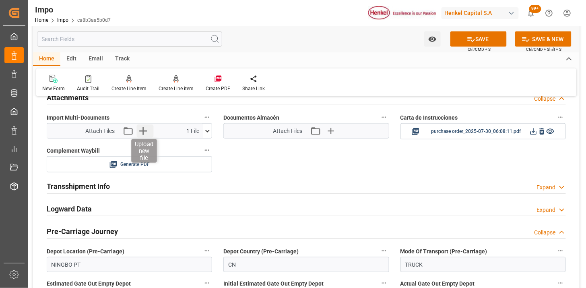
click at [148, 132] on icon "button" at bounding box center [143, 130] width 13 height 13
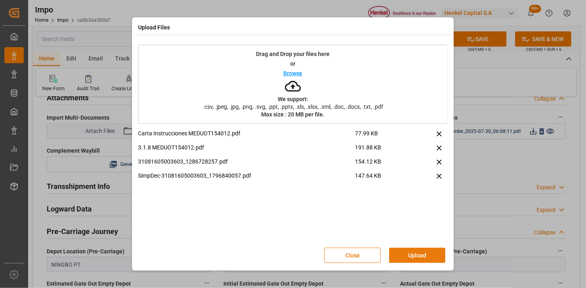
click at [419, 250] on button "Upload" at bounding box center [417, 254] width 56 height 15
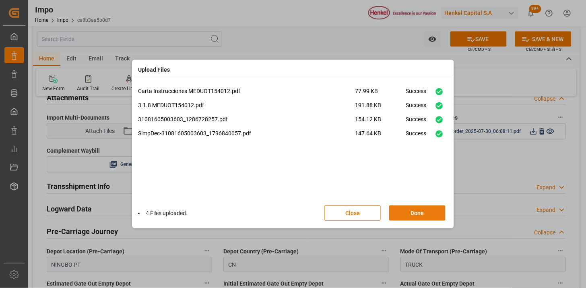
click at [417, 215] on button "Done" at bounding box center [417, 212] width 56 height 15
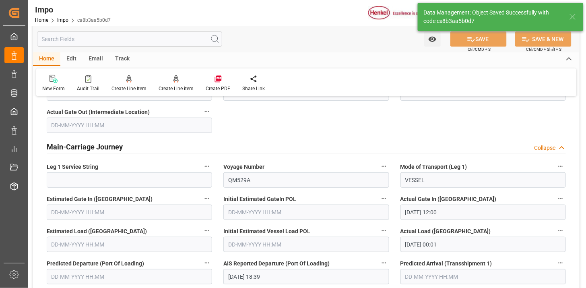
scroll to position [704, 0]
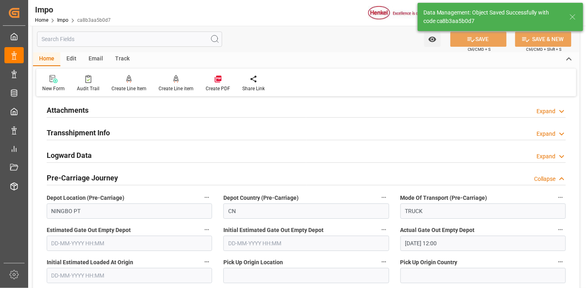
drag, startPoint x: 249, startPoint y: 106, endPoint x: 272, endPoint y: 130, distance: 33.0
click at [249, 107] on div "Attachments Expand" at bounding box center [306, 109] width 519 height 15
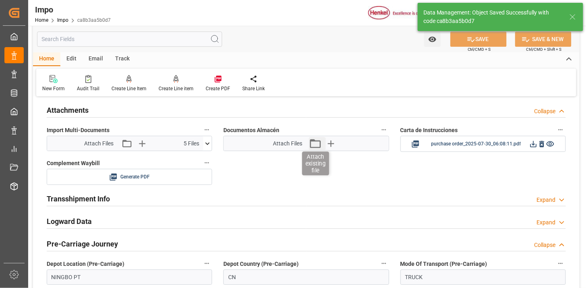
click at [314, 144] on icon "button" at bounding box center [315, 143] width 13 height 13
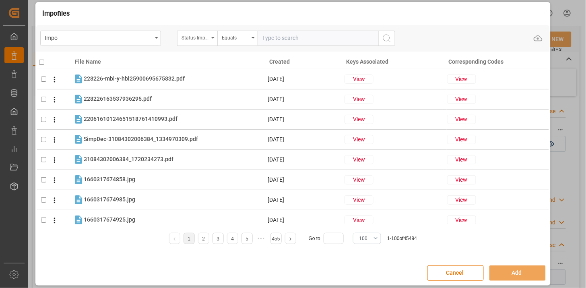
click at [199, 42] on div "Status Importación" at bounding box center [197, 38] width 40 height 15
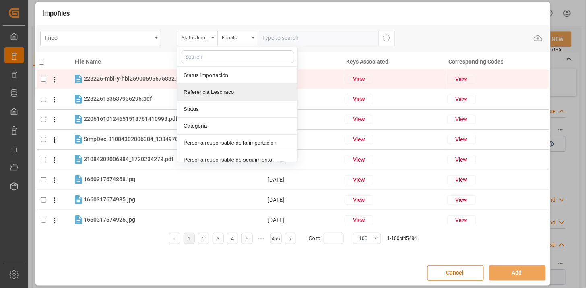
drag, startPoint x: 214, startPoint y: 89, endPoint x: 229, endPoint y: 85, distance: 15.8
click at [218, 89] on div "Referencia Leschaco" at bounding box center [237, 92] width 120 height 17
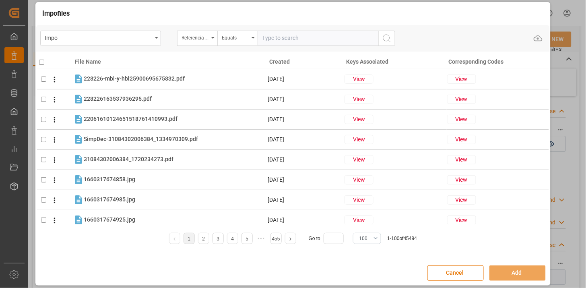
drag, startPoint x: 276, startPoint y: 41, endPoint x: 313, endPoint y: 51, distance: 37.8
click at [278, 41] on input "text" at bounding box center [317, 38] width 121 height 15
paste input "250906900090"
type input "250906900090"
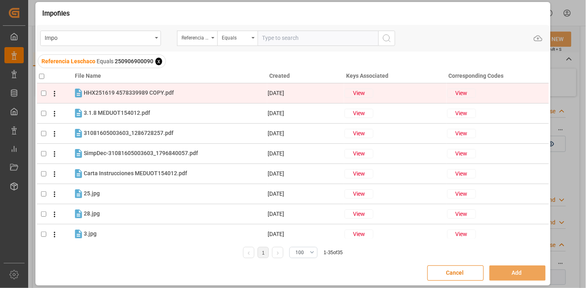
click at [182, 94] on div "HHX251619 4578339989 COPY.pdf HHX251619 4578339989 COPY.pdf" at bounding box center [175, 93] width 183 height 10
checkbox input "true"
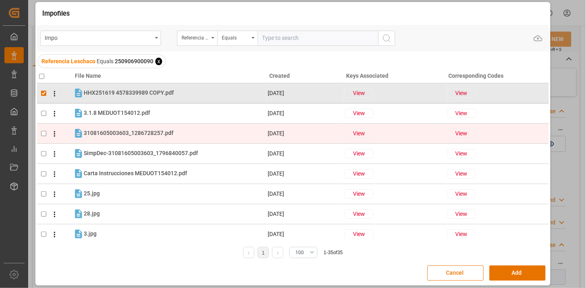
click at [150, 136] on div "31081605003603_1286728257.pdf 31081605003603_1286728257.pdf" at bounding box center [129, 133] width 90 height 8
checkbox input "true"
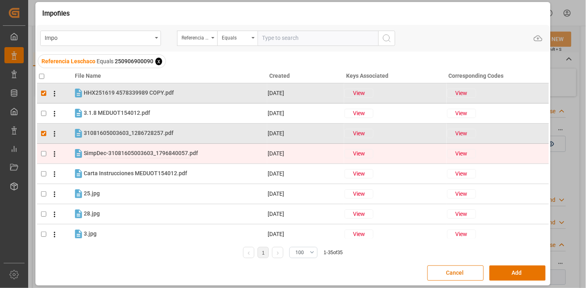
click at [142, 155] on span "SimpDec-31081605003603_1796840057.pdf" at bounding box center [141, 153] width 114 height 6
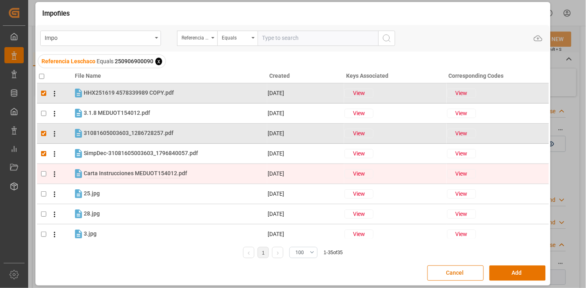
checkbox input "true"
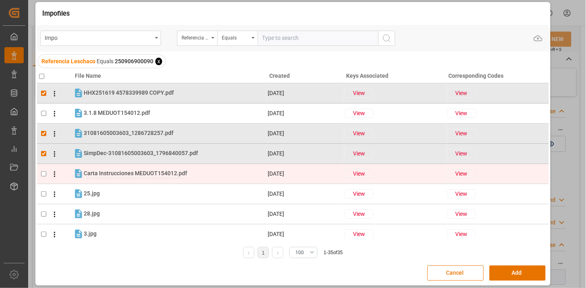
click at [142, 173] on span "Carta Instrucciones MEDUOT154012.pdf" at bounding box center [135, 173] width 103 height 6
checkbox input "true"
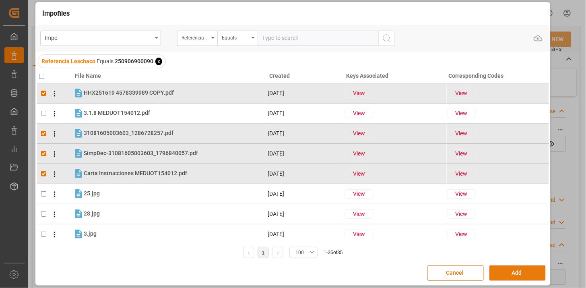
click at [502, 274] on button "Add" at bounding box center [517, 272] width 56 height 15
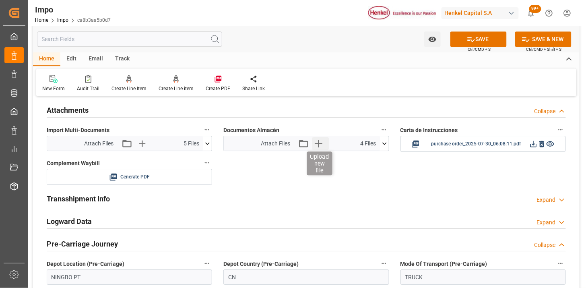
click at [318, 145] on icon "button" at bounding box center [318, 143] width 13 height 13
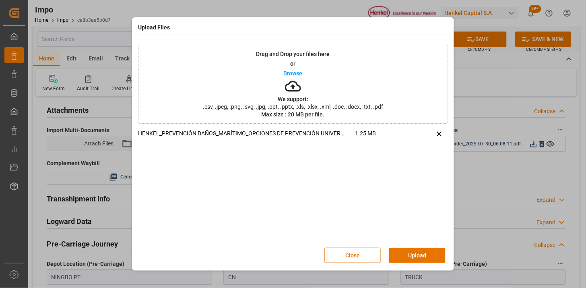
drag, startPoint x: 411, startPoint y: 254, endPoint x: 369, endPoint y: 258, distance: 42.8
click at [411, 255] on button "Upload" at bounding box center [417, 254] width 56 height 15
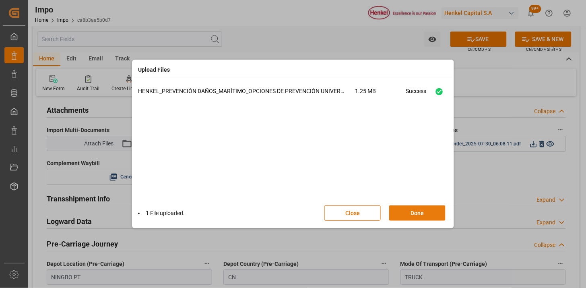
click at [415, 210] on button "Done" at bounding box center [417, 212] width 56 height 15
